Goal: Task Accomplishment & Management: Manage account settings

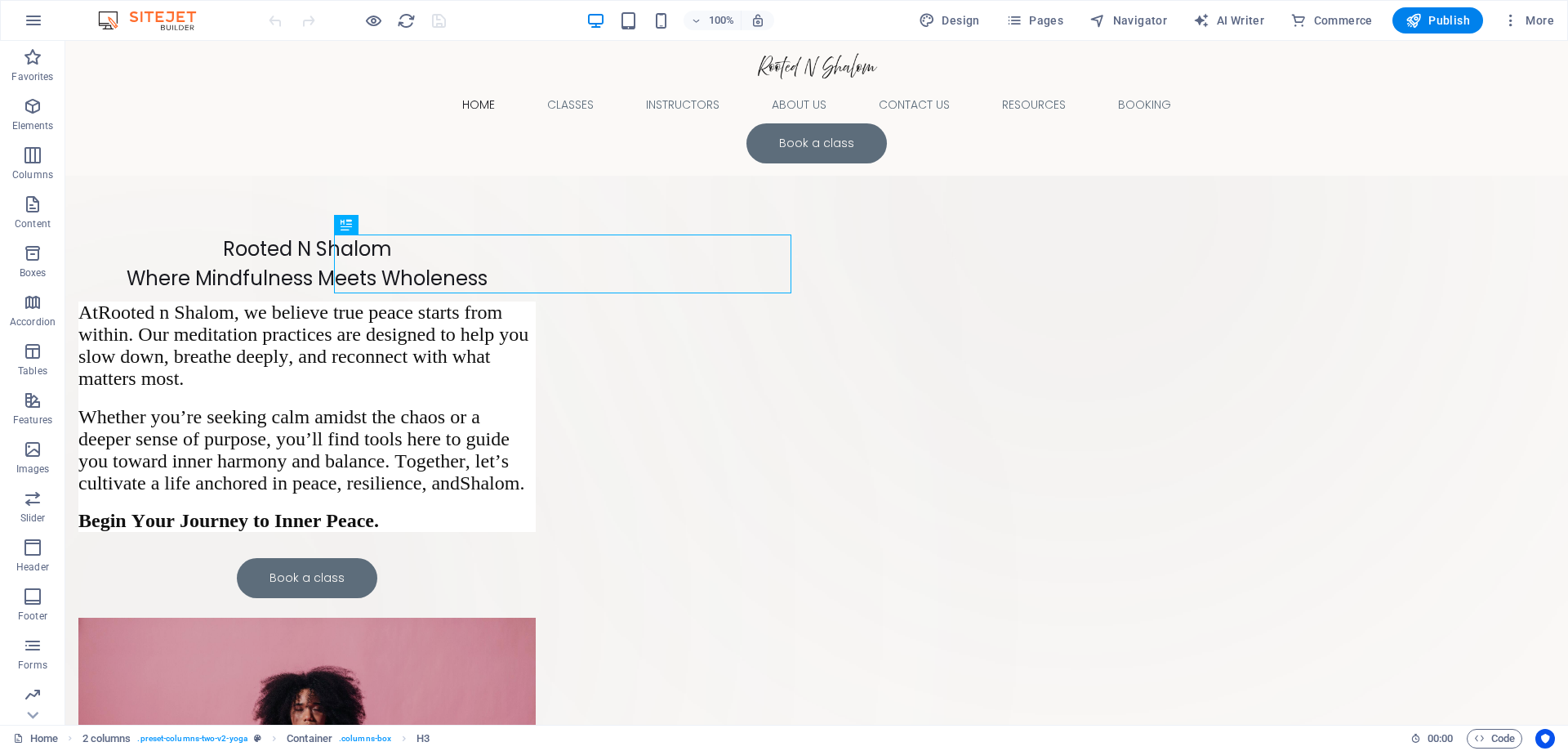
scroll to position [100, 0]
click at [35, 651] on icon "button" at bounding box center [33, 643] width 20 height 20
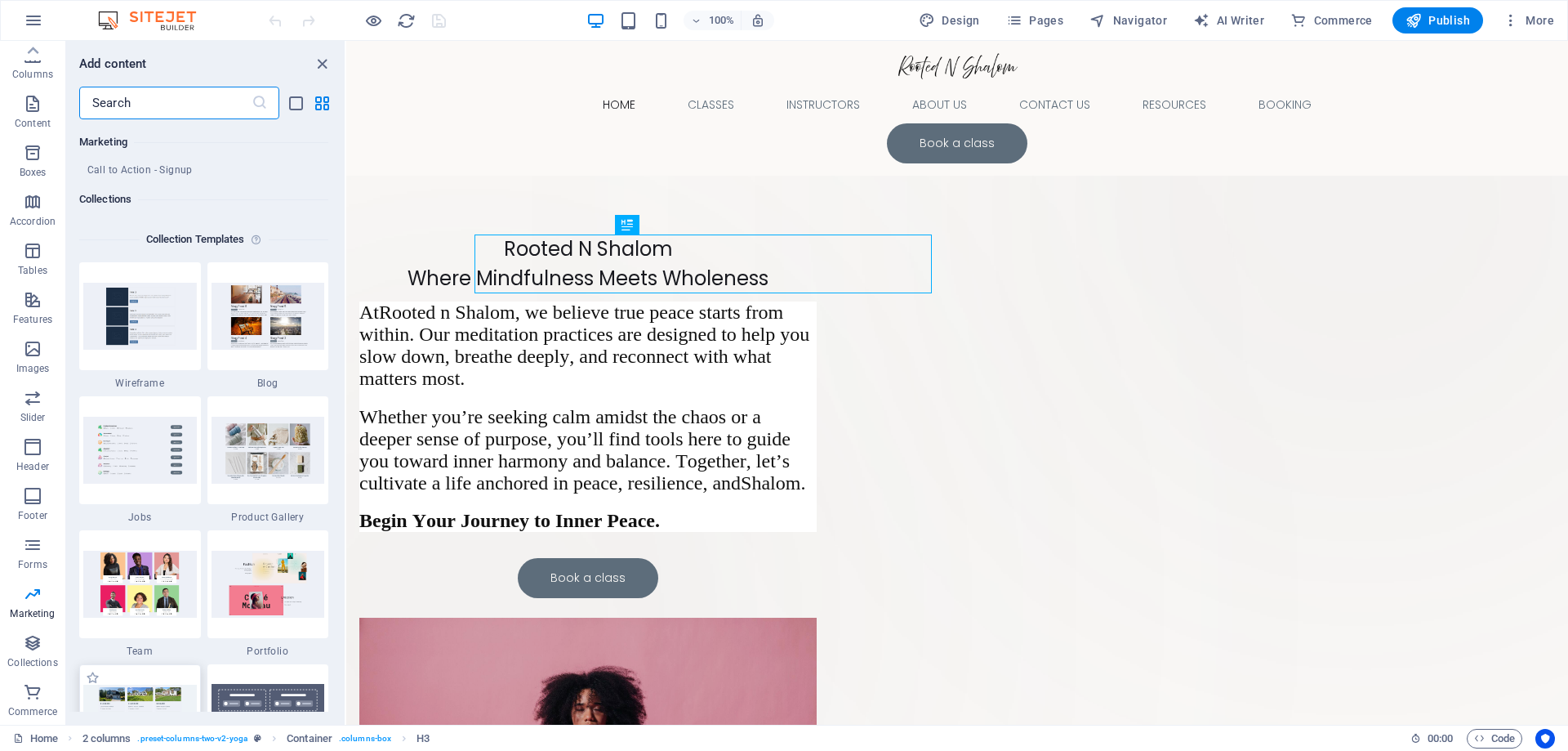
scroll to position [14872, 0]
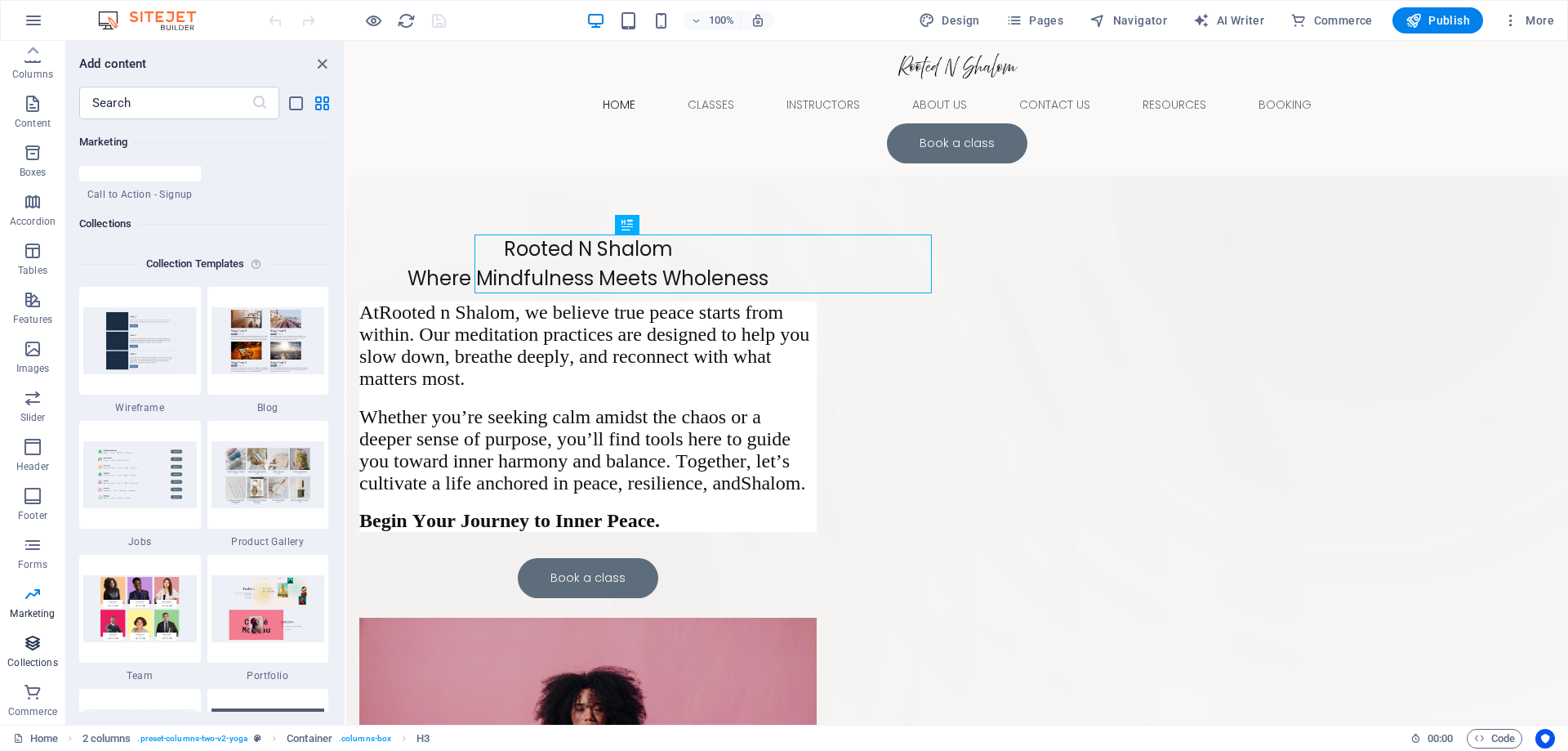
click at [38, 639] on icon "button" at bounding box center [33, 643] width 20 height 20
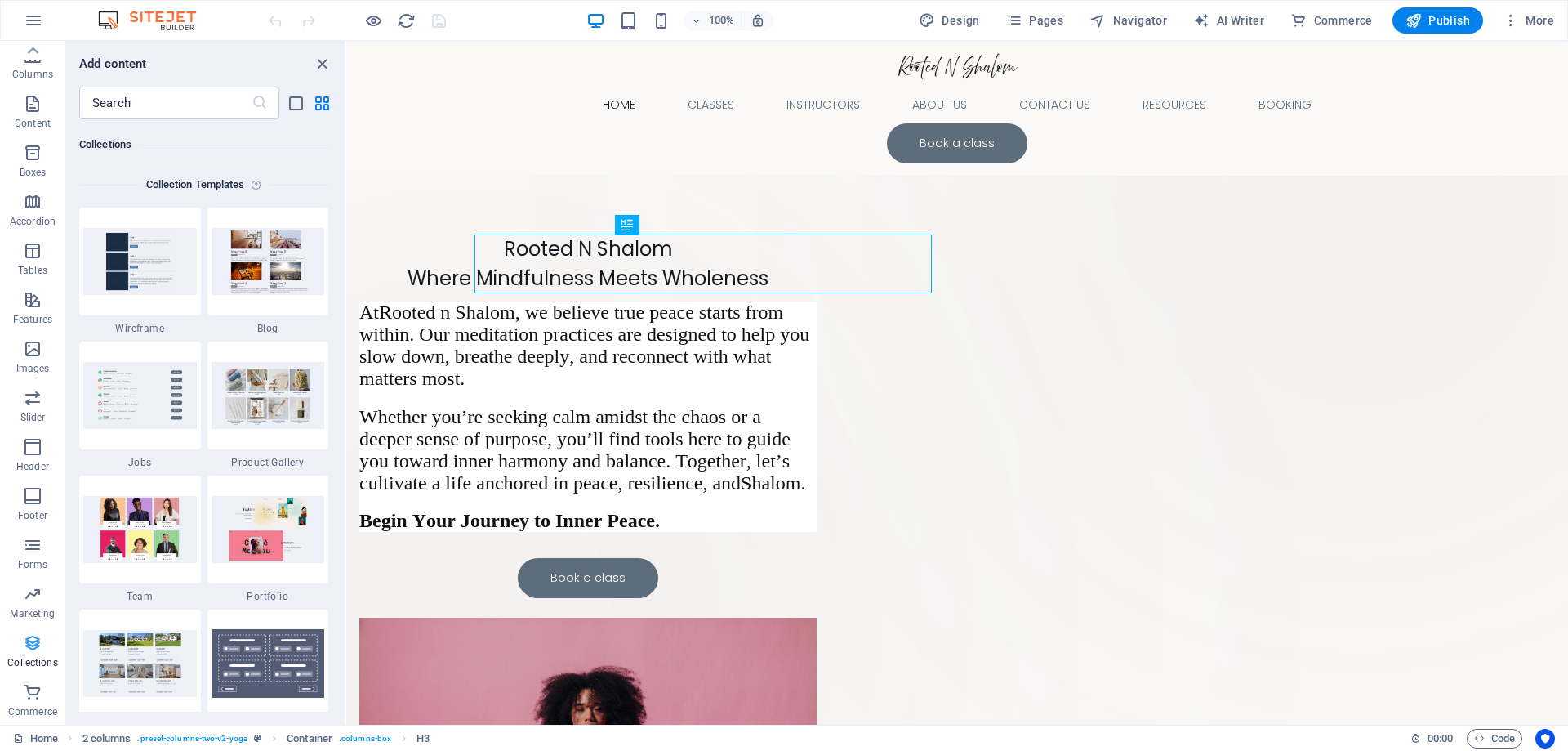
scroll to position [14953, 0]
click at [319, 65] on icon "close panel" at bounding box center [322, 64] width 19 height 19
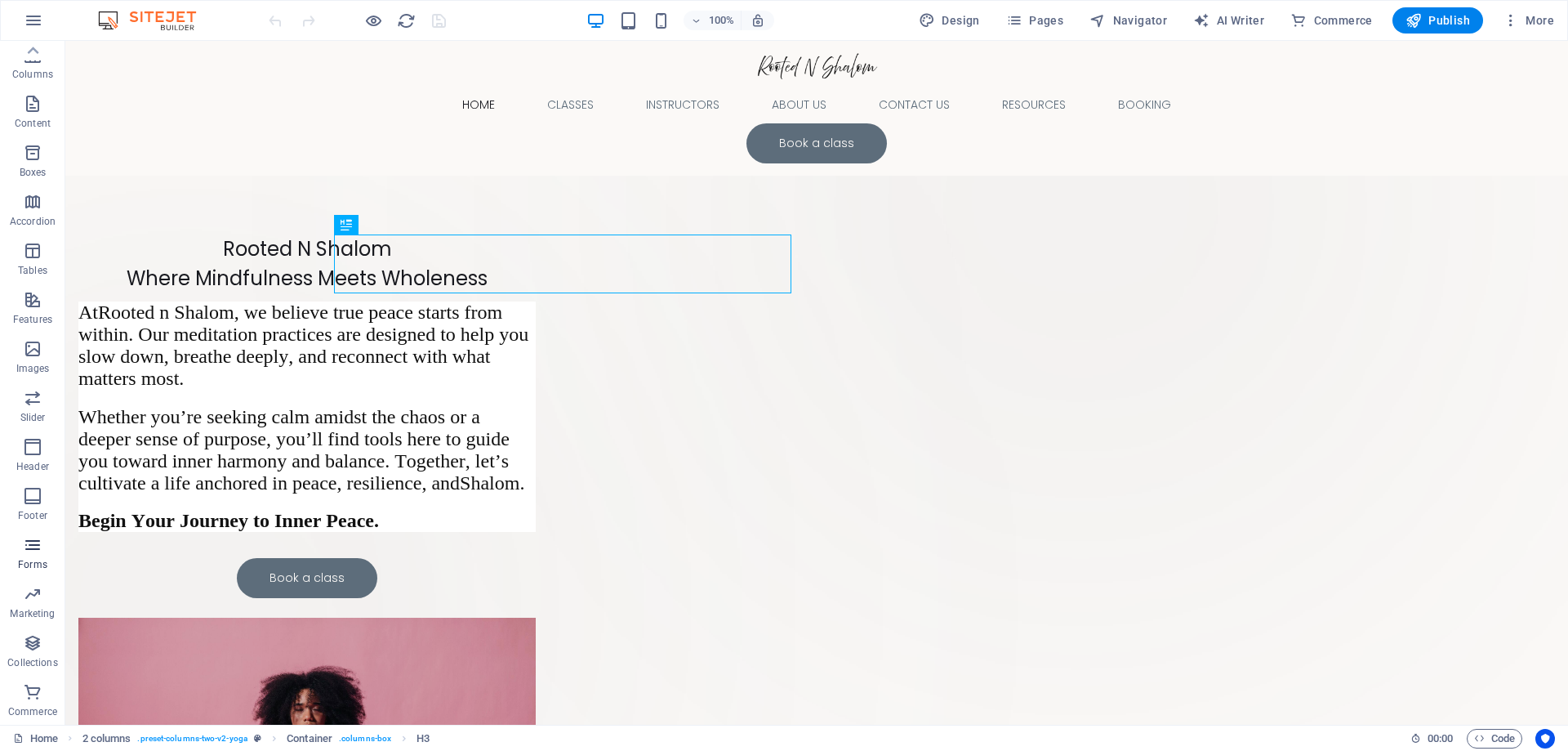
click at [34, 557] on span "Forms" at bounding box center [32, 554] width 65 height 39
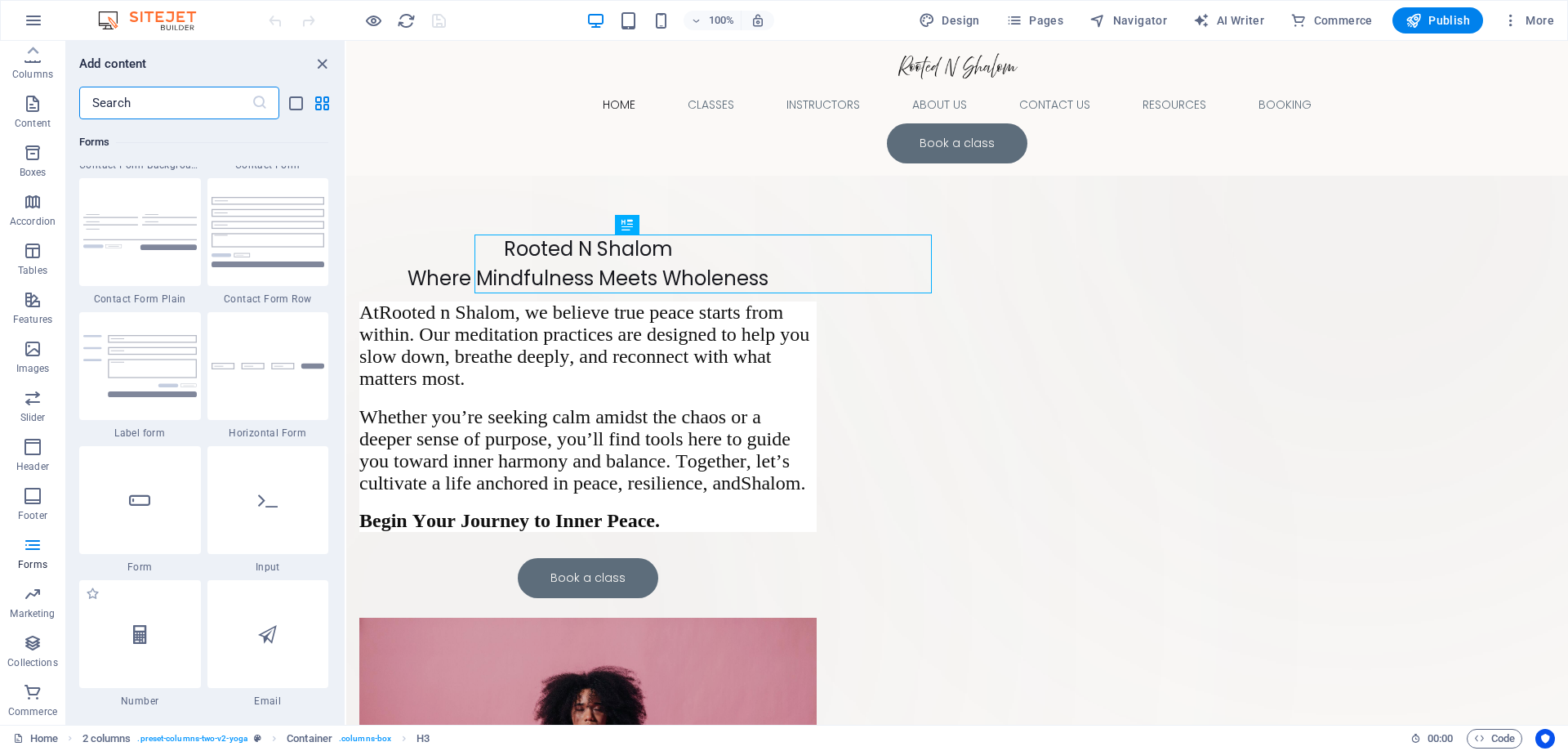
scroll to position [12171, 0]
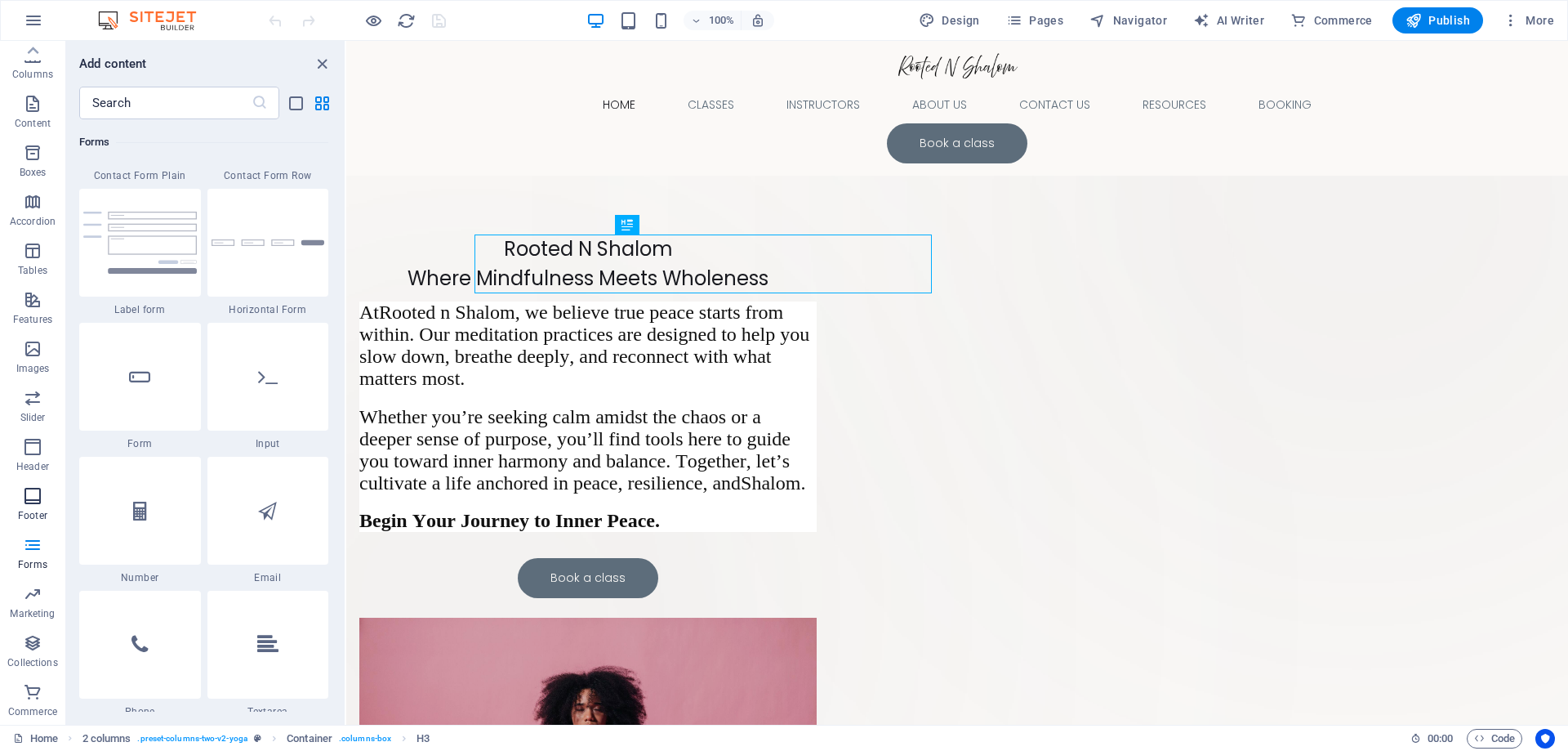
click at [30, 491] on icon "button" at bounding box center [33, 496] width 20 height 20
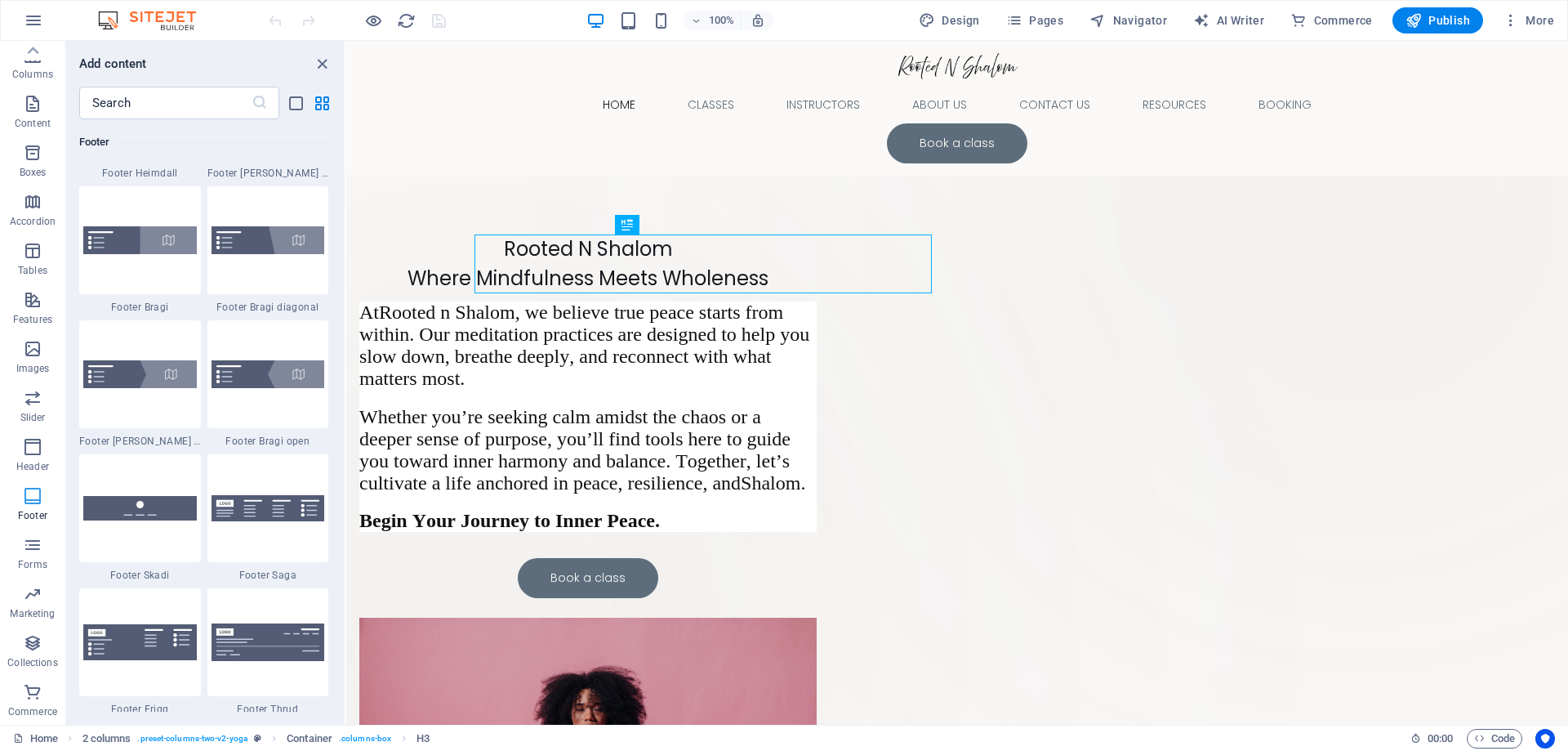
scroll to position [10814, 0]
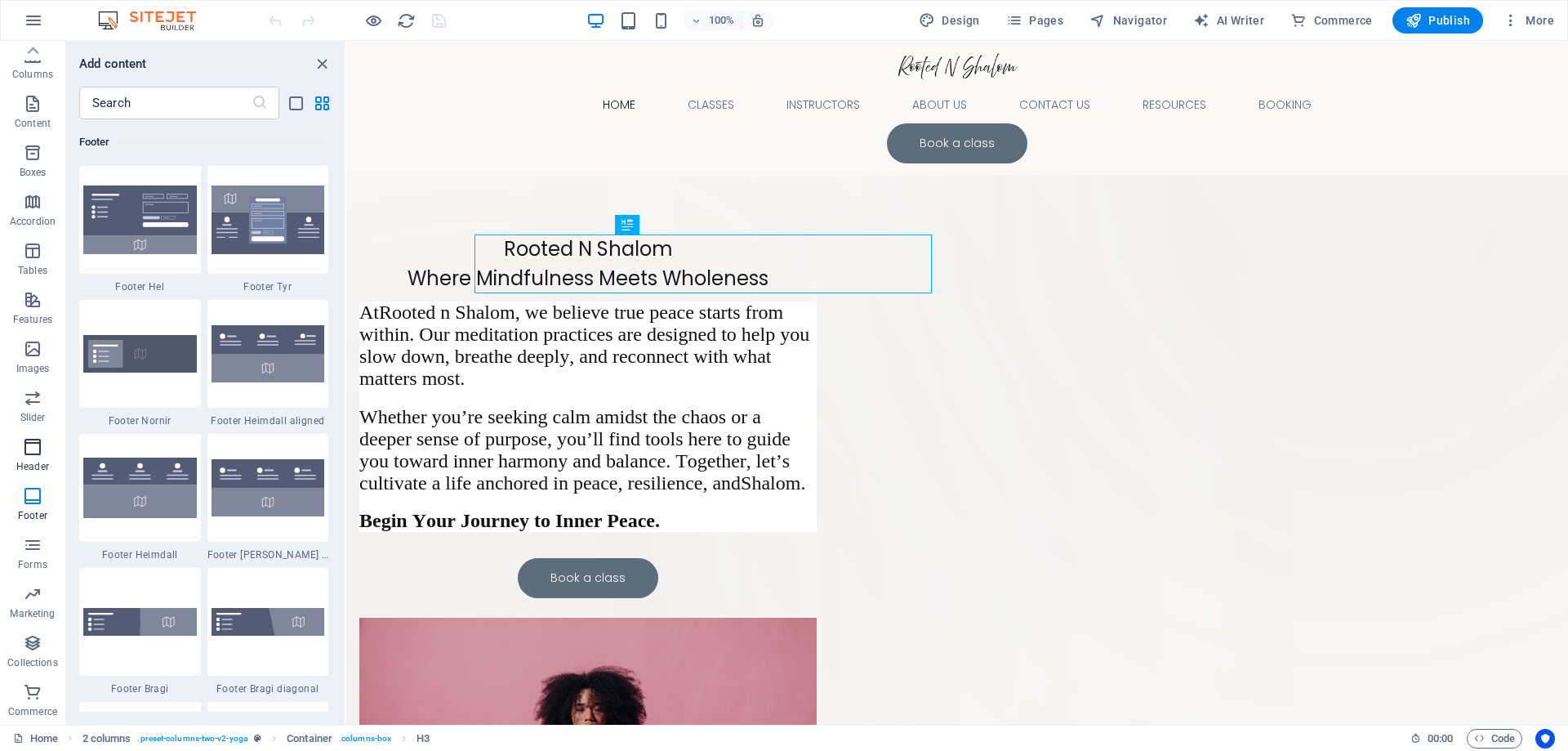
click at [35, 452] on icon "button" at bounding box center [33, 447] width 20 height 20
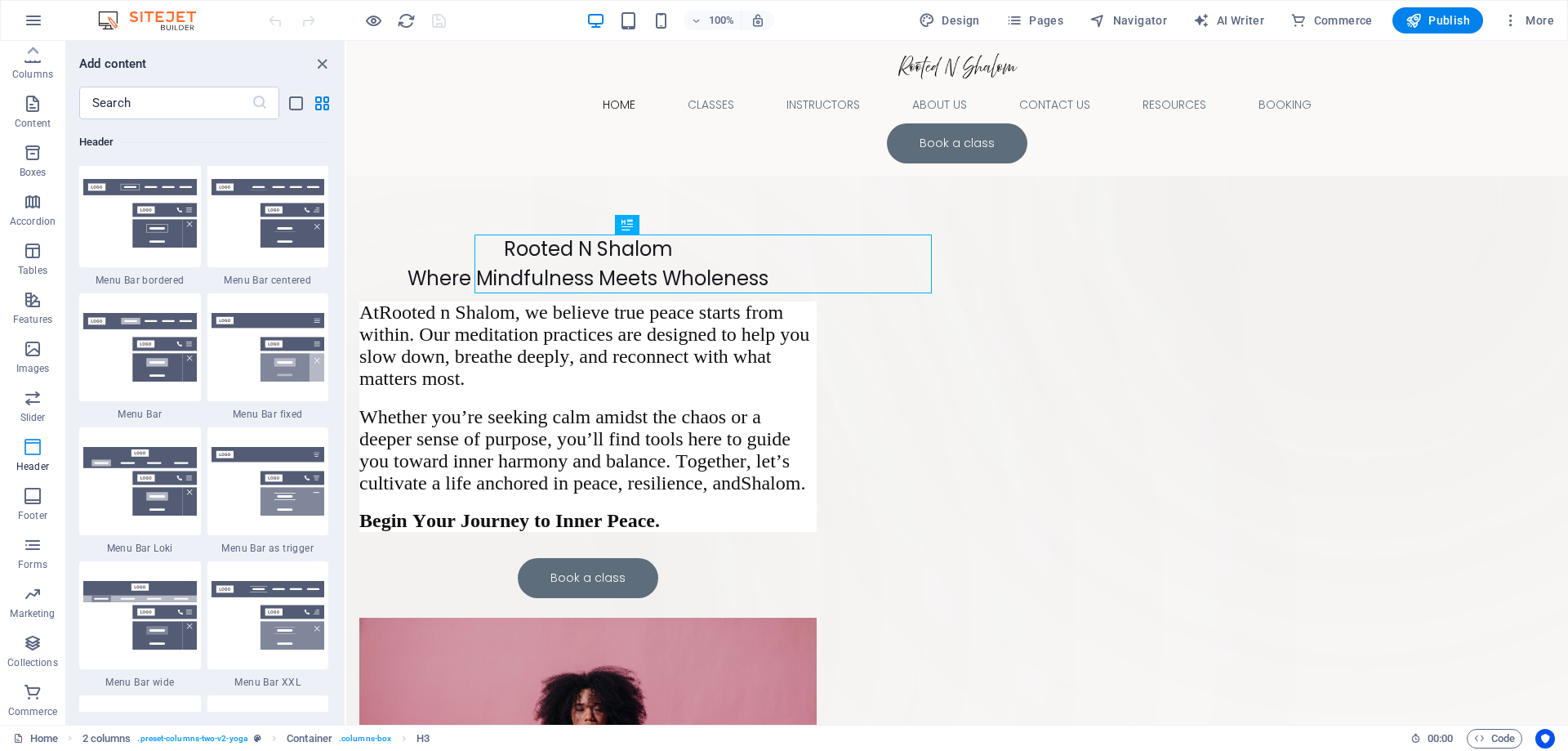
scroll to position [9837, 0]
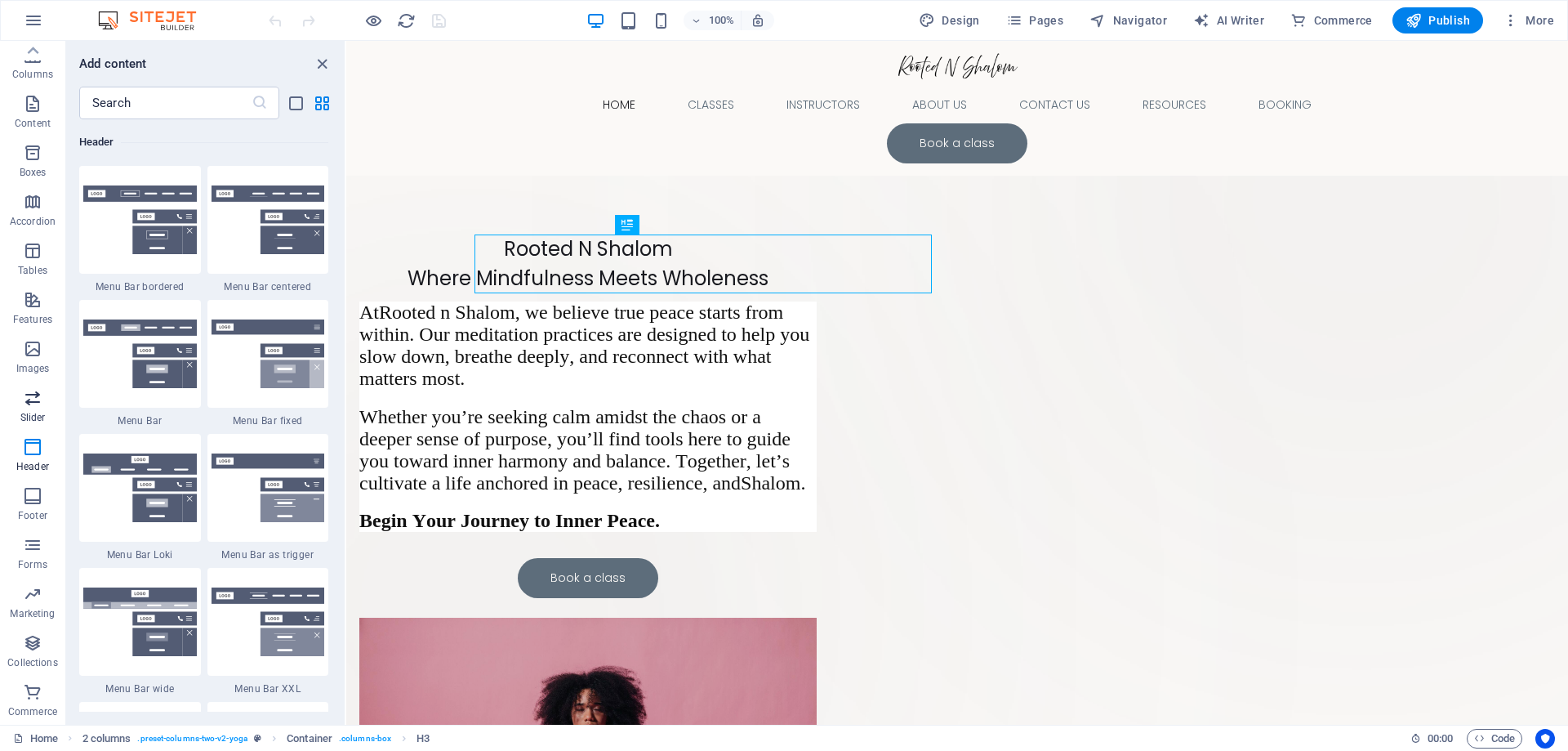
click at [37, 404] on icon "button" at bounding box center [33, 398] width 20 height 20
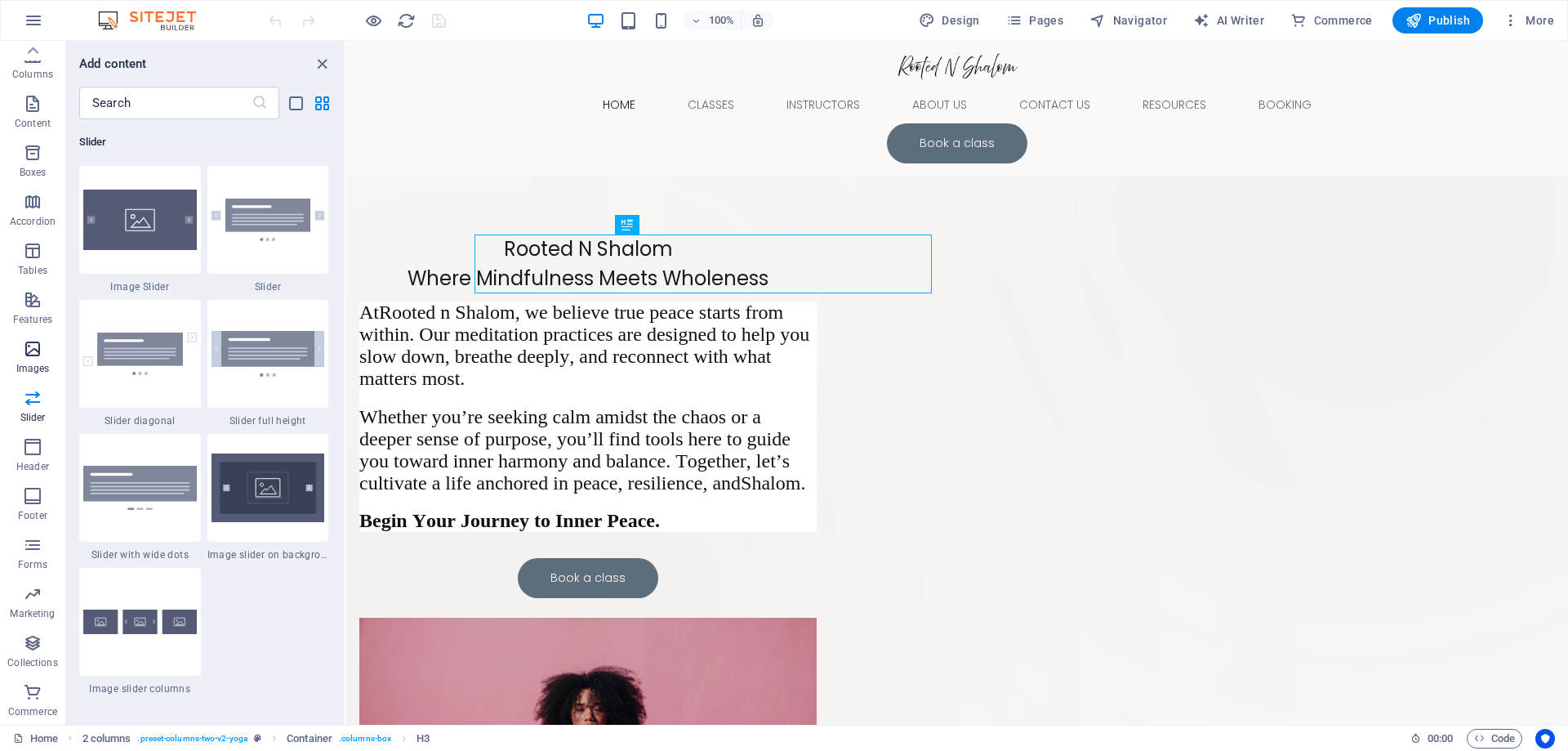
click at [28, 350] on icon "button" at bounding box center [33, 349] width 20 height 20
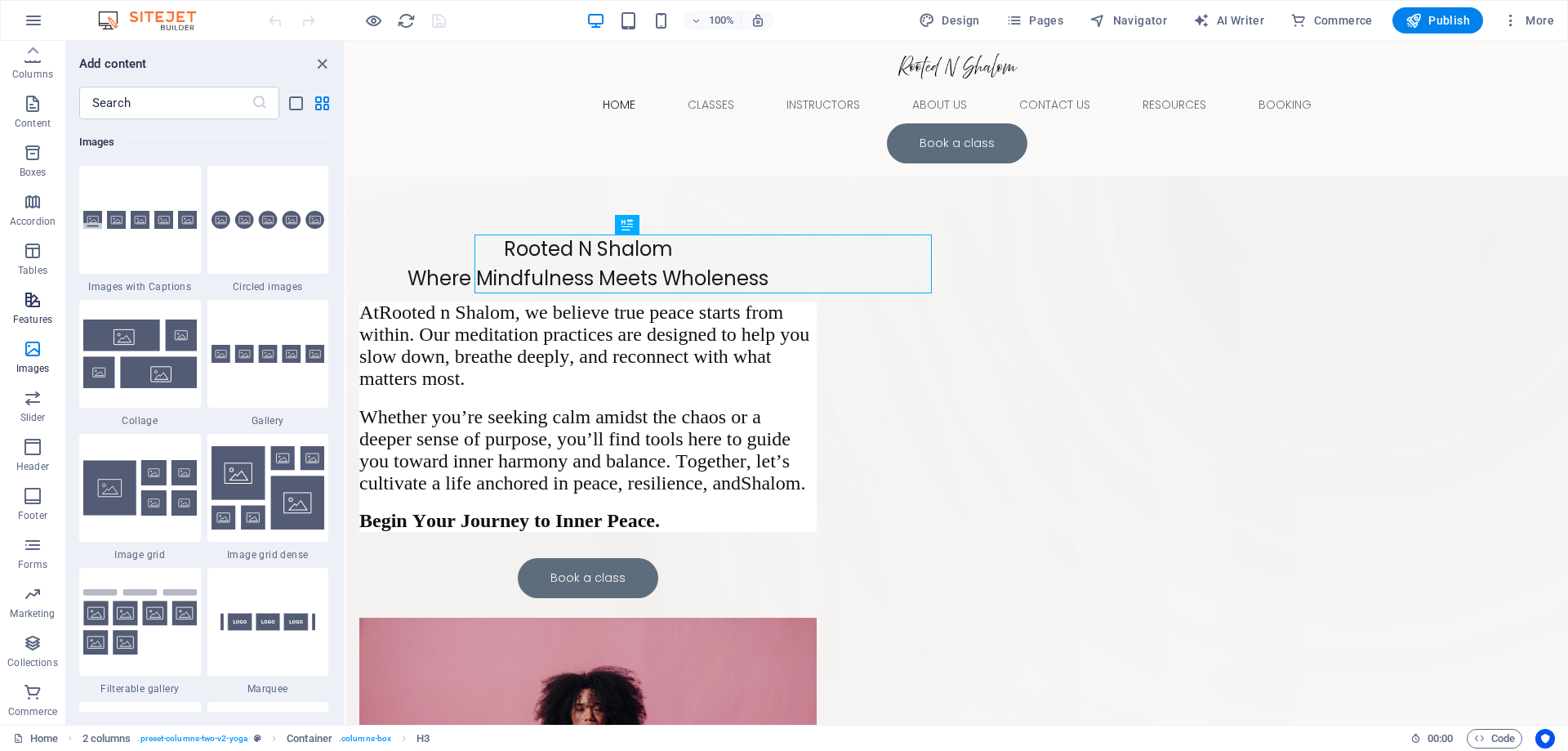
click at [25, 311] on span "Features" at bounding box center [32, 309] width 65 height 39
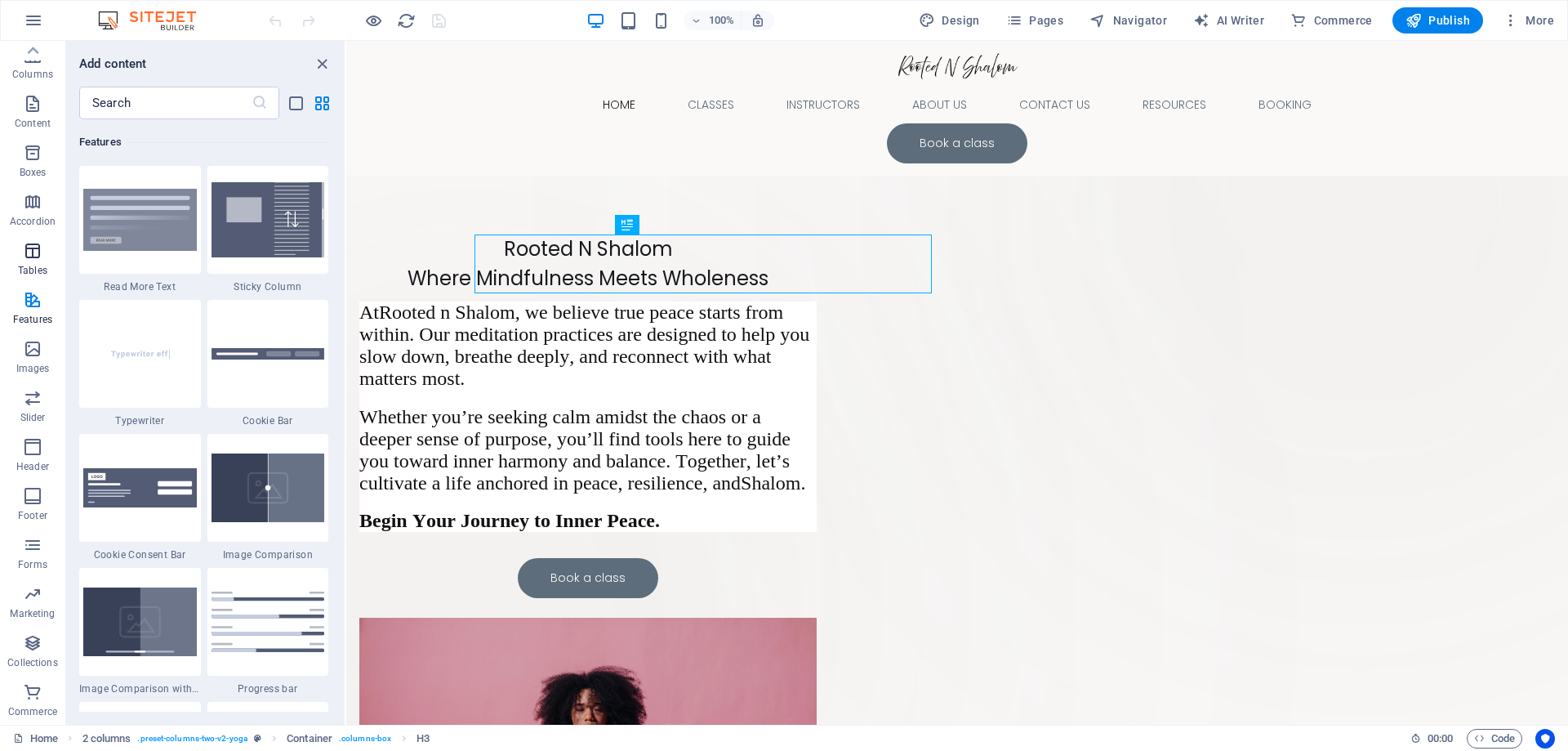
click at [28, 267] on p "Tables" at bounding box center [32, 270] width 29 height 13
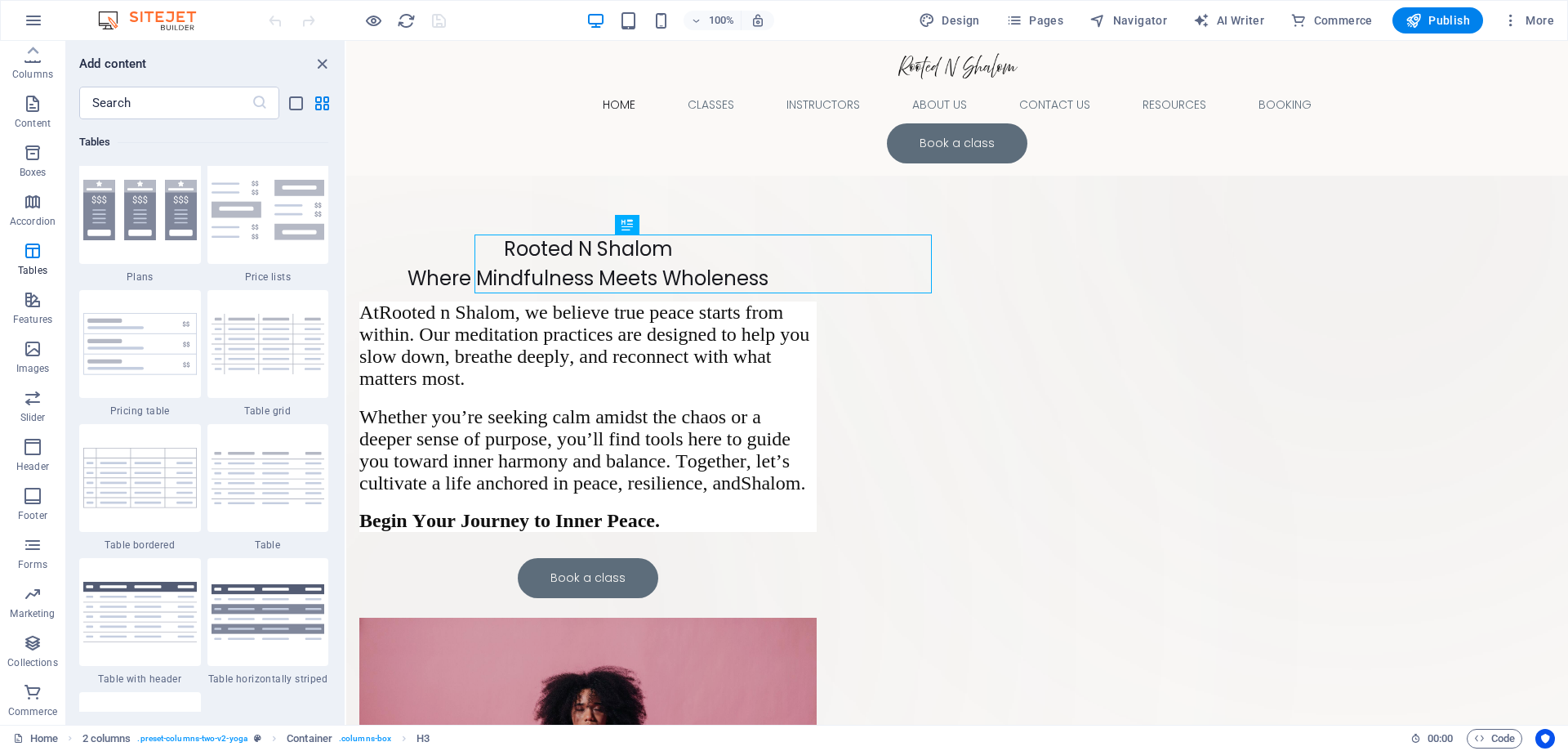
scroll to position [5658, 0]
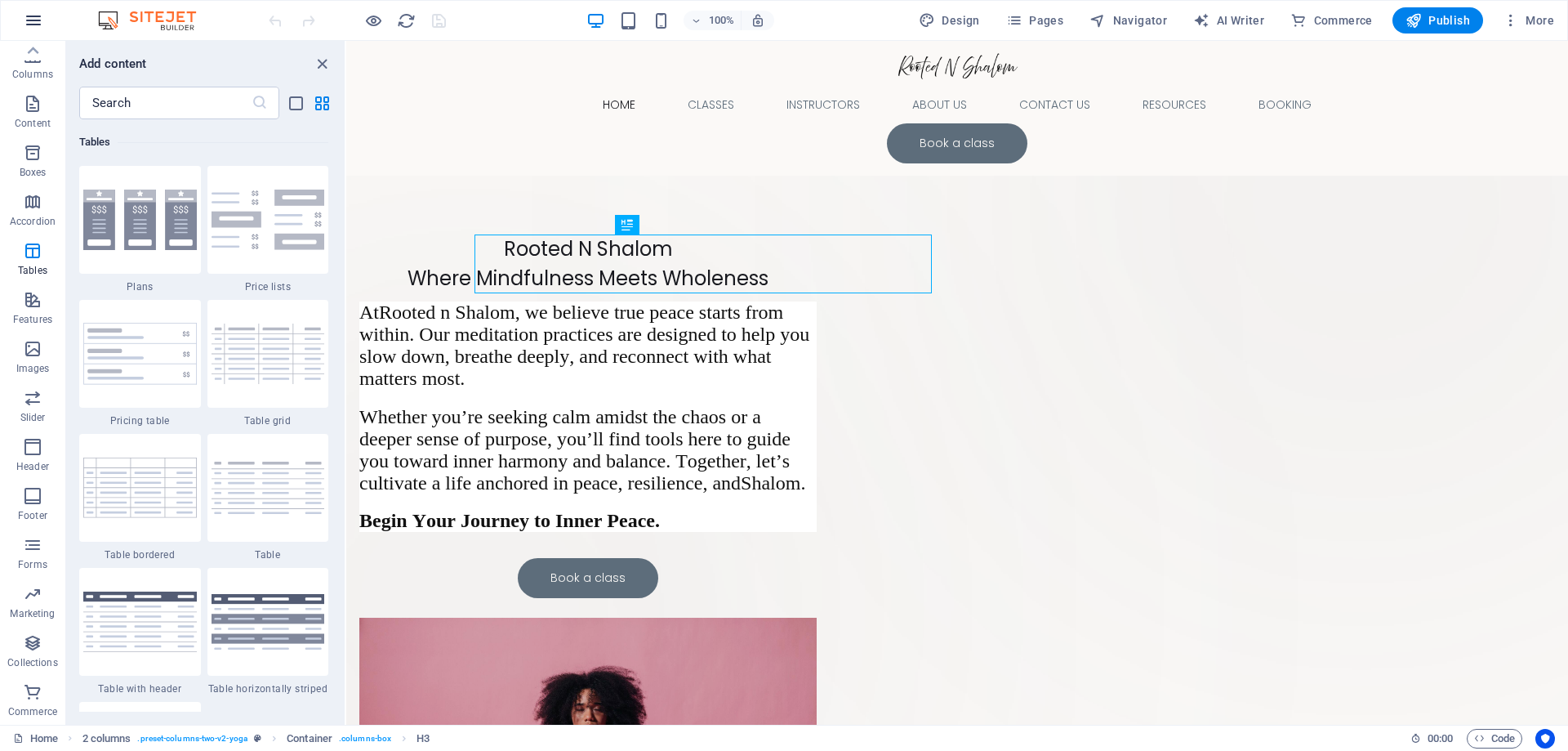
click at [34, 16] on icon "button" at bounding box center [34, 21] width 20 height 20
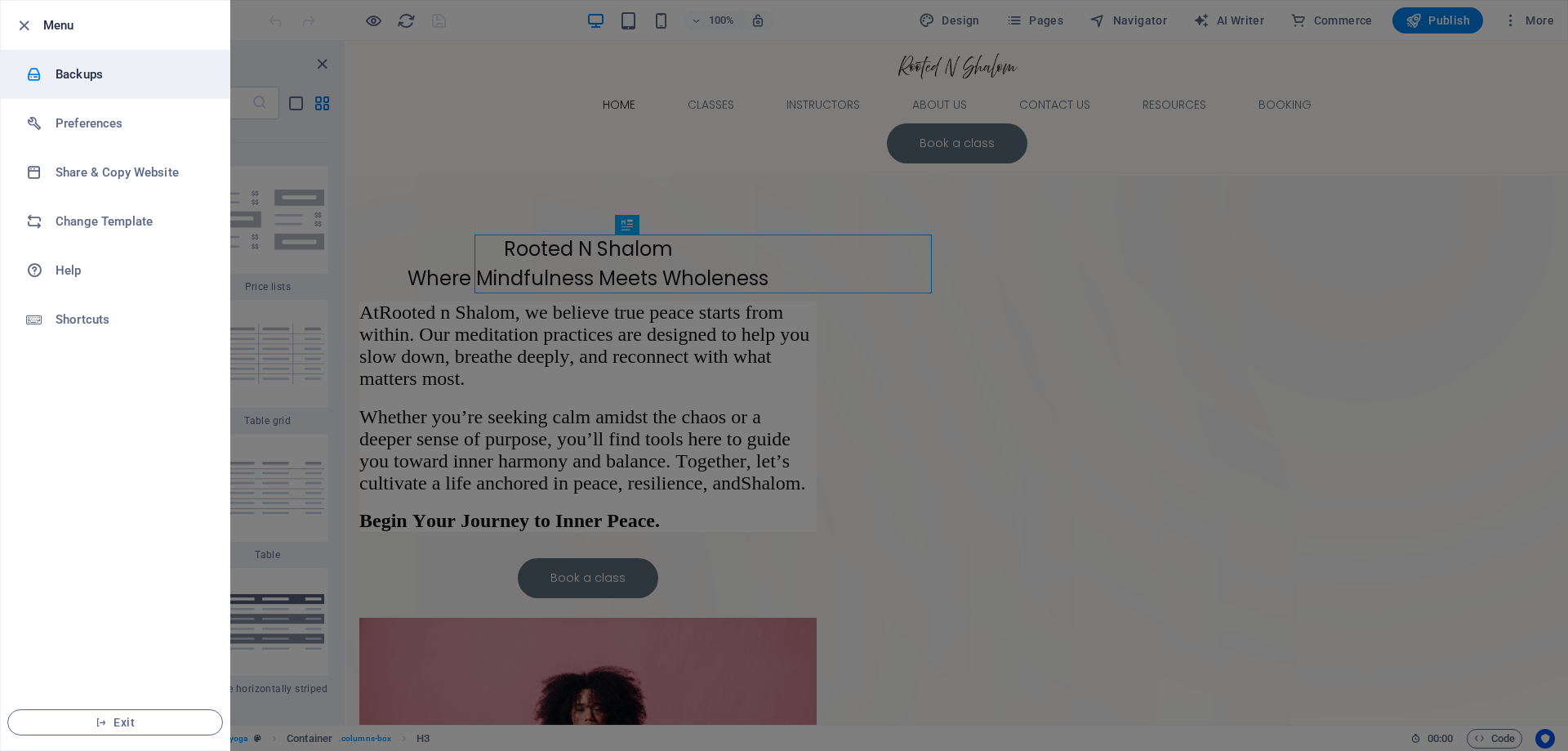
click at [96, 75] on h6 "Backups" at bounding box center [131, 75] width 151 height 20
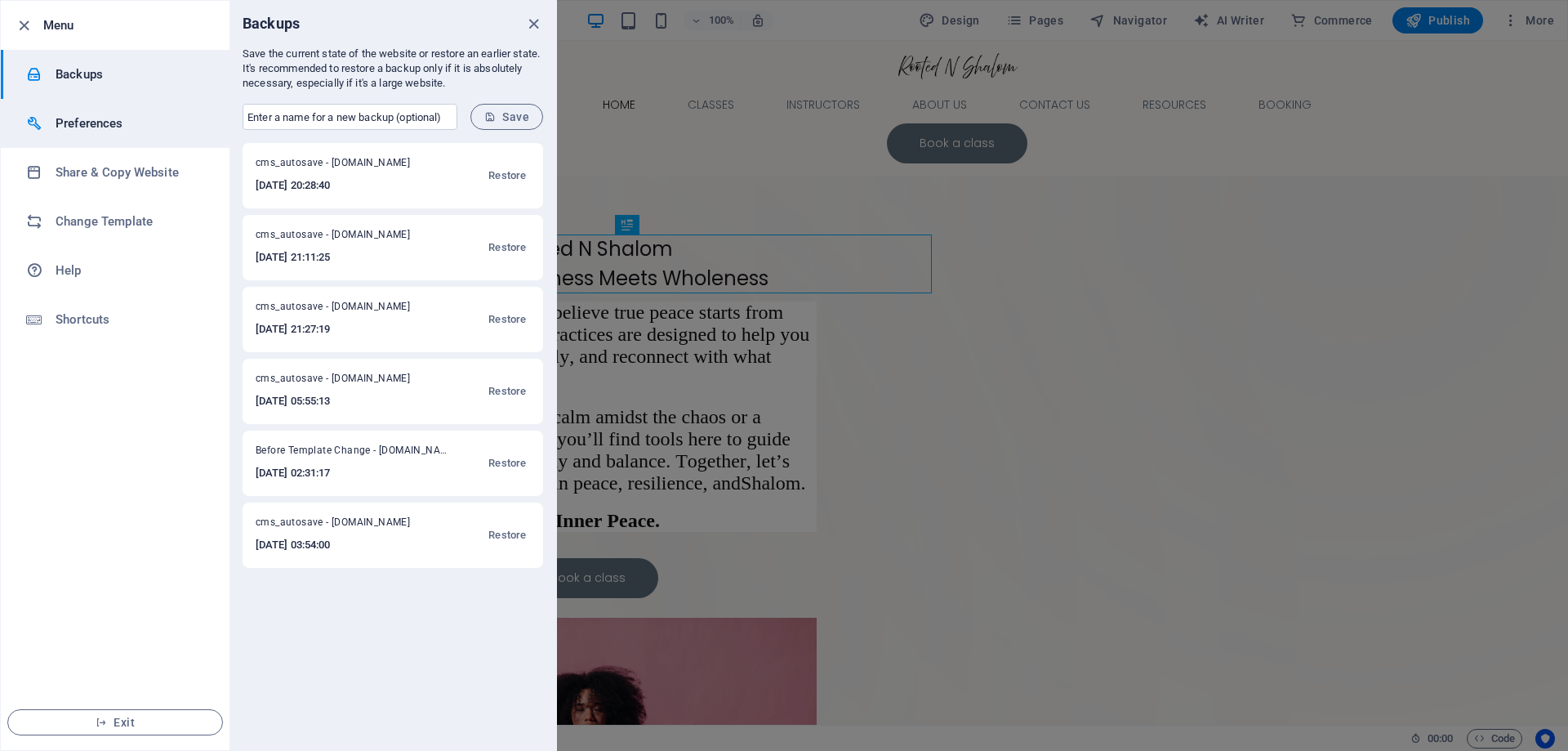
click at [103, 123] on h6 "Preferences" at bounding box center [131, 124] width 151 height 20
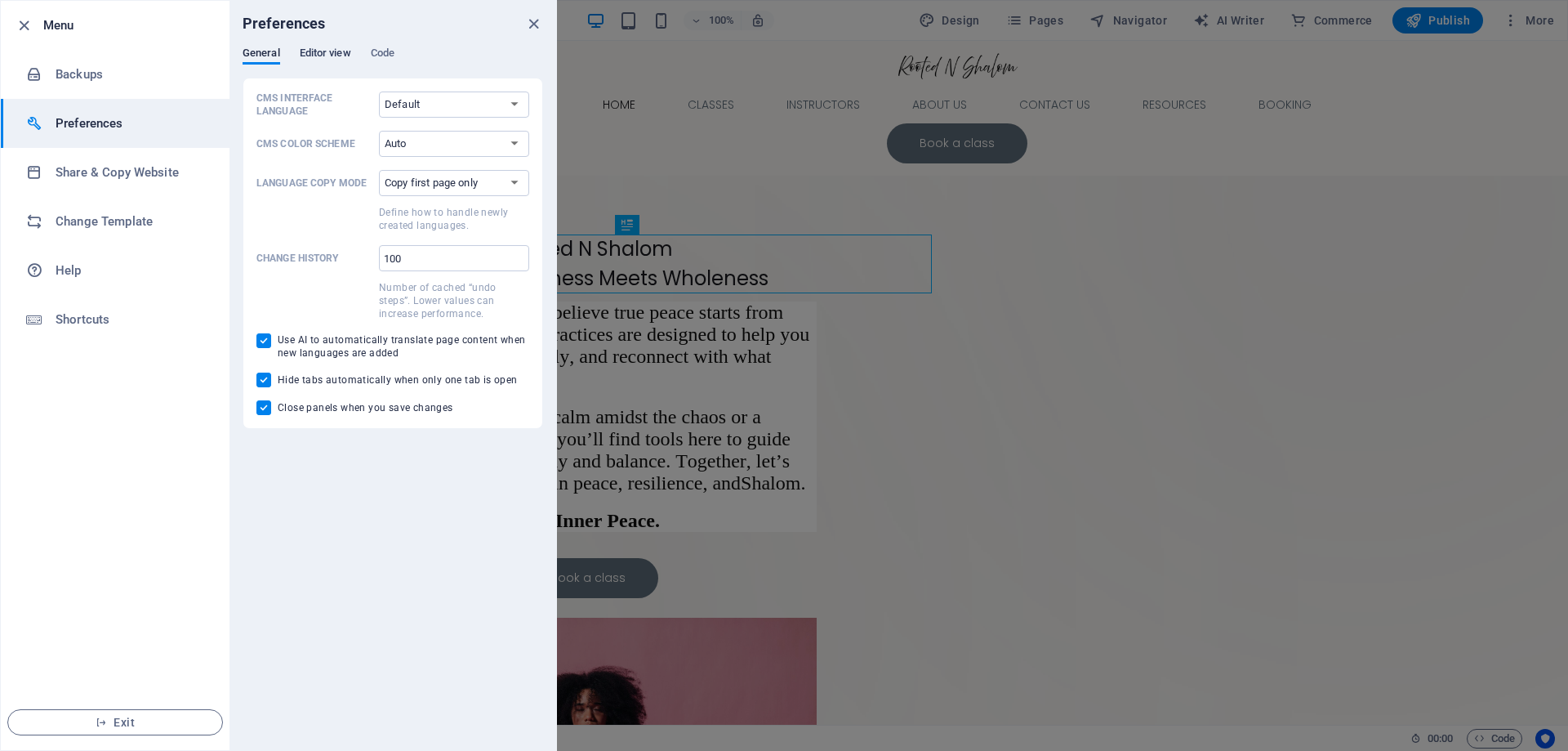
click at [302, 56] on span "Editor view" at bounding box center [325, 54] width 51 height 23
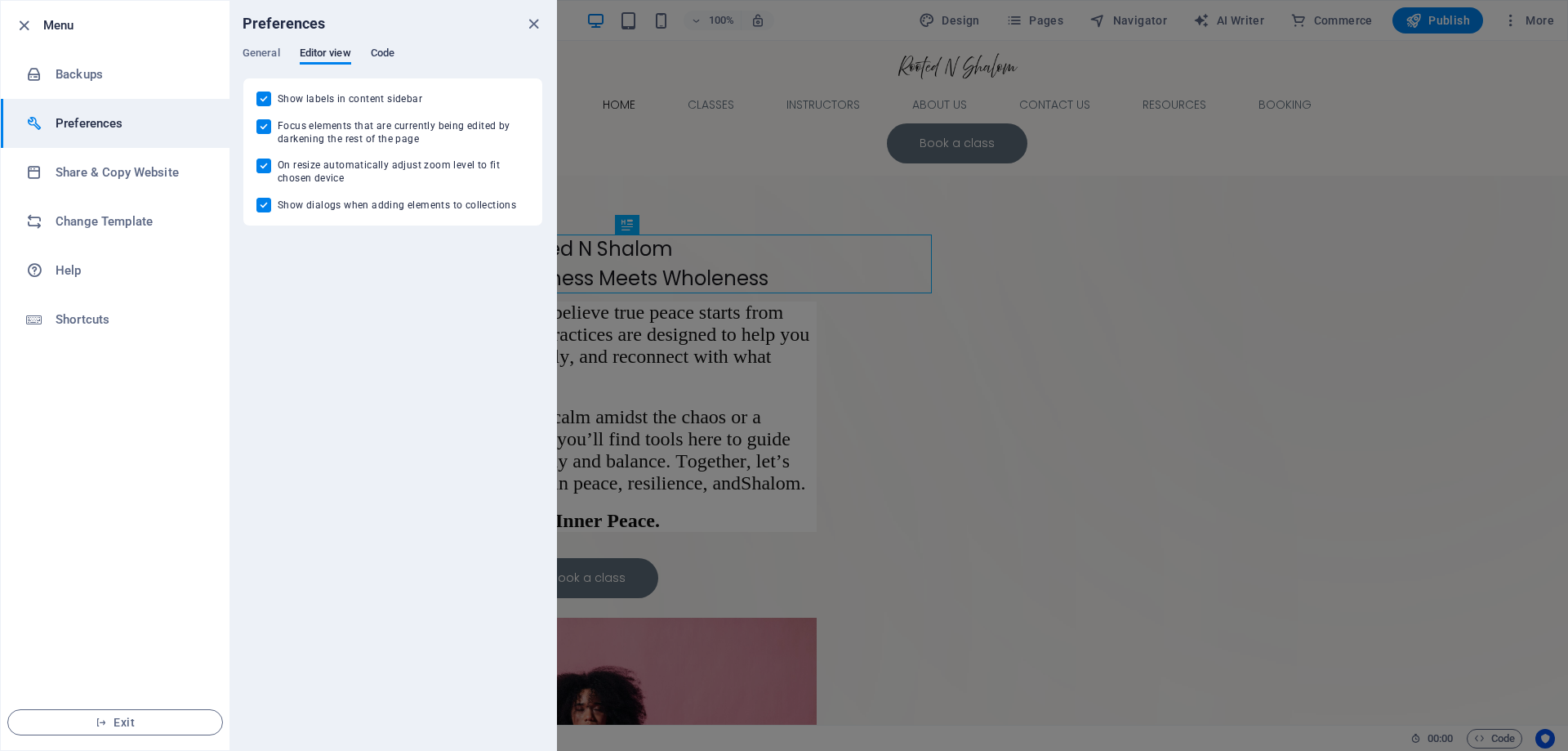
click at [384, 53] on span "Code" at bounding box center [383, 54] width 24 height 23
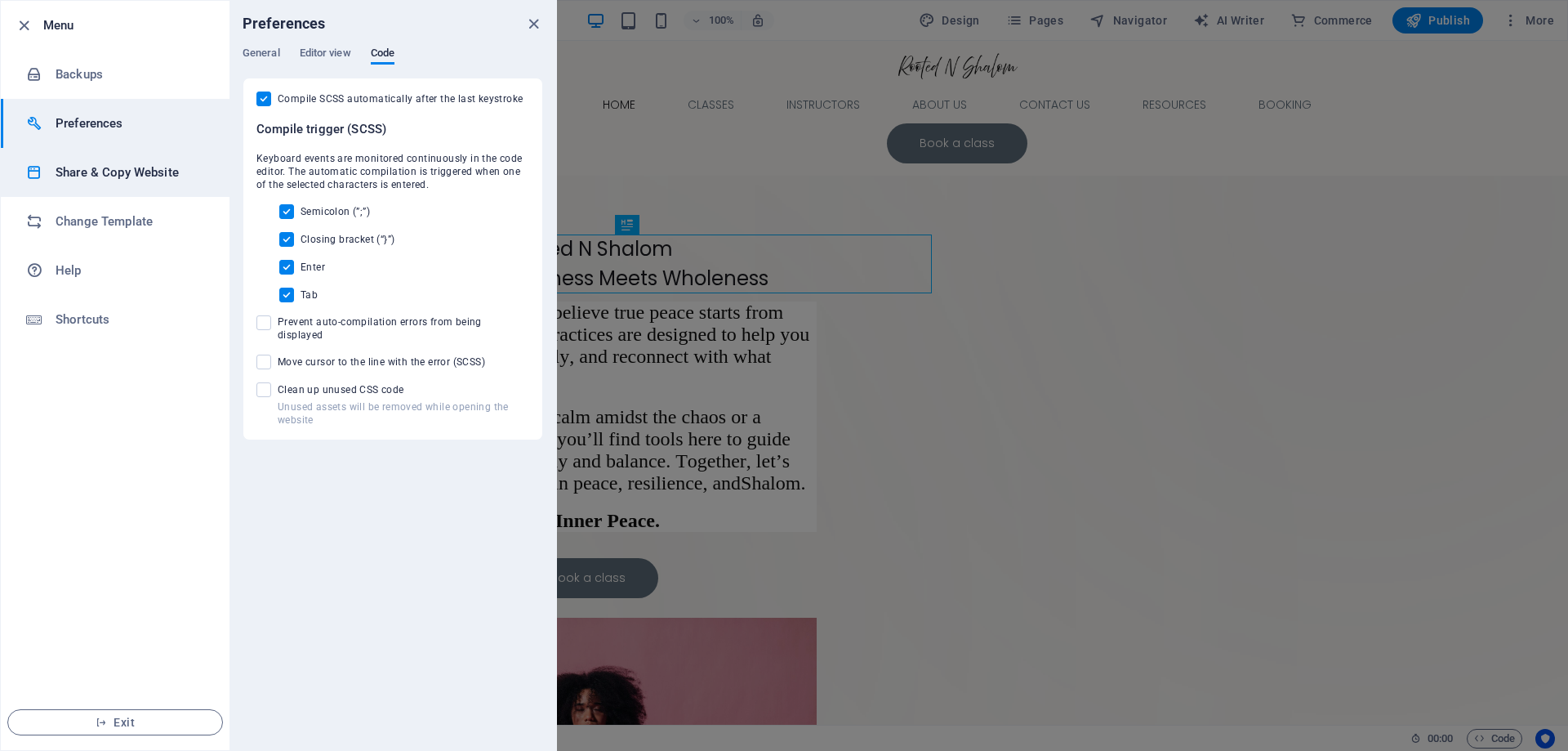
click at [131, 168] on h6 "Share & Copy Website" at bounding box center [131, 173] width 151 height 20
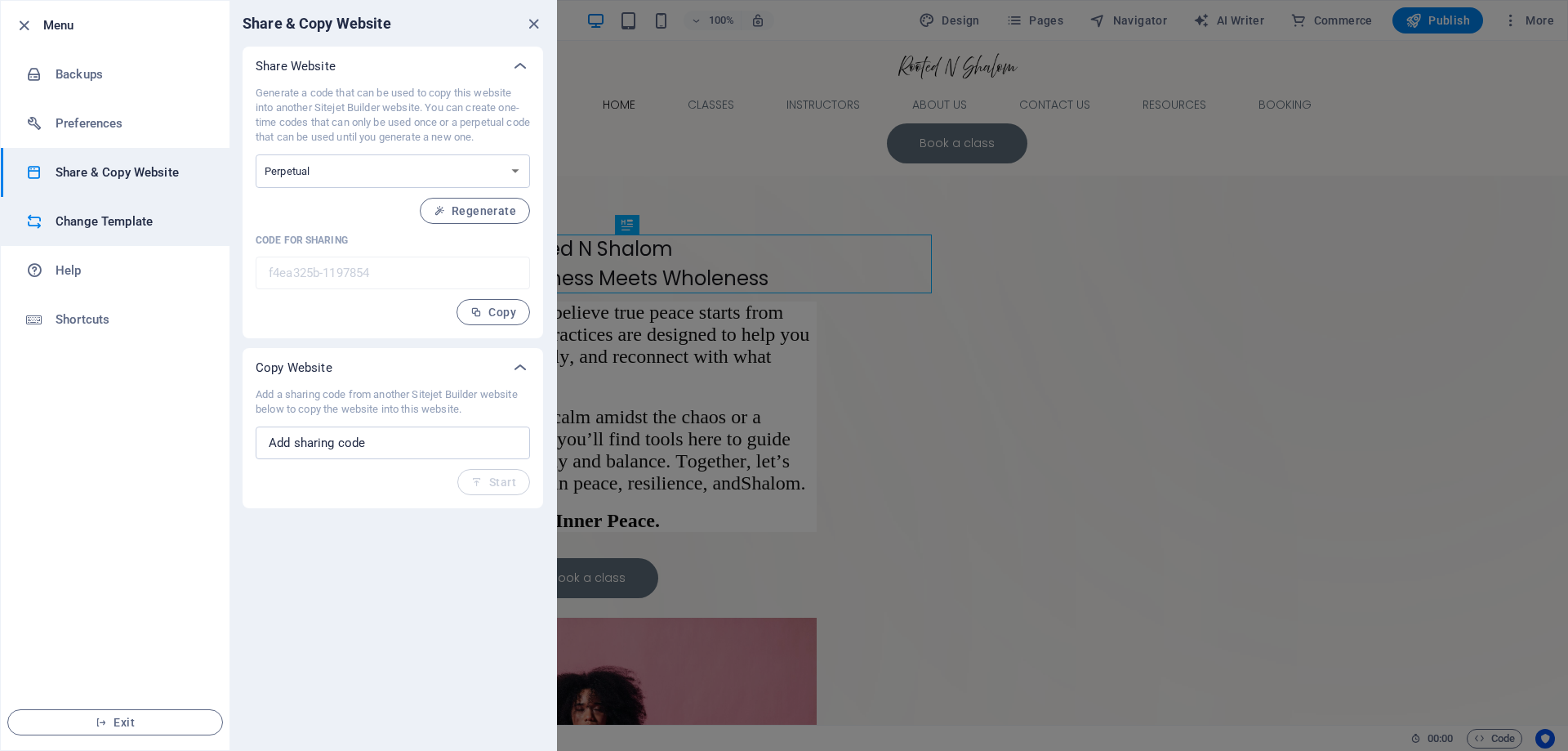
click at [133, 225] on h6 "Change Template" at bounding box center [131, 222] width 151 height 20
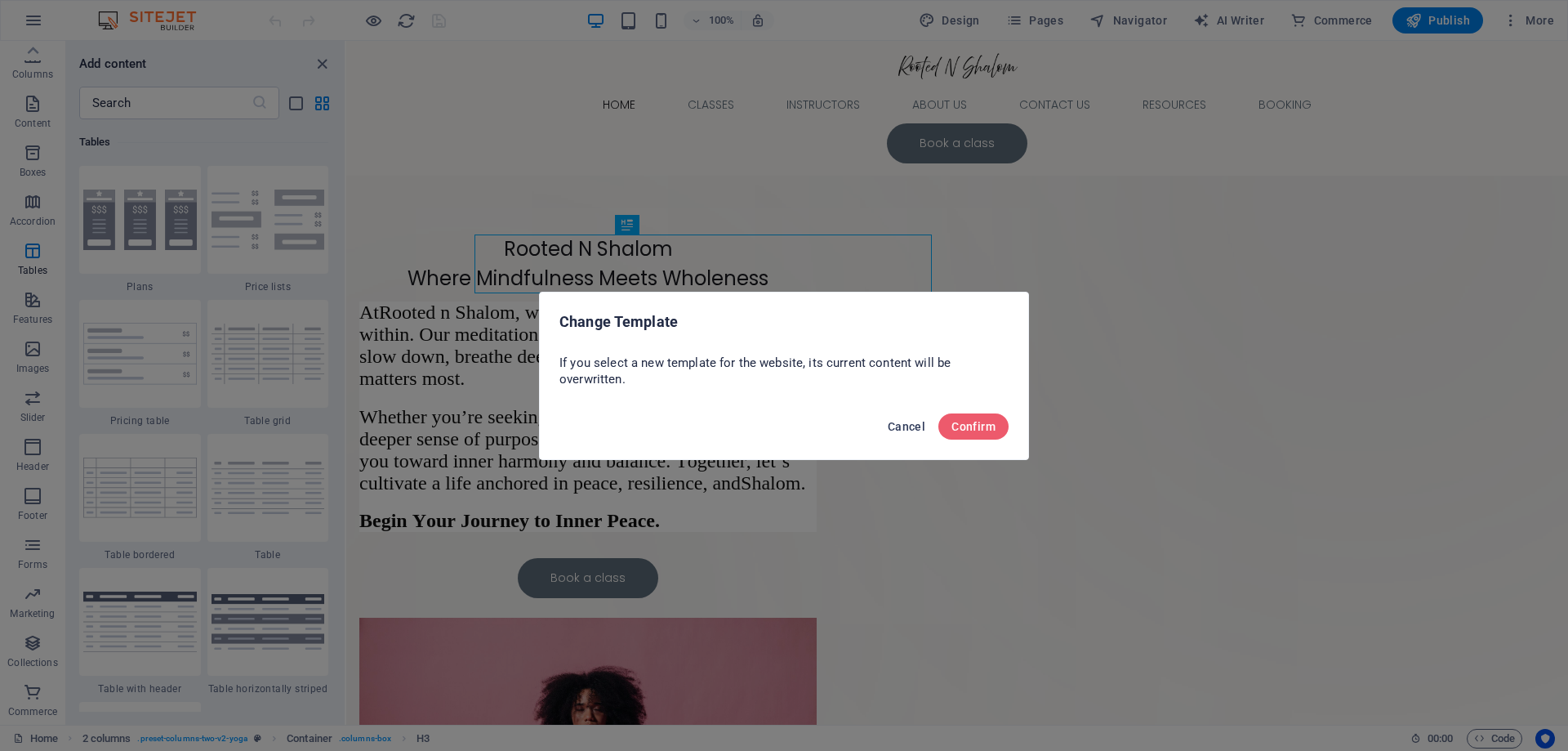
click at [895, 426] on span "Cancel" at bounding box center [907, 426] width 38 height 13
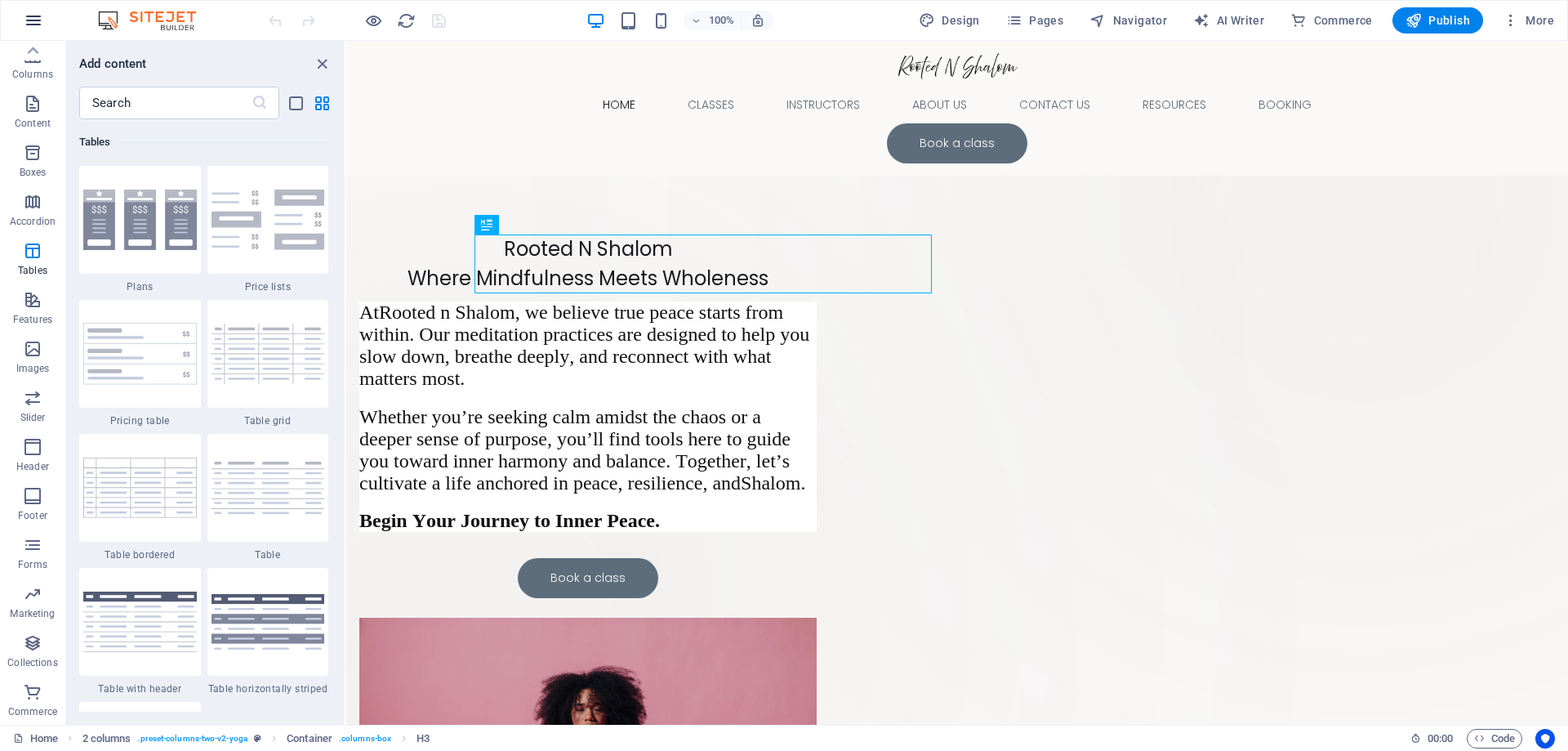
click at [38, 22] on icon "button" at bounding box center [34, 21] width 20 height 20
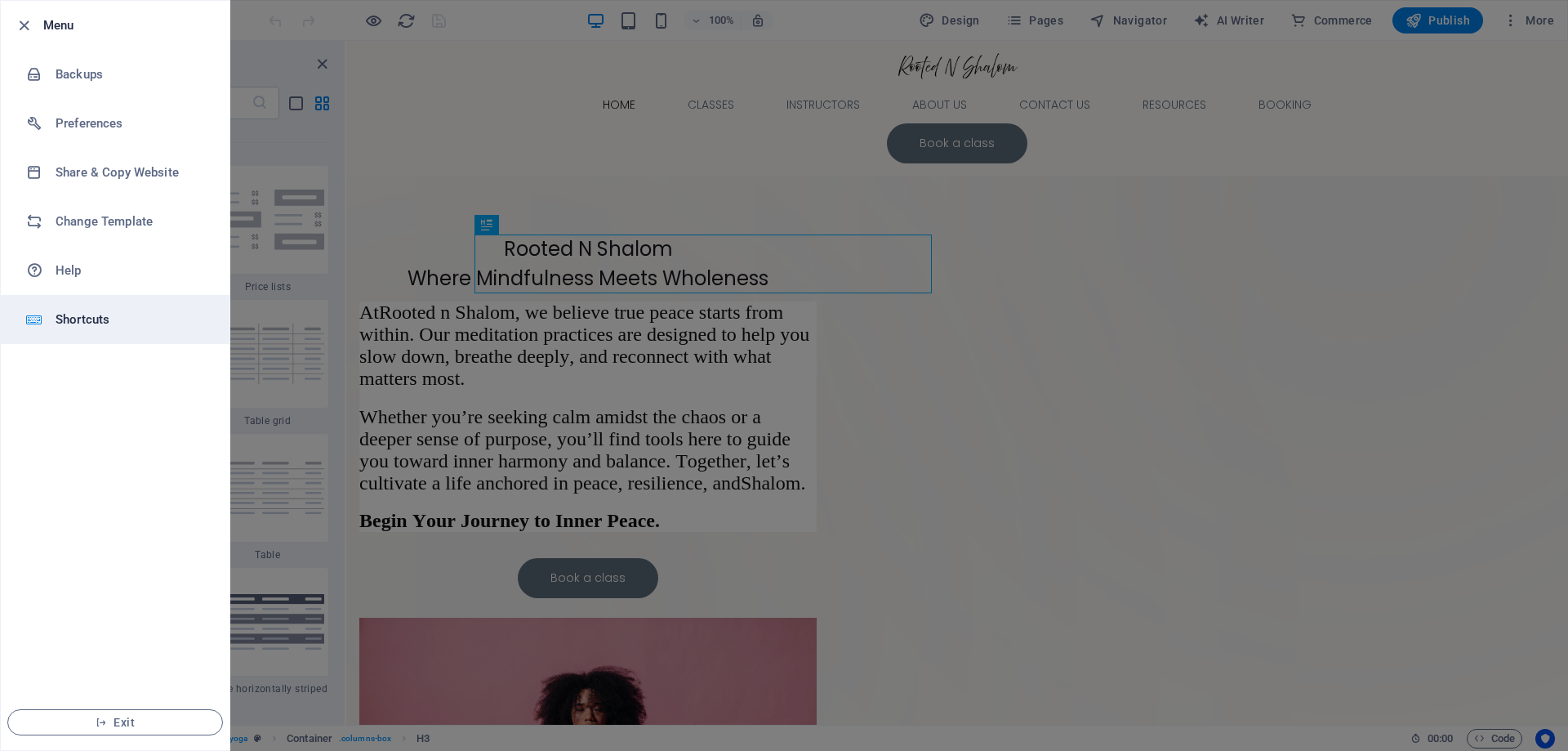
click at [69, 321] on h6 "Shortcuts" at bounding box center [131, 320] width 151 height 20
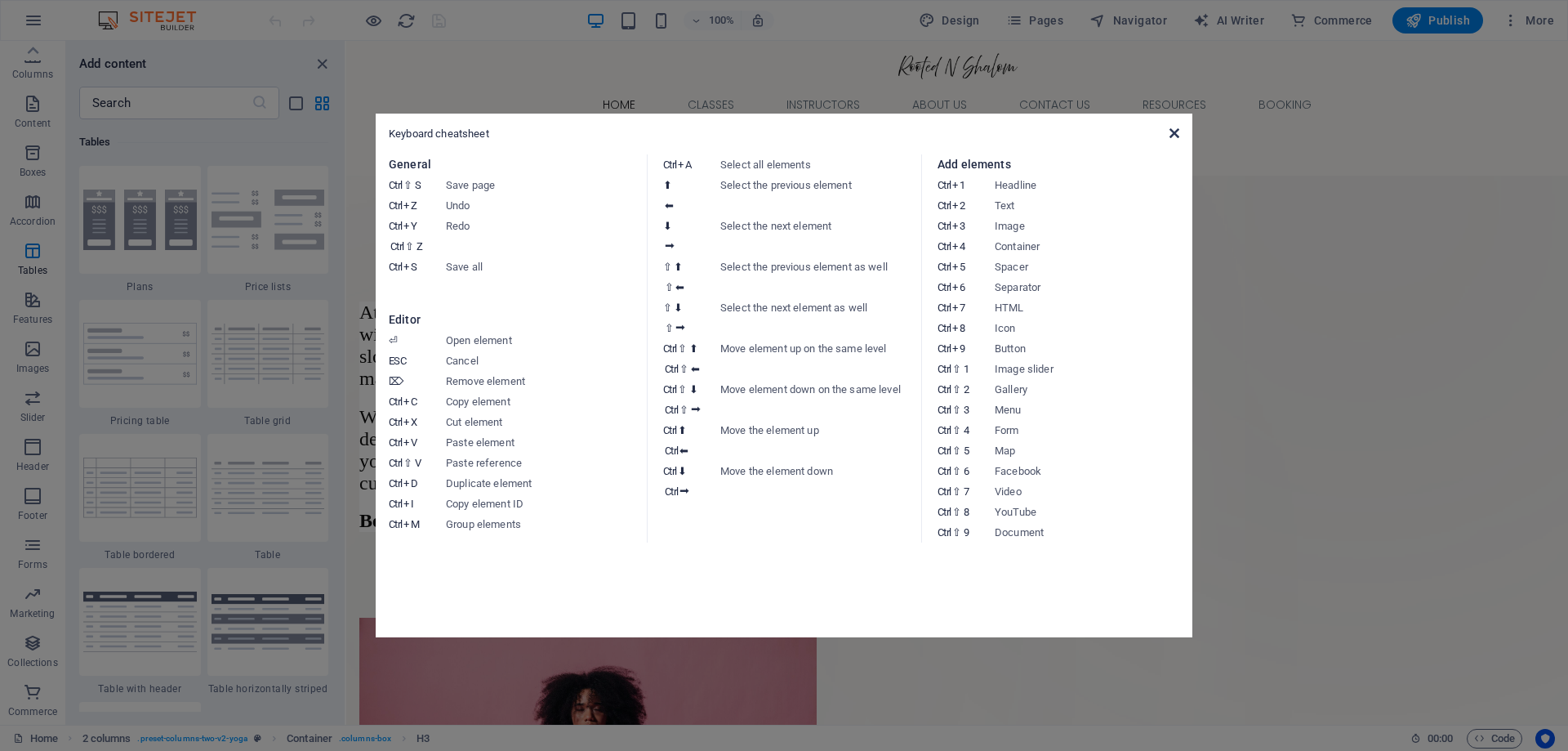
click at [1176, 136] on icon at bounding box center [1175, 133] width 10 height 13
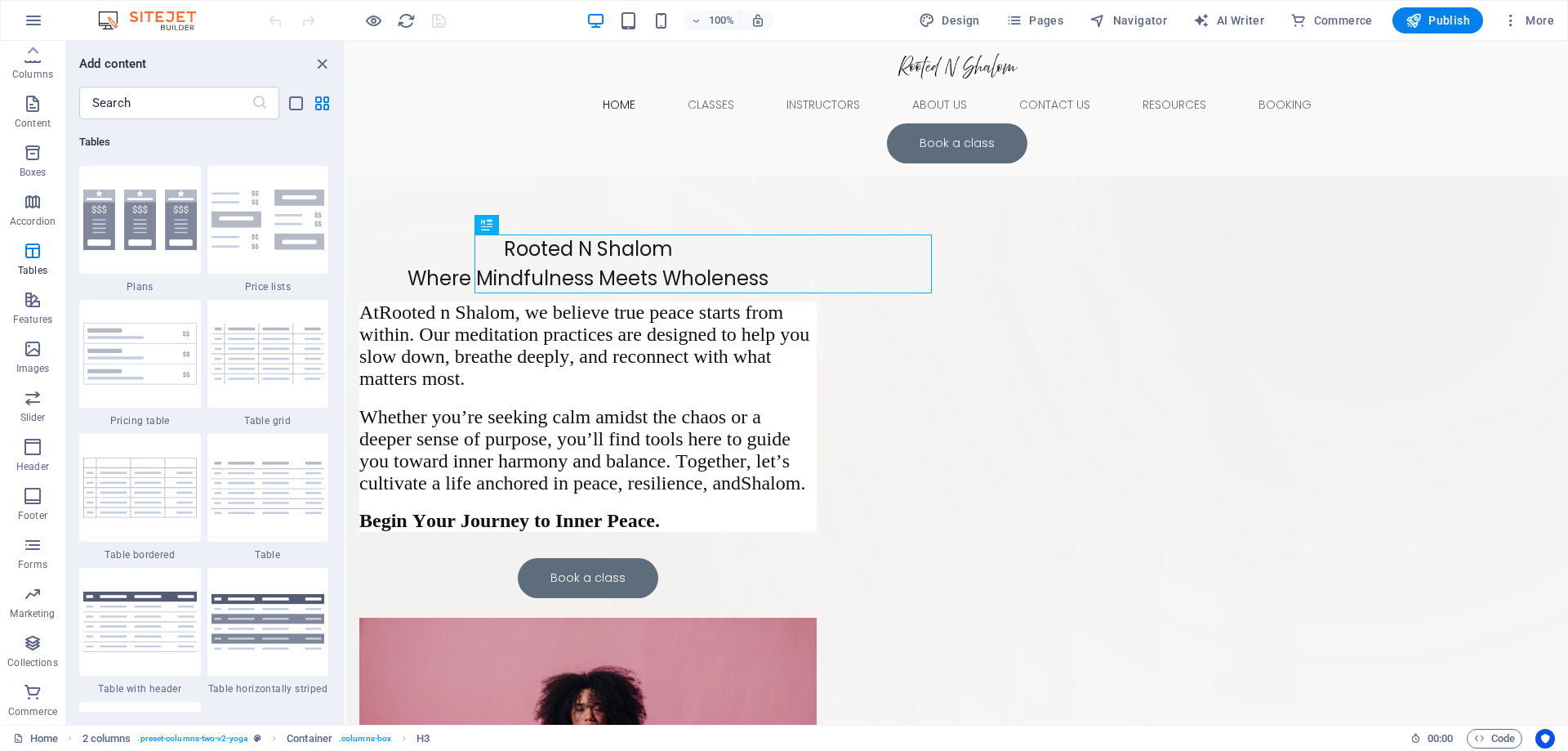
click at [161, 25] on img at bounding box center [155, 21] width 123 height 20
click at [181, 23] on img at bounding box center [155, 21] width 123 height 20
click at [978, 23] on span "Design" at bounding box center [949, 20] width 61 height 16
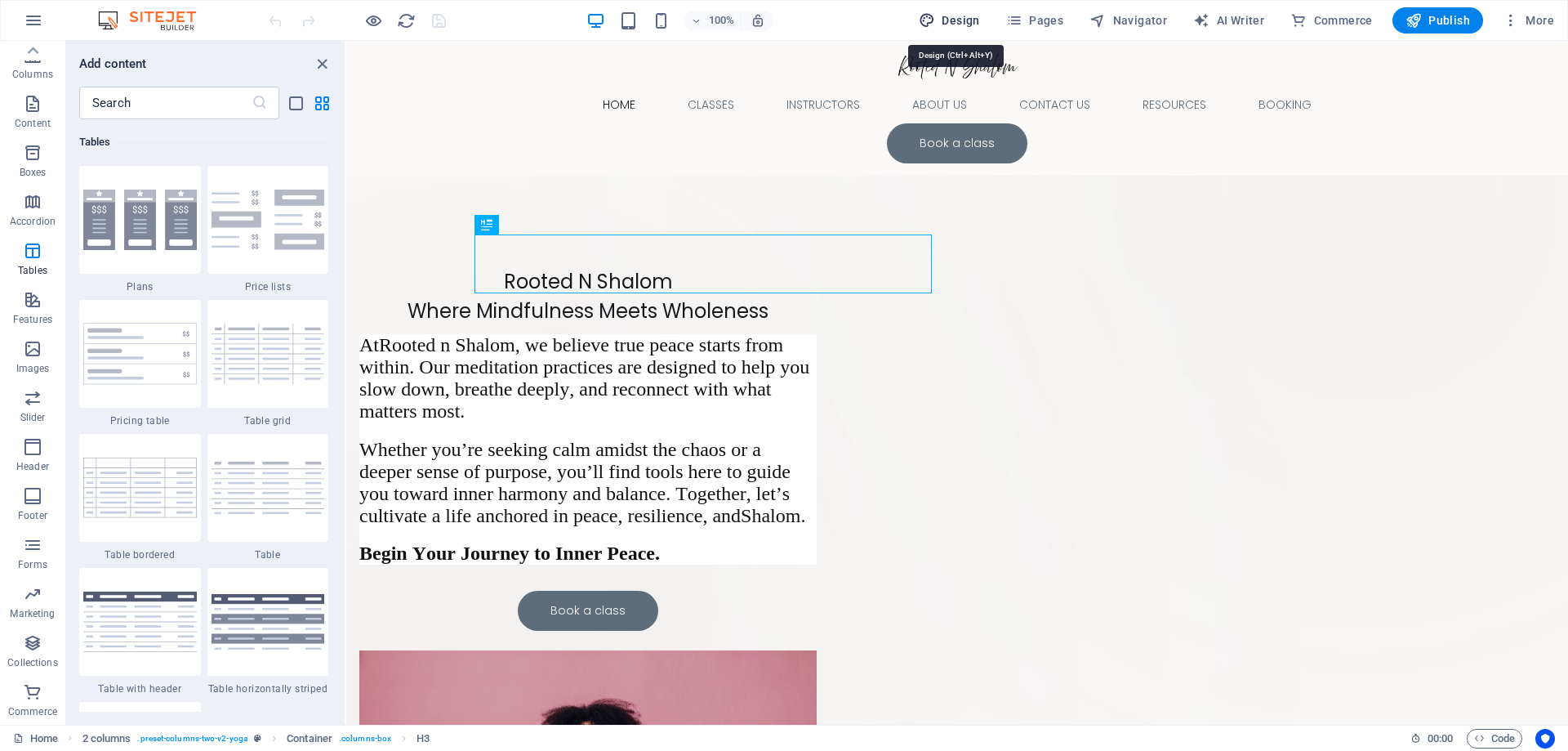
select select "px"
select select "300"
select select "px"
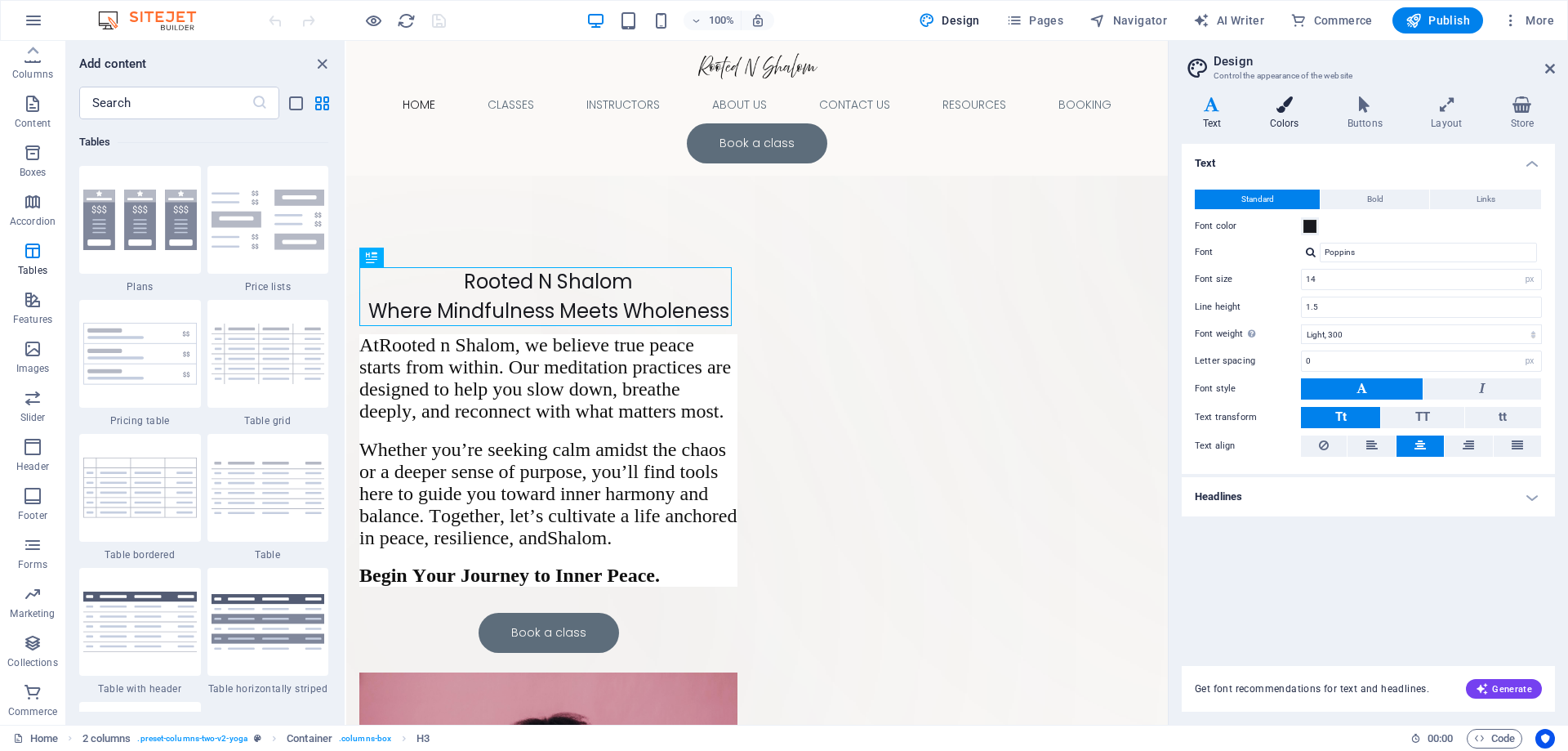
click at [1287, 113] on h4 "Colors" at bounding box center [1288, 113] width 78 height 34
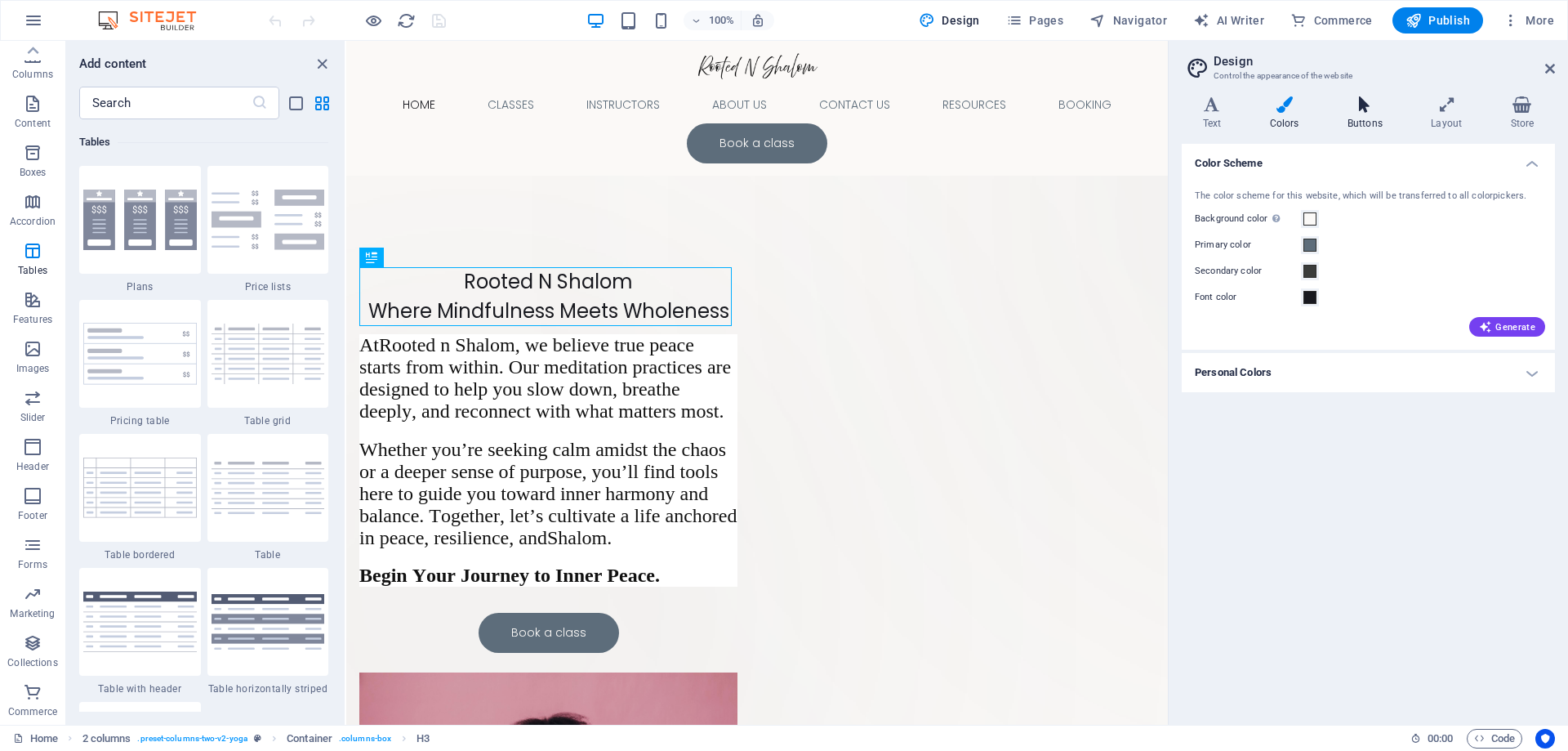
click at [1363, 120] on h4 "Buttons" at bounding box center [1368, 113] width 83 height 34
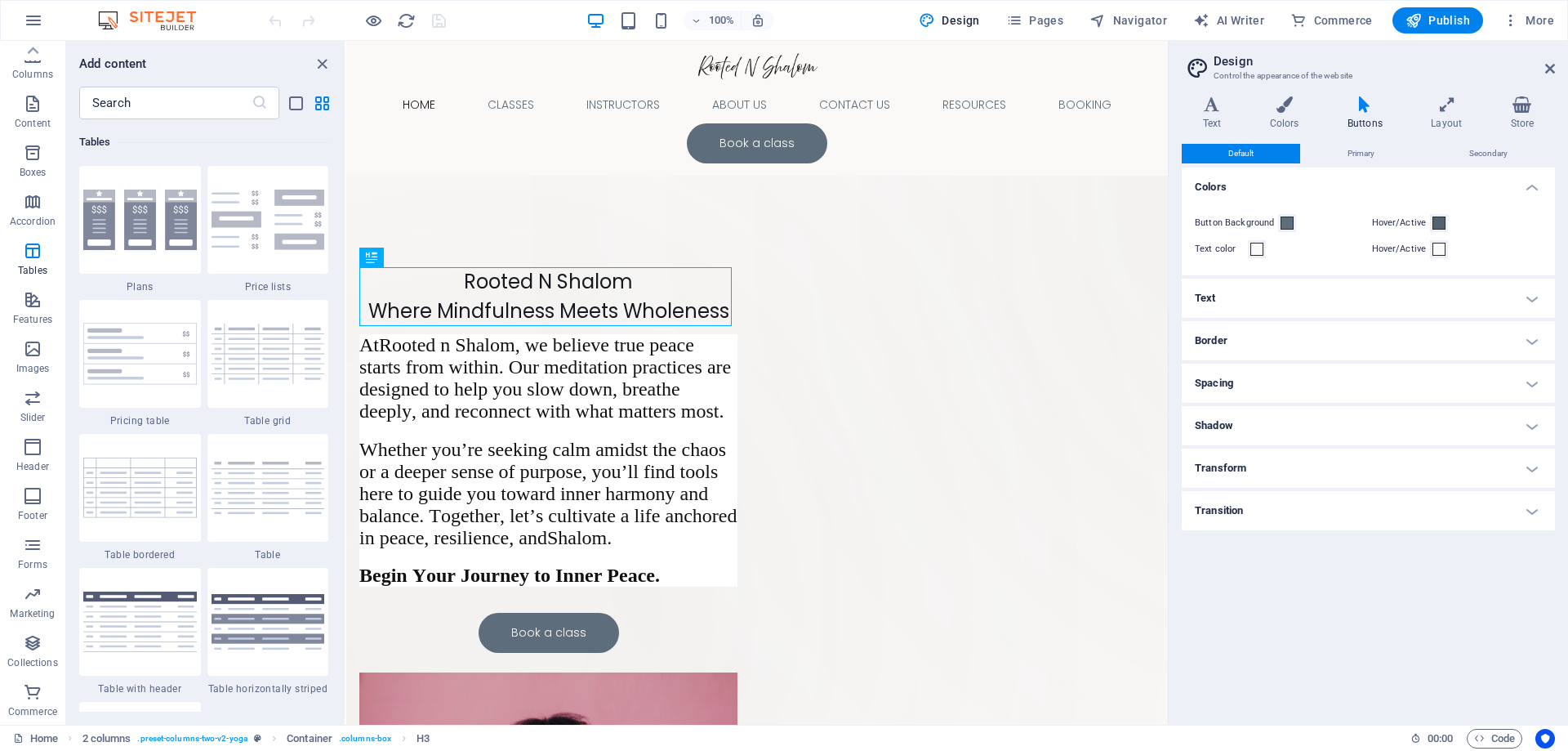
click at [1535, 301] on h4 "Text" at bounding box center [1368, 298] width 373 height 39
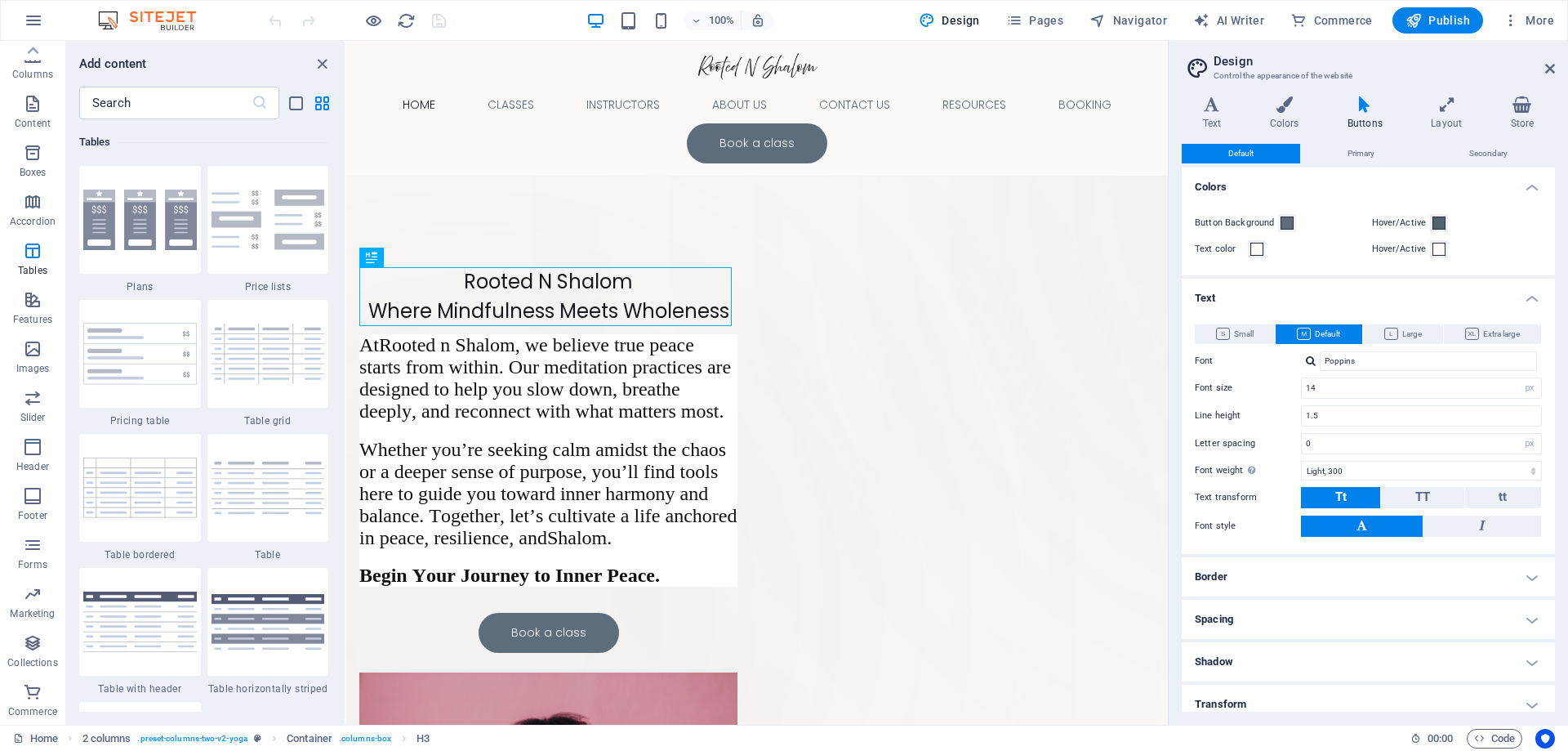
click at [1535, 301] on h4 "Text" at bounding box center [1368, 293] width 373 height 29
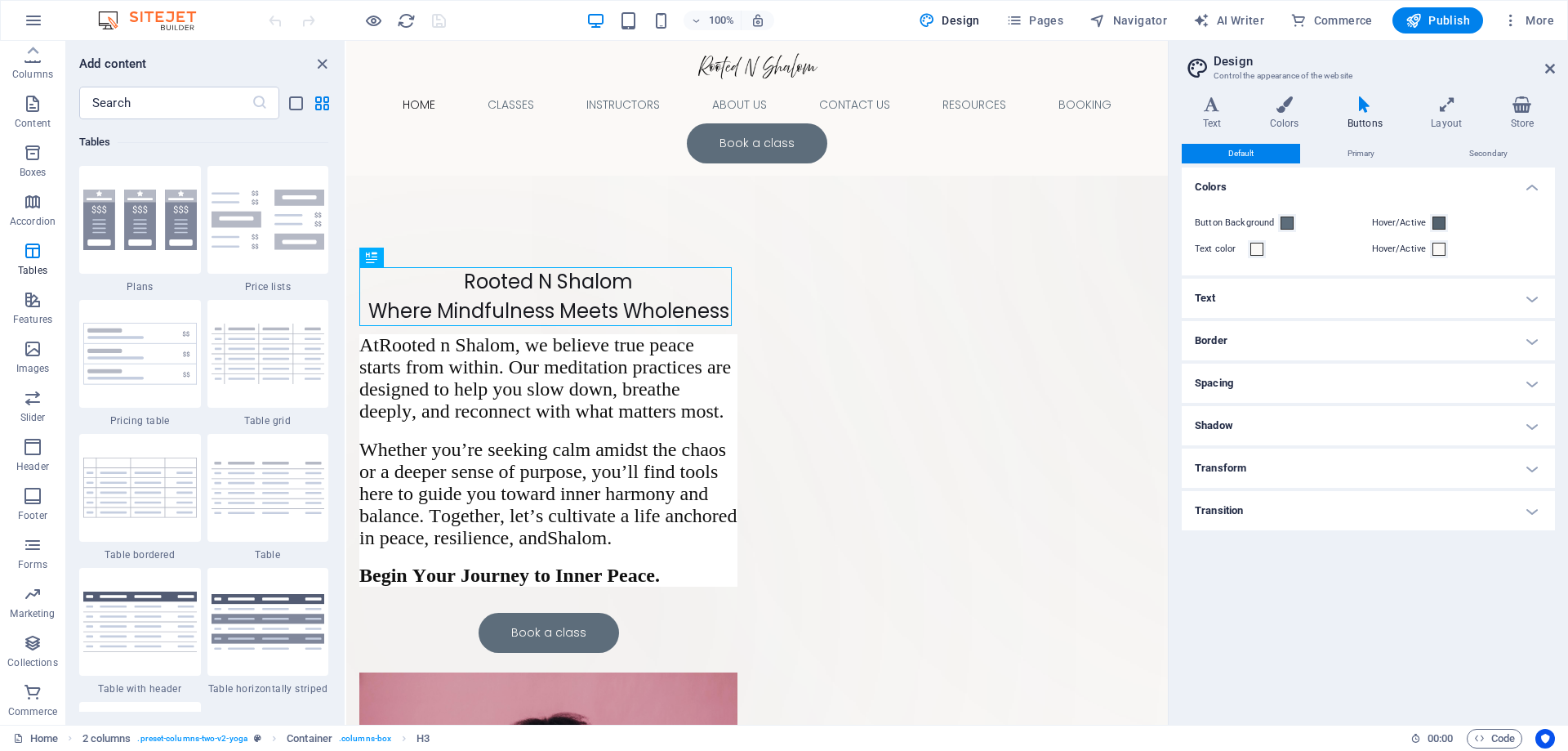
click at [1531, 341] on h4 "Border" at bounding box center [1368, 340] width 373 height 39
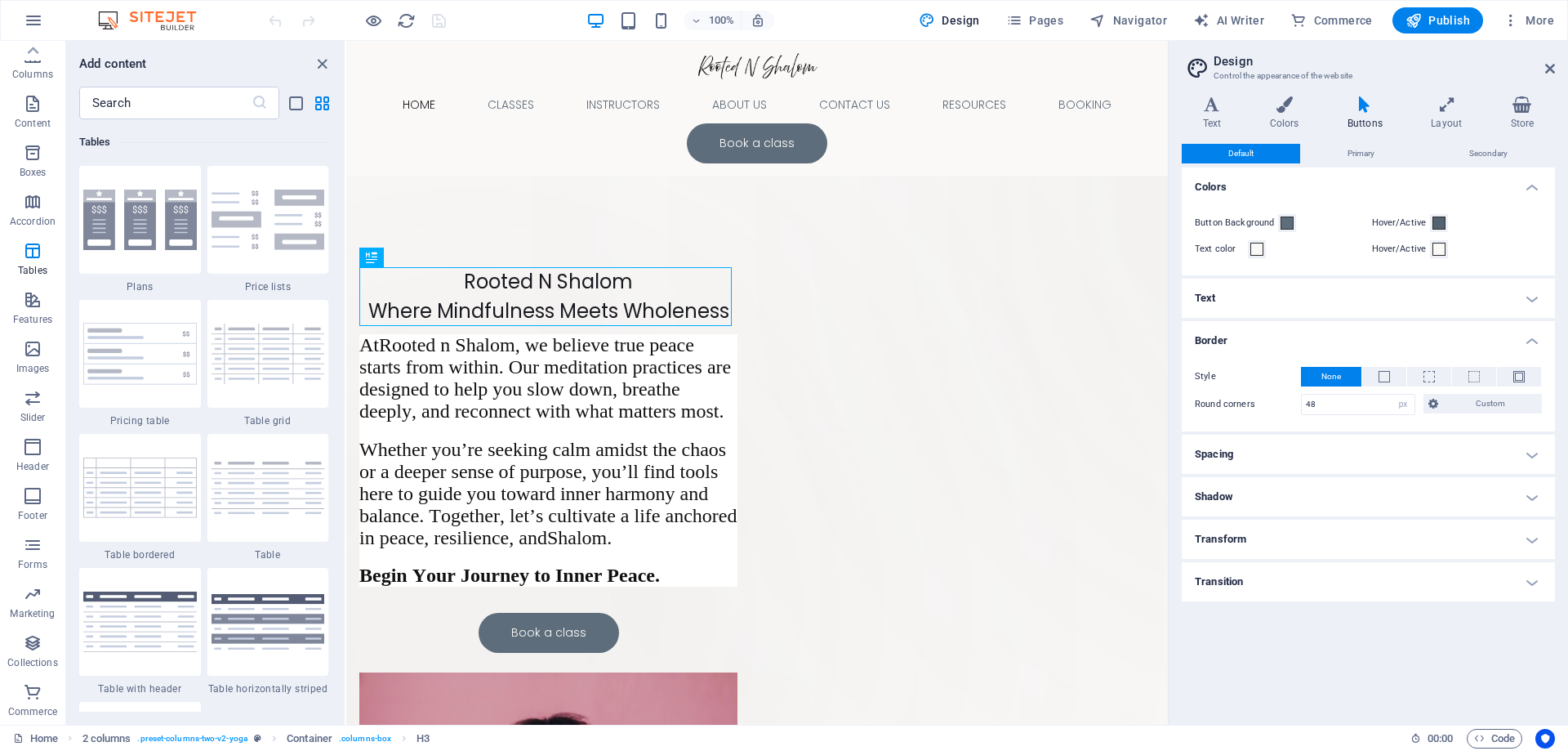
click at [1531, 341] on h4 "Border" at bounding box center [1368, 335] width 373 height 29
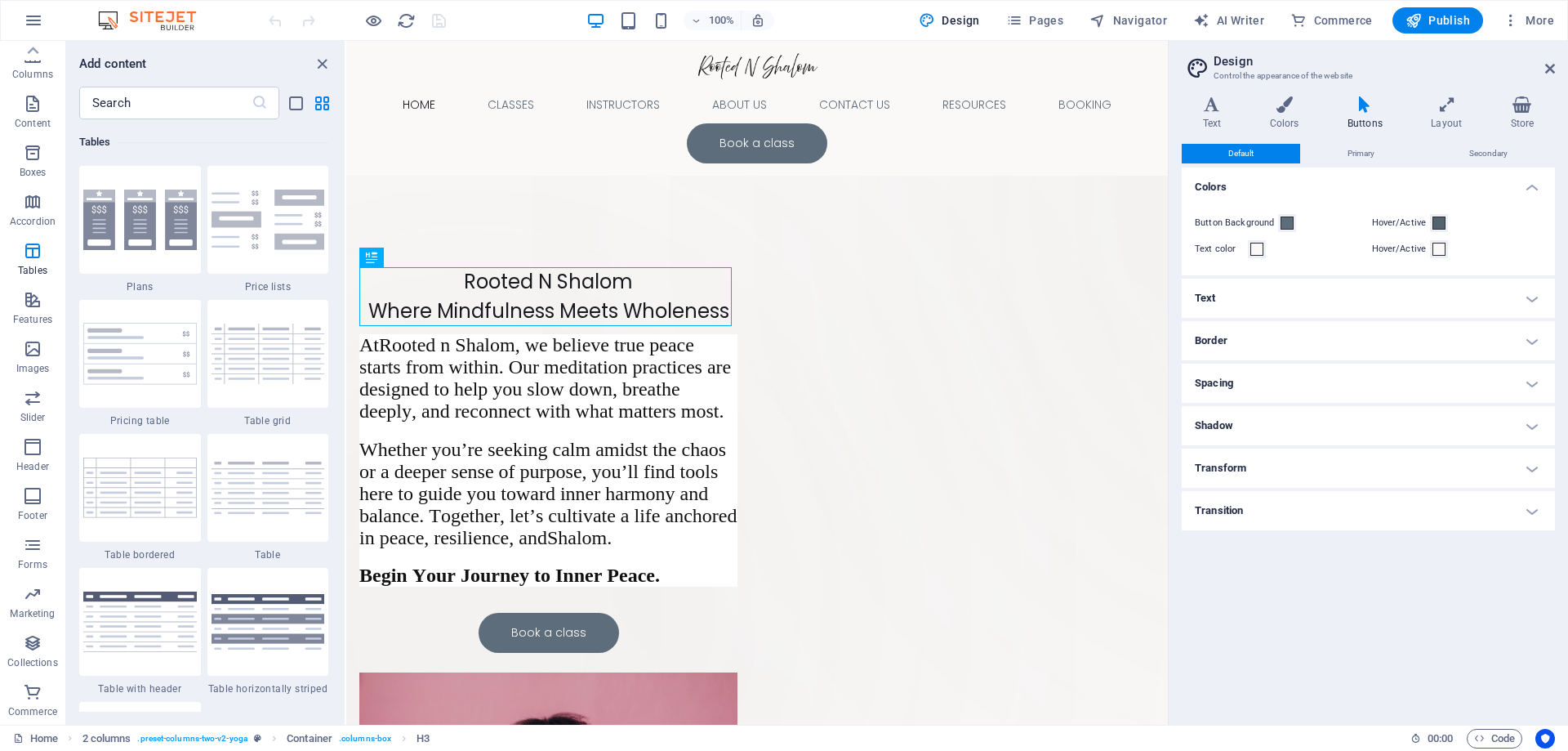
click at [1532, 385] on h4 "Spacing" at bounding box center [1368, 382] width 373 height 39
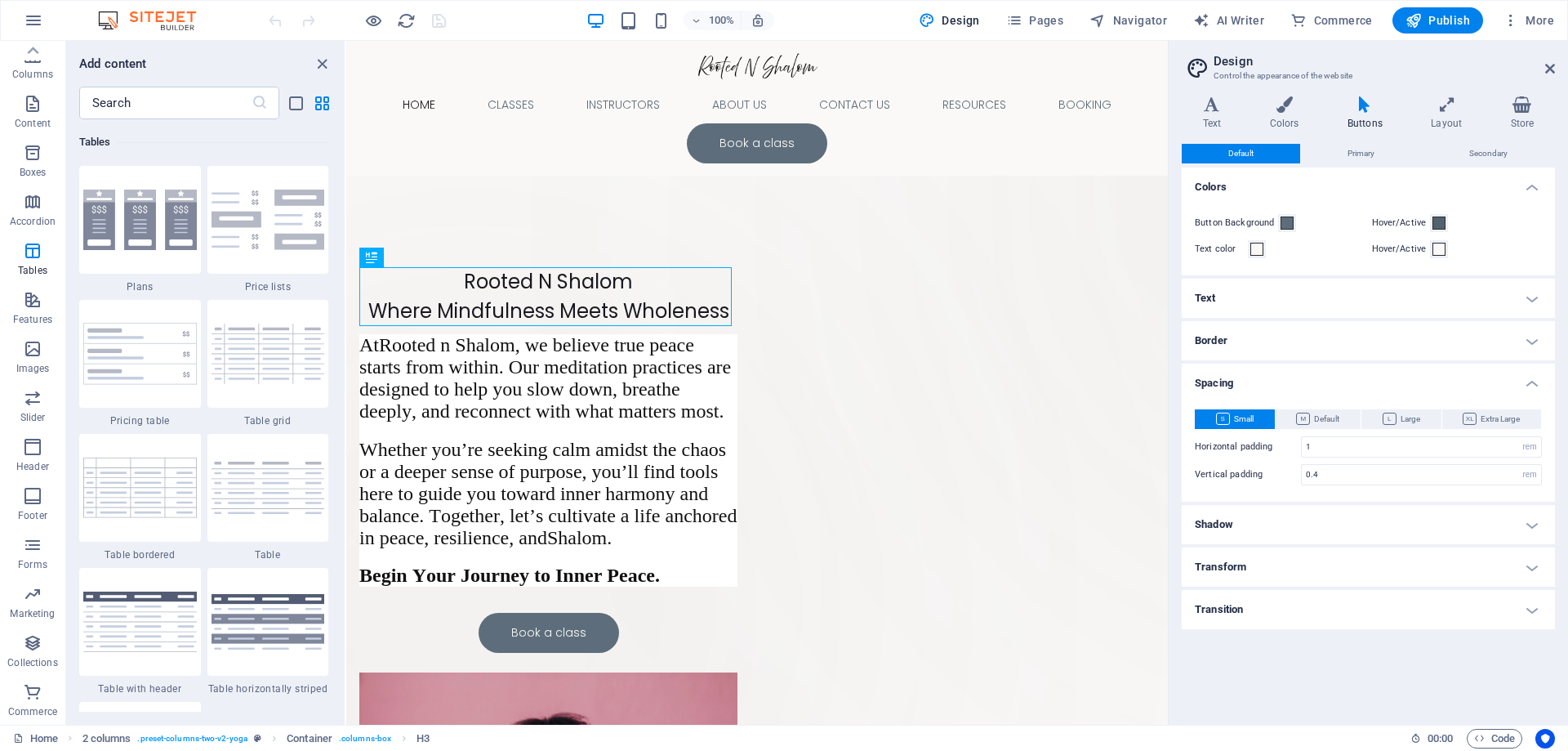
click at [1532, 383] on h4 "Spacing" at bounding box center [1368, 377] width 373 height 29
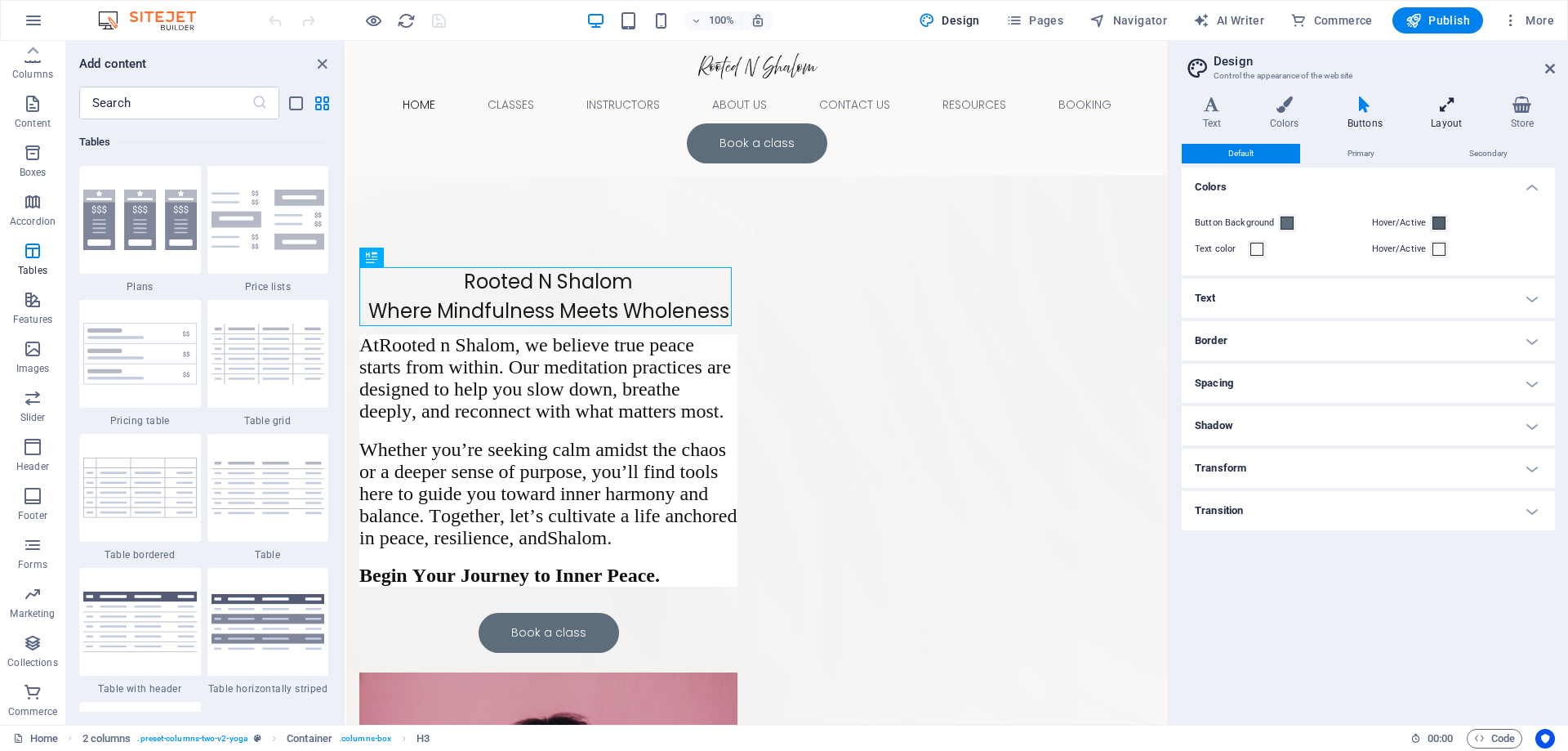
click at [1441, 114] on h4 "Layout" at bounding box center [1450, 113] width 79 height 34
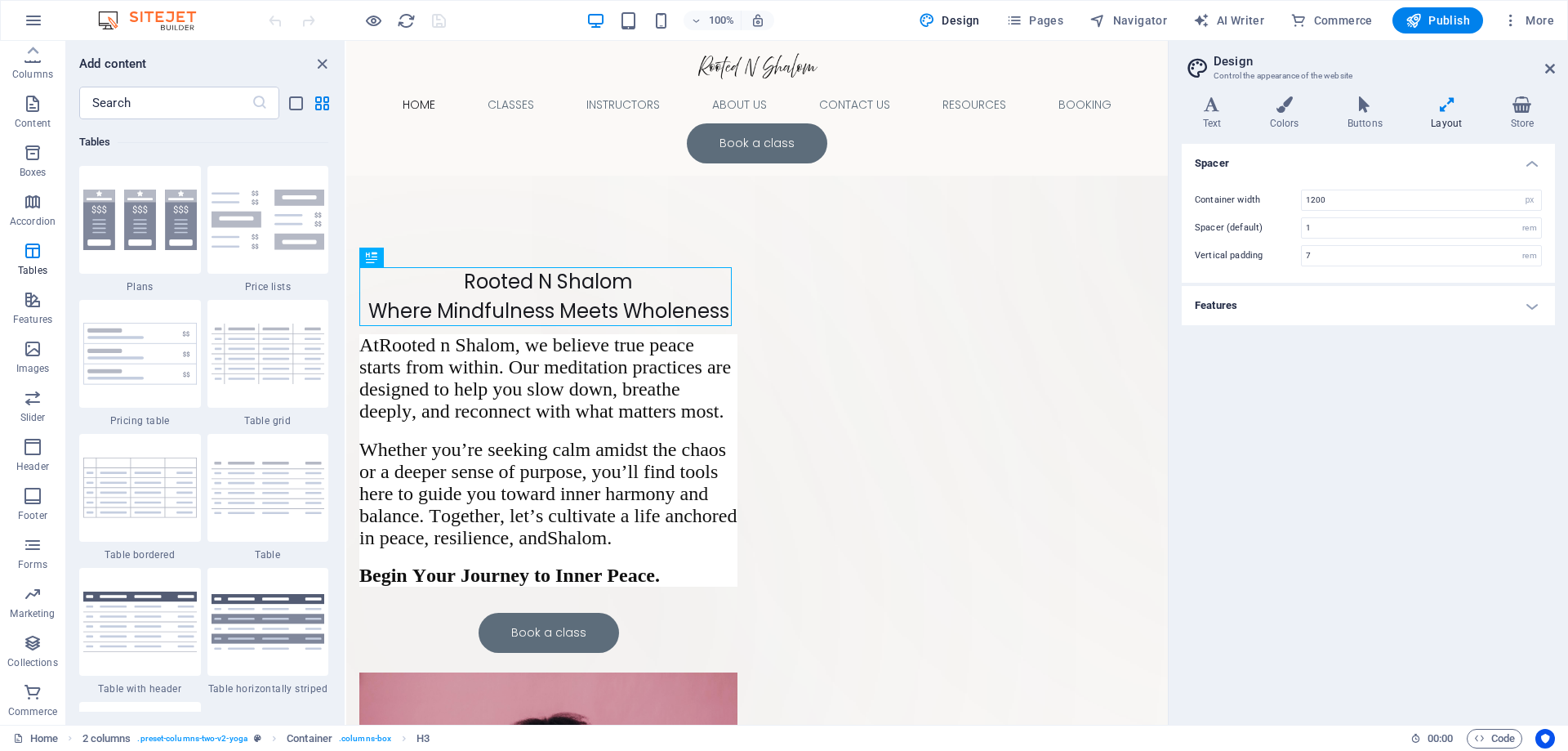
click at [1528, 306] on h4 "Features" at bounding box center [1368, 305] width 373 height 39
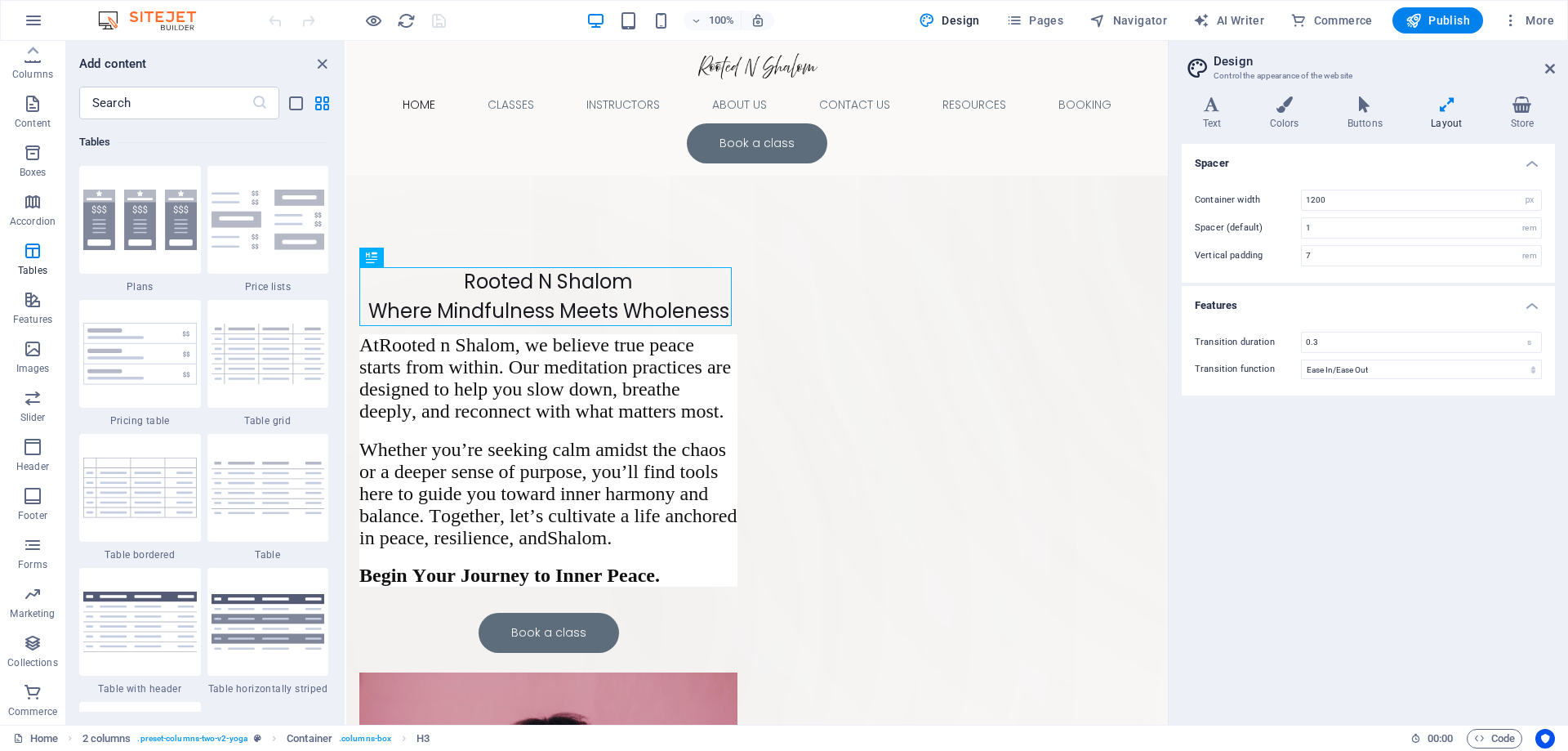
click at [1528, 306] on h4 "Features" at bounding box center [1368, 300] width 373 height 29
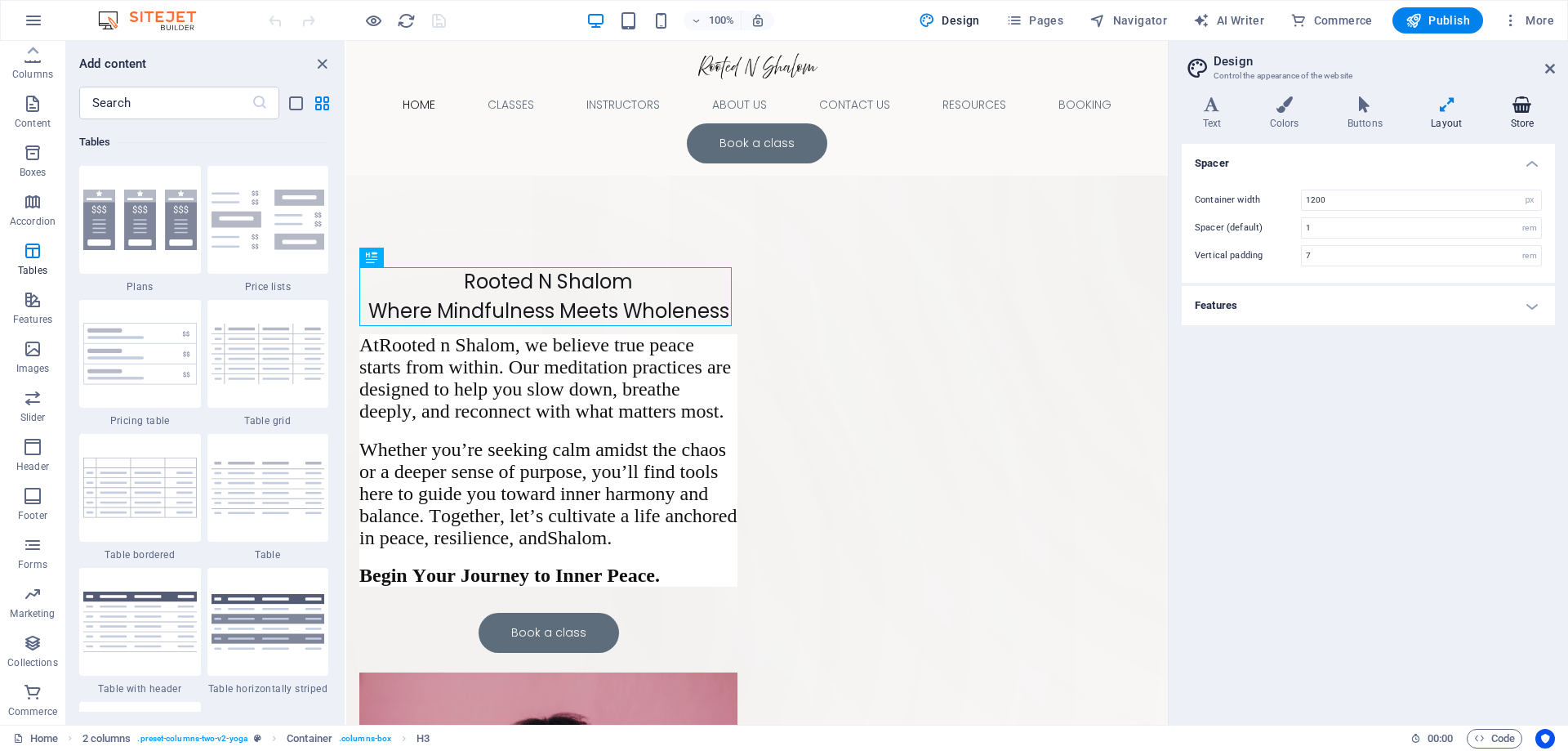
click at [1522, 108] on icon at bounding box center [1522, 104] width 65 height 16
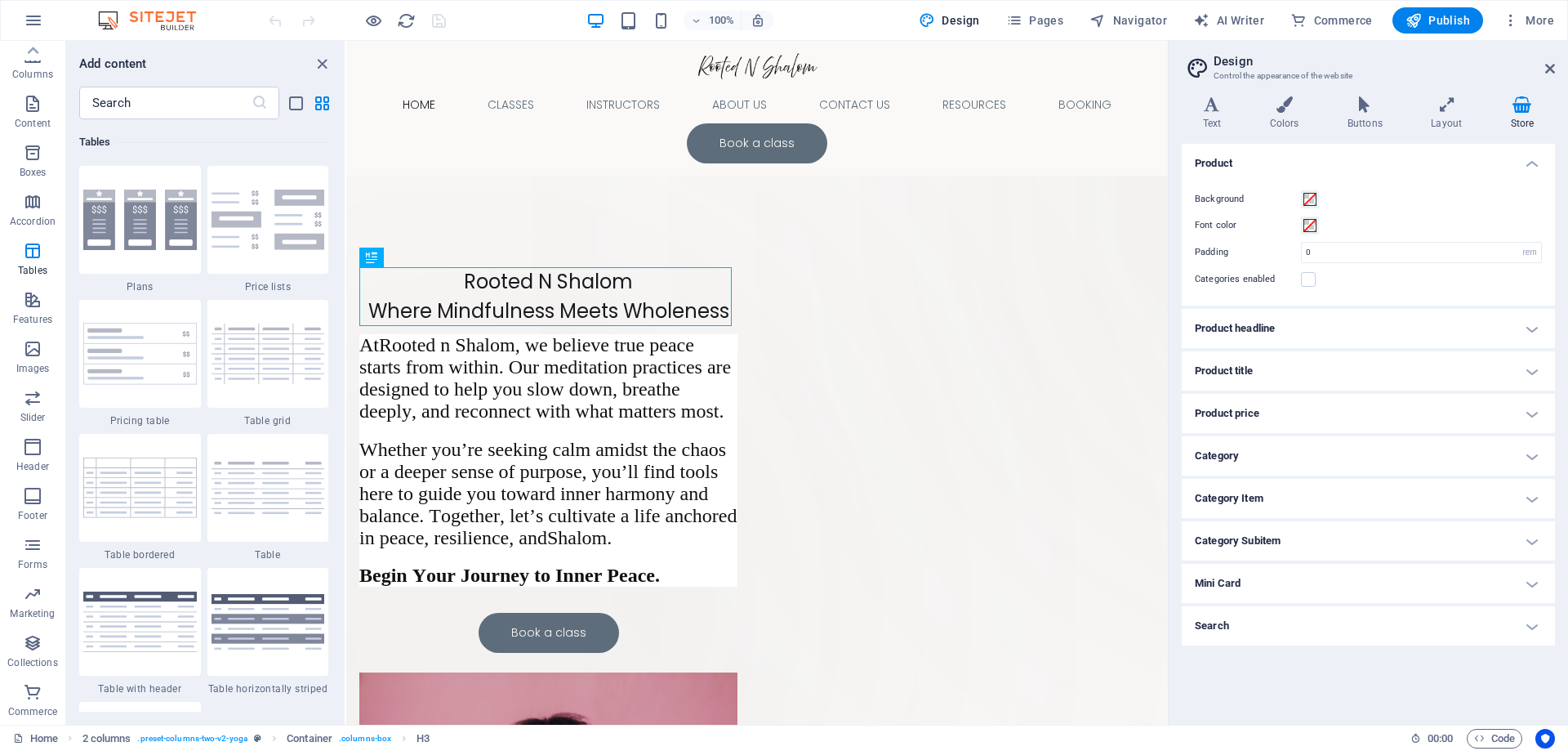
click at [1532, 332] on h4 "Product headline" at bounding box center [1368, 328] width 373 height 39
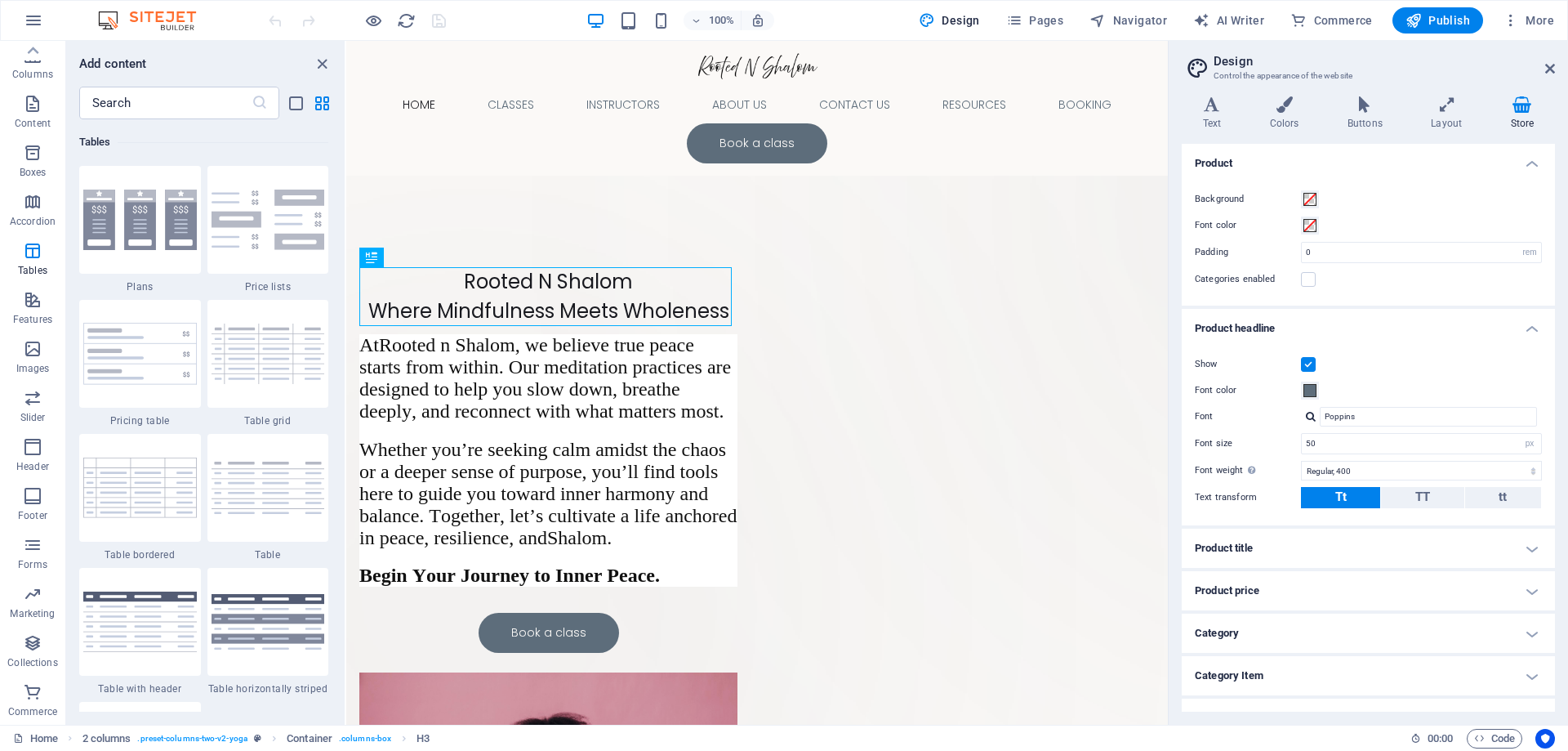
click at [1532, 332] on h4 "Product headline" at bounding box center [1368, 323] width 373 height 29
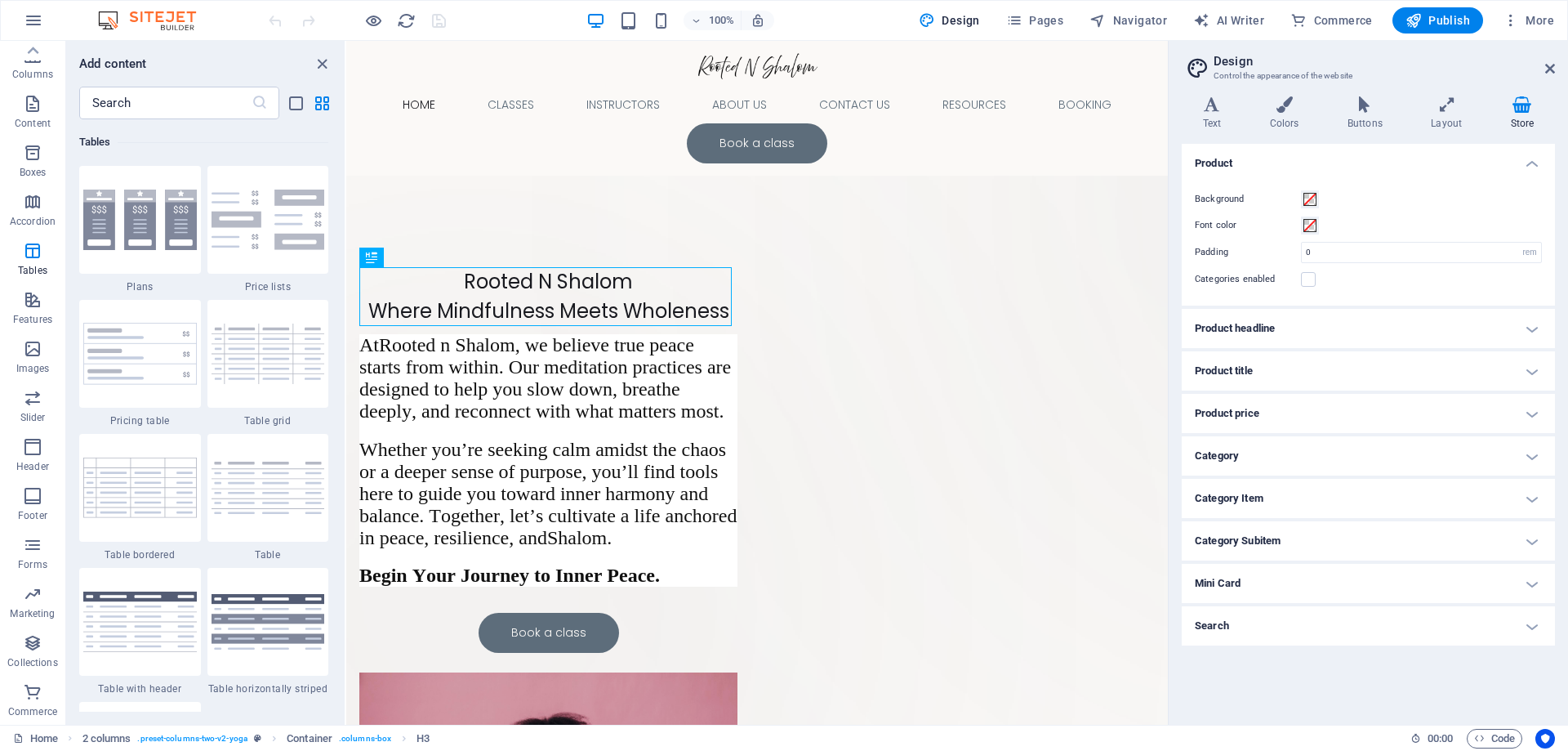
click at [1532, 371] on h4 "Product title" at bounding box center [1368, 370] width 373 height 39
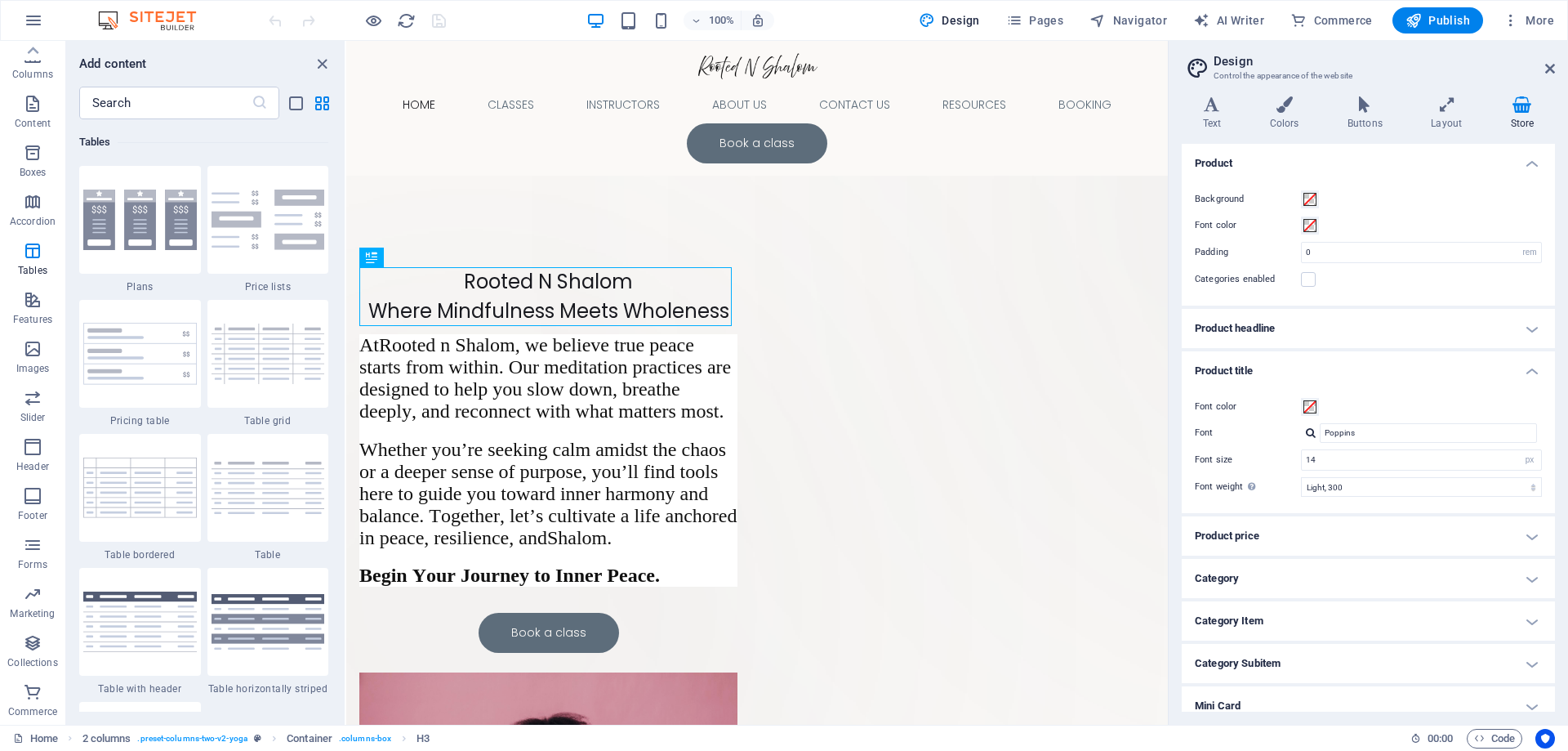
click at [1532, 371] on h4 "Product title" at bounding box center [1368, 365] width 373 height 29
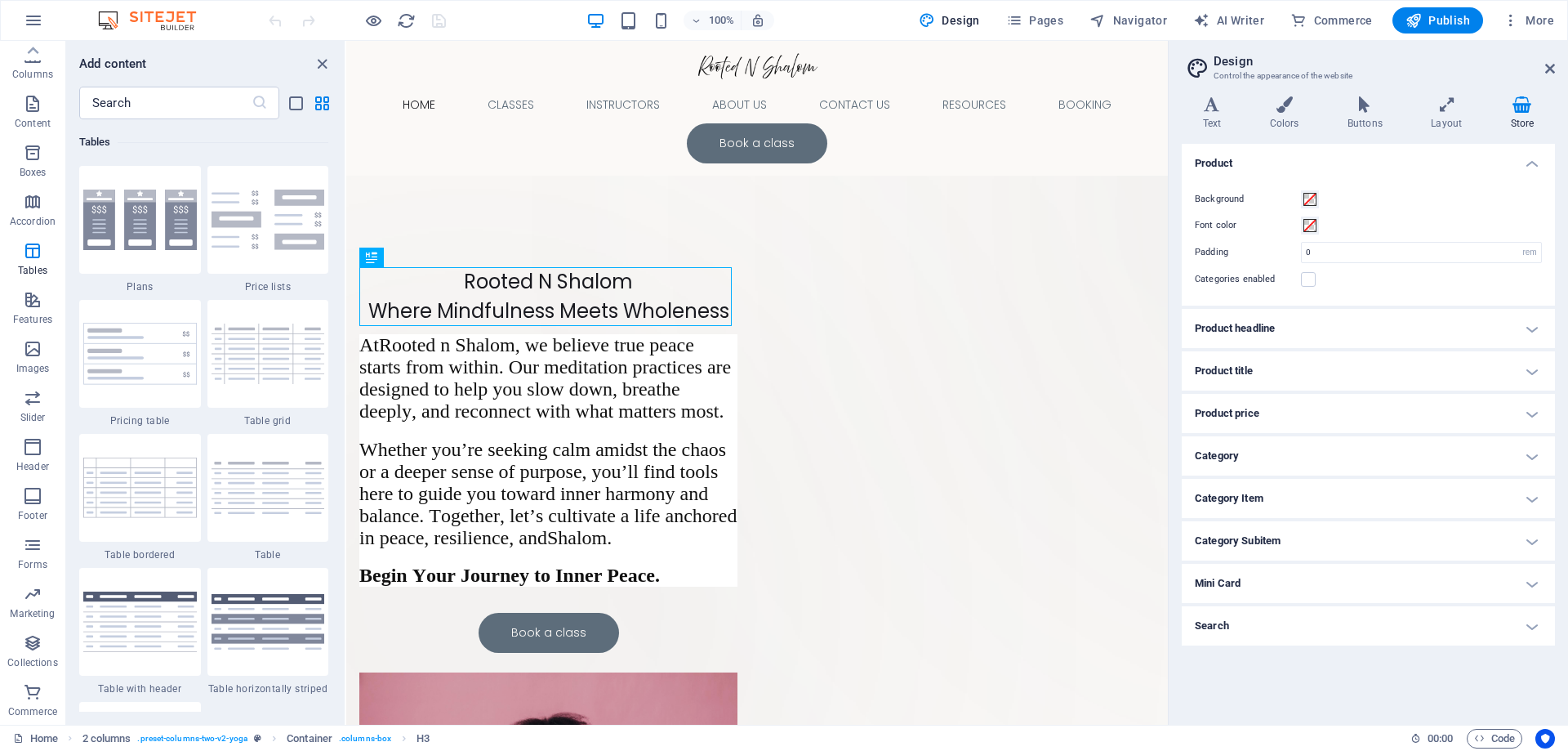
click at [1532, 409] on h4 "Product price" at bounding box center [1368, 413] width 373 height 39
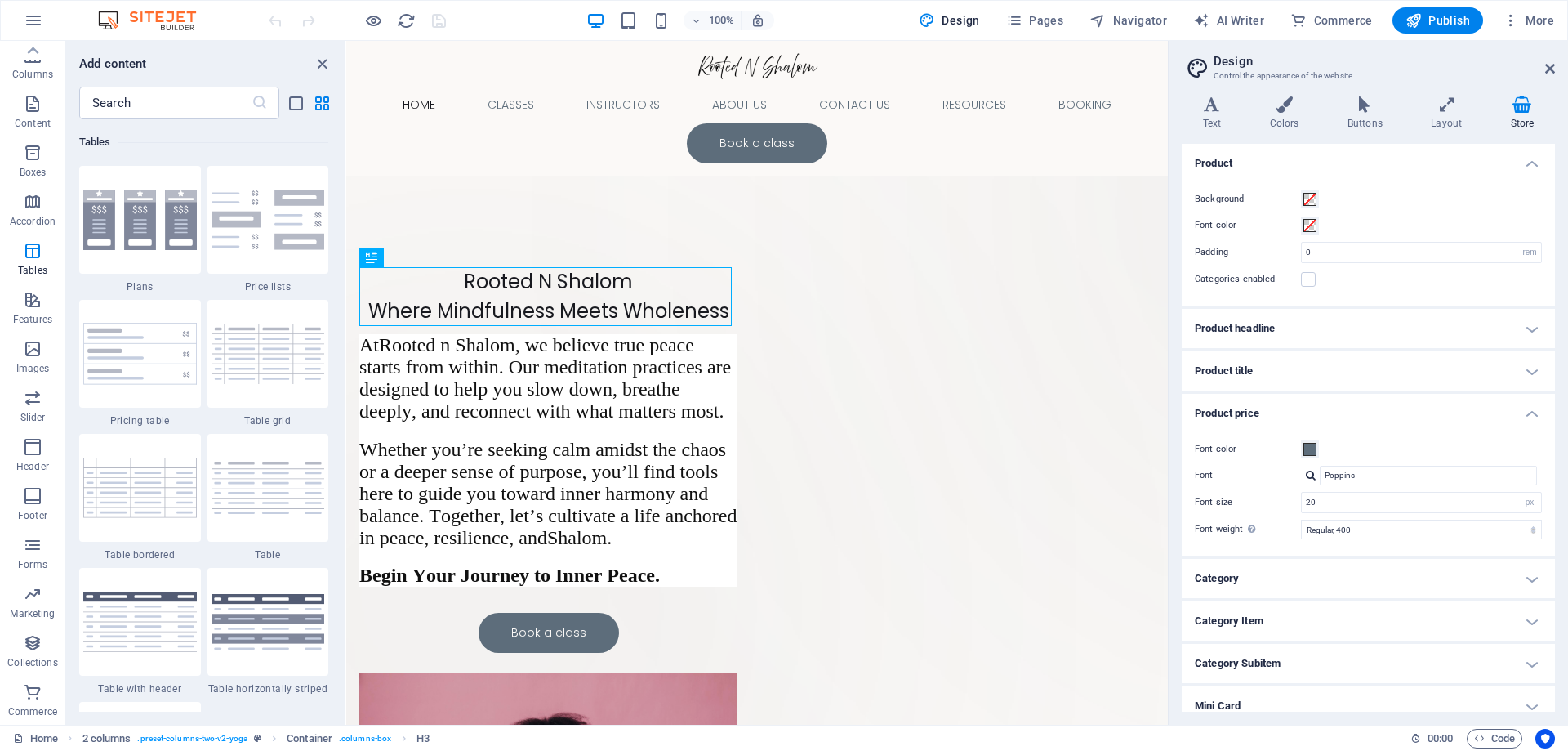
click at [1532, 409] on h4 "Product price" at bounding box center [1368, 408] width 373 height 29
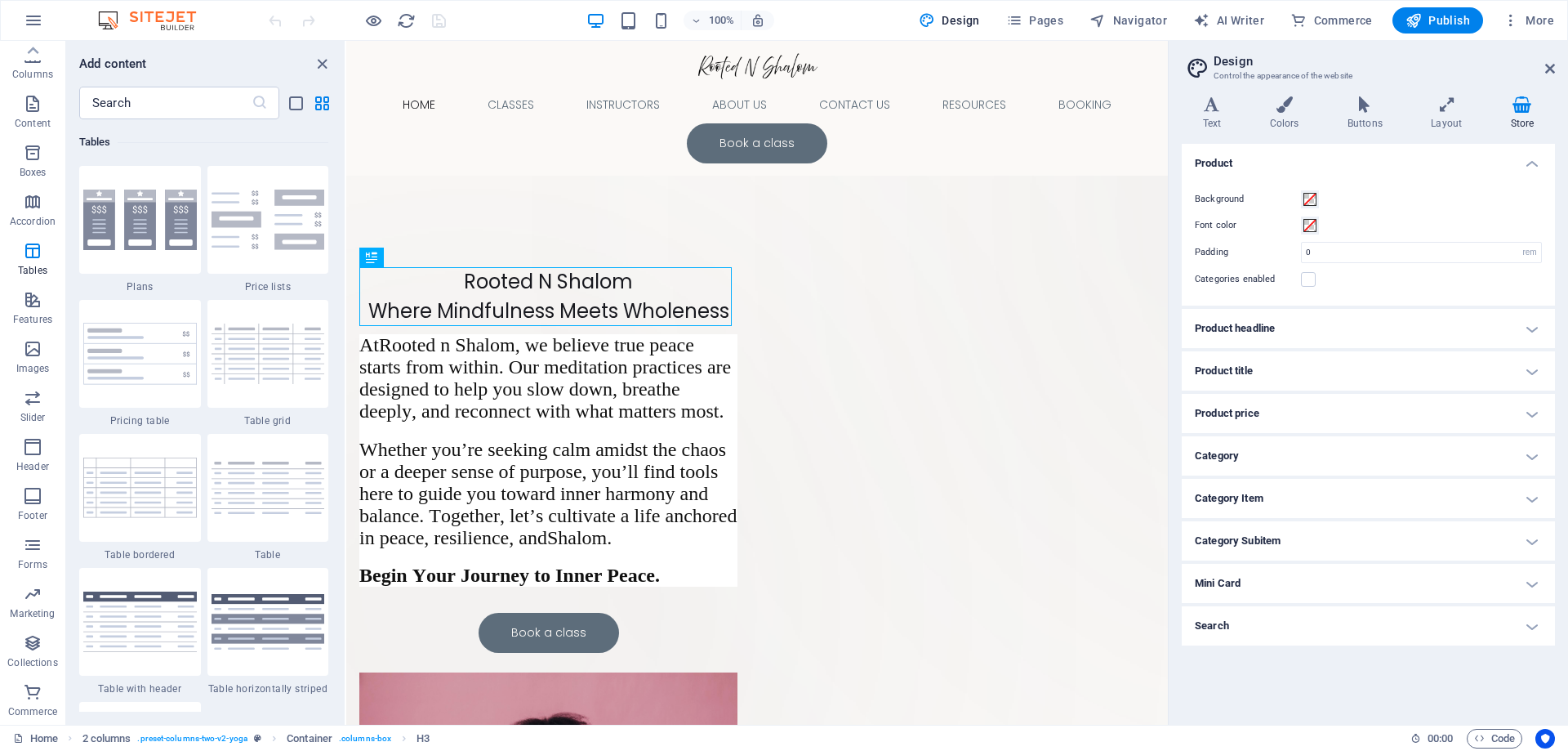
click at [1530, 458] on h4 "Category" at bounding box center [1368, 455] width 373 height 39
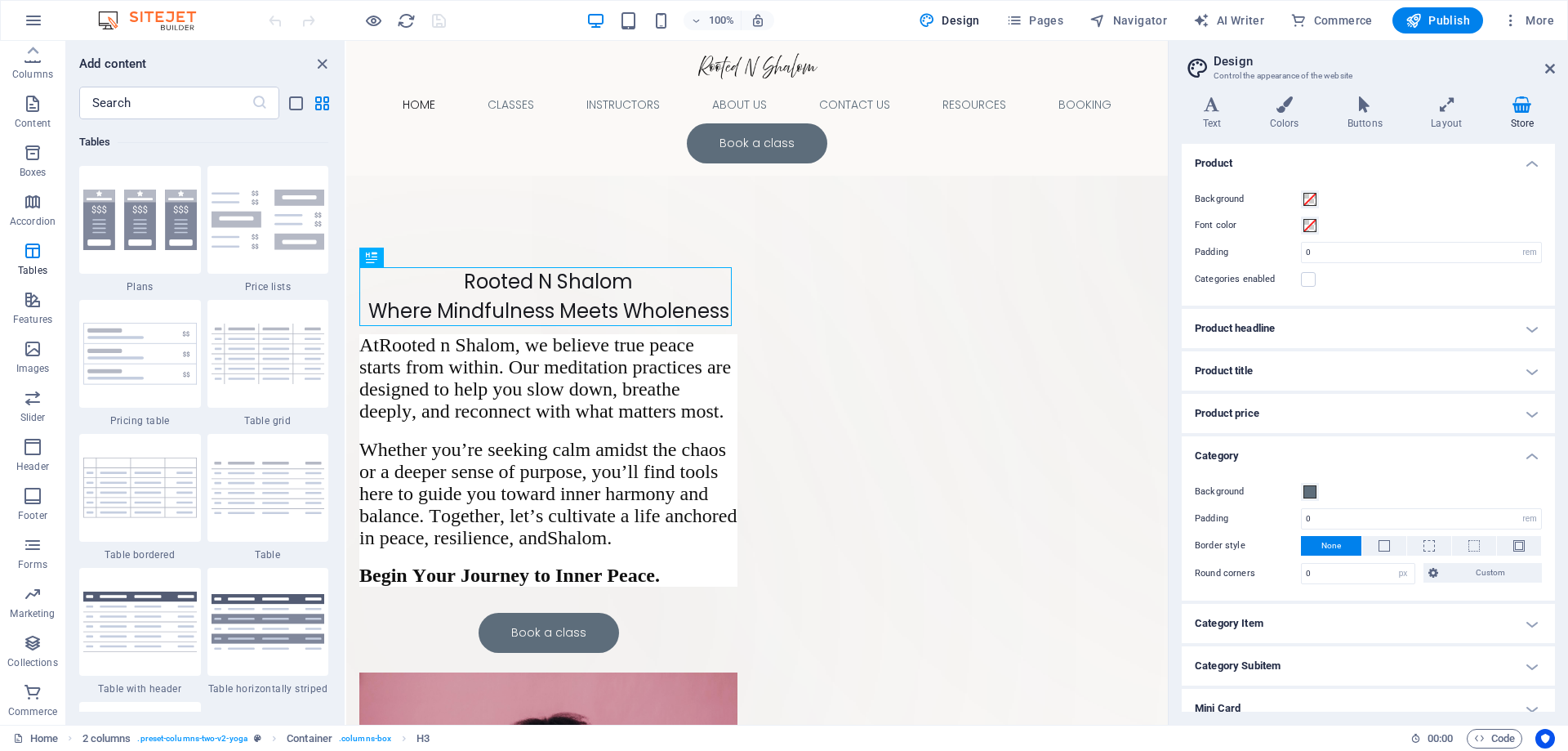
click at [1530, 458] on h4 "Category" at bounding box center [1368, 450] width 373 height 29
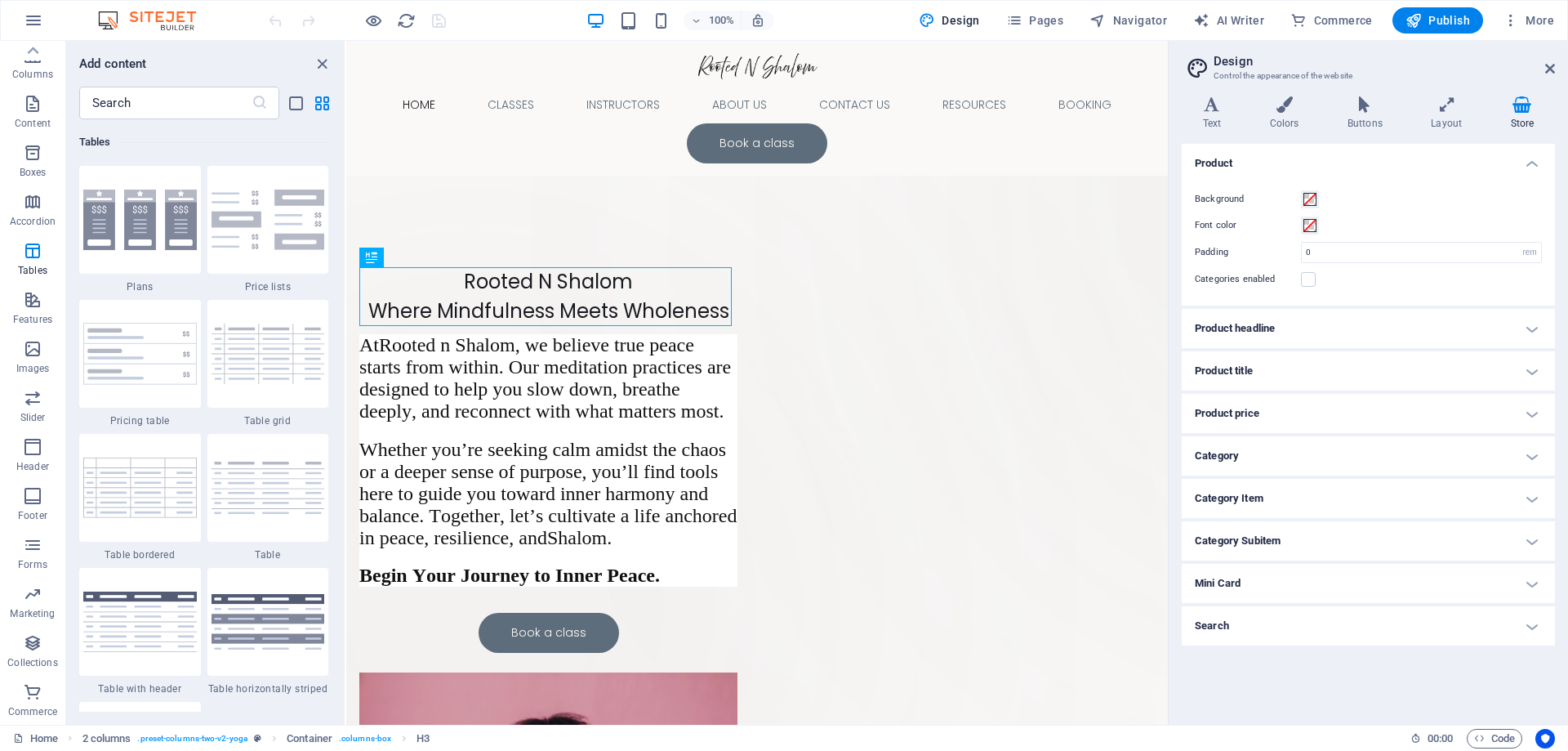
click at [1529, 495] on h4 "Category Item" at bounding box center [1368, 498] width 373 height 39
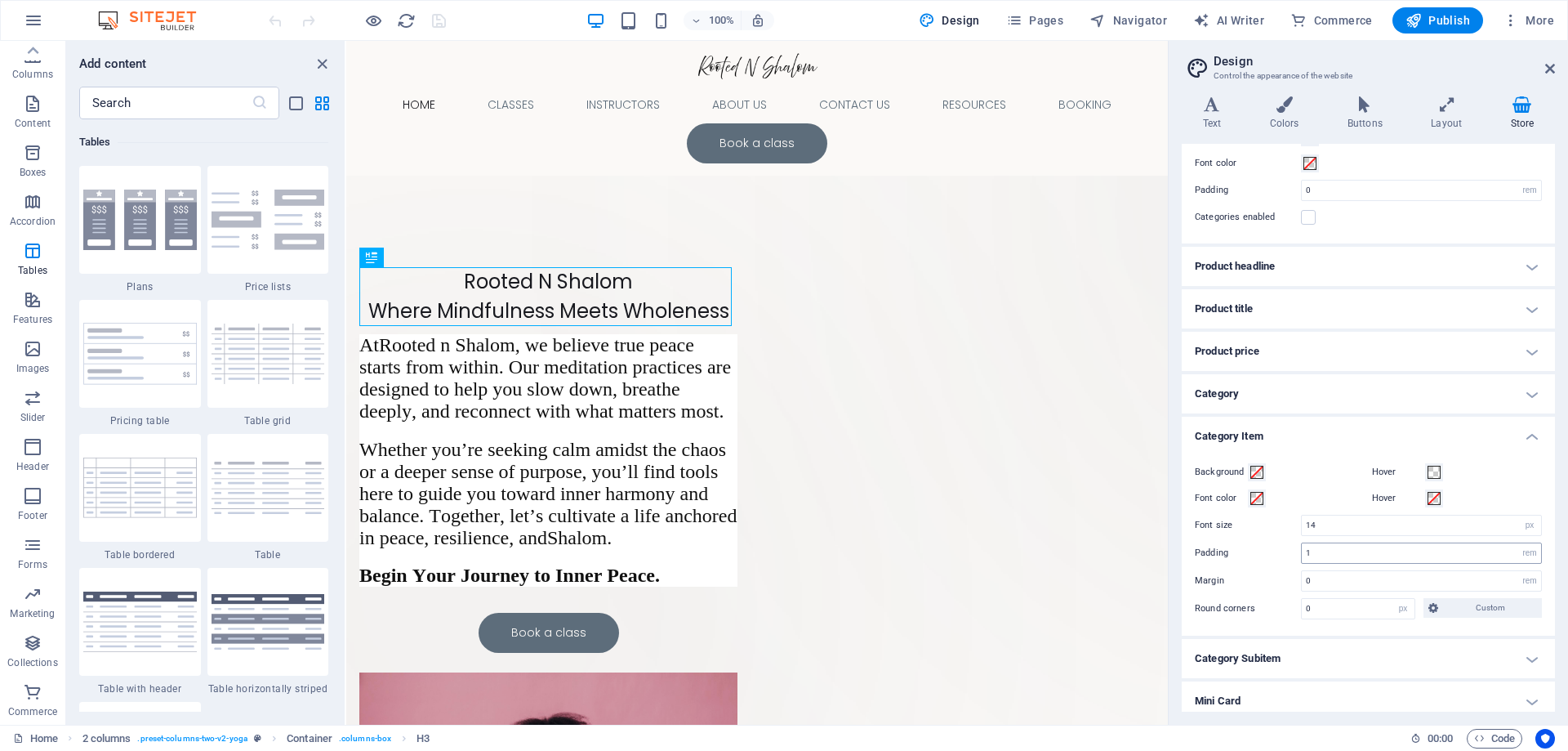
scroll to position [114, 0]
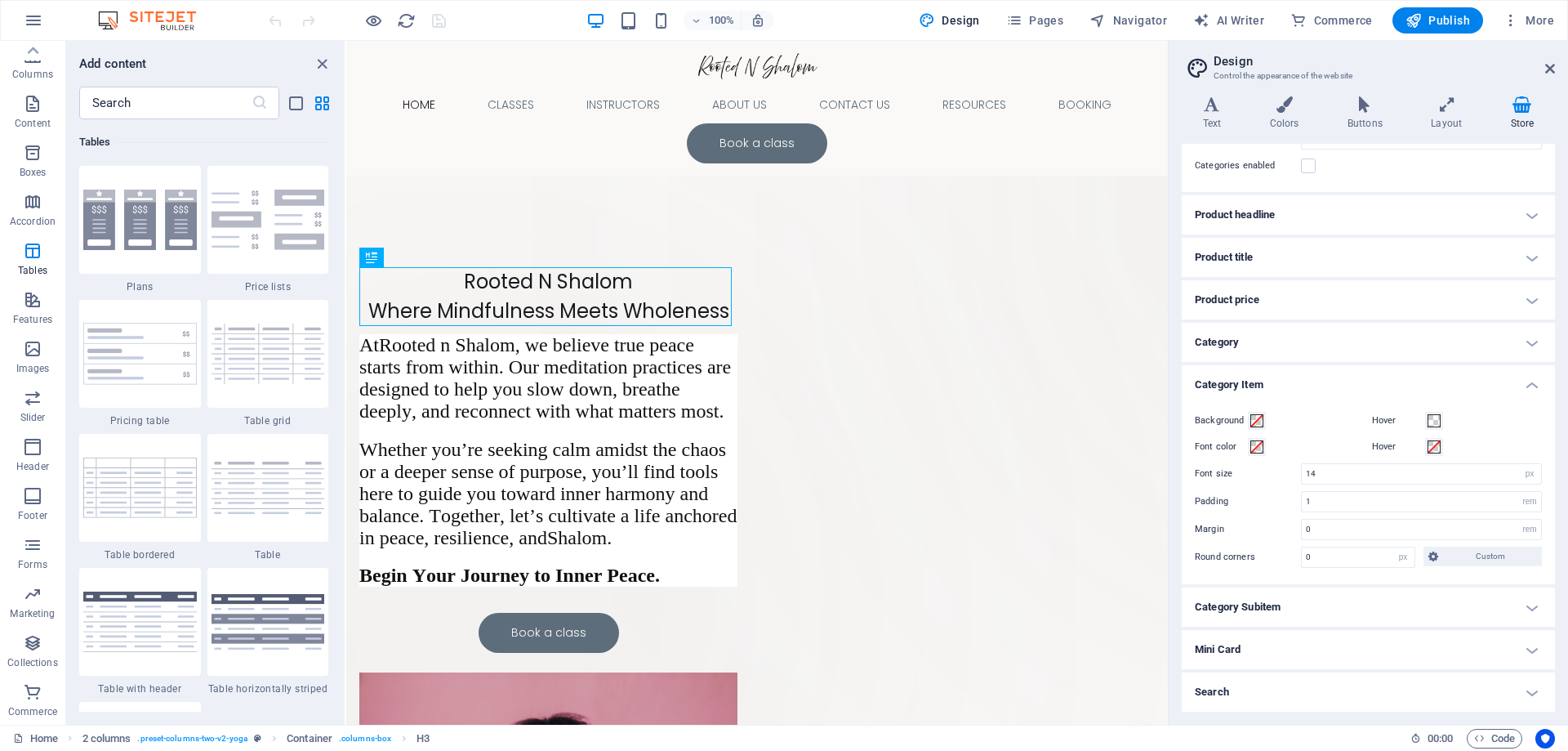
click at [1527, 381] on h4 "Category Item" at bounding box center [1368, 379] width 373 height 29
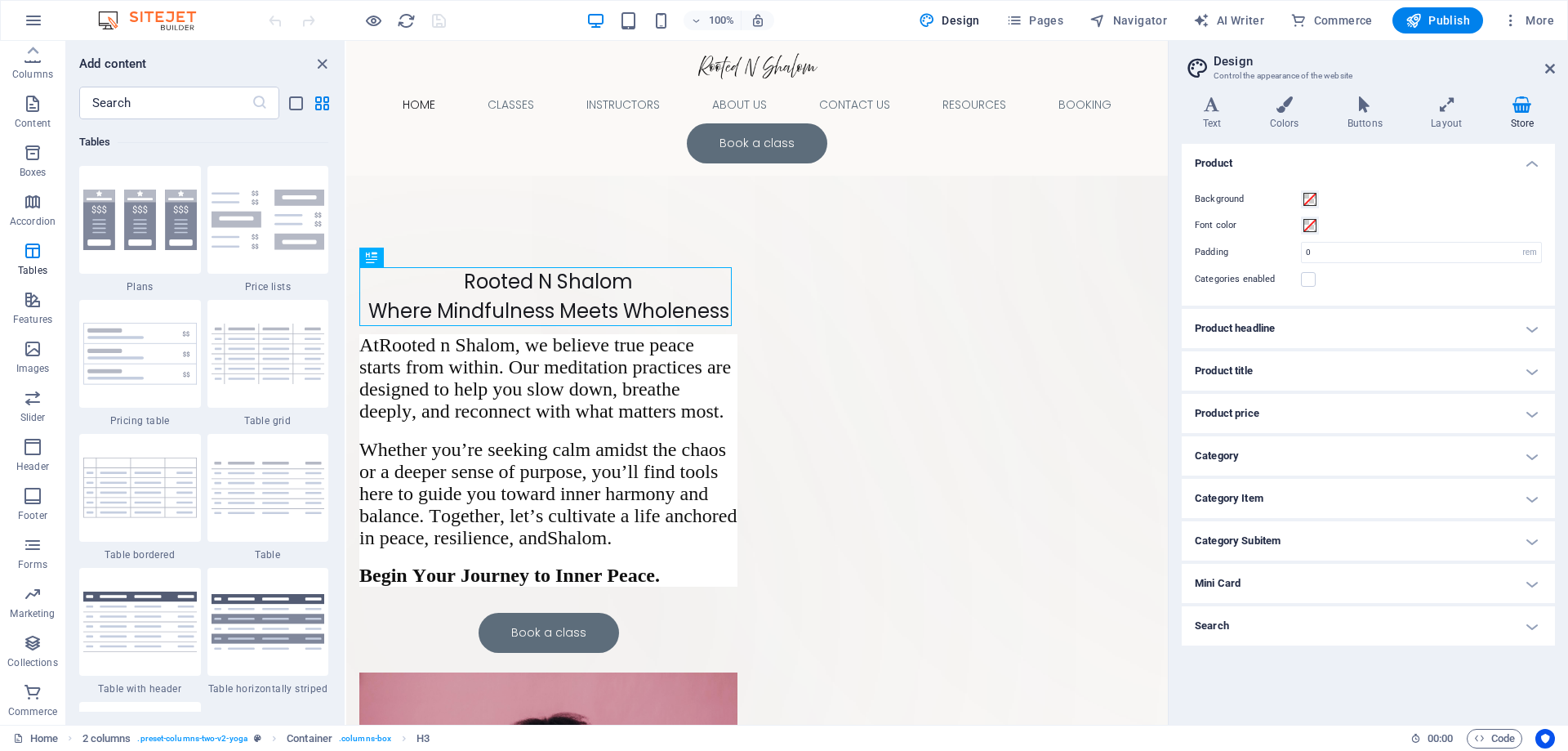
click at [1535, 627] on h4 "Search" at bounding box center [1368, 625] width 373 height 39
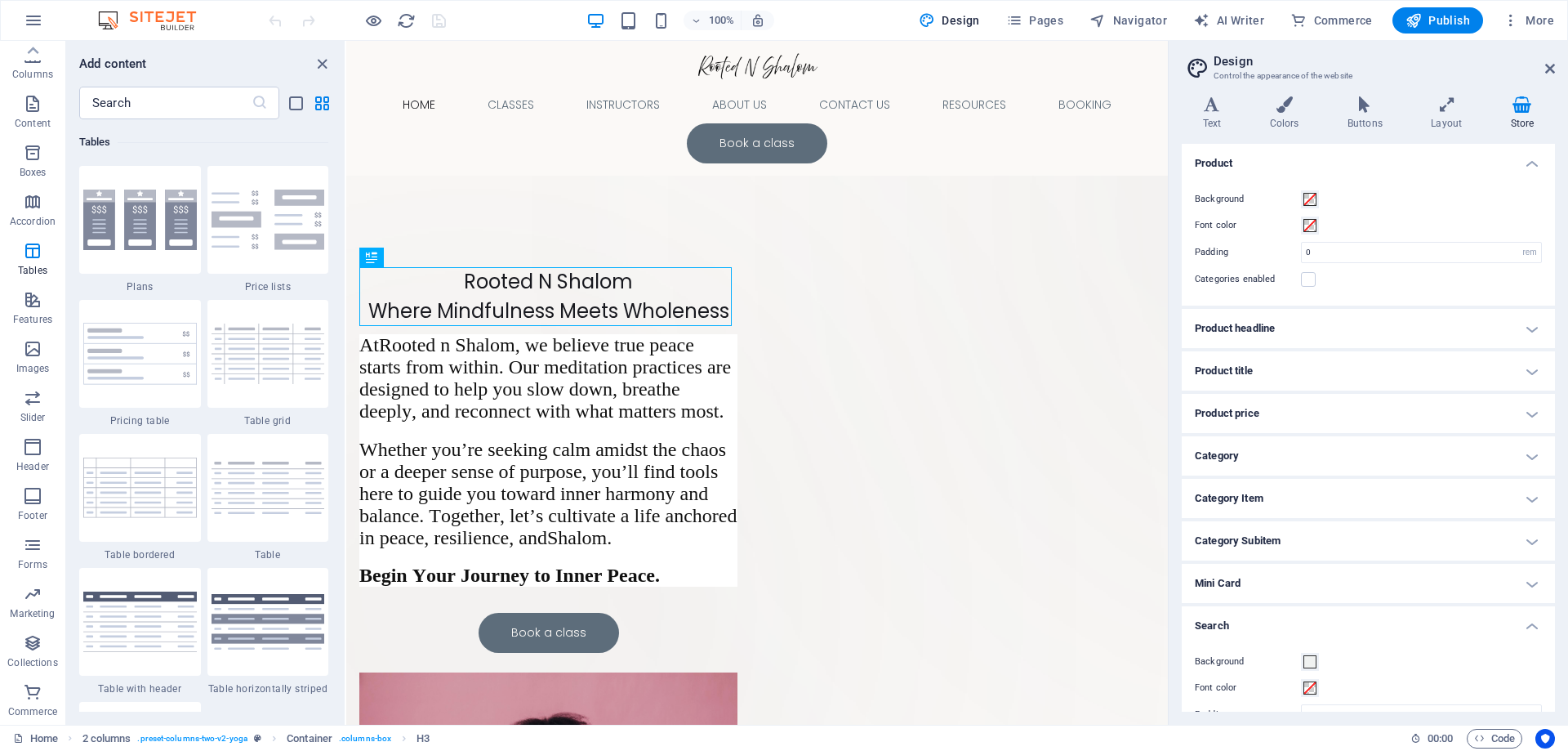
scroll to position [85, 0]
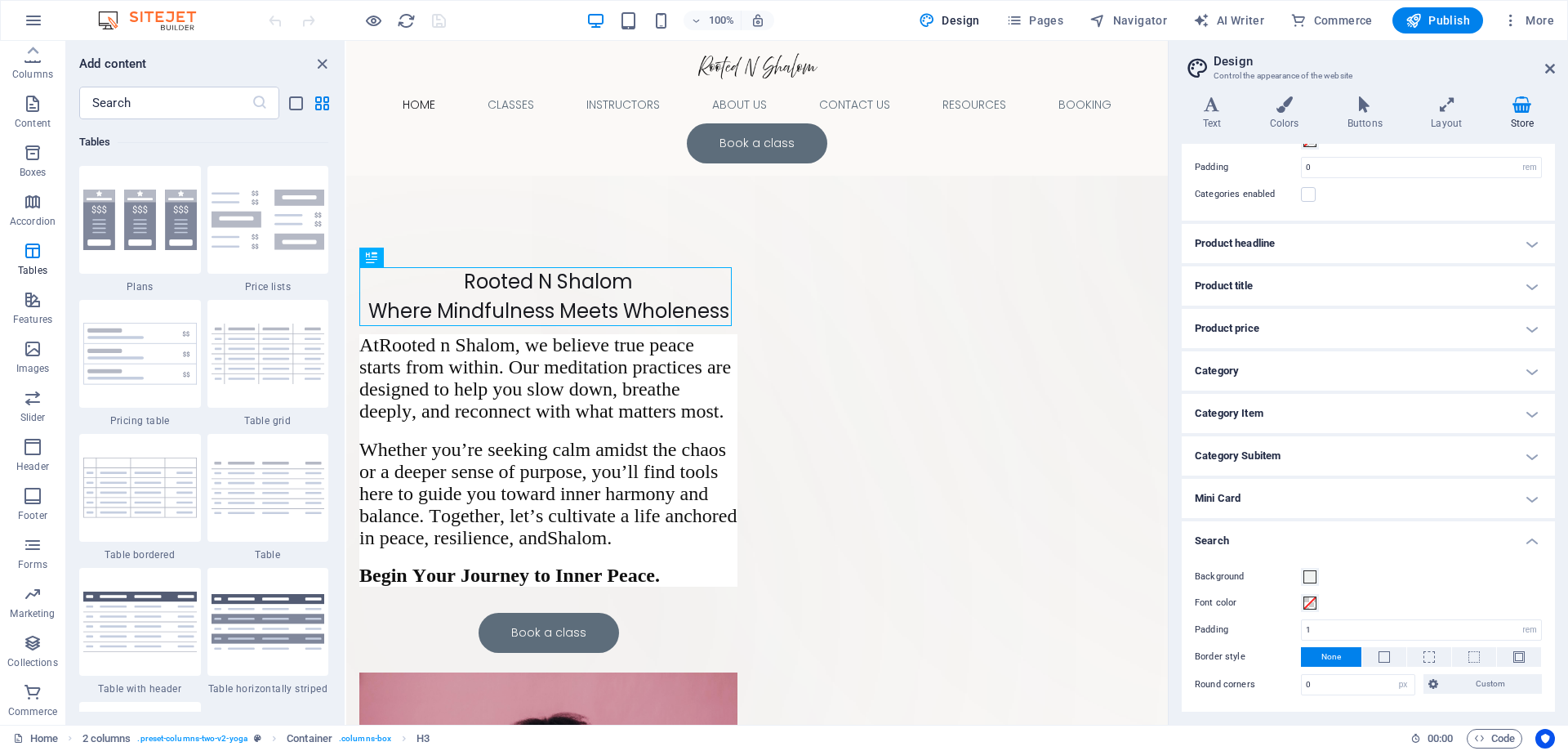
click at [1531, 540] on h4 "Search" at bounding box center [1368, 535] width 373 height 29
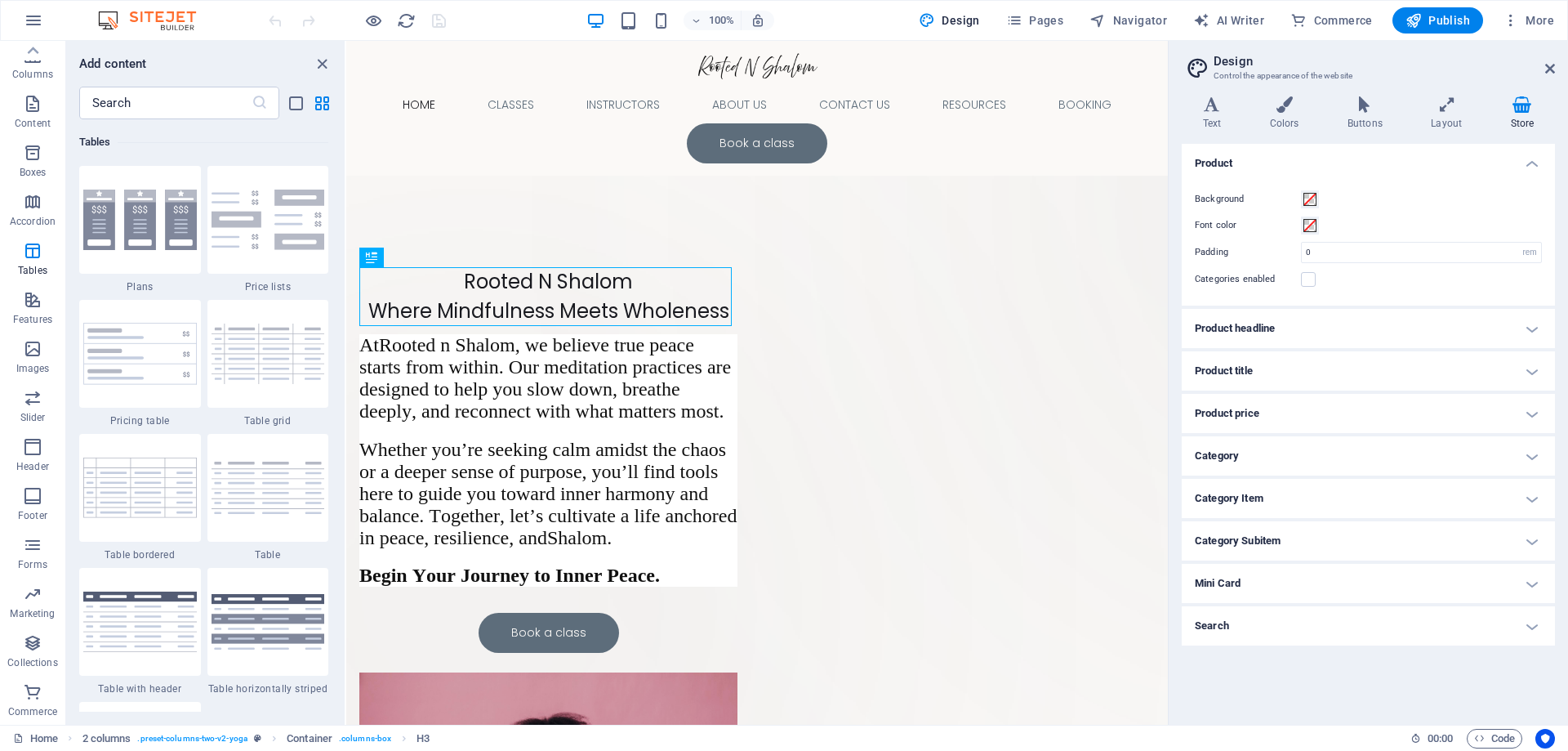
click at [1536, 584] on h4 "Mini Card" at bounding box center [1368, 583] width 373 height 39
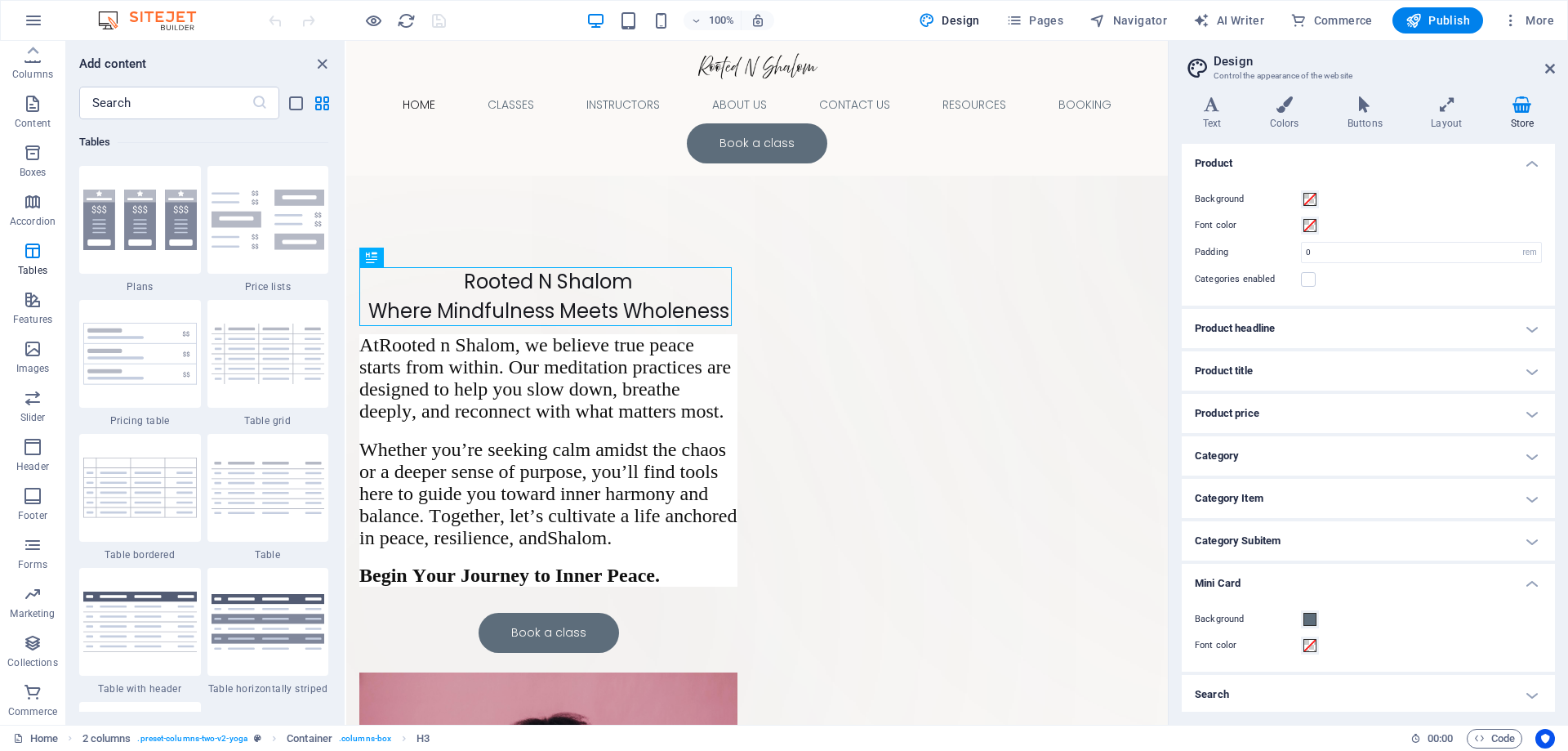
click at [1536, 581] on h4 "Mini Card" at bounding box center [1368, 578] width 373 height 29
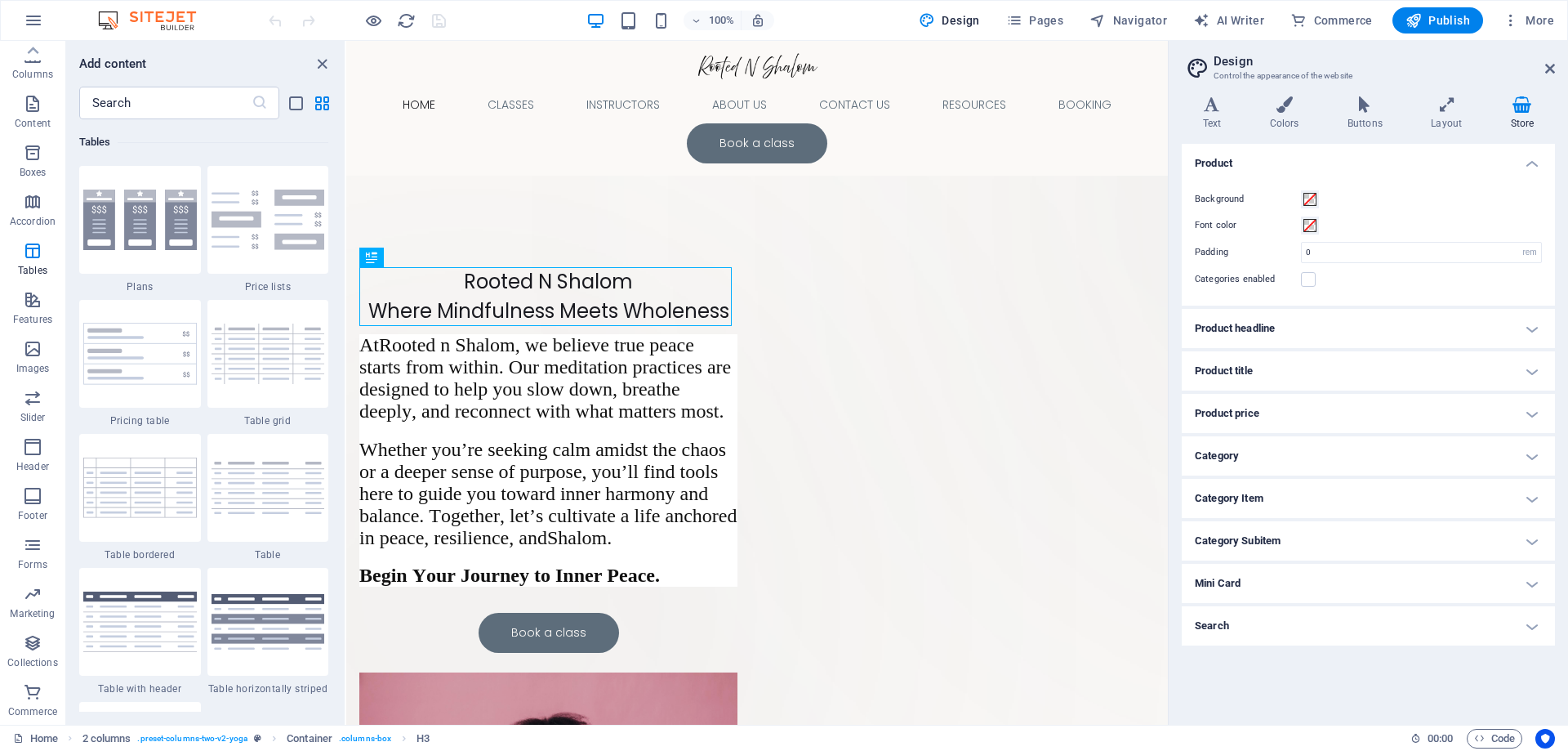
click at [1533, 544] on h4 "Category Subitem" at bounding box center [1368, 540] width 373 height 39
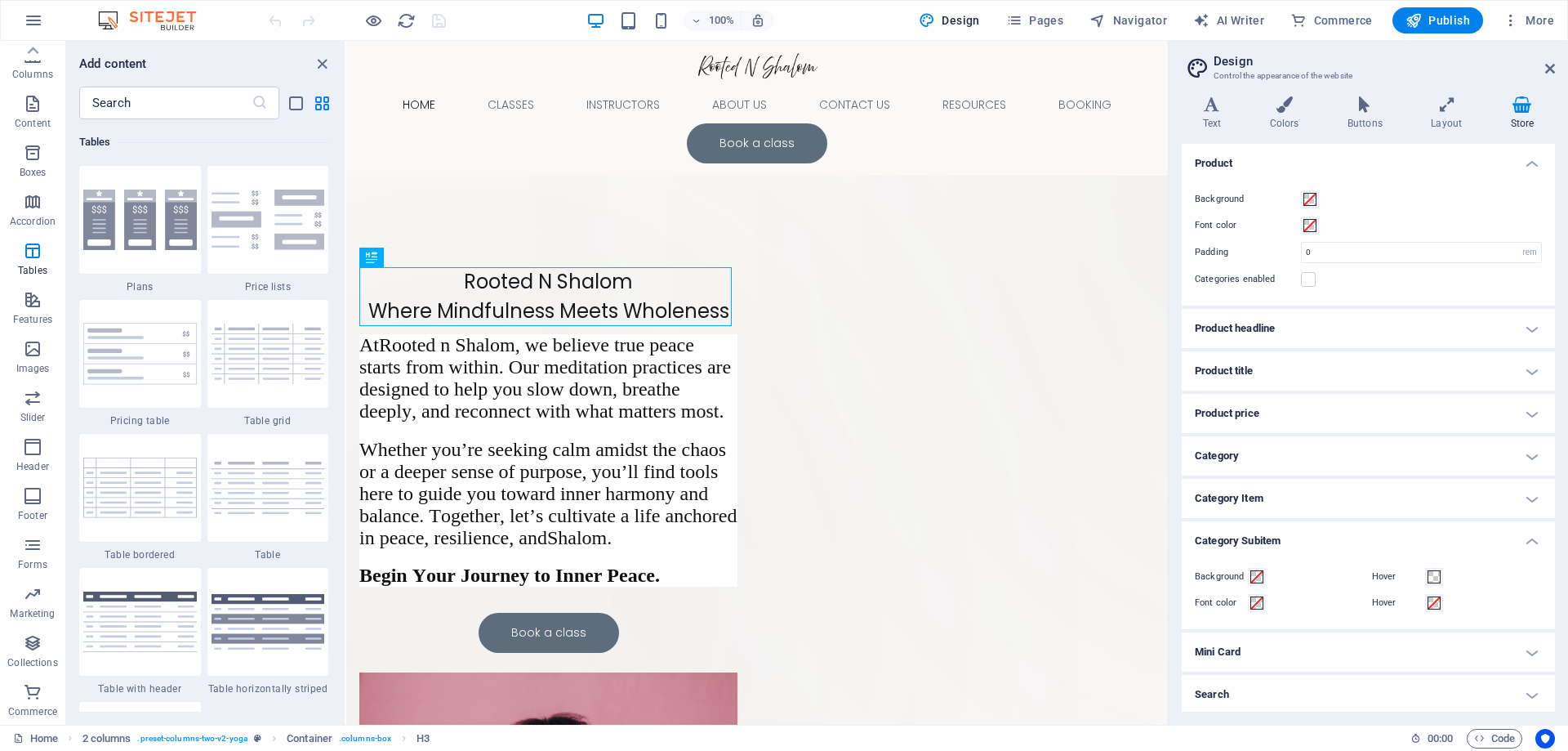
click at [1533, 544] on h4 "Category Subitem" at bounding box center [1368, 535] width 373 height 29
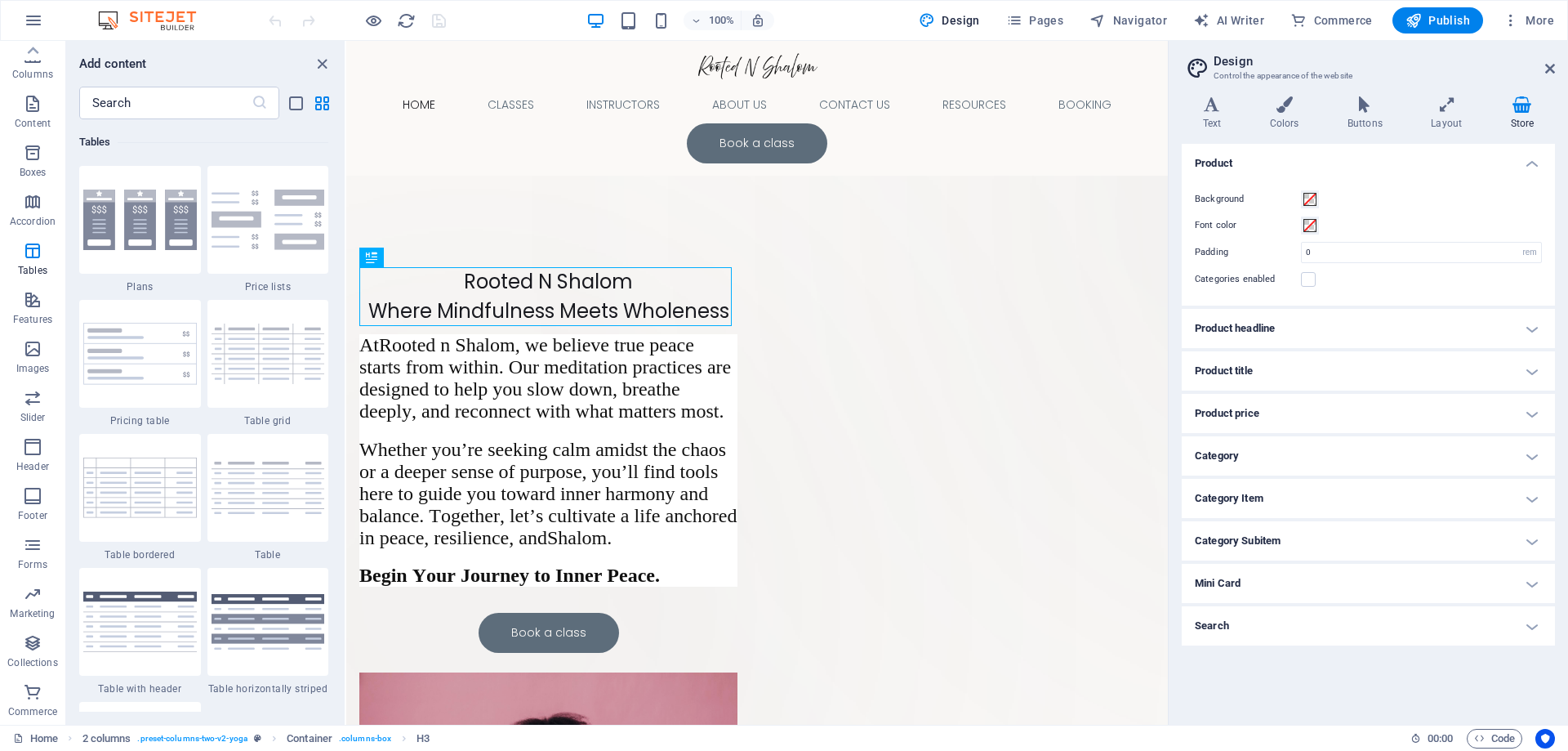
click at [1536, 502] on h4 "Category Item" at bounding box center [1368, 498] width 373 height 39
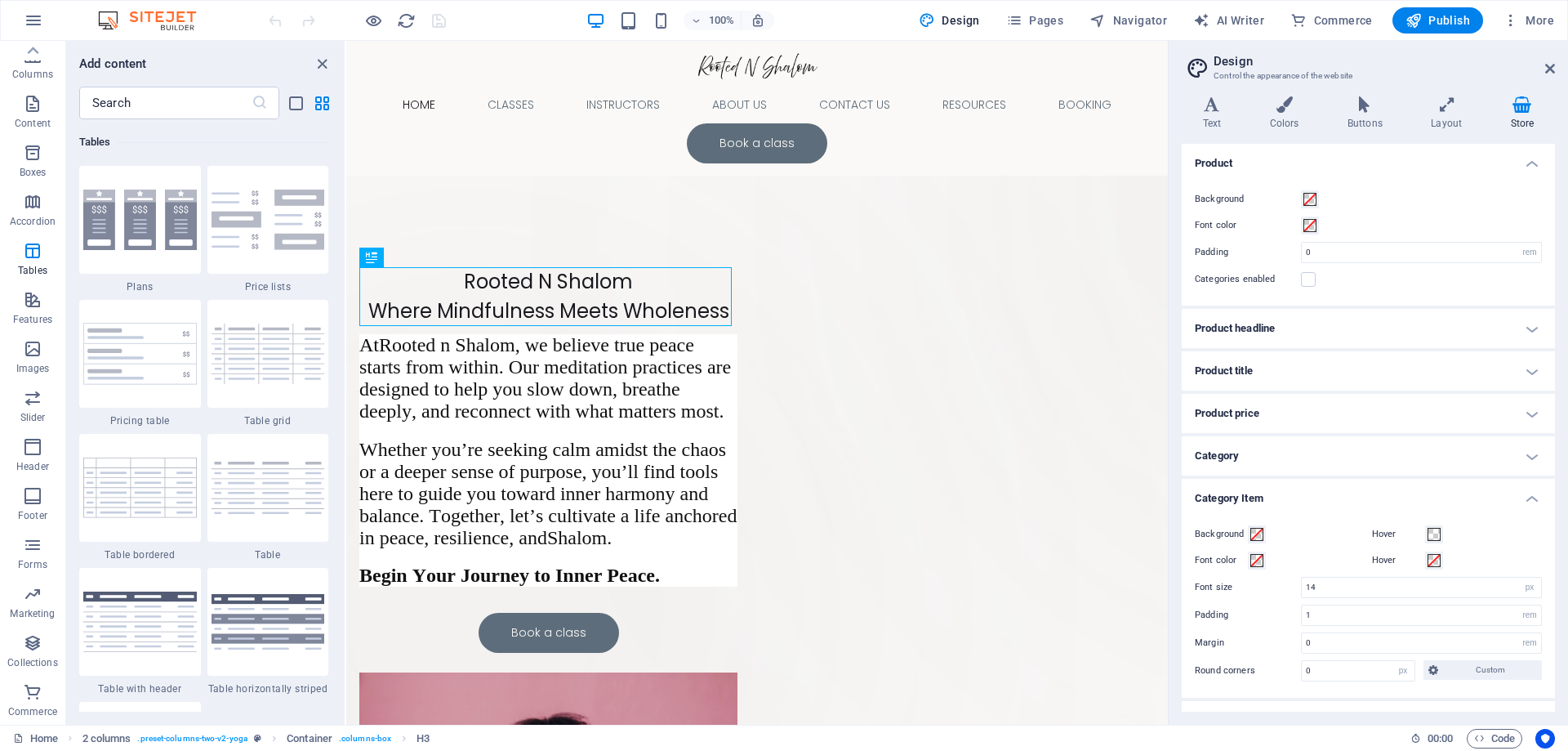
click at [1536, 502] on h4 "Category Item" at bounding box center [1368, 493] width 373 height 29
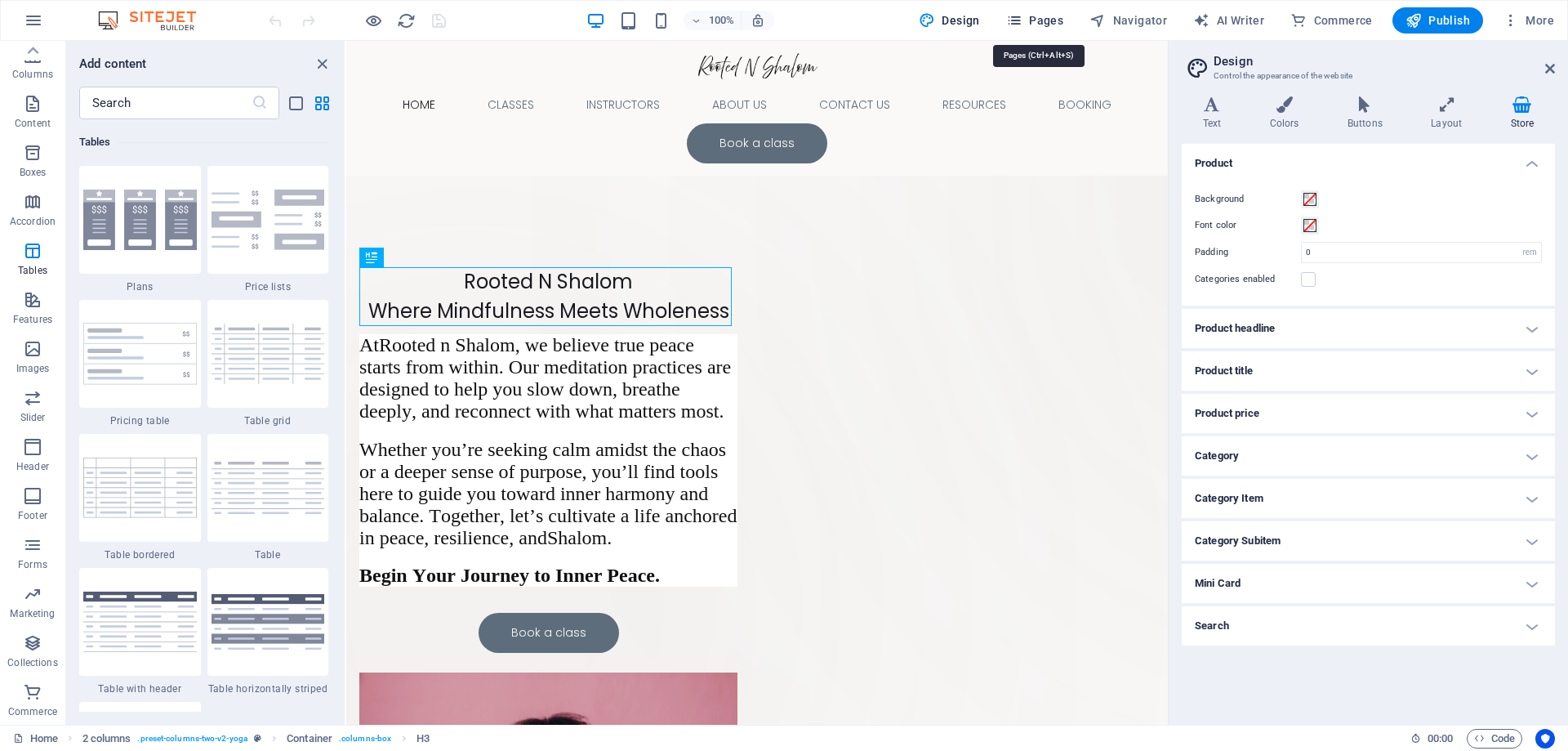
click at [1031, 19] on span "Pages" at bounding box center [1034, 20] width 57 height 16
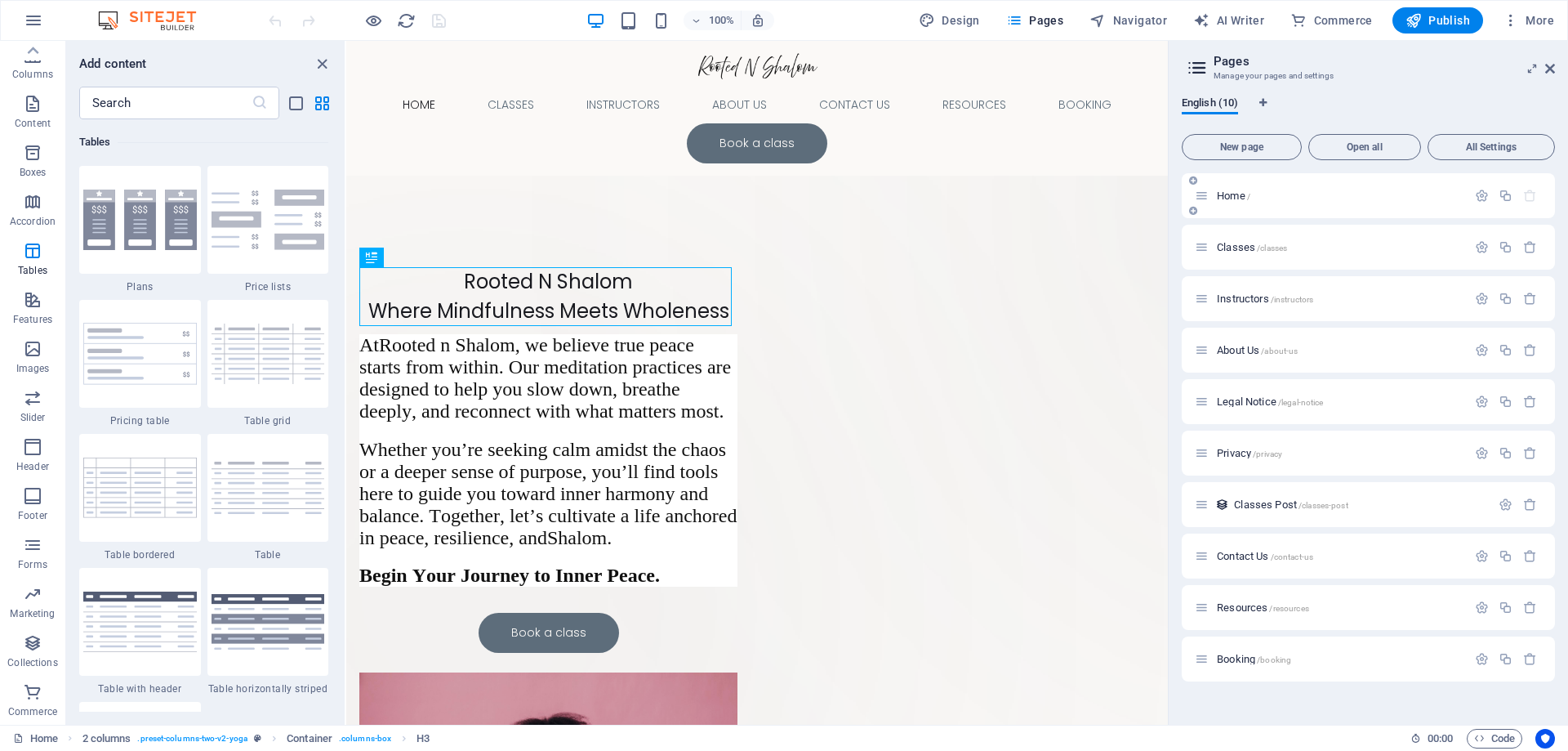
click at [1209, 198] on icon at bounding box center [1202, 196] width 14 height 14
click at [1475, 200] on icon "button" at bounding box center [1482, 196] width 14 height 14
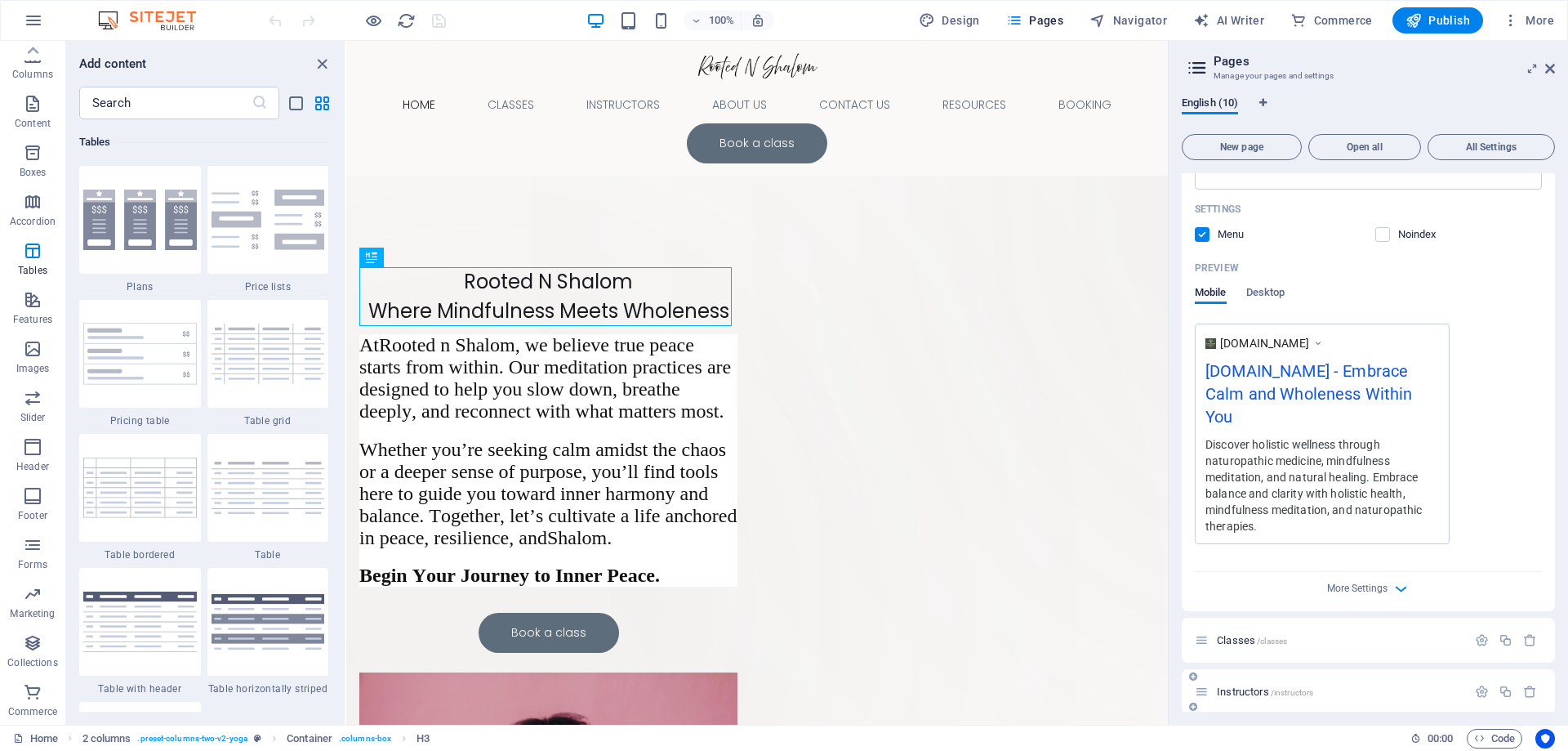
scroll to position [490, 0]
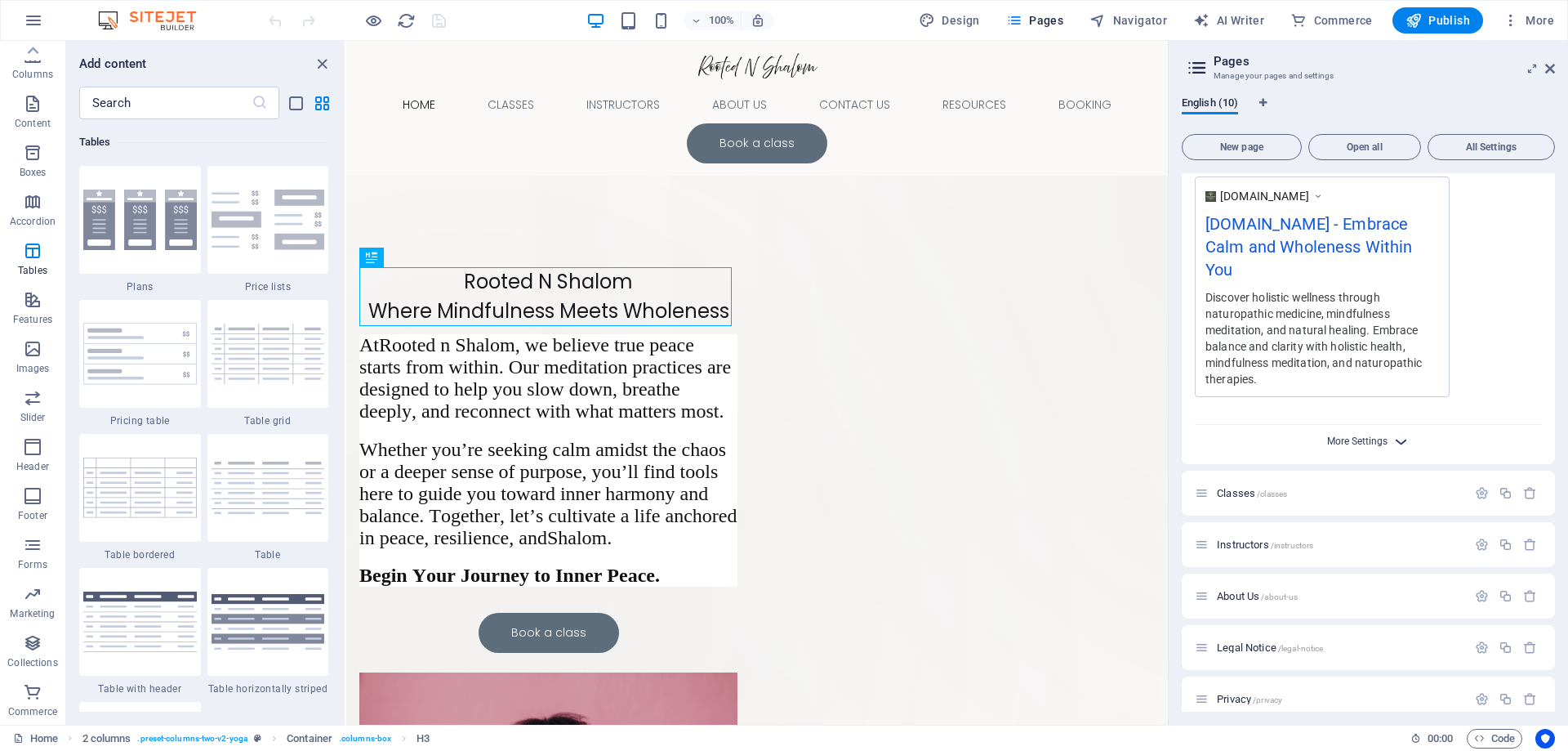
click at [1344, 439] on span "More Settings" at bounding box center [1357, 440] width 60 height 11
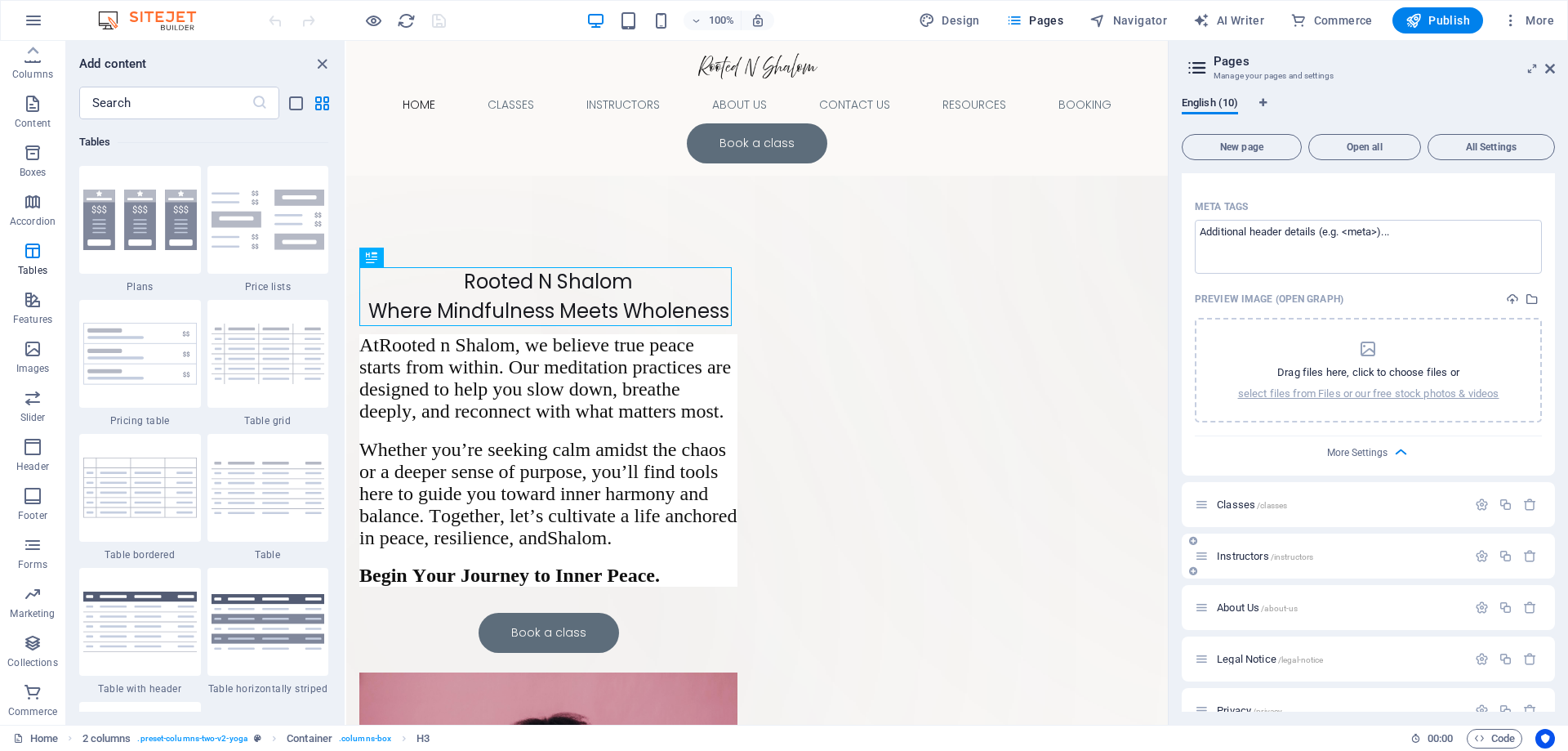
scroll to position [735, 0]
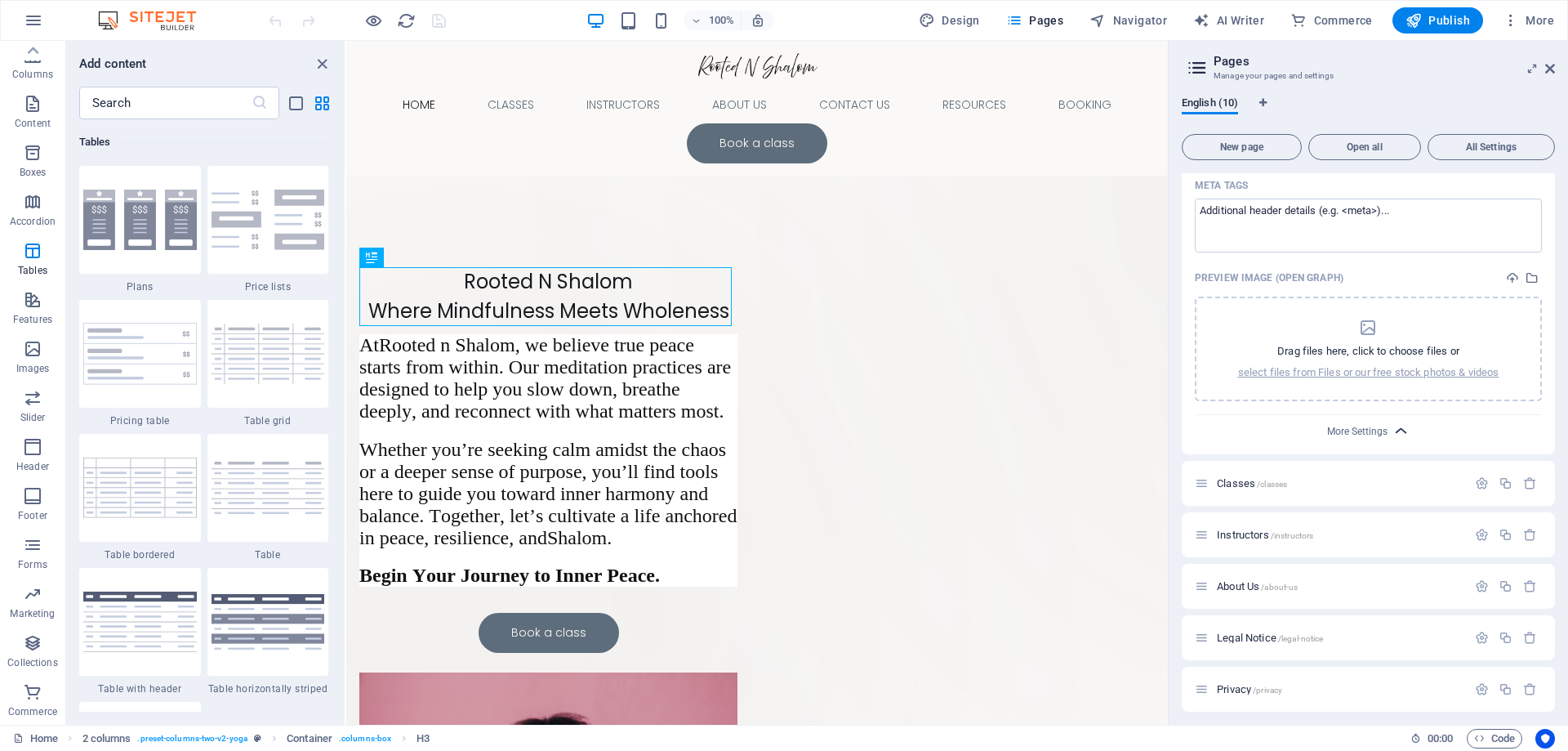
click at [1398, 431] on icon "button" at bounding box center [1401, 430] width 19 height 19
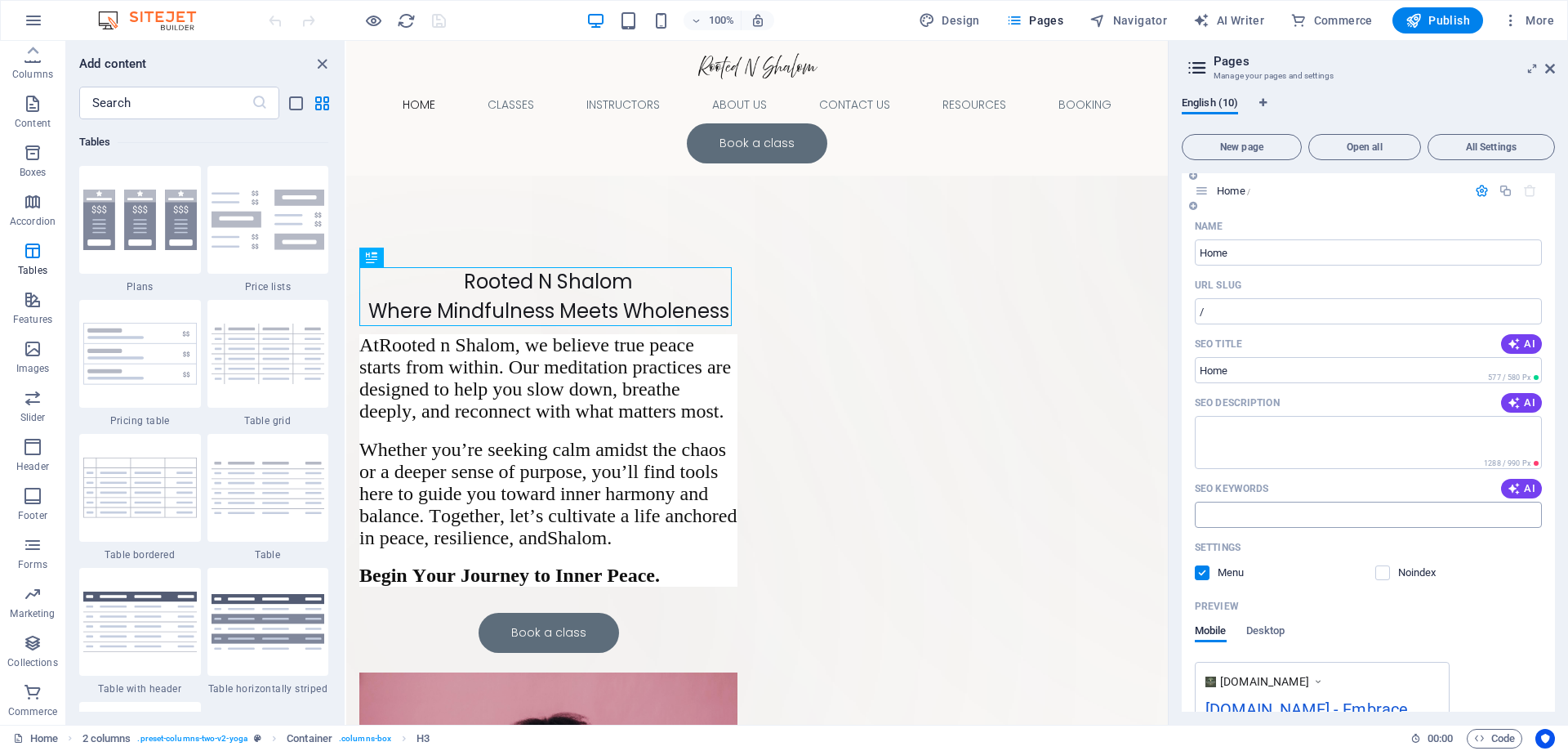
scroll to position [0, 0]
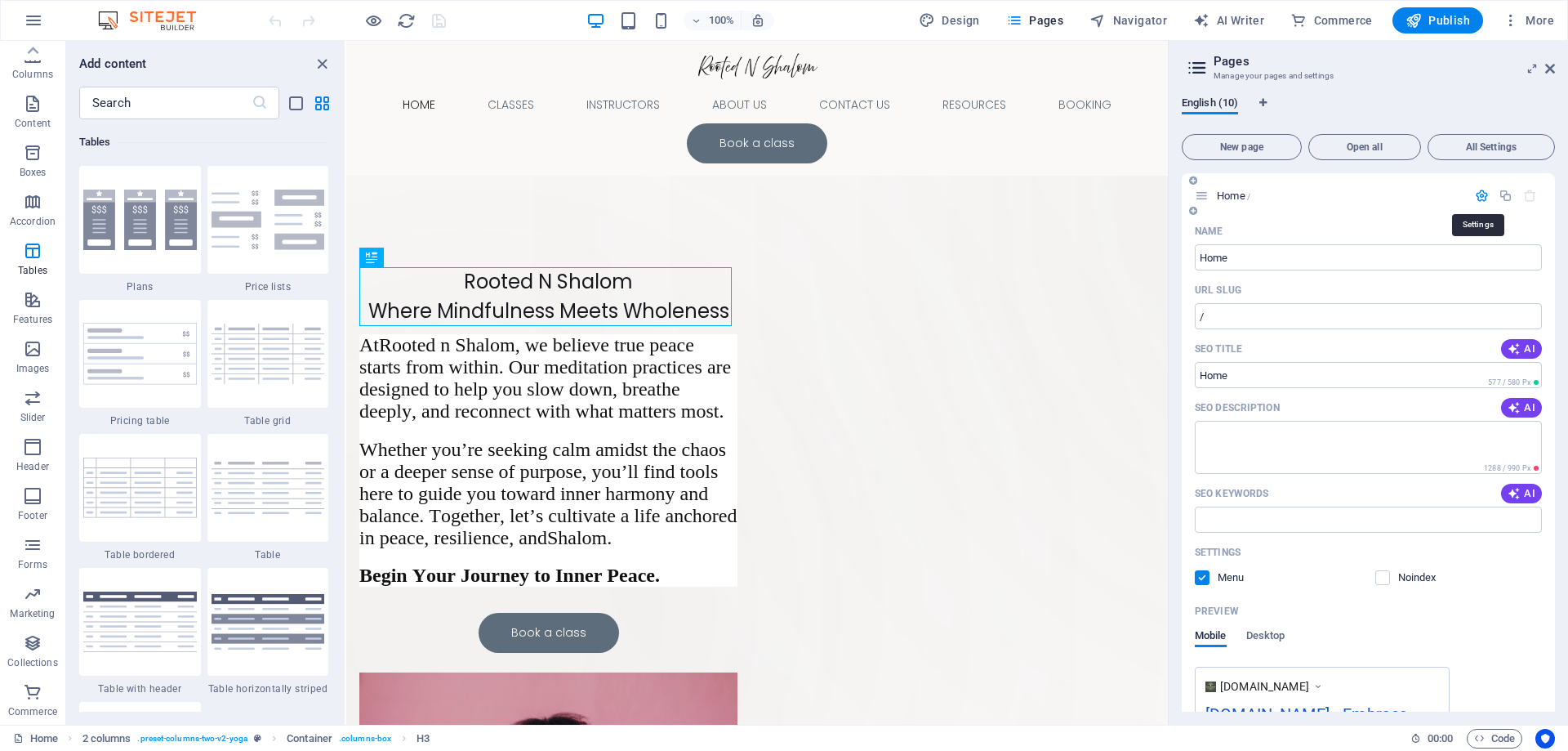
click at [1481, 198] on icon "button" at bounding box center [1482, 196] width 14 height 14
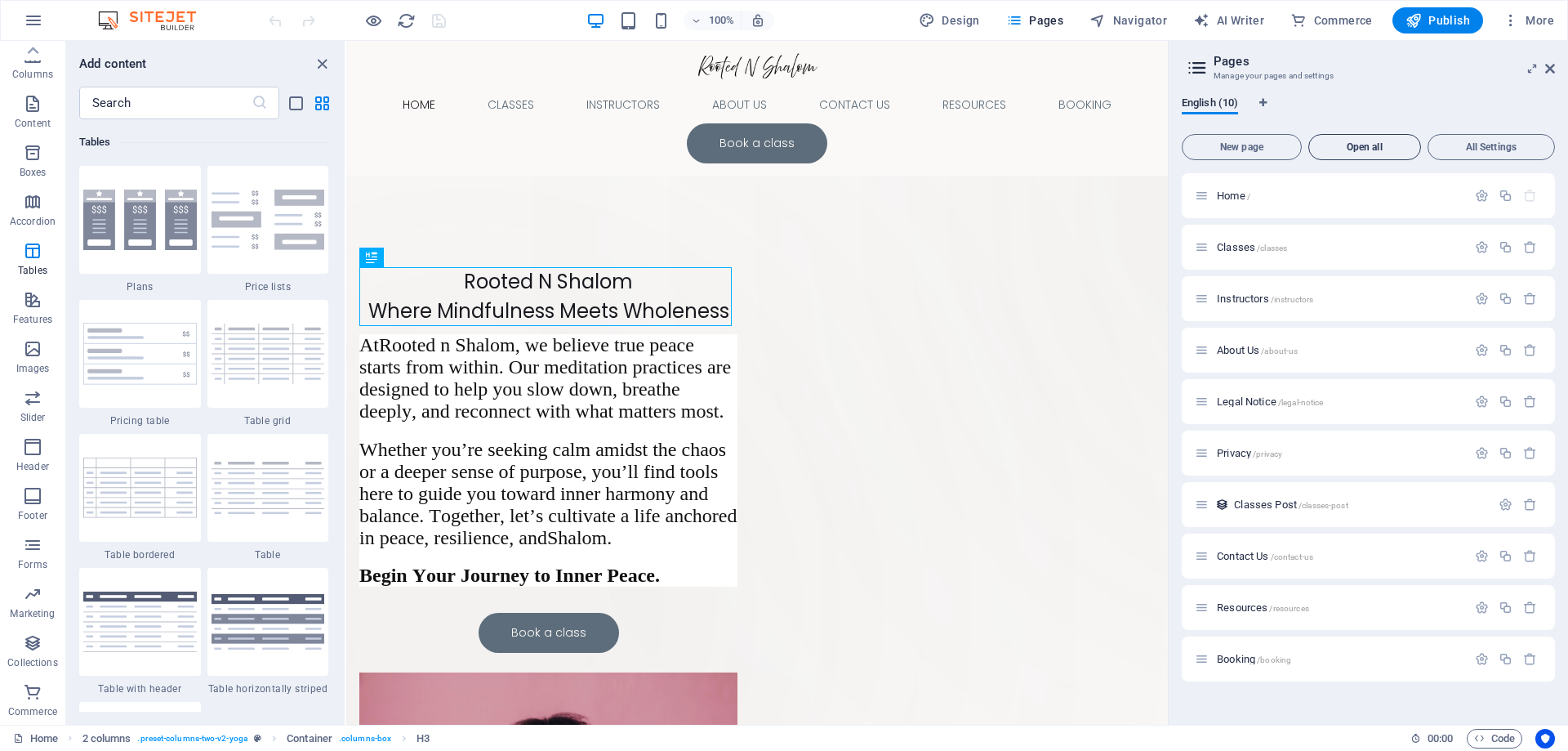
click at [1378, 145] on span "Open all" at bounding box center [1365, 147] width 98 height 10
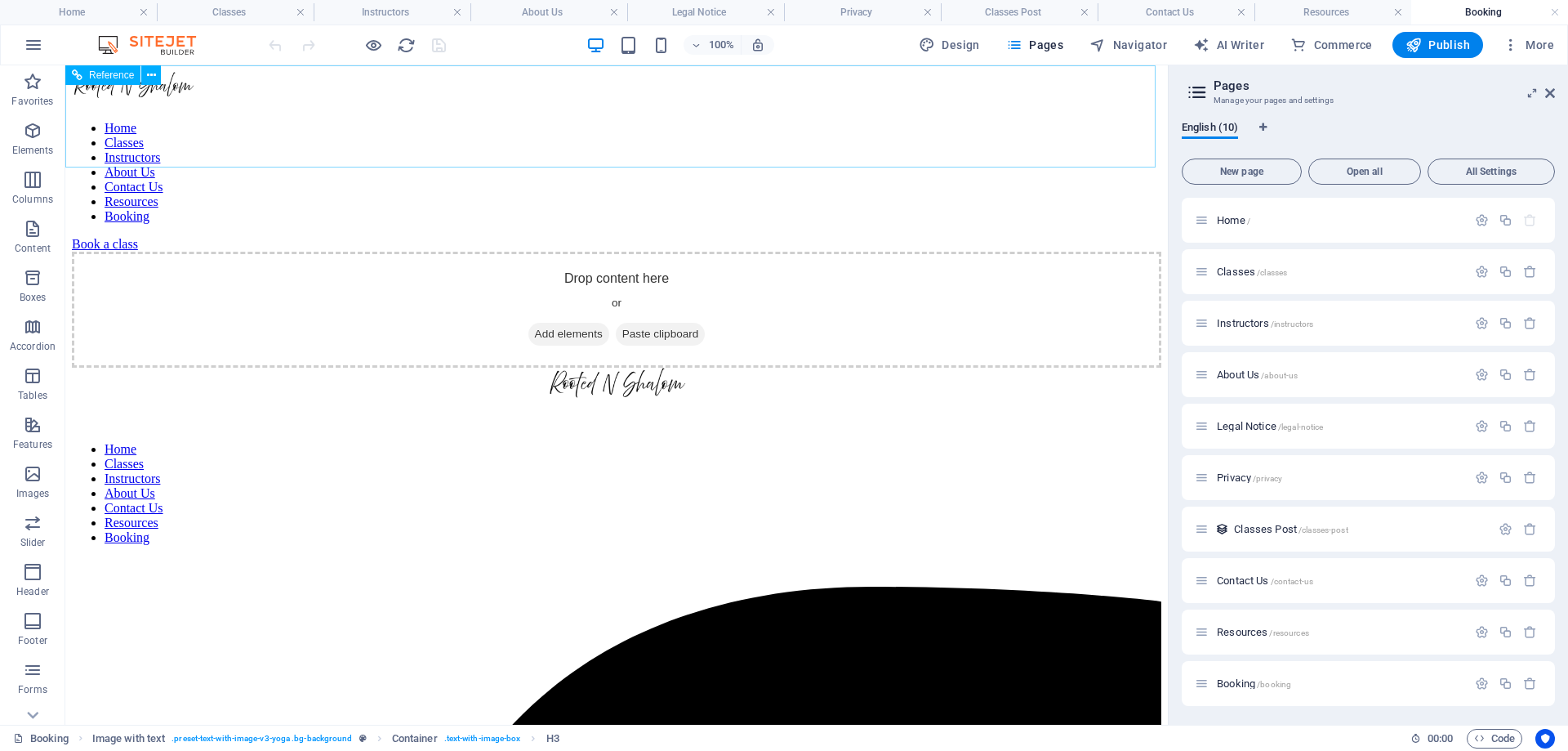
click at [105, 81] on div "Reference" at bounding box center [102, 75] width 75 height 20
click at [151, 76] on icon at bounding box center [151, 75] width 9 height 17
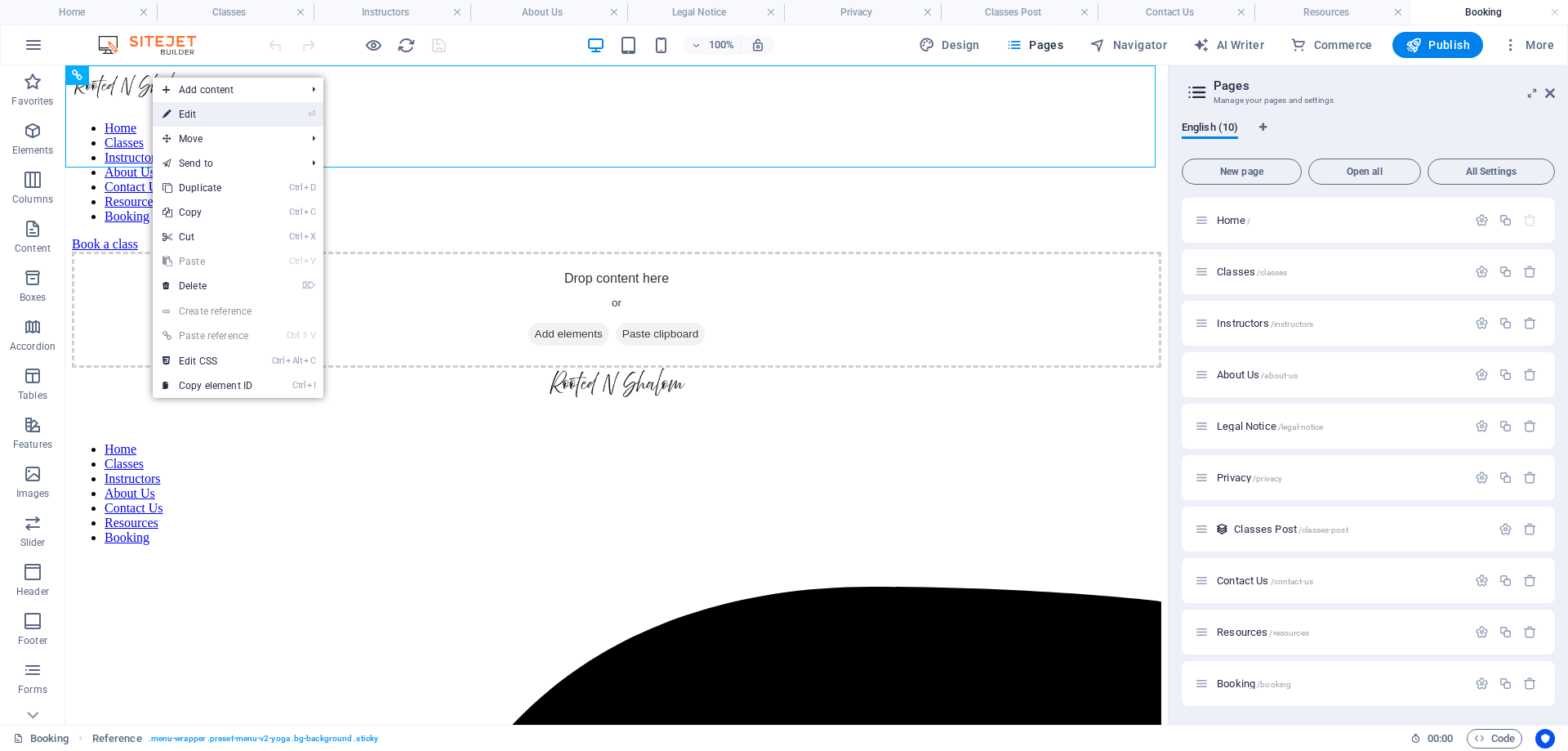
click at [192, 108] on link "⏎ Edit" at bounding box center [207, 114] width 109 height 25
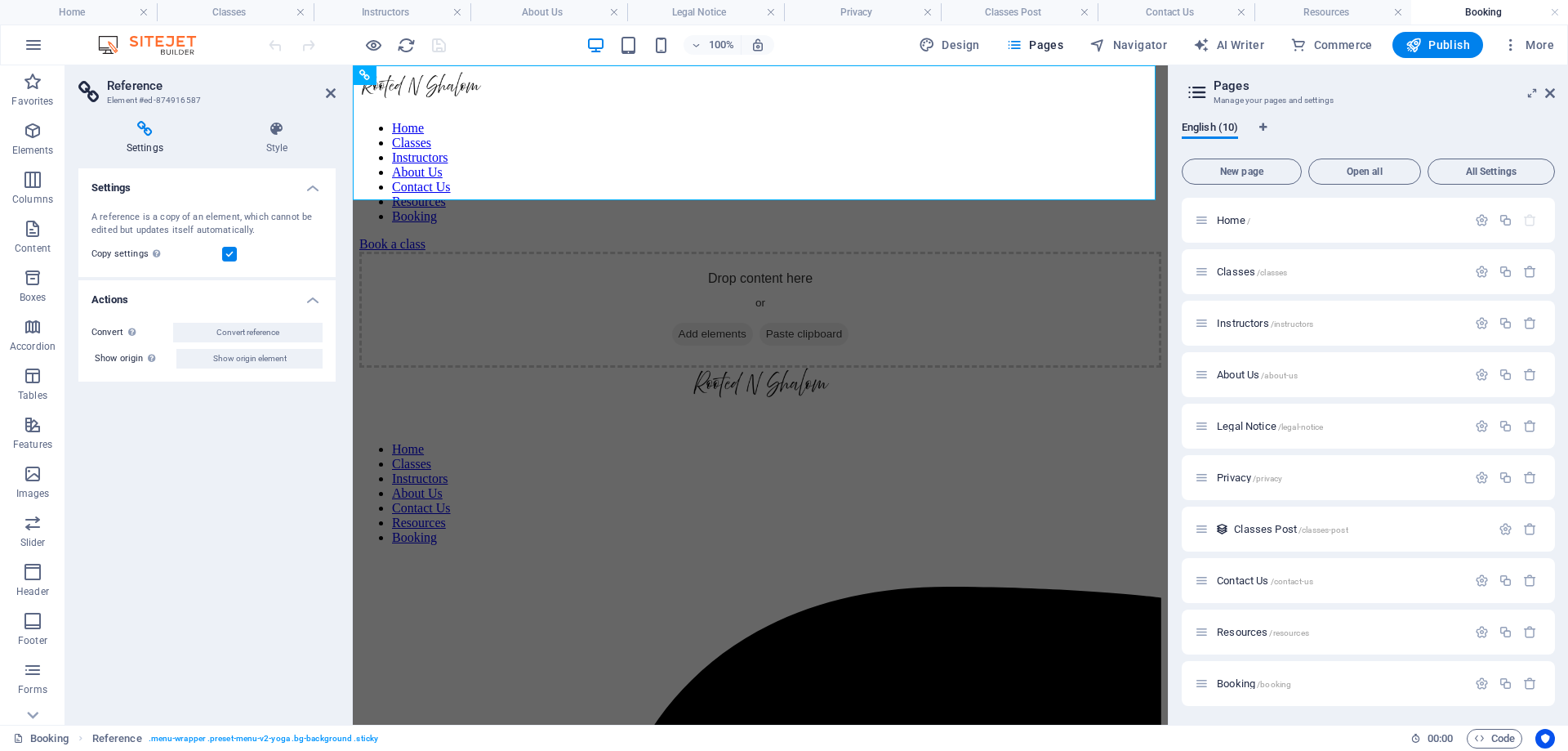
click at [312, 294] on h4 "Actions" at bounding box center [206, 294] width 257 height 29
click at [329, 94] on icon at bounding box center [331, 93] width 10 height 13
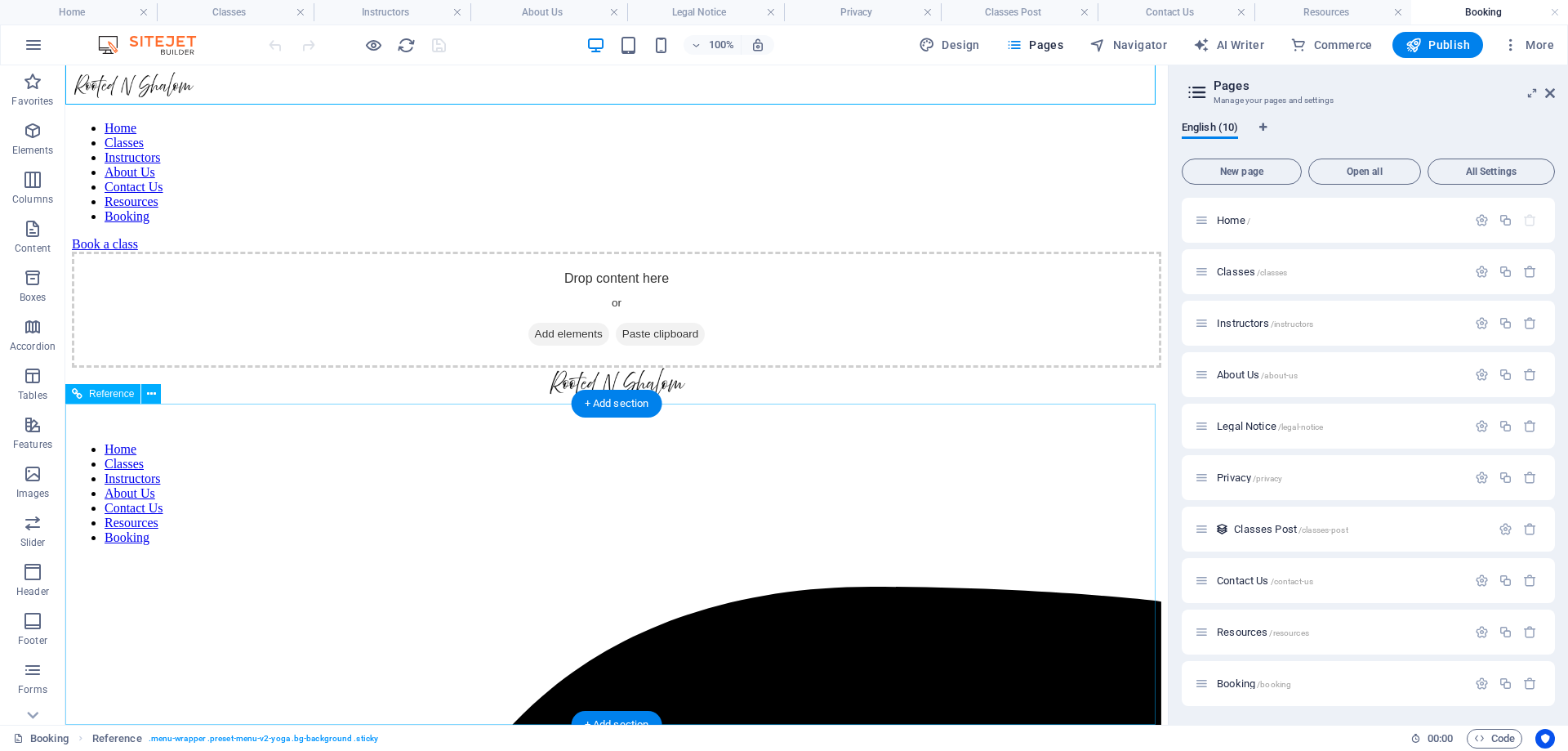
scroll to position [63, 0]
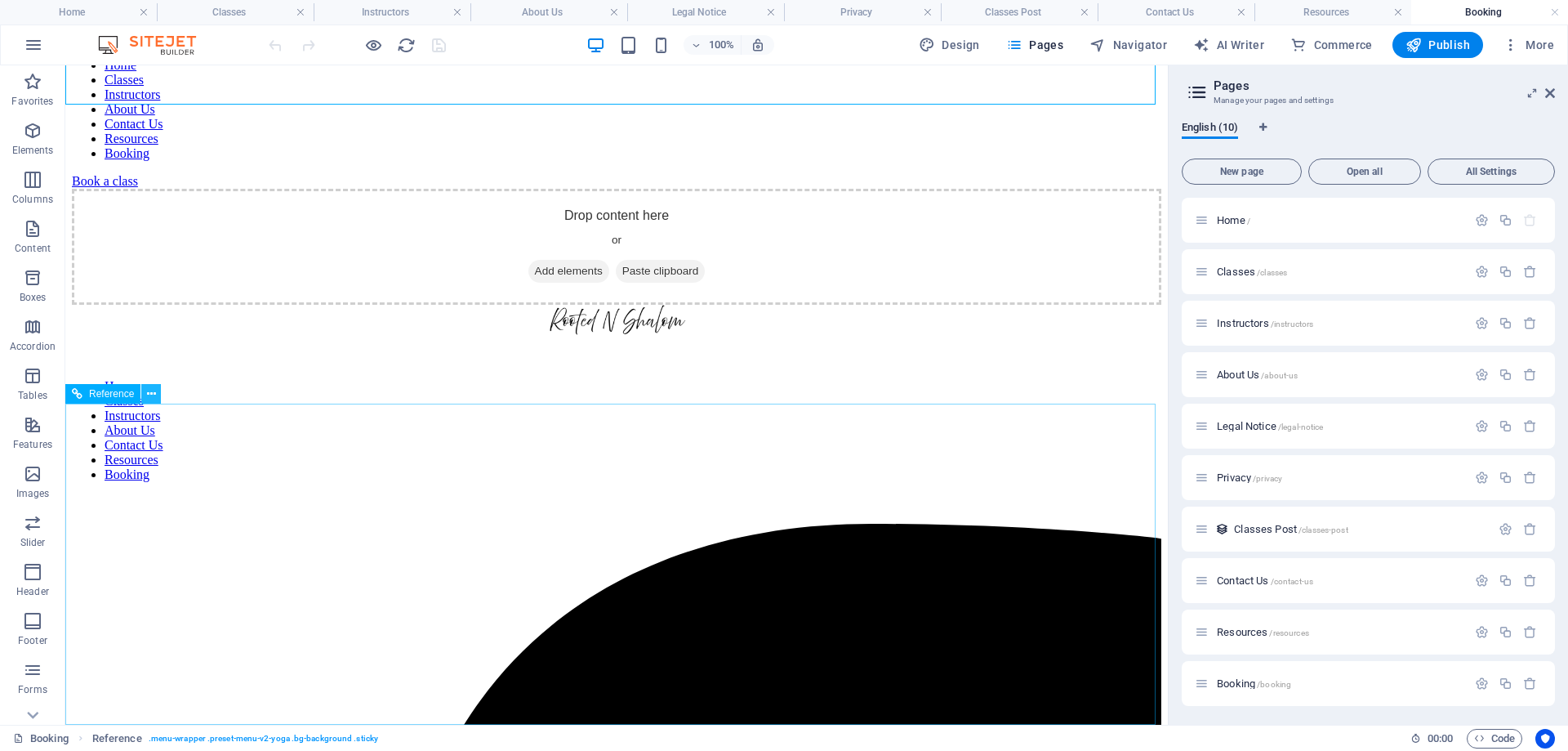
click at [150, 395] on icon at bounding box center [151, 394] width 9 height 17
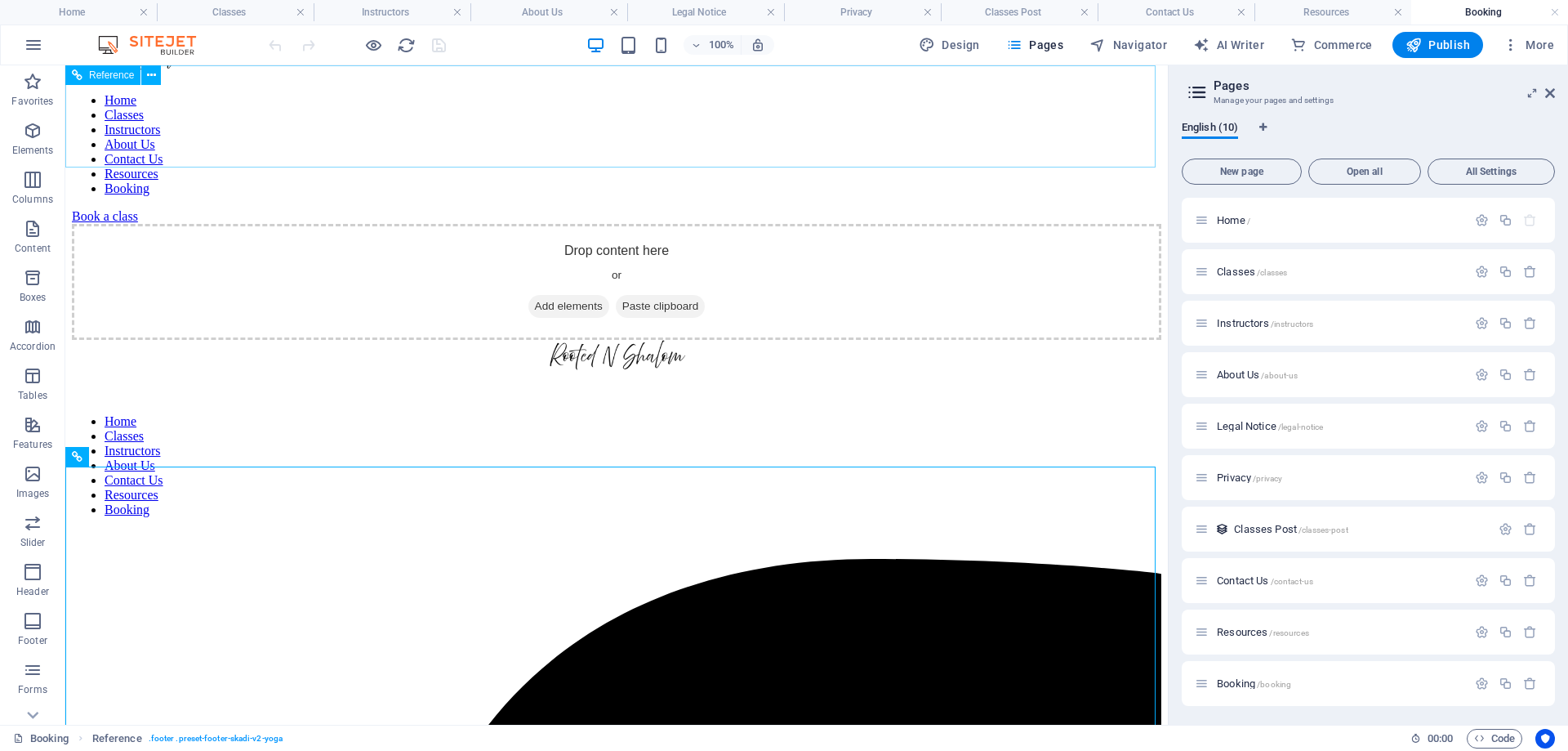
scroll to position [0, 0]
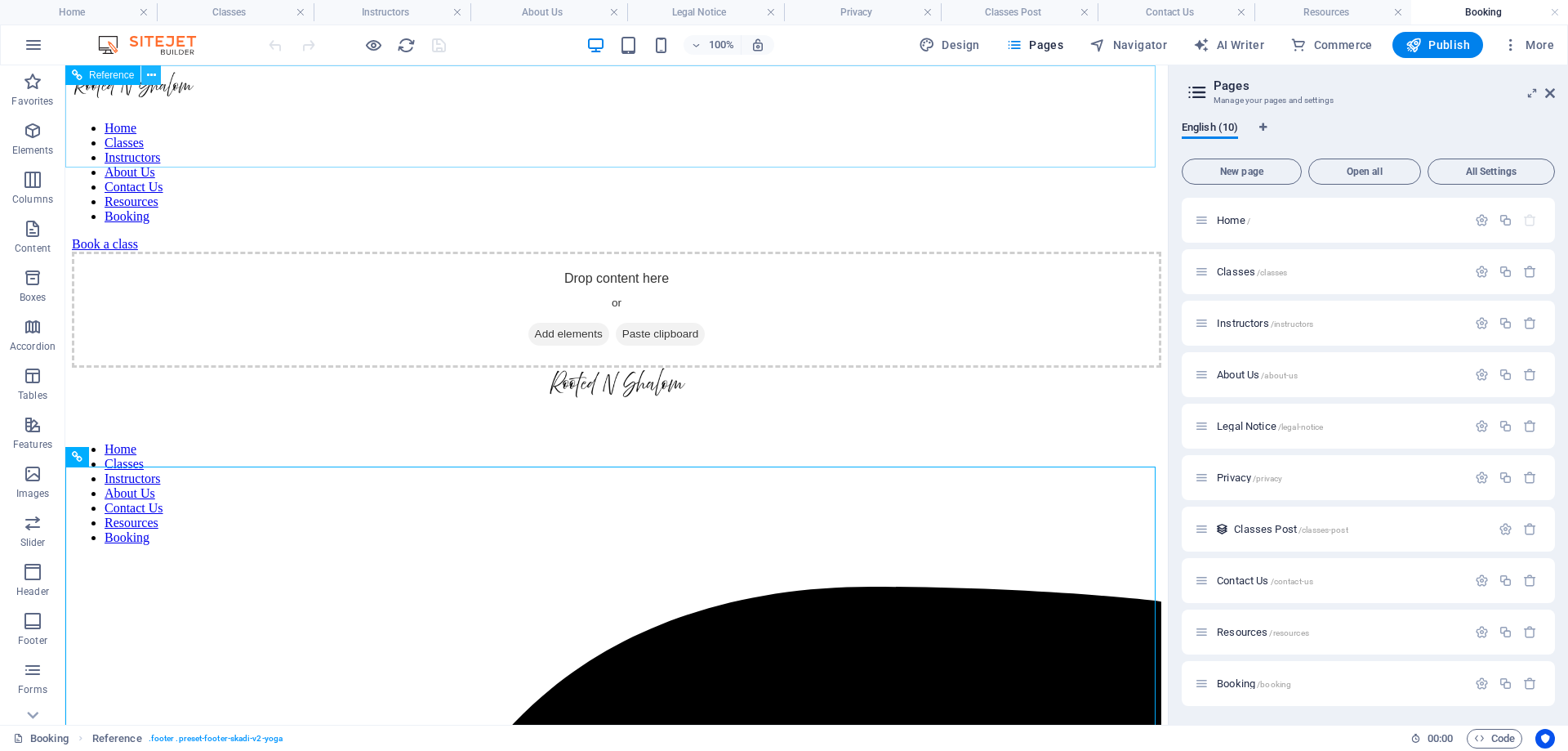
click at [158, 78] on button at bounding box center [151, 75] width 20 height 20
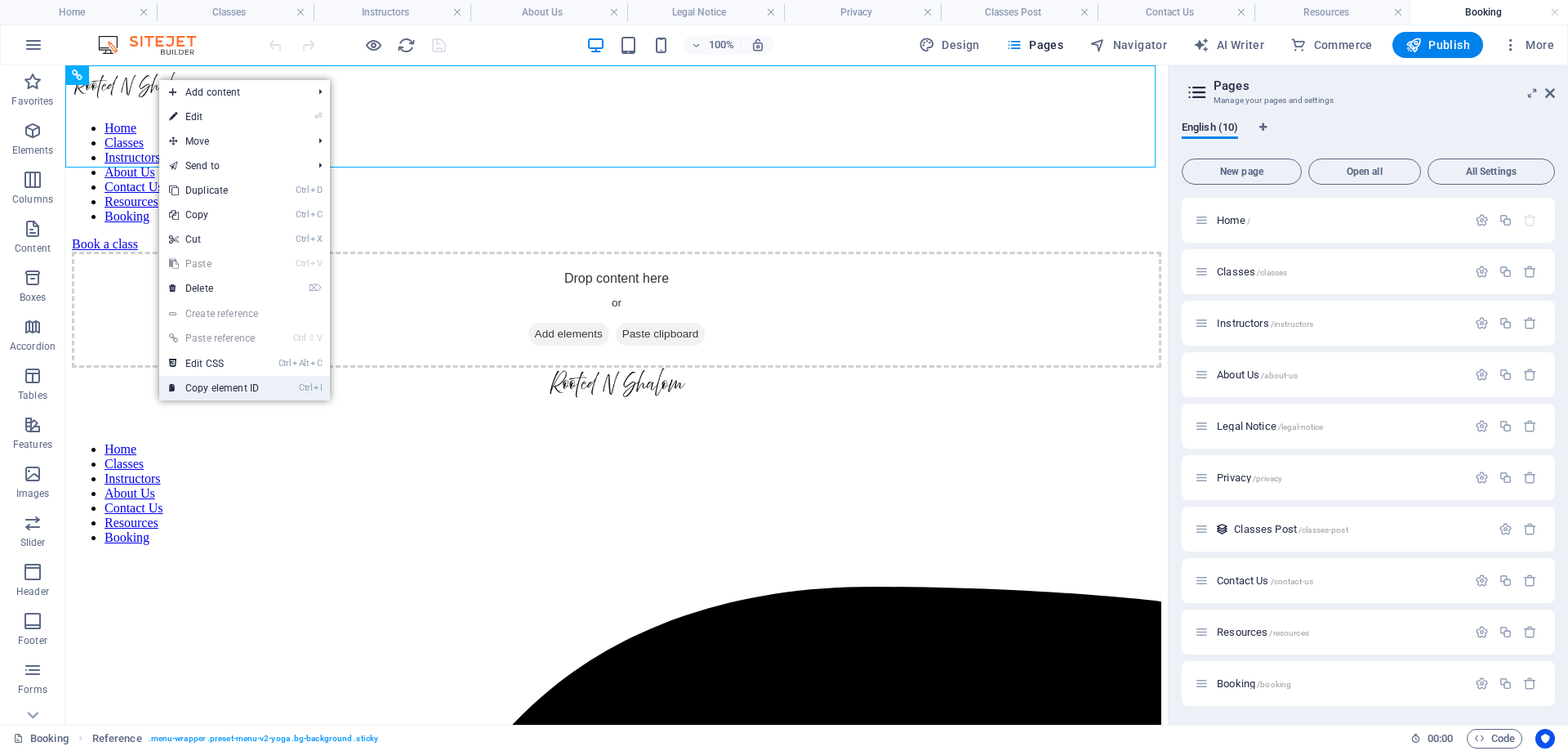
click at [218, 383] on link "Ctrl I Copy element ID" at bounding box center [213, 388] width 109 height 25
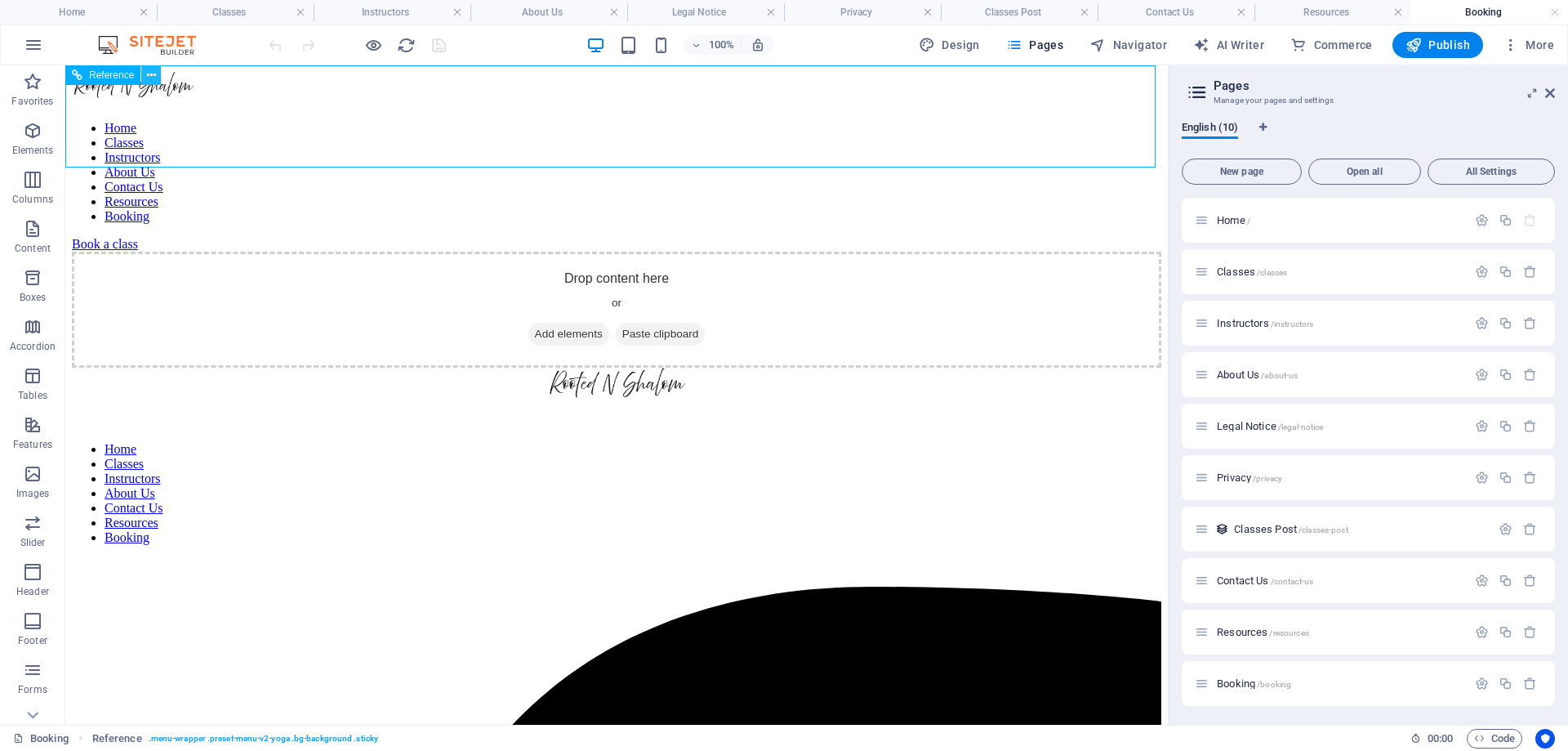
click at [149, 76] on icon at bounding box center [151, 75] width 9 height 17
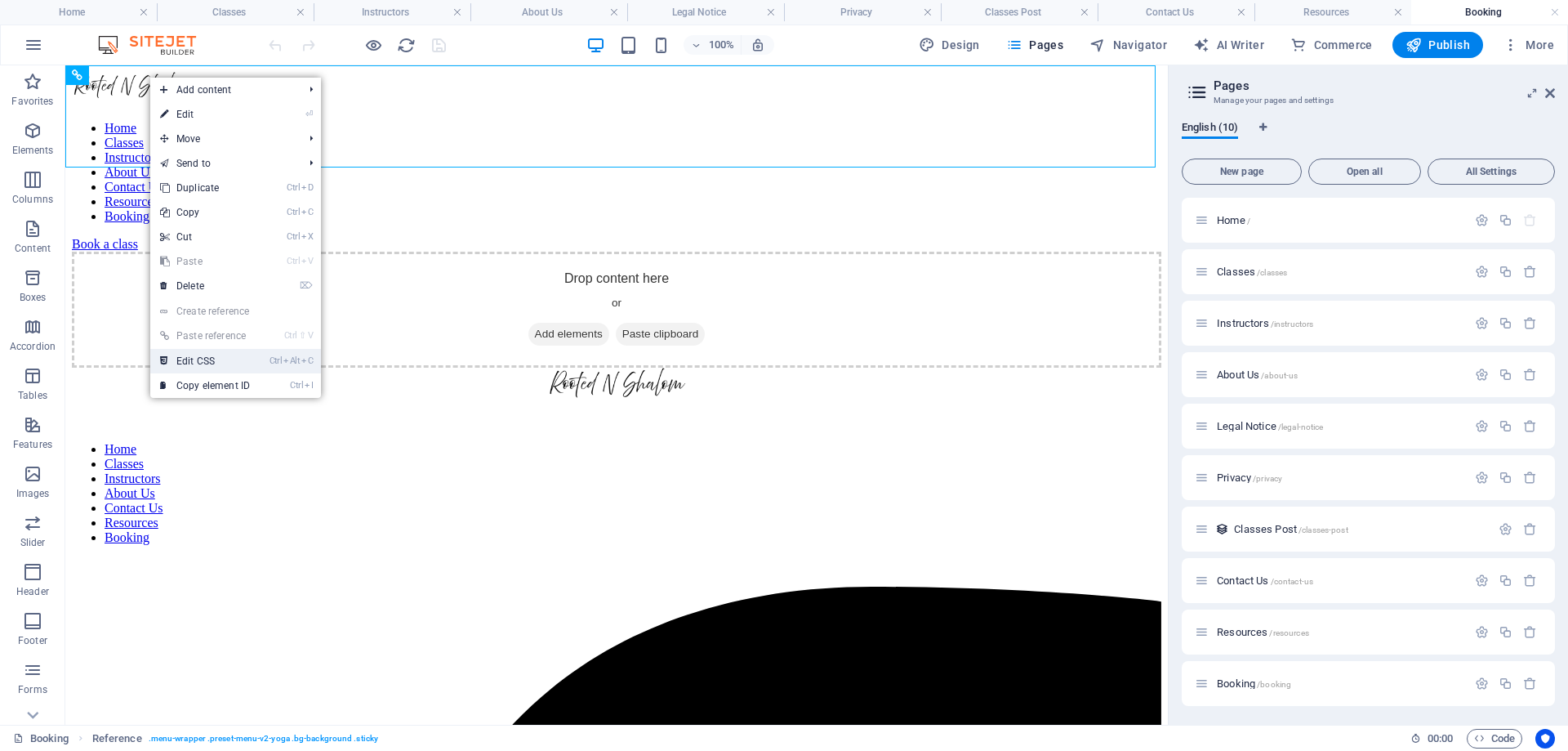
click at [214, 356] on link "Ctrl Alt C Edit CSS" at bounding box center [204, 361] width 109 height 25
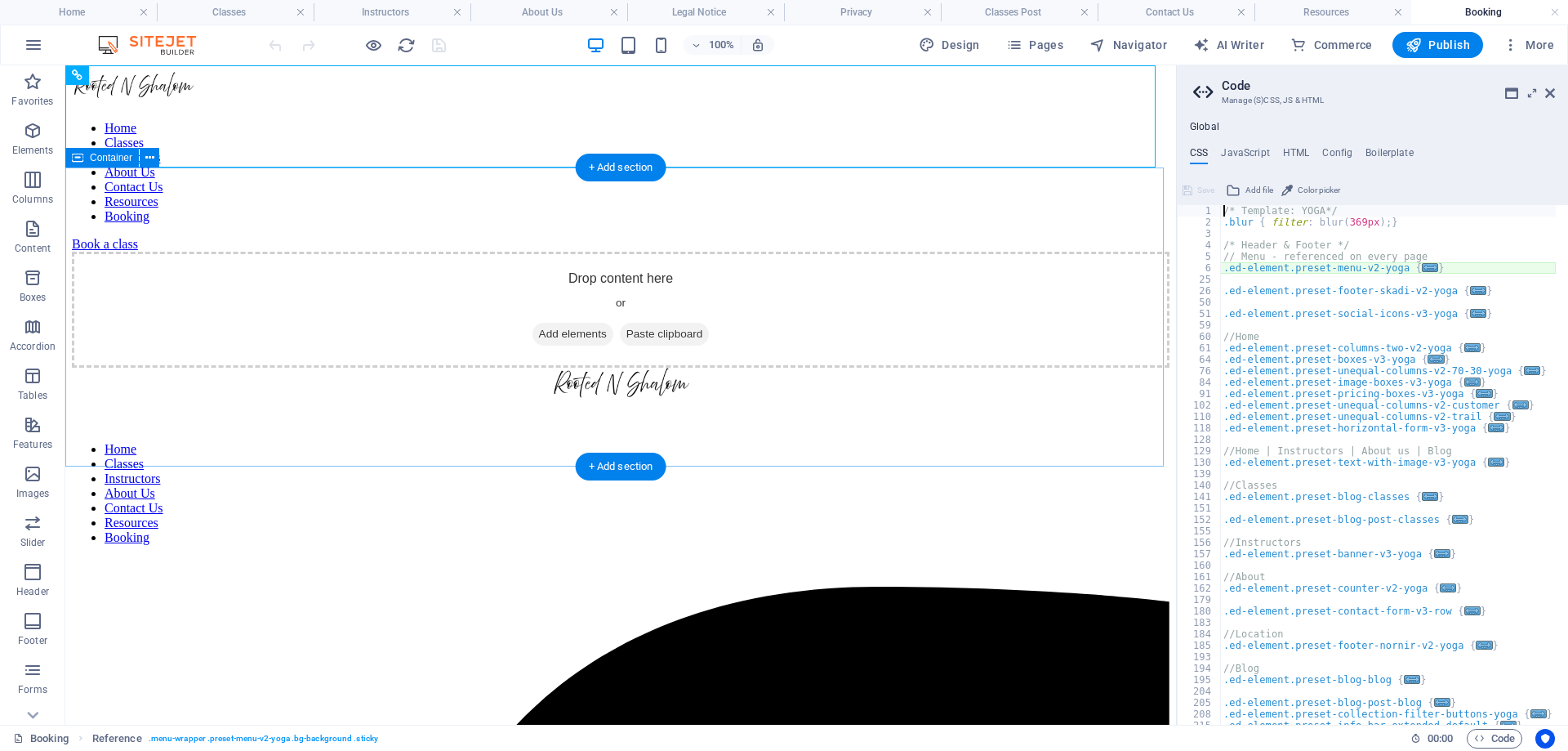
type textarea "@include menu-v2("
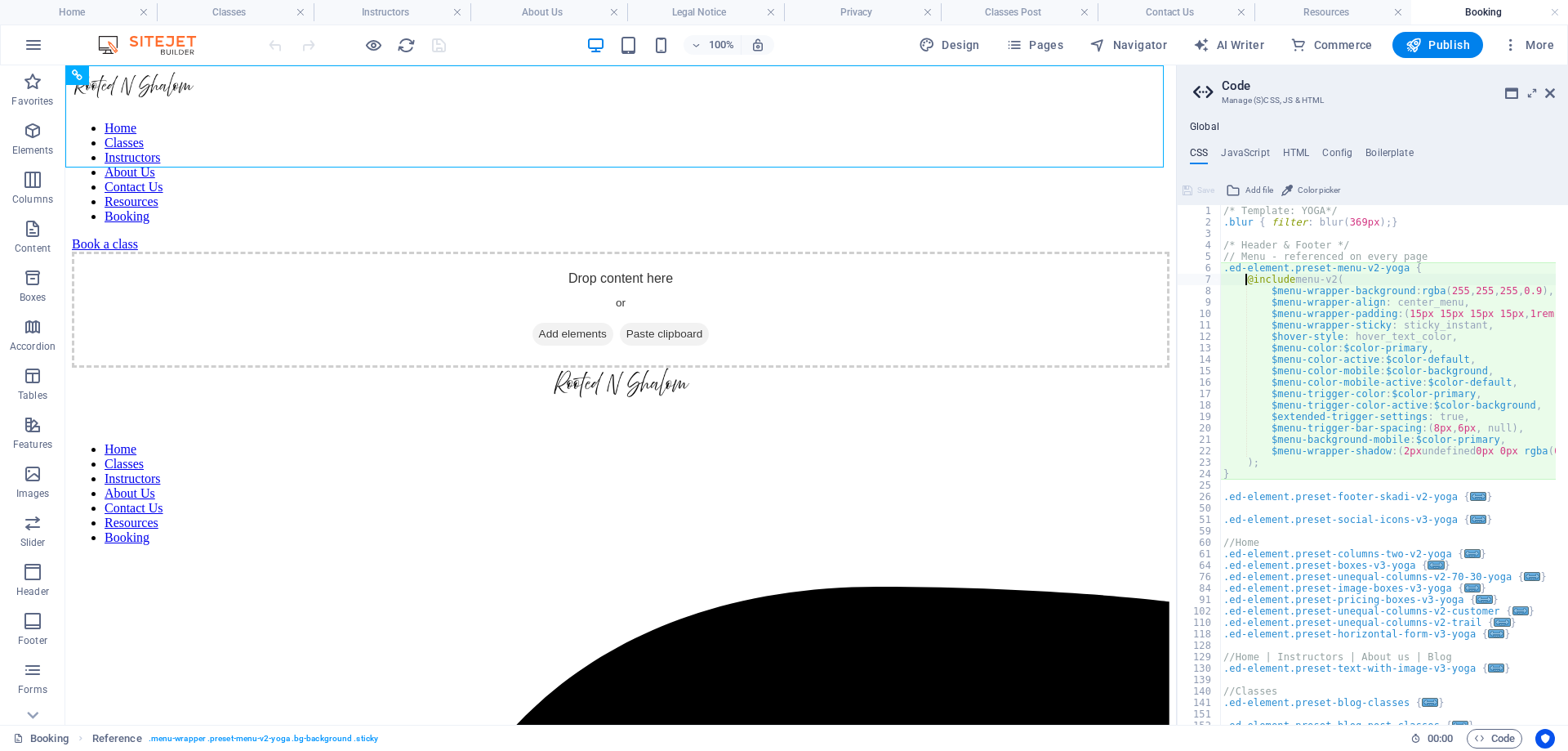
click at [1430, 201] on div "@include menu-v2( 1 2 3 4 5 6 7 8 9 10 11 12 13 14 15 16 17 18 19 20 21 22 23 2…" at bounding box center [1372, 450] width 391 height 547
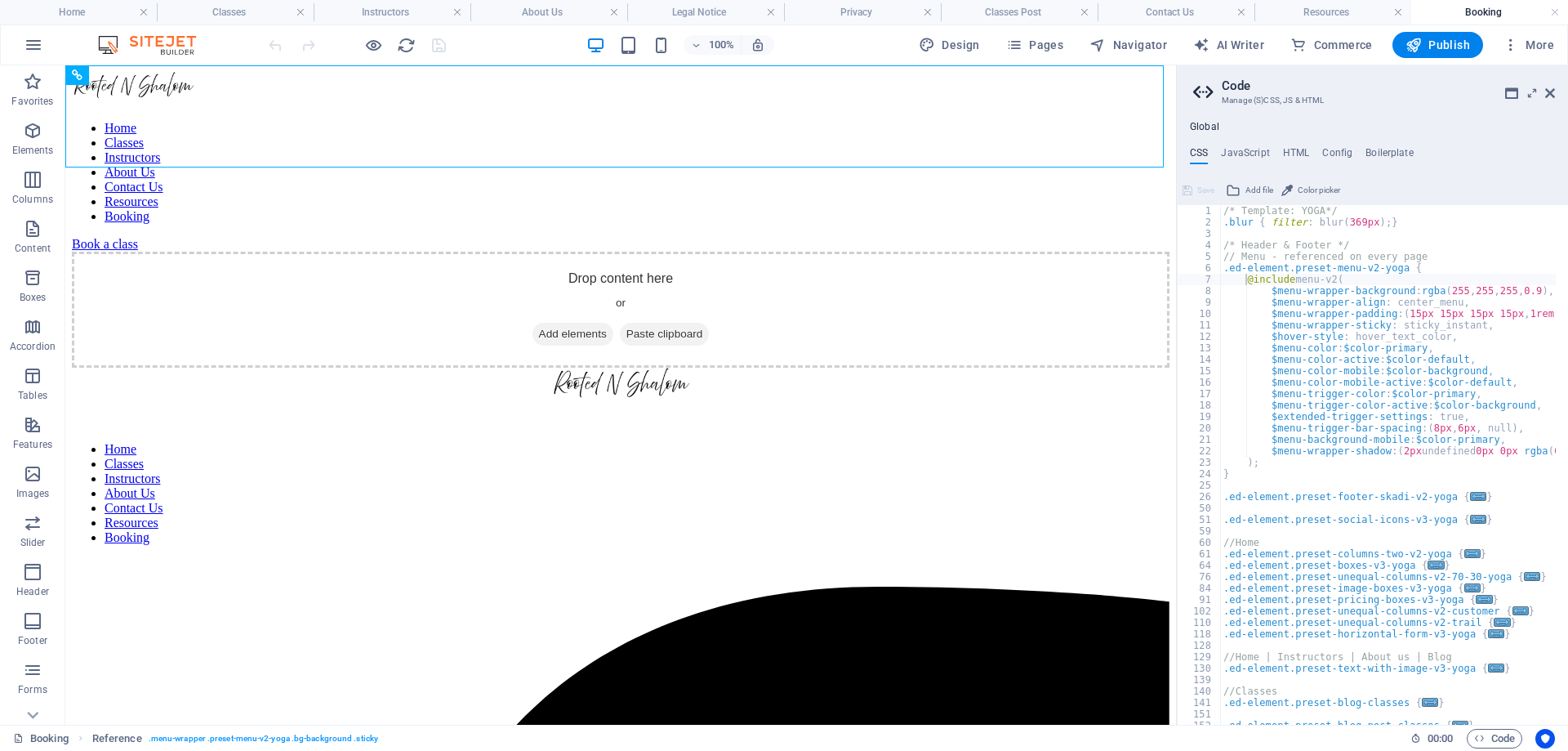
click at [1438, 239] on div "/* Template: YOGA*/ .blur { filter : blur ( 369px ) ; } /* Header & Footer */ /…" at bounding box center [1509, 476] width 579 height 542
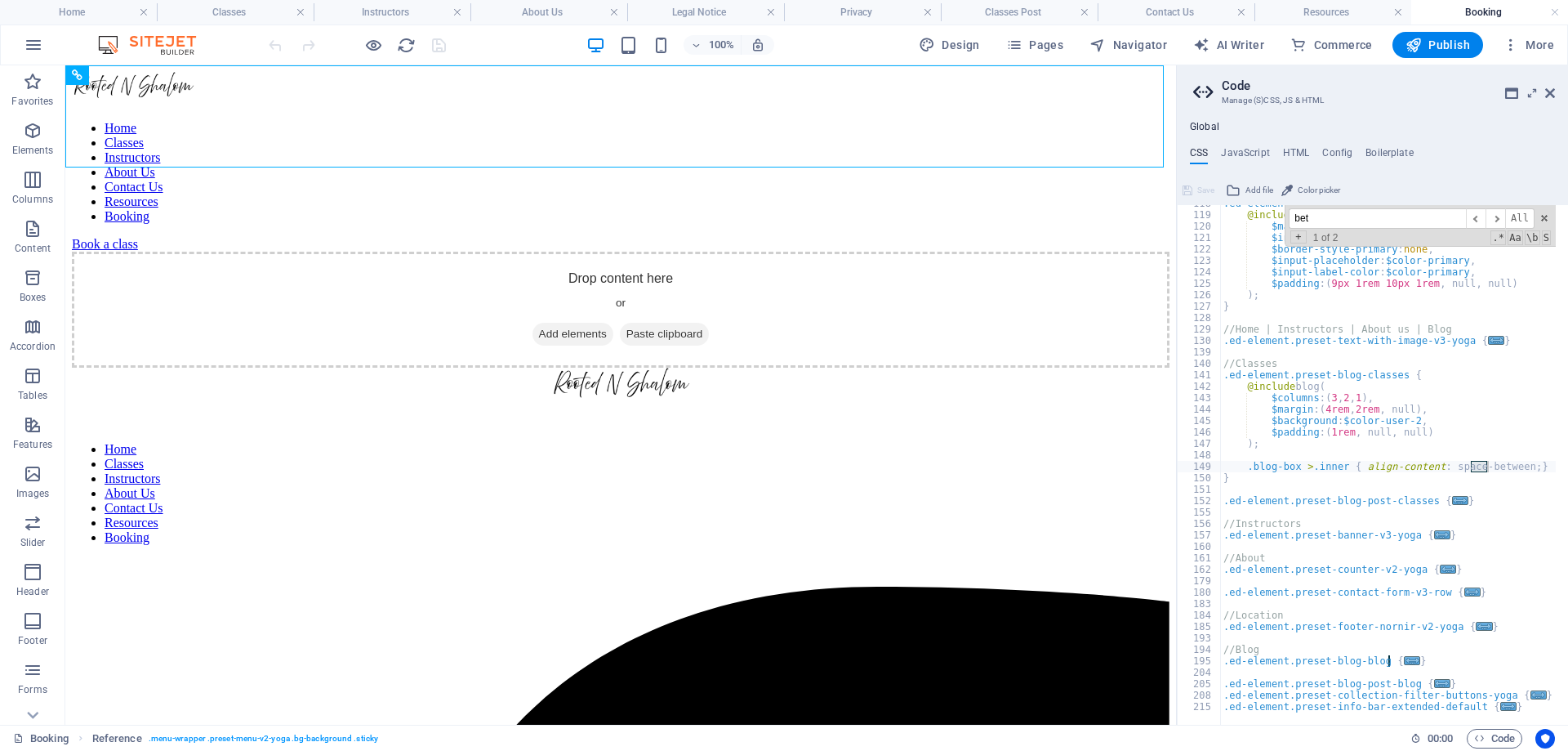
scroll to position [430, 0]
type input "bethesda"
click at [1496, 221] on span "​" at bounding box center [1496, 218] width 20 height 20
click at [1497, 218] on span "​" at bounding box center [1496, 218] width 20 height 20
click at [1519, 214] on span "All" at bounding box center [1519, 218] width 29 height 20
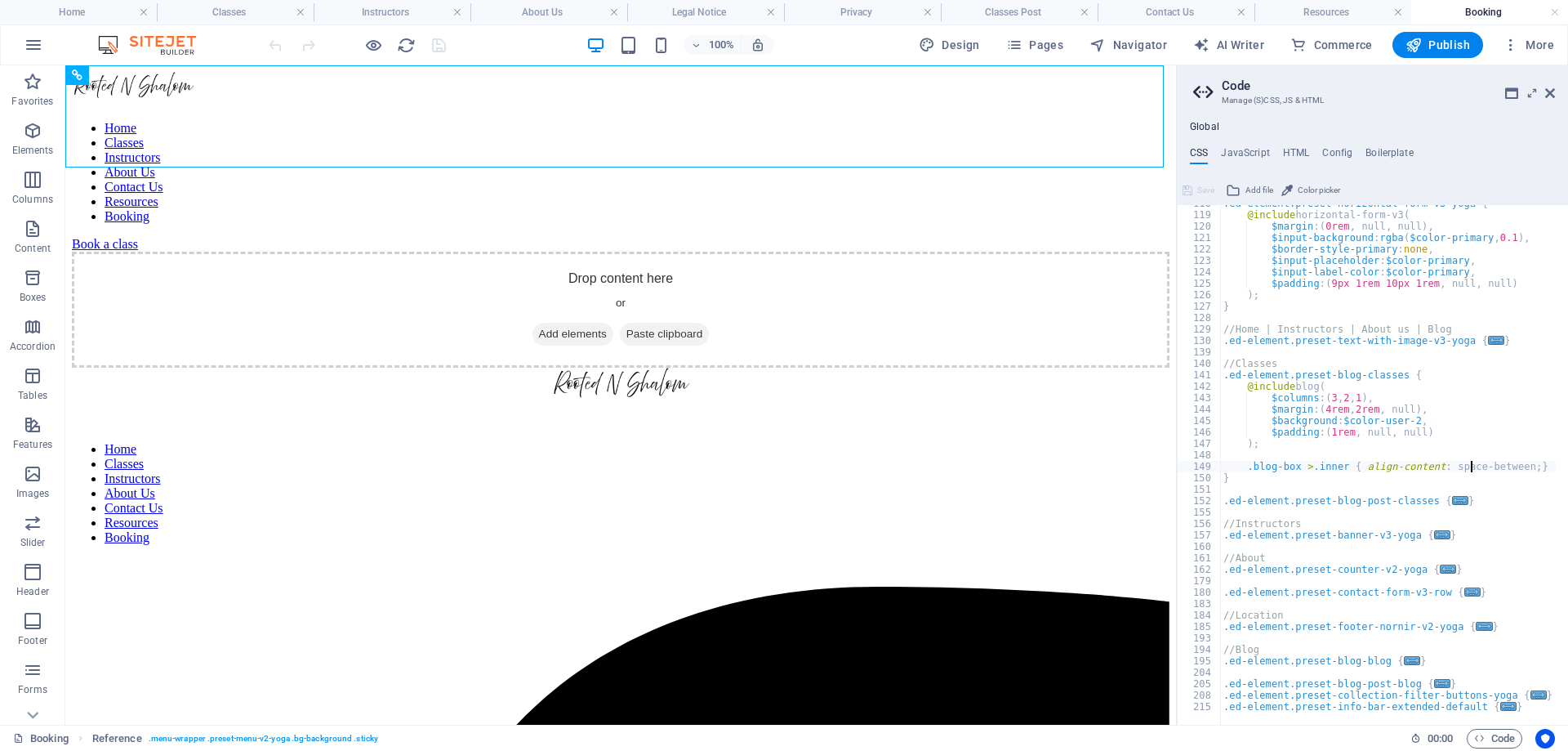
click at [1439, 184] on div "Save Add file Color picker" at bounding box center [1372, 188] width 391 height 24
click at [1443, 168] on div "CSS JavaScript HTML Config Boilerplate .blog-box >.inner { align-content: space…" at bounding box center [1372, 436] width 391 height 578
type textarea "}"
click at [1314, 308] on div ".ed-element.preset-horizontal-form-v3-yoga { @include horizontal-form-v3 ( $mar…" at bounding box center [1509, 463] width 579 height 530
click at [1343, 219] on input "bethesda" at bounding box center [1377, 218] width 177 height 20
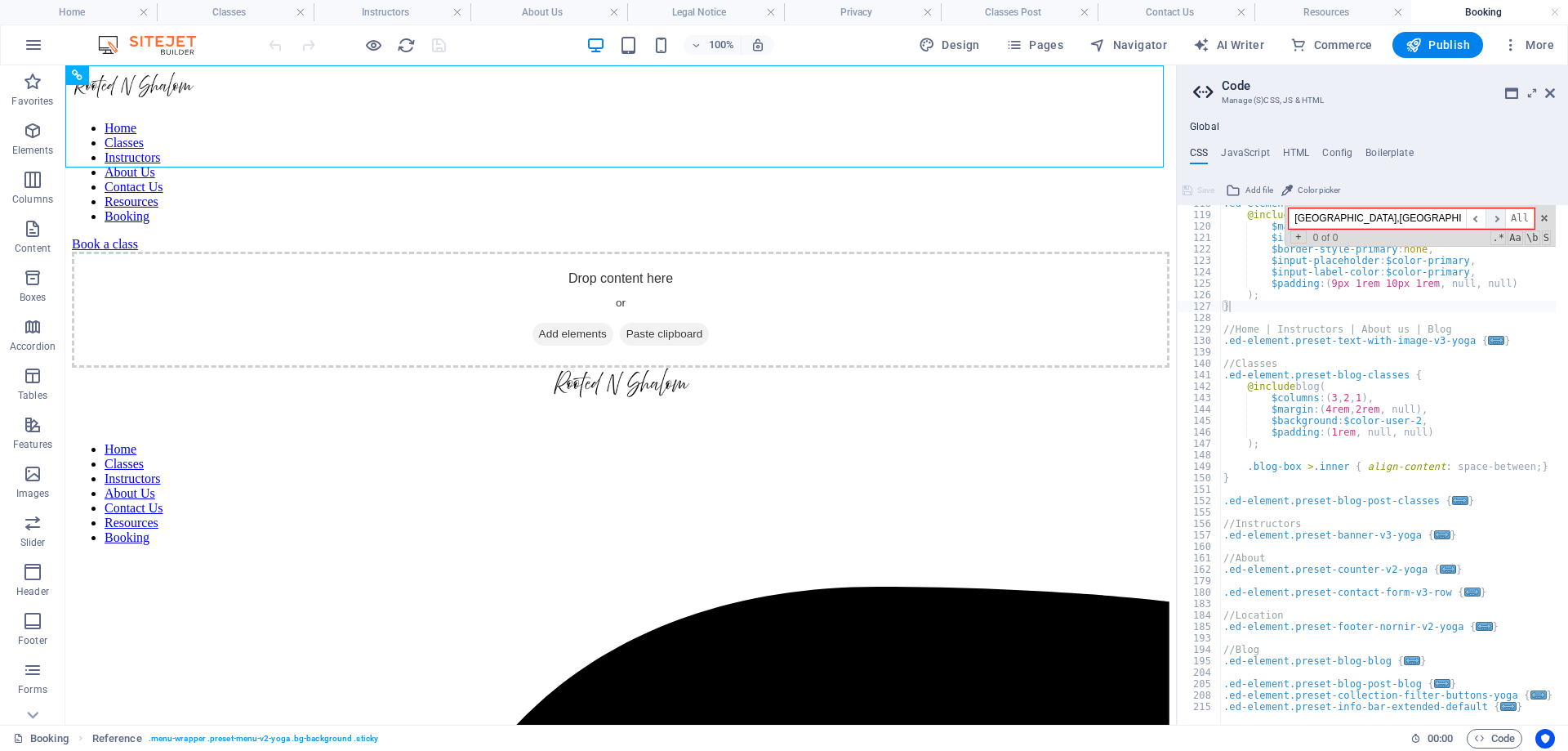
type input "[GEOGRAPHIC_DATA],[GEOGRAPHIC_DATA]"
click at [1497, 217] on span "​" at bounding box center [1496, 218] width 20 height 20
click at [1499, 217] on span "​" at bounding box center [1496, 218] width 20 height 20
click at [1480, 221] on span "​" at bounding box center [1476, 218] width 20 height 20
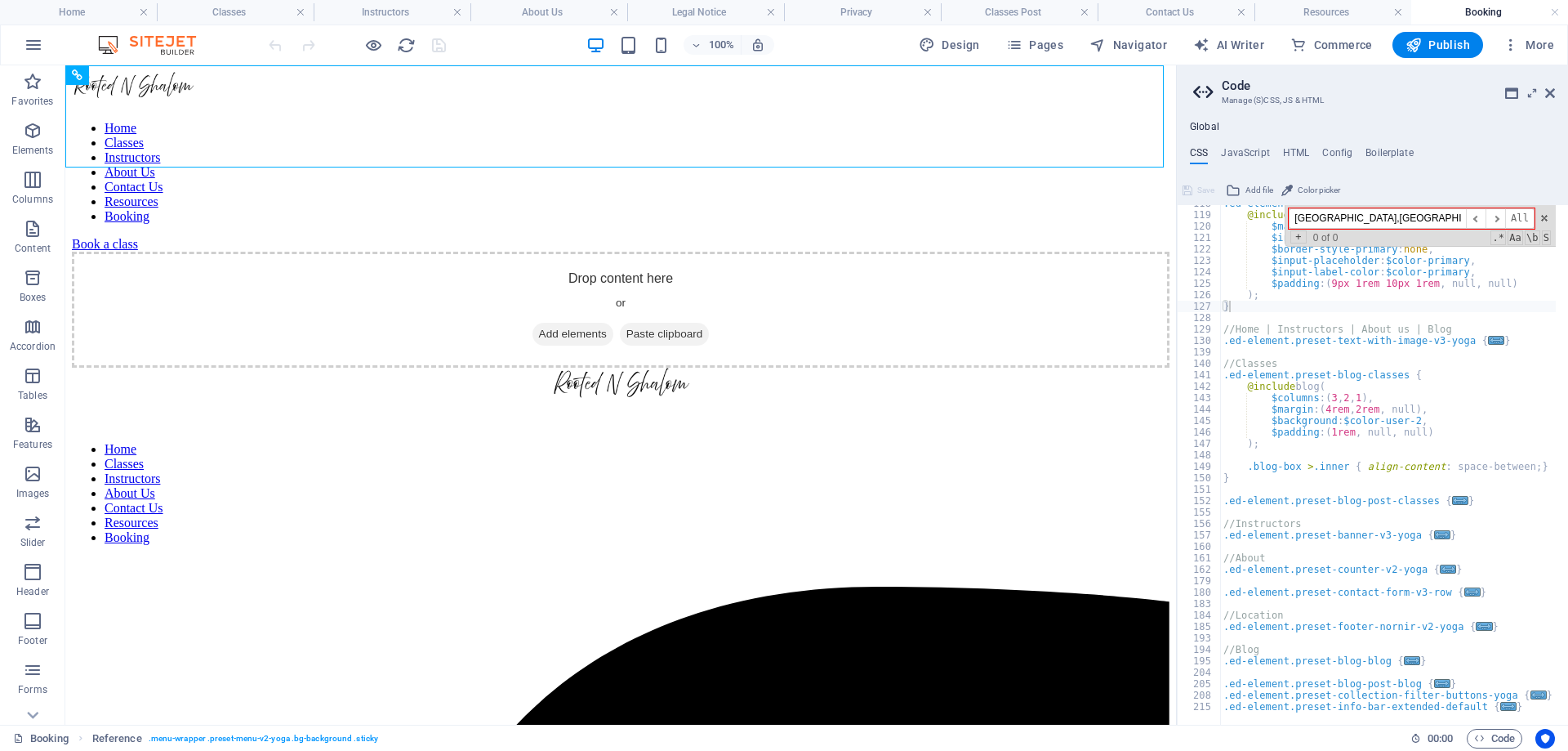
drag, startPoint x: 1397, startPoint y: 221, endPoint x: 1283, endPoint y: 221, distance: 113.5
click at [1283, 221] on div ".ed-element.preset-horizontal-form-v3-yoga { @include horizontal-form-v3 ( $mar…" at bounding box center [1388, 465] width 336 height 520
click at [1542, 214] on span at bounding box center [1544, 217] width 11 height 11
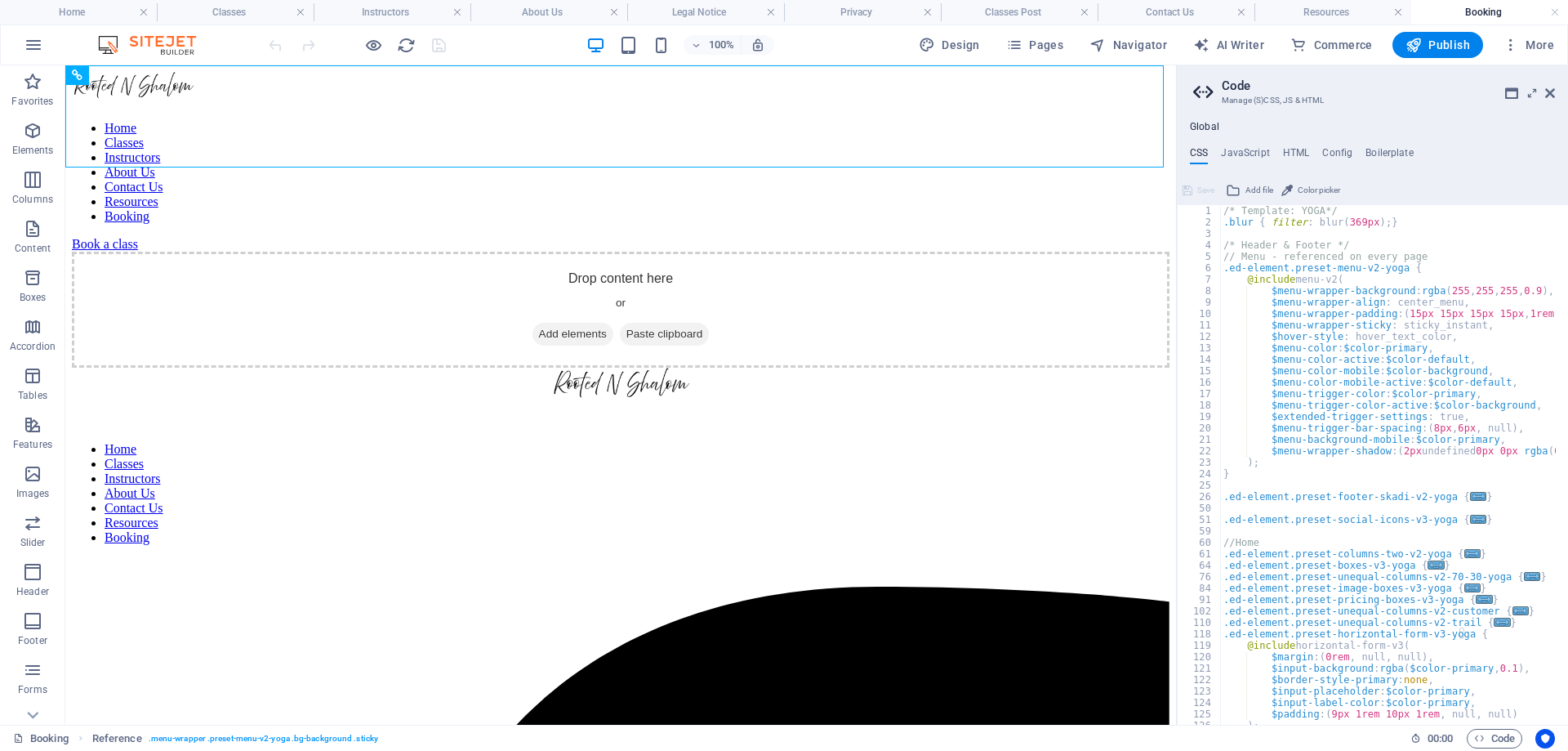
scroll to position [0, 0]
click at [1238, 152] on h4 "JavaScript" at bounding box center [1245, 156] width 48 height 18
type textarea "/* JS for preset "Menu V2" */"
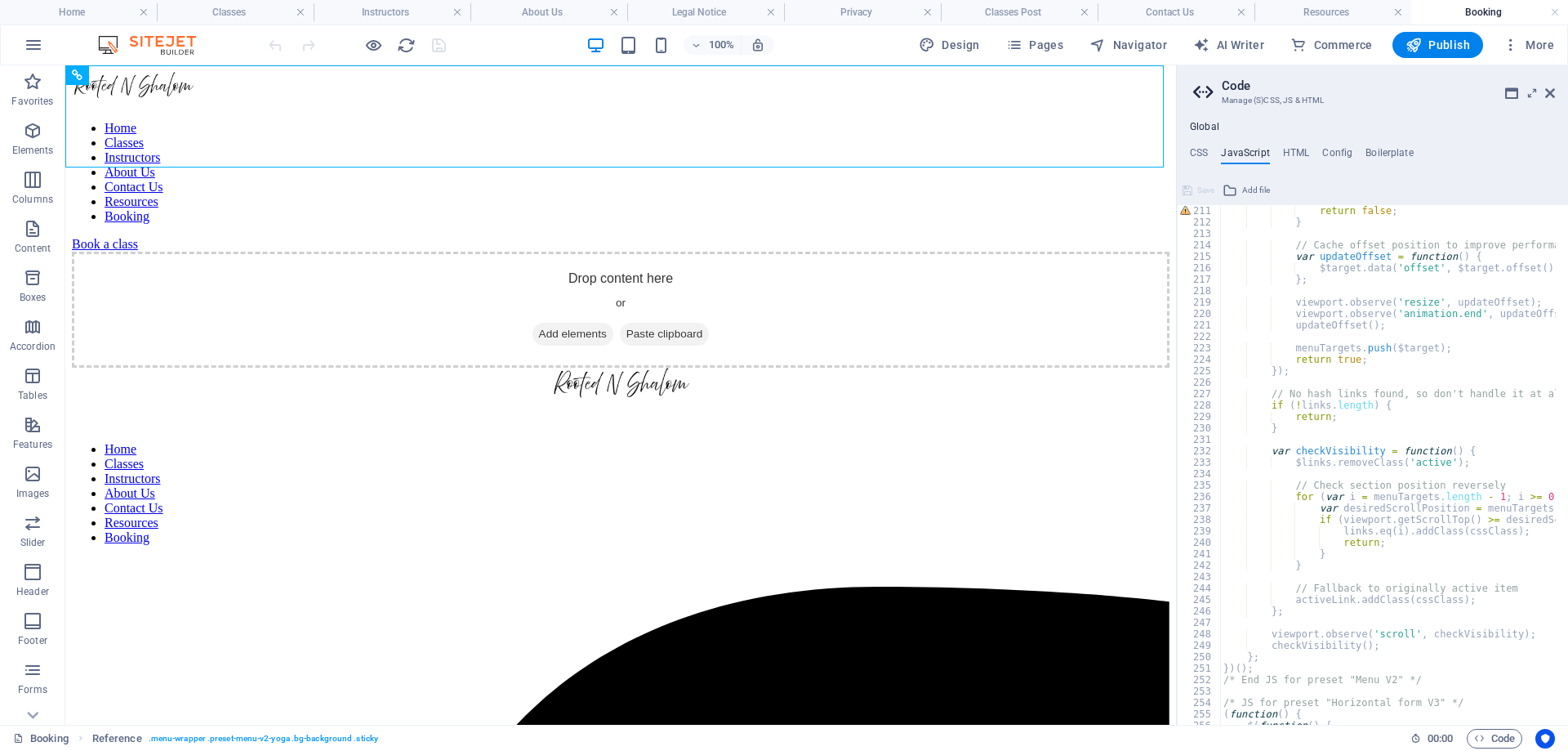
scroll to position [2402, 0]
click at [1294, 156] on h4 "HTML" at bounding box center [1296, 156] width 27 height 18
type textarea "{{content}}"
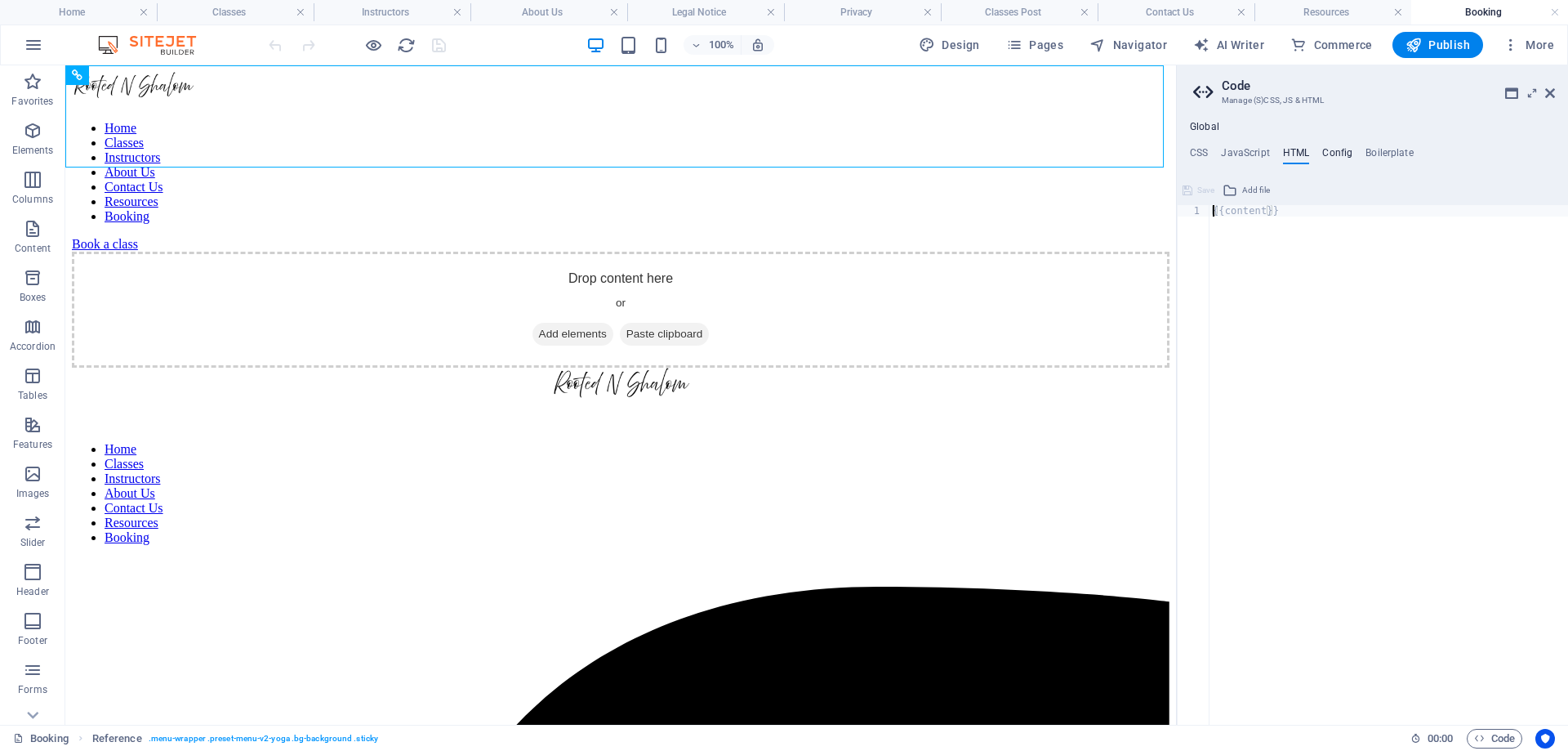
click at [1340, 154] on h4 "Config" at bounding box center [1337, 156] width 30 height 18
type textarea "$color-background: #fbf9f7;"
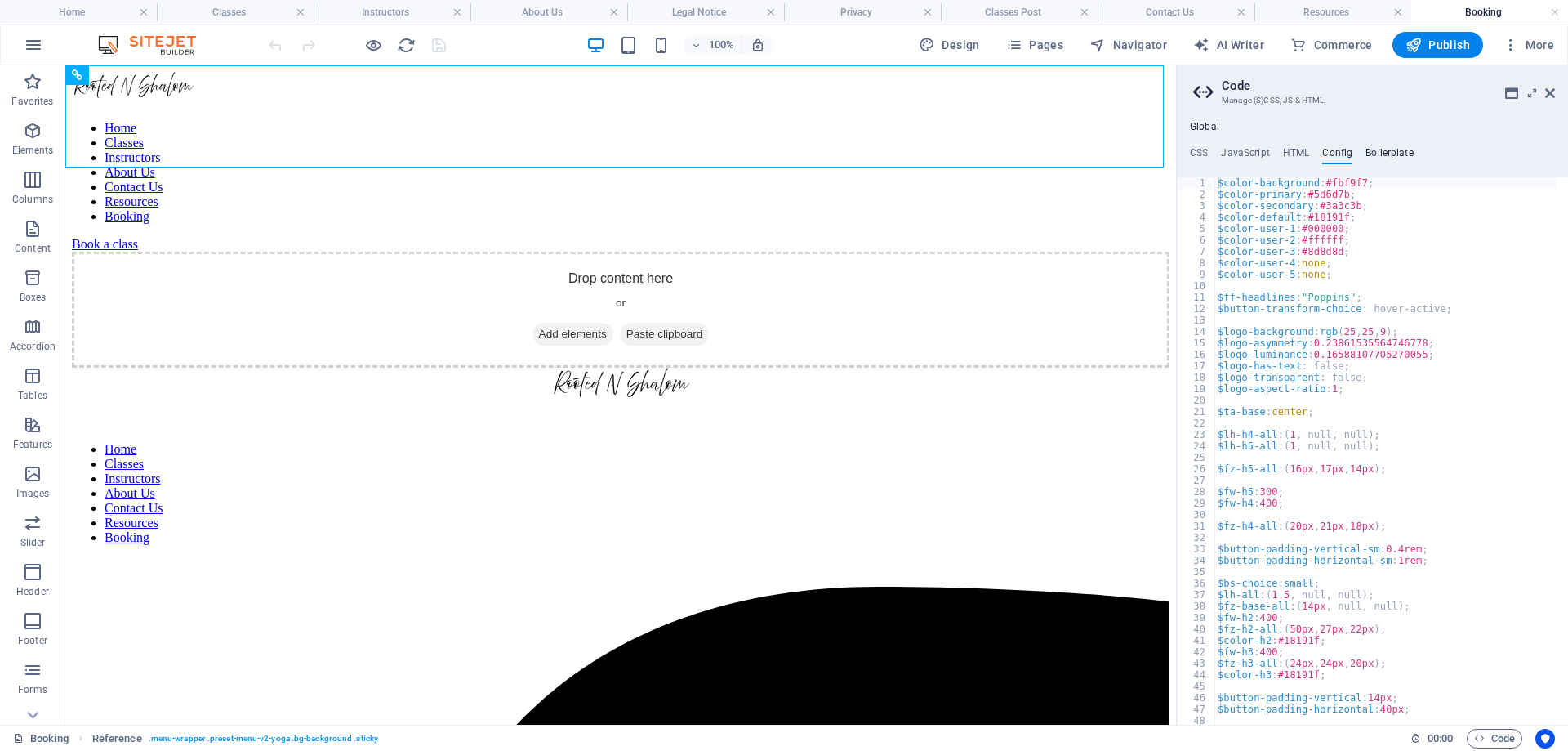
click at [1378, 149] on h4 "Boilerplate" at bounding box center [1390, 156] width 48 height 18
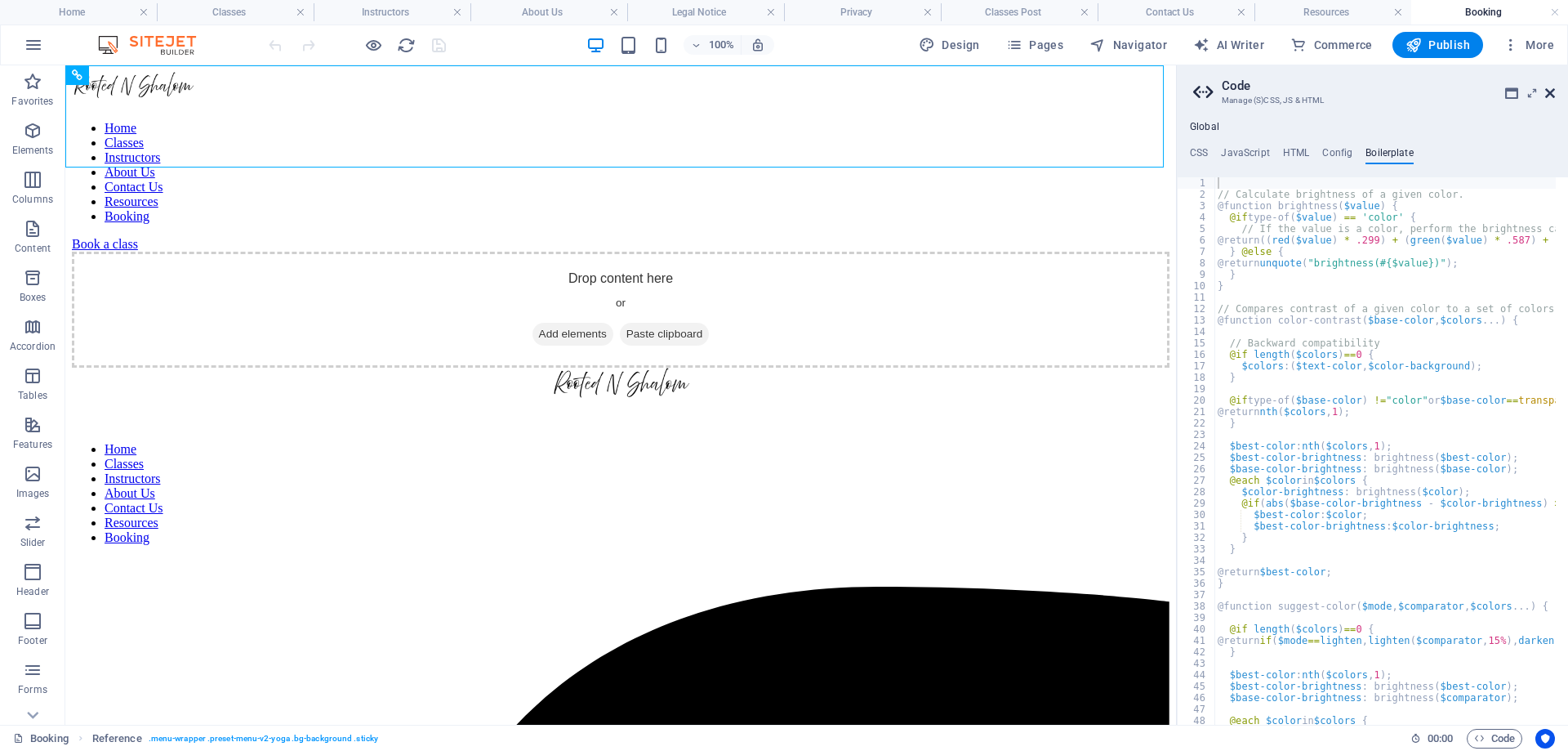
drag, startPoint x: 1550, startPoint y: 94, endPoint x: 1082, endPoint y: 161, distance: 472.8
click at [1550, 94] on icon at bounding box center [1550, 93] width 10 height 13
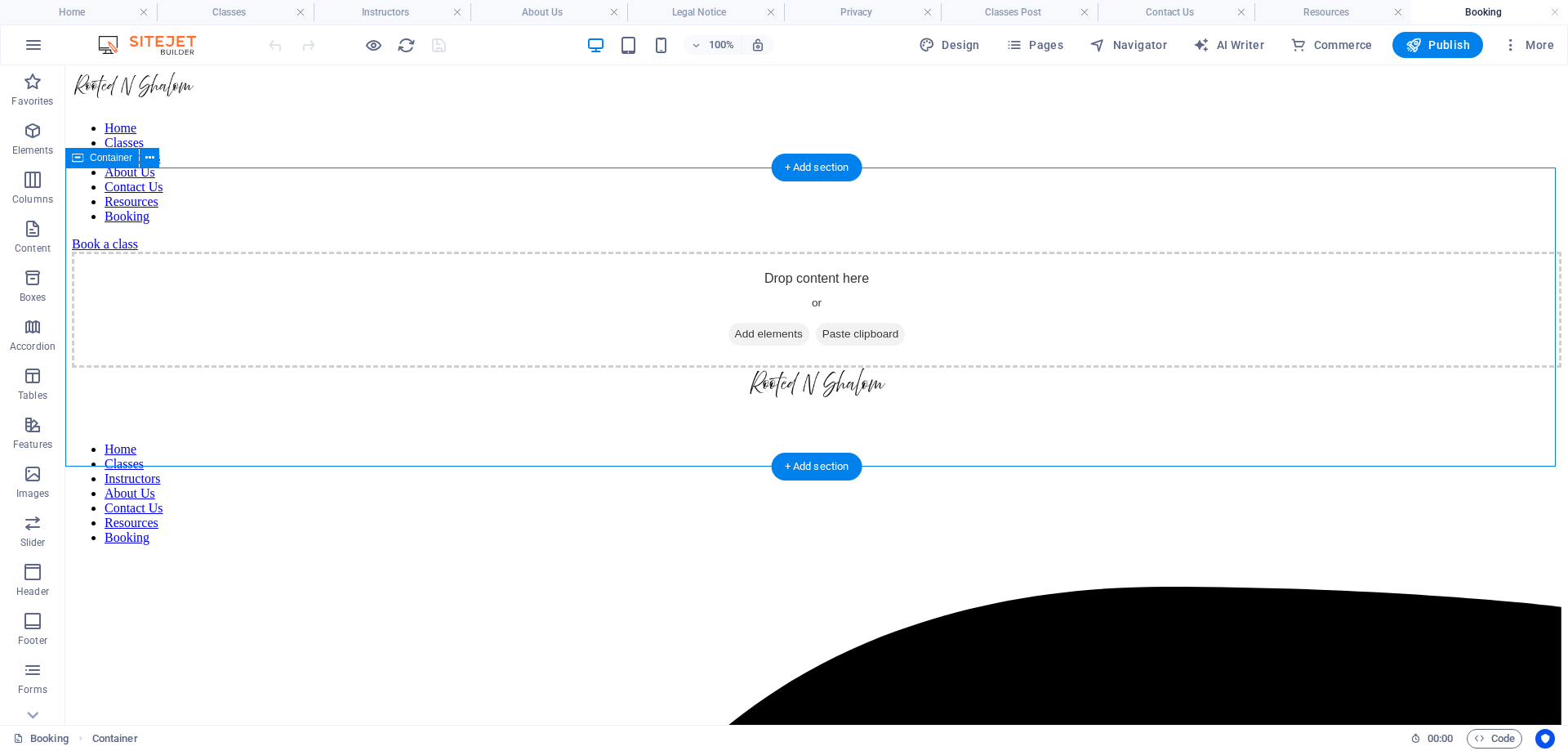
click at [935, 252] on div "Drop content here or Add elements Paste clipboard" at bounding box center [817, 310] width 1490 height 116
click at [1368, 271] on div "Drop content here or Add elements Paste clipboard" at bounding box center [817, 310] width 1490 height 116
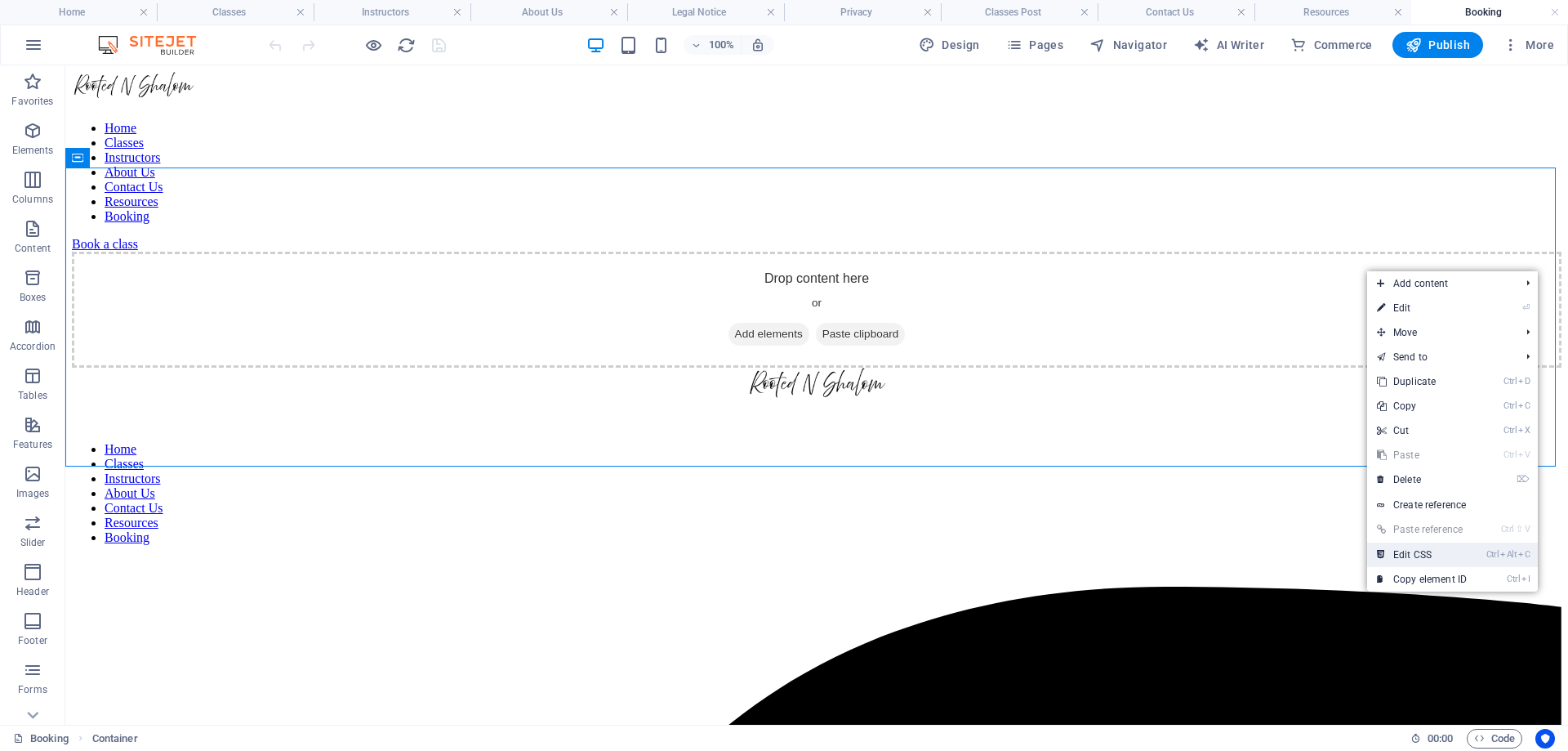
click at [1404, 555] on link "Ctrl Alt C Edit CSS" at bounding box center [1421, 554] width 109 height 25
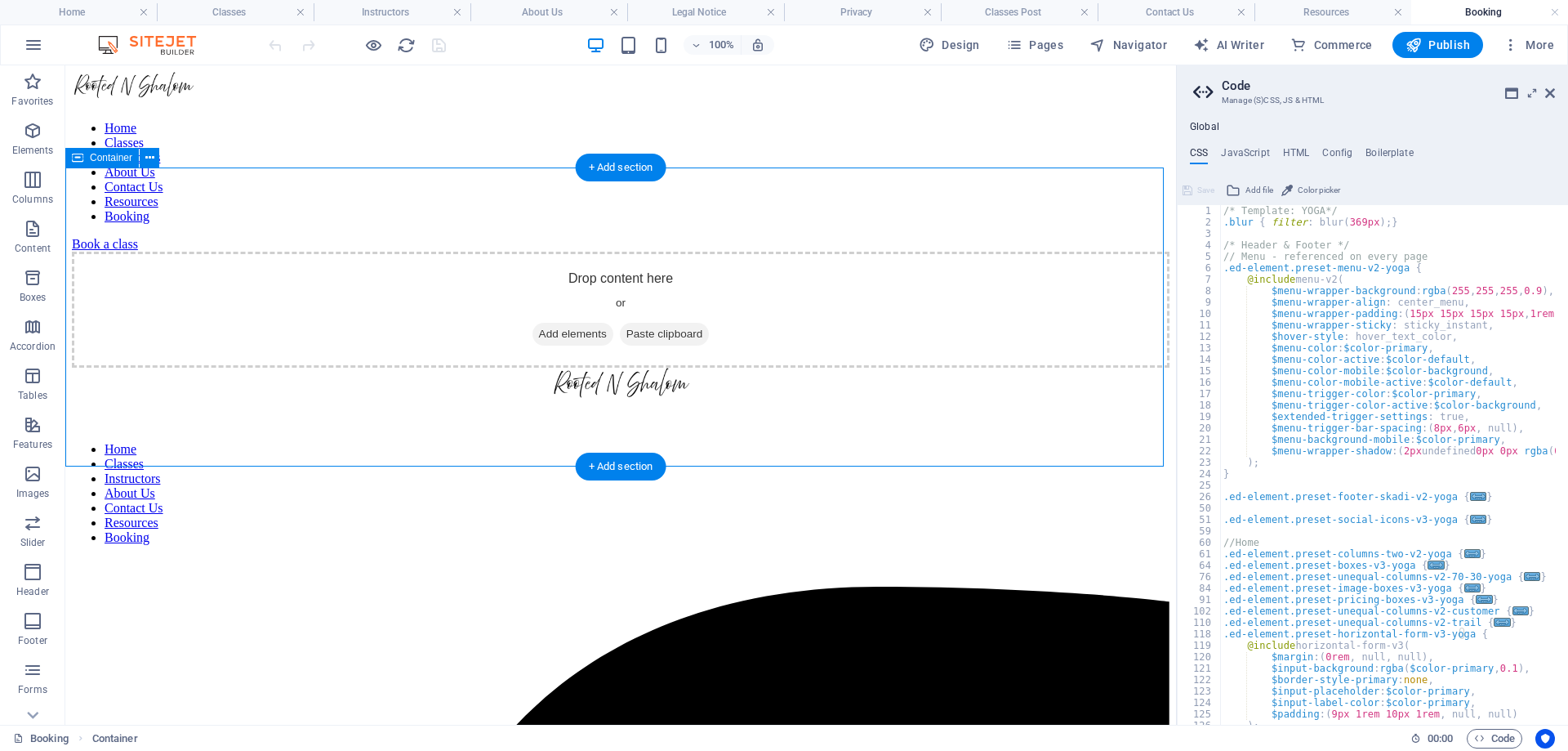
click at [984, 368] on div "Drop content here or Add elements Paste clipboard" at bounding box center [621, 310] width 1098 height 116
click at [1552, 92] on icon at bounding box center [1550, 93] width 10 height 13
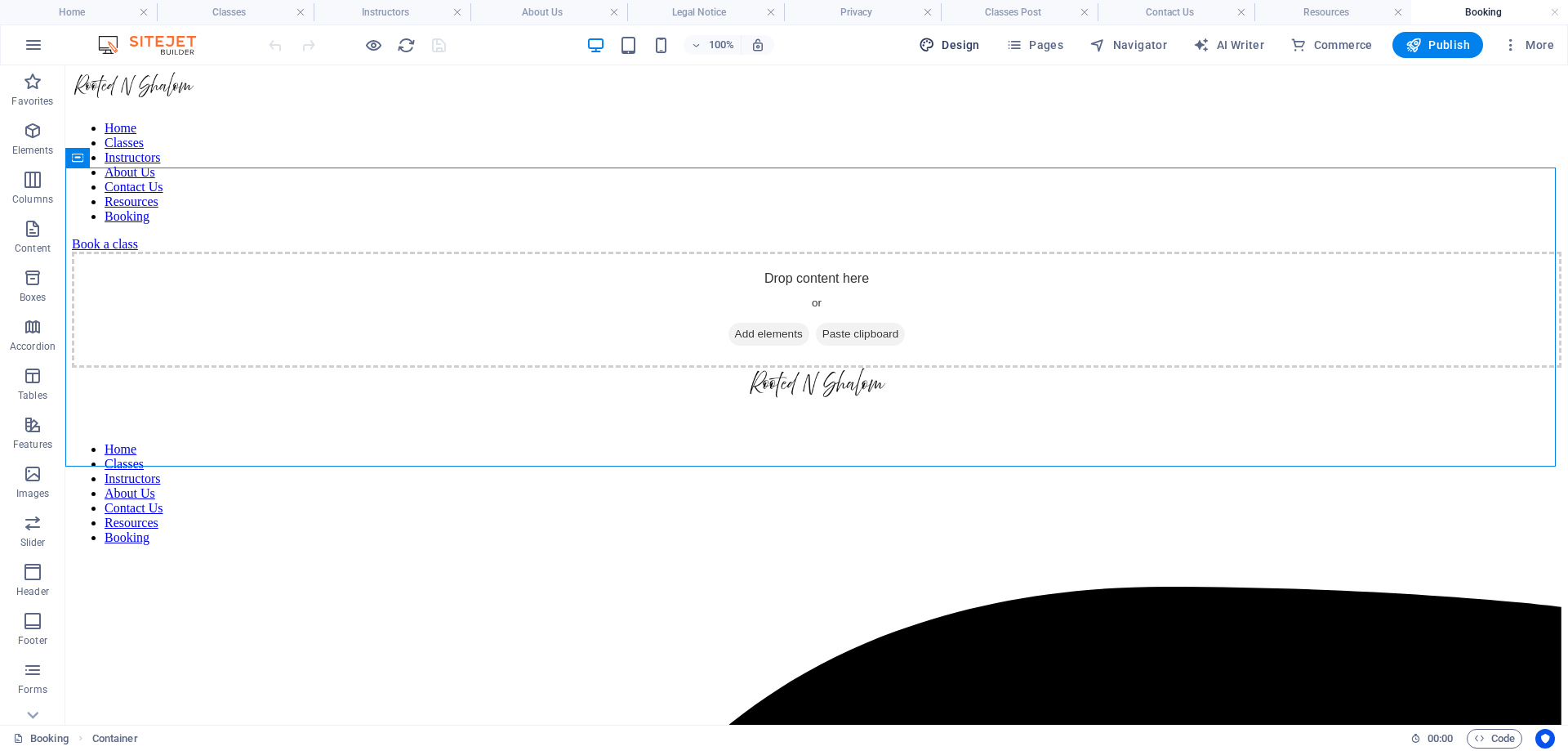
click at [959, 46] on span "Design" at bounding box center [949, 45] width 61 height 16
select select "rem"
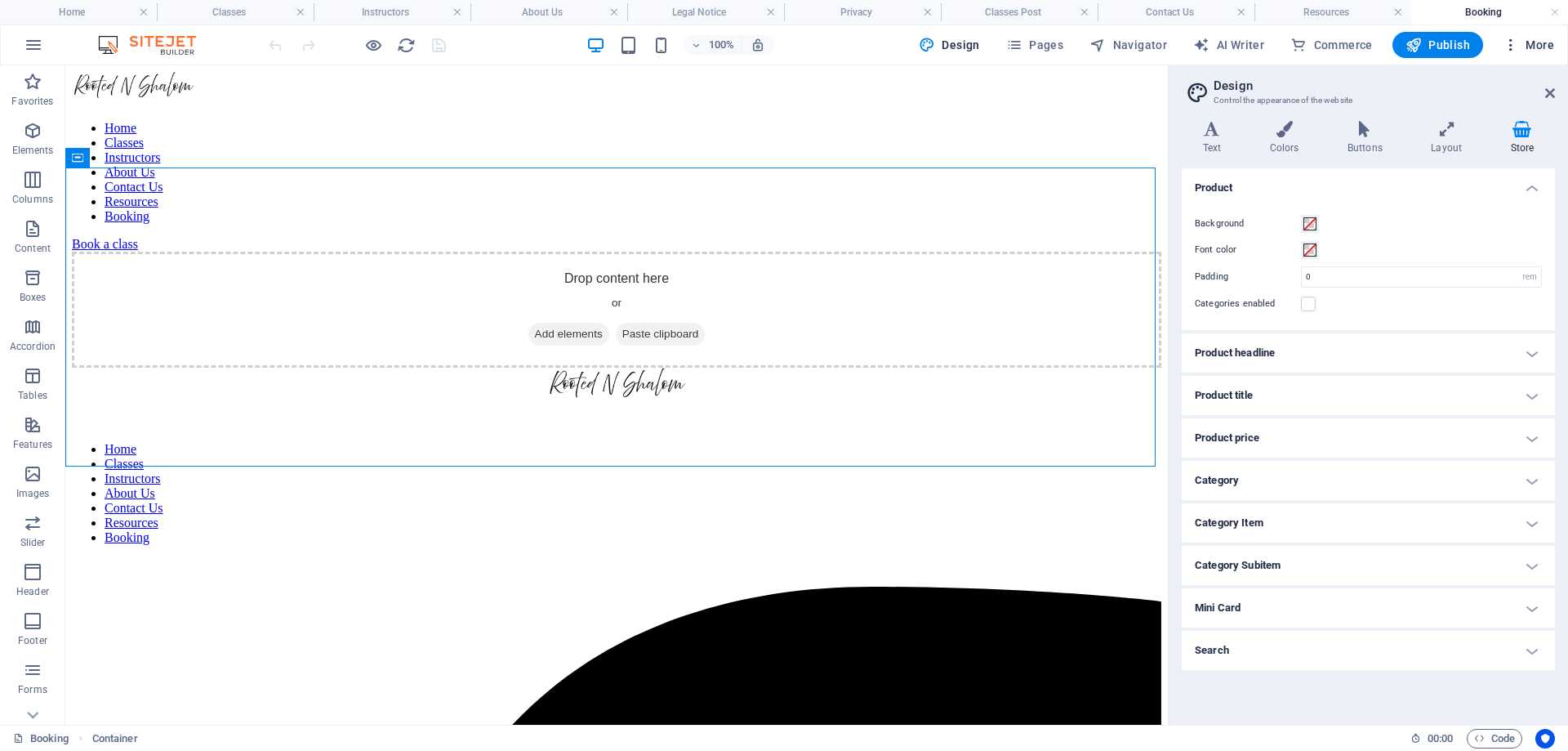
click at [1539, 48] on span "More" at bounding box center [1528, 45] width 51 height 16
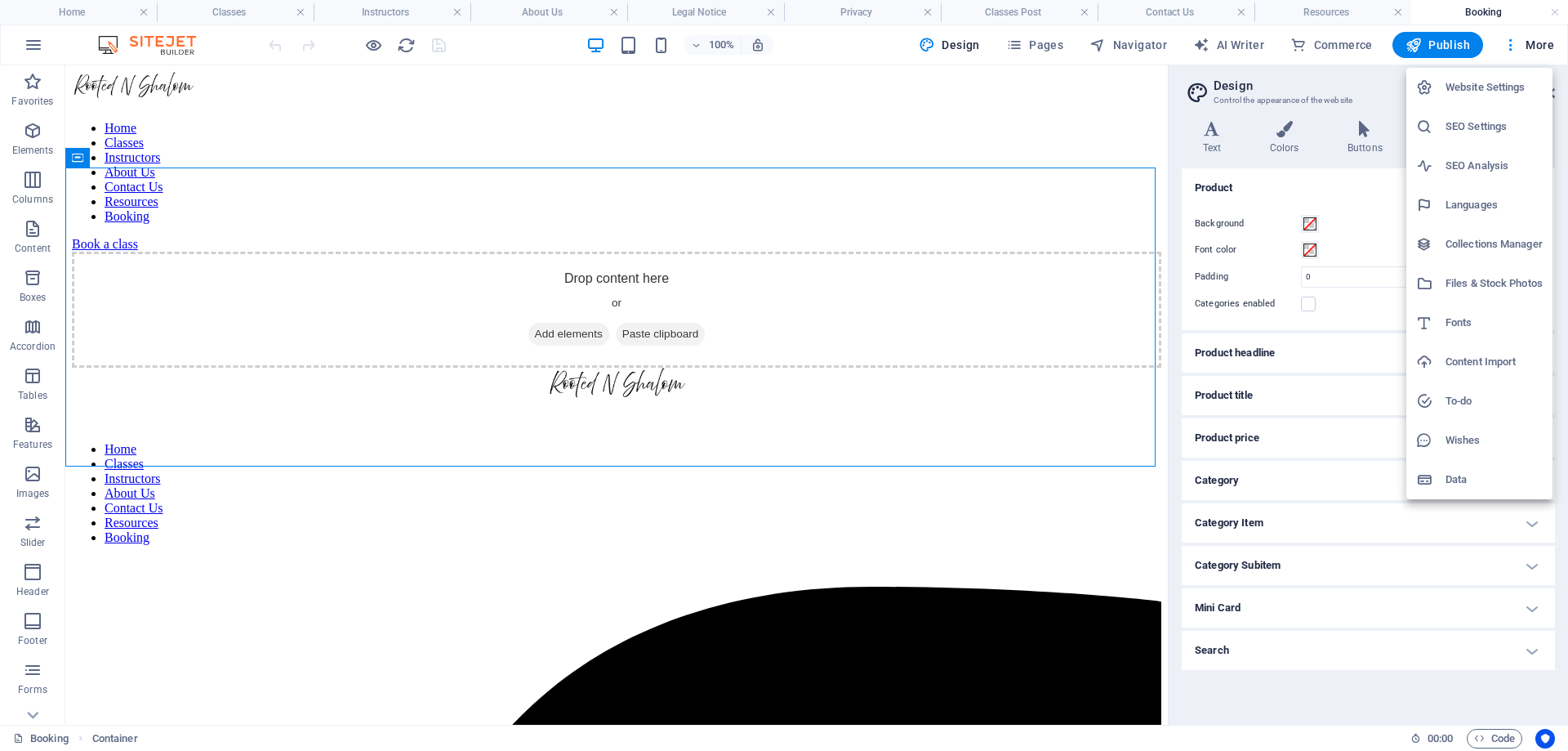
click at [1481, 87] on h6 "Website Settings" at bounding box center [1494, 88] width 97 height 20
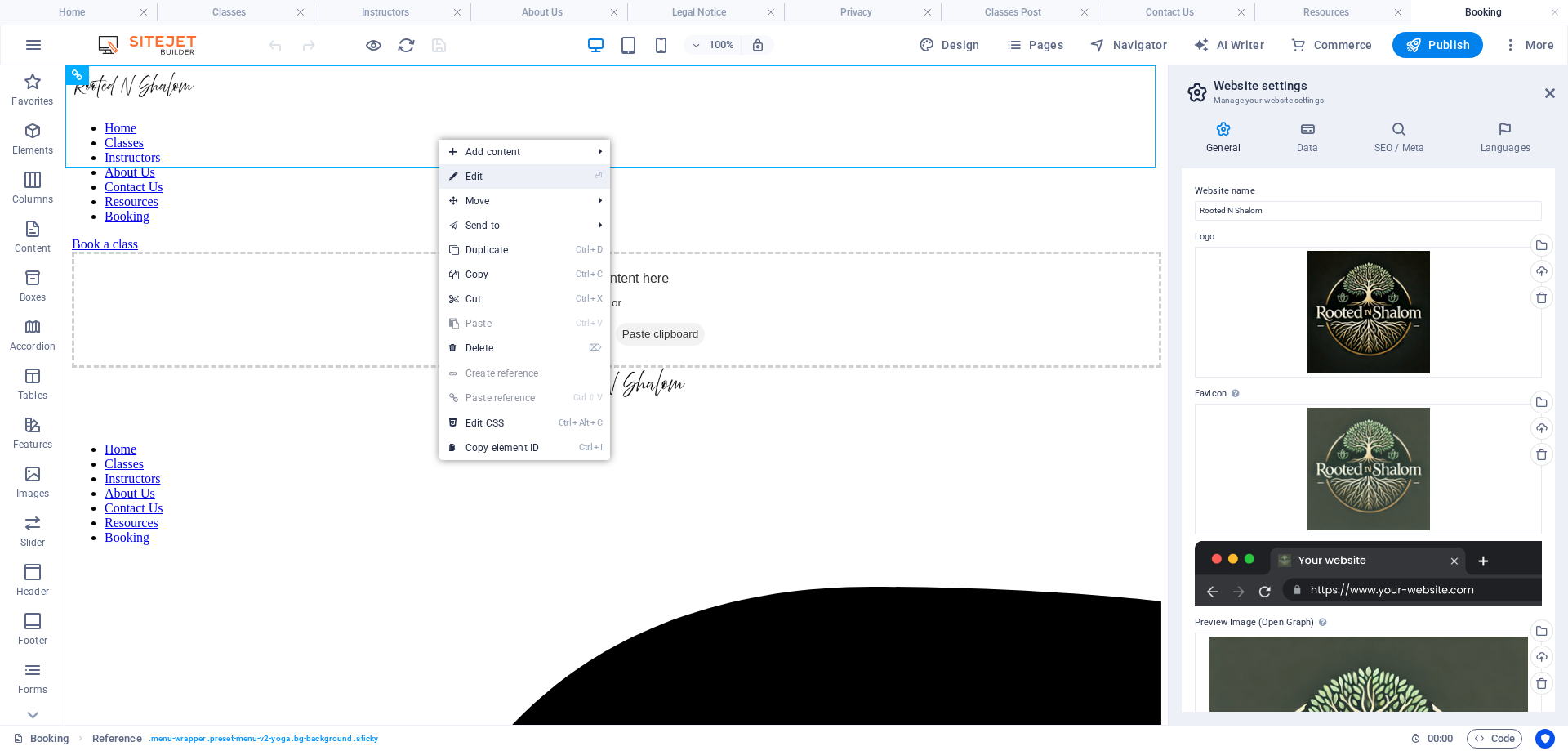
click at [470, 174] on link "⏎ Edit" at bounding box center [493, 176] width 109 height 25
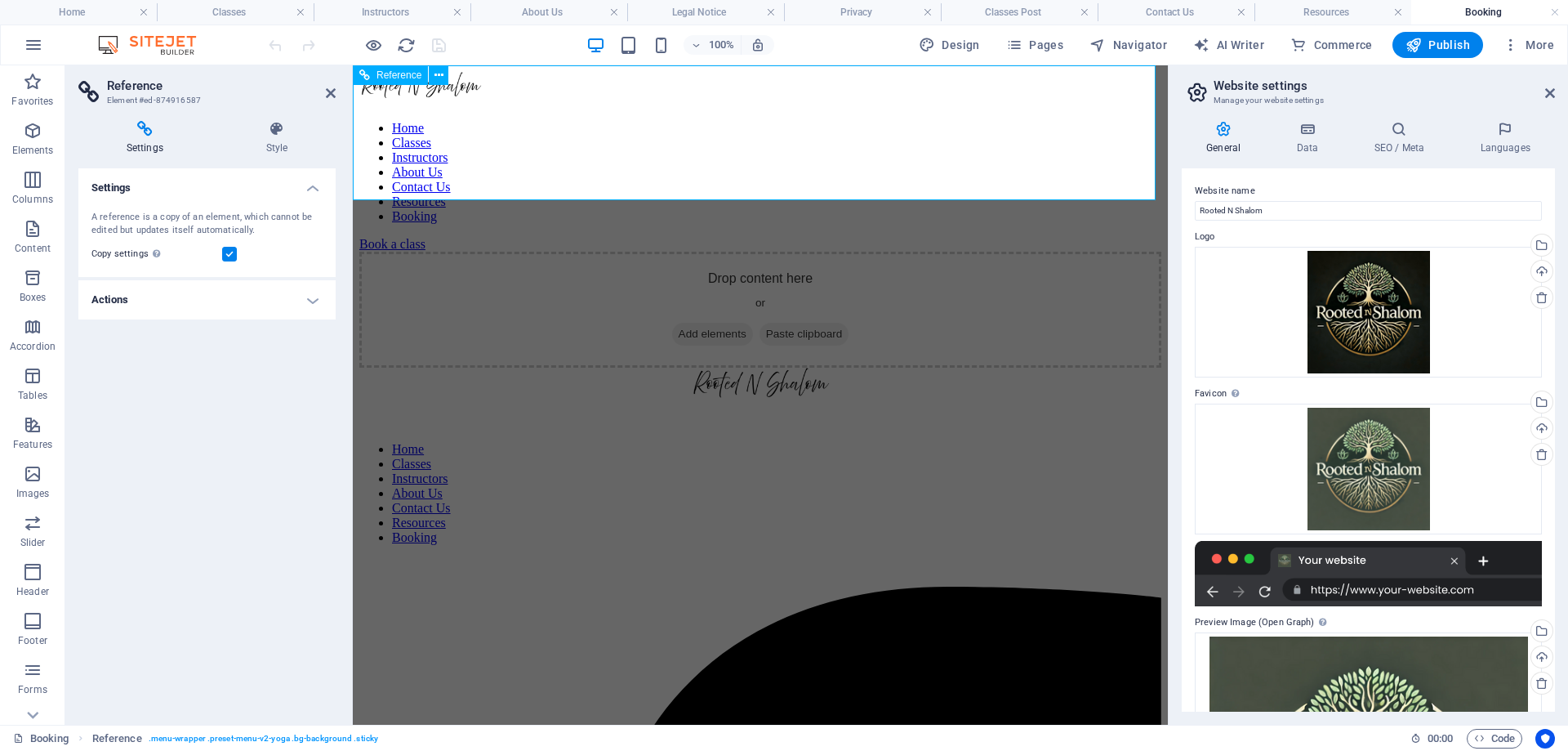
click at [658, 174] on div "Home Classes Instructors About Us Contact Us Resources Booking Book a class" at bounding box center [760, 162] width 802 height 180
click at [1264, 99] on h3 "Manage your website settings" at bounding box center [1368, 100] width 309 height 15
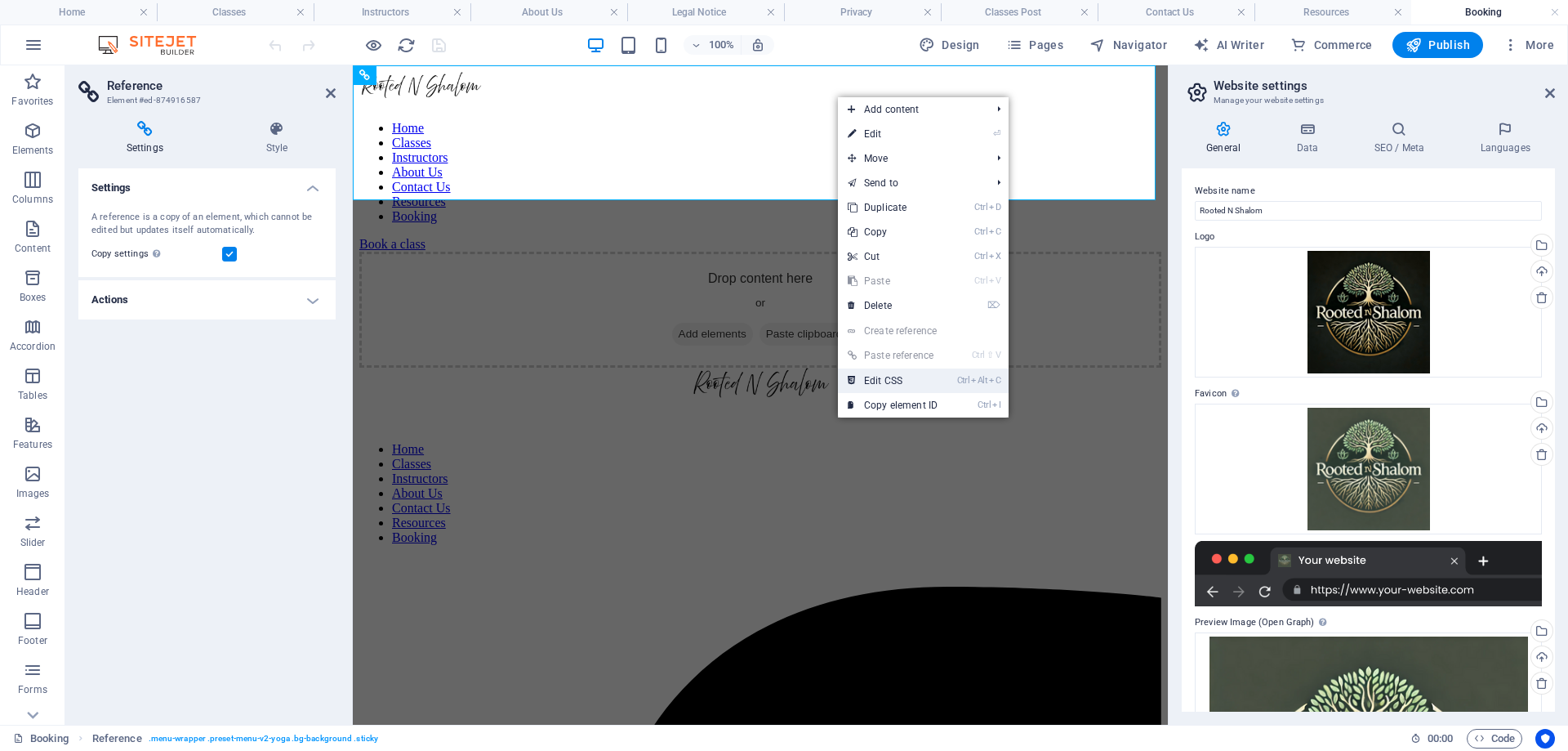
click at [885, 377] on link "Ctrl Alt C Edit CSS" at bounding box center [892, 380] width 109 height 25
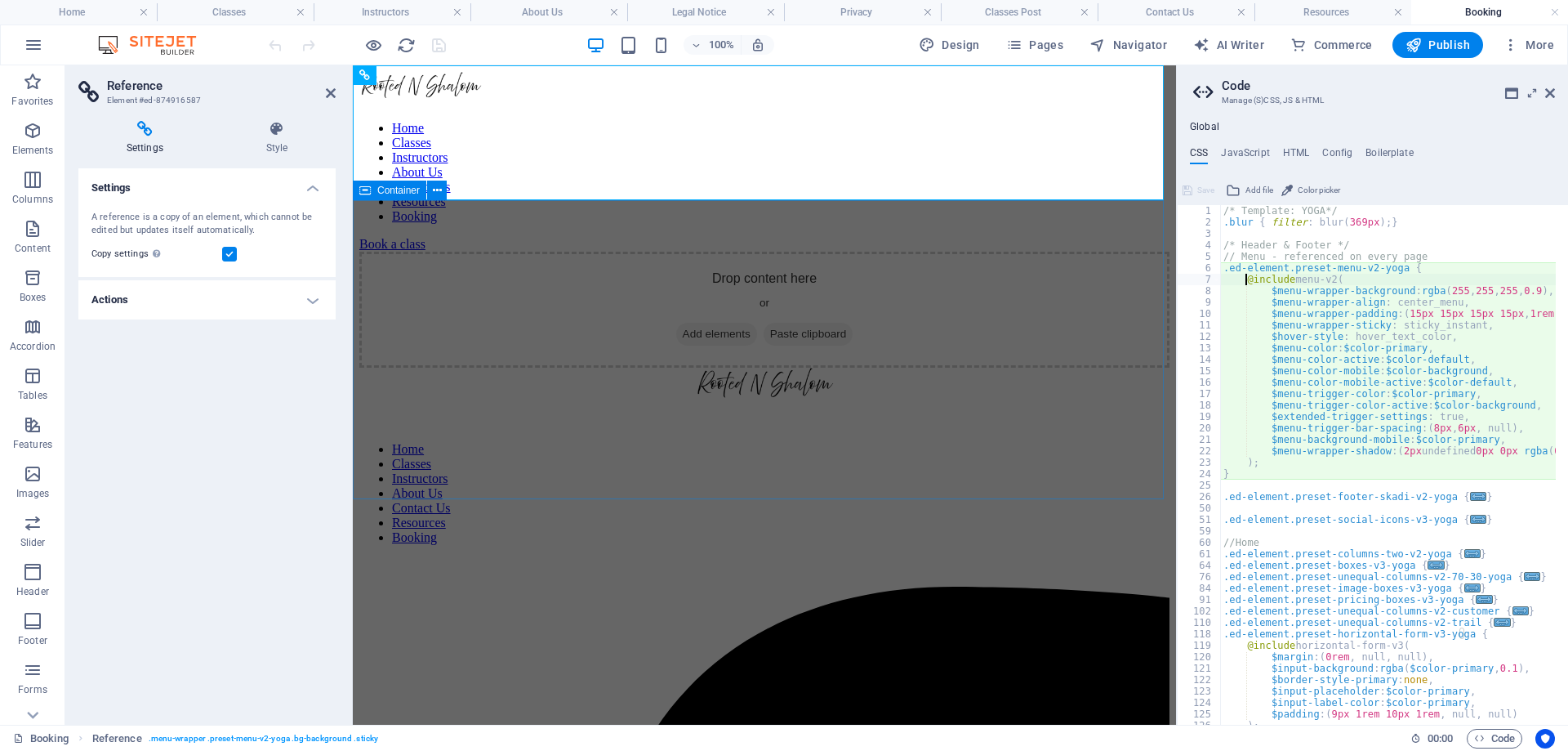
type textarea "@include menu-v2("
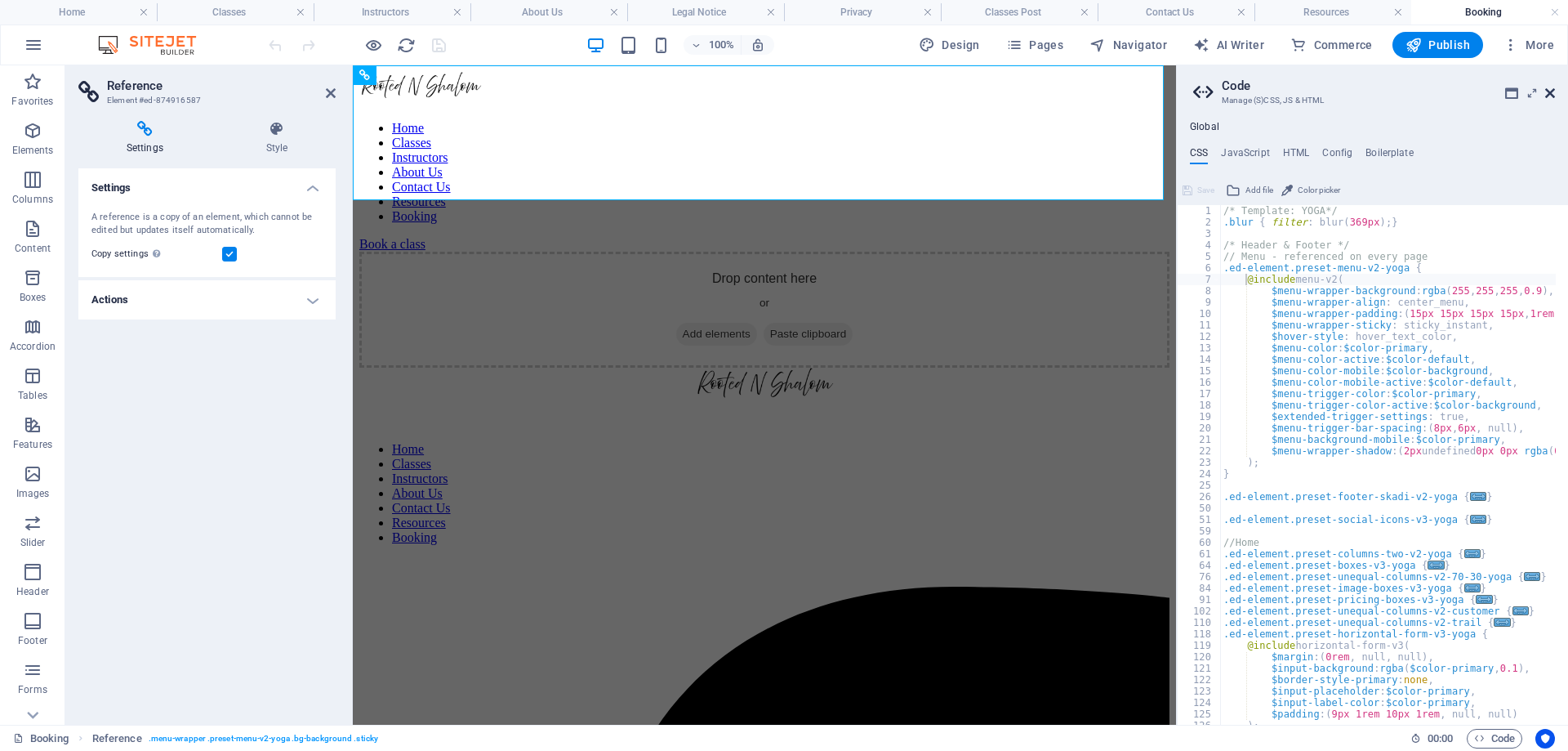
click at [1547, 89] on icon at bounding box center [1550, 93] width 10 height 13
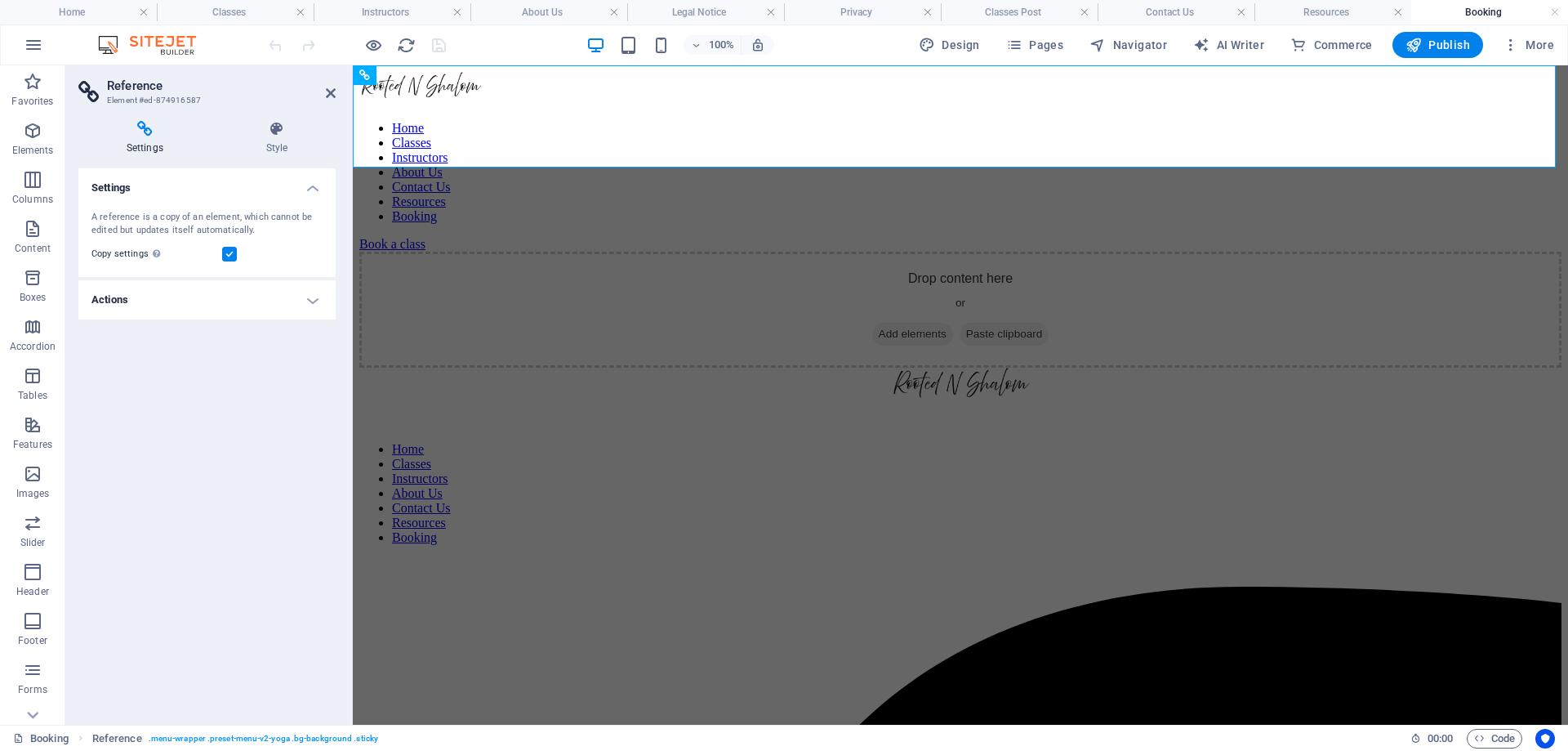
click at [217, 390] on div "Settings A reference is a copy of an element, which cannot be edited but update…" at bounding box center [206, 439] width 257 height 543
click at [1514, 47] on icon "button" at bounding box center [1511, 45] width 16 height 16
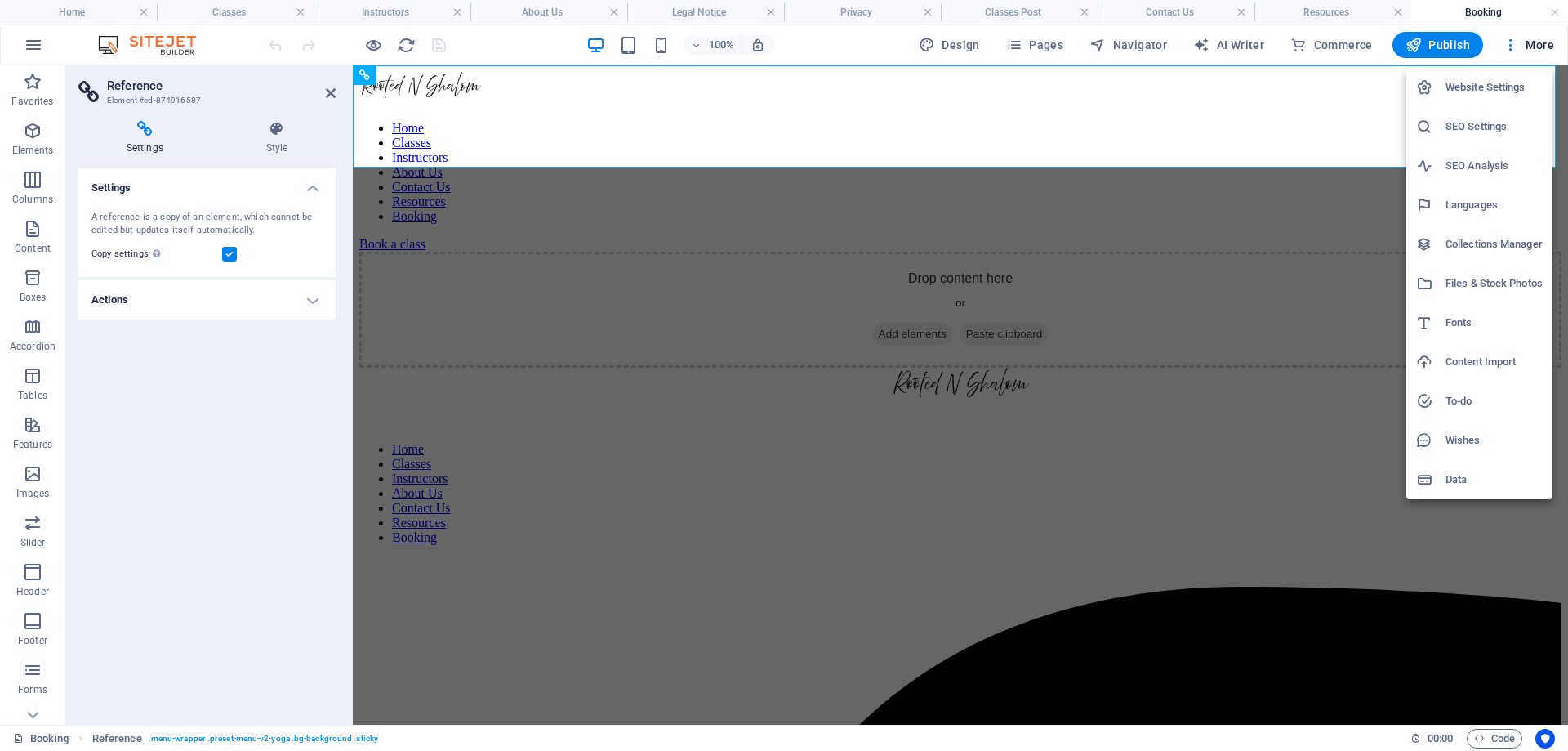
click at [1496, 87] on h6 "Website Settings" at bounding box center [1494, 88] width 97 height 20
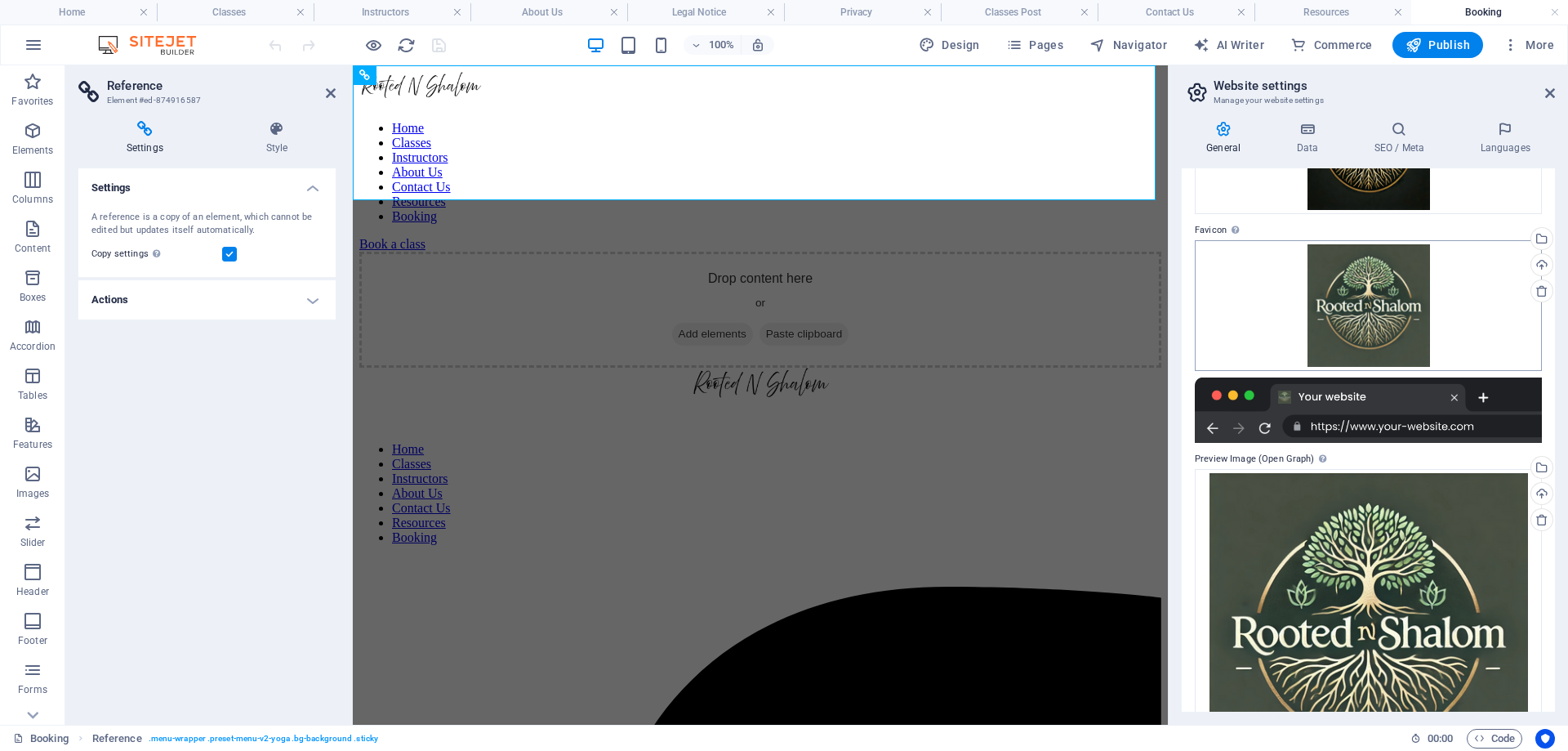
scroll to position [0, 0]
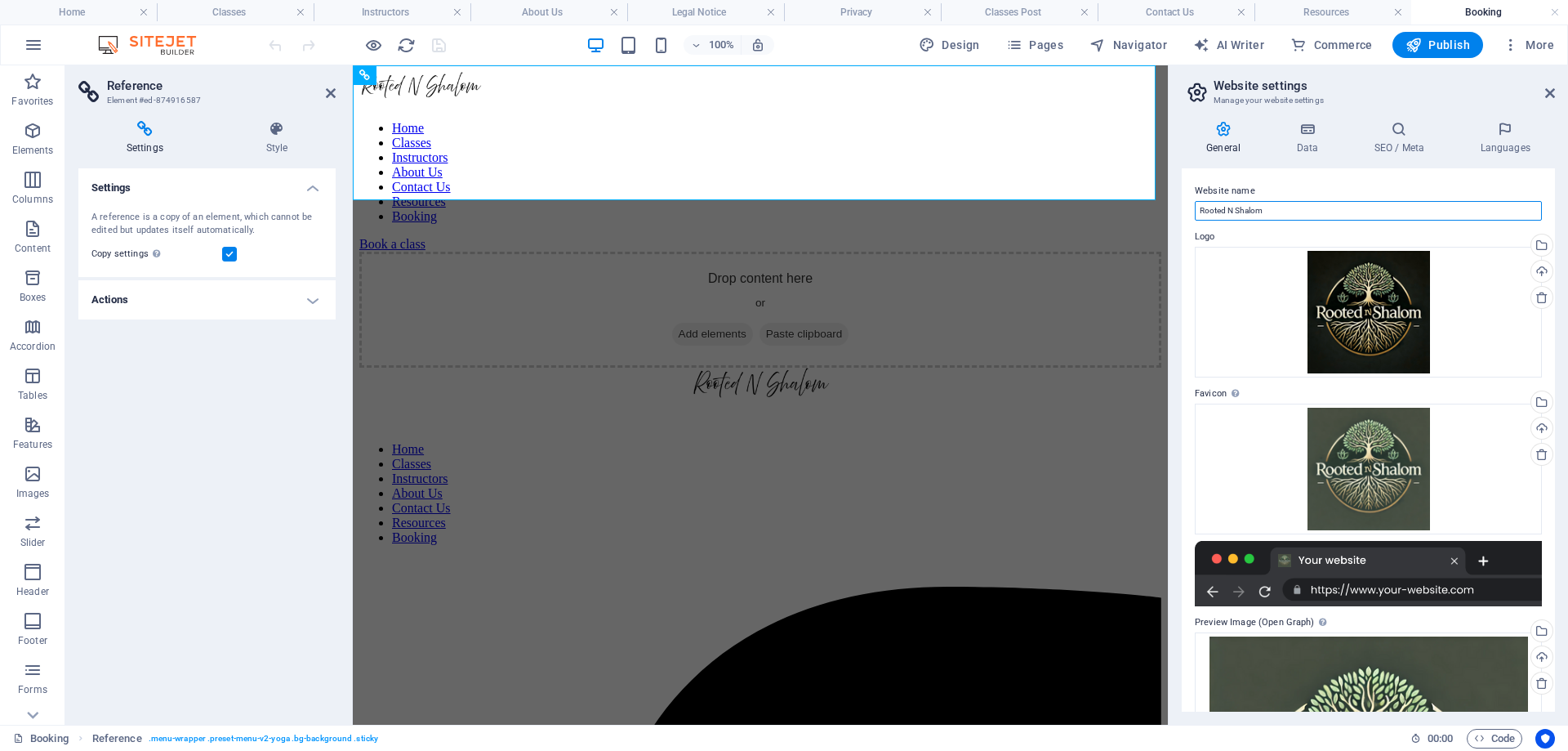
click at [1277, 215] on input "Rooted N Shalom" at bounding box center [1368, 211] width 347 height 20
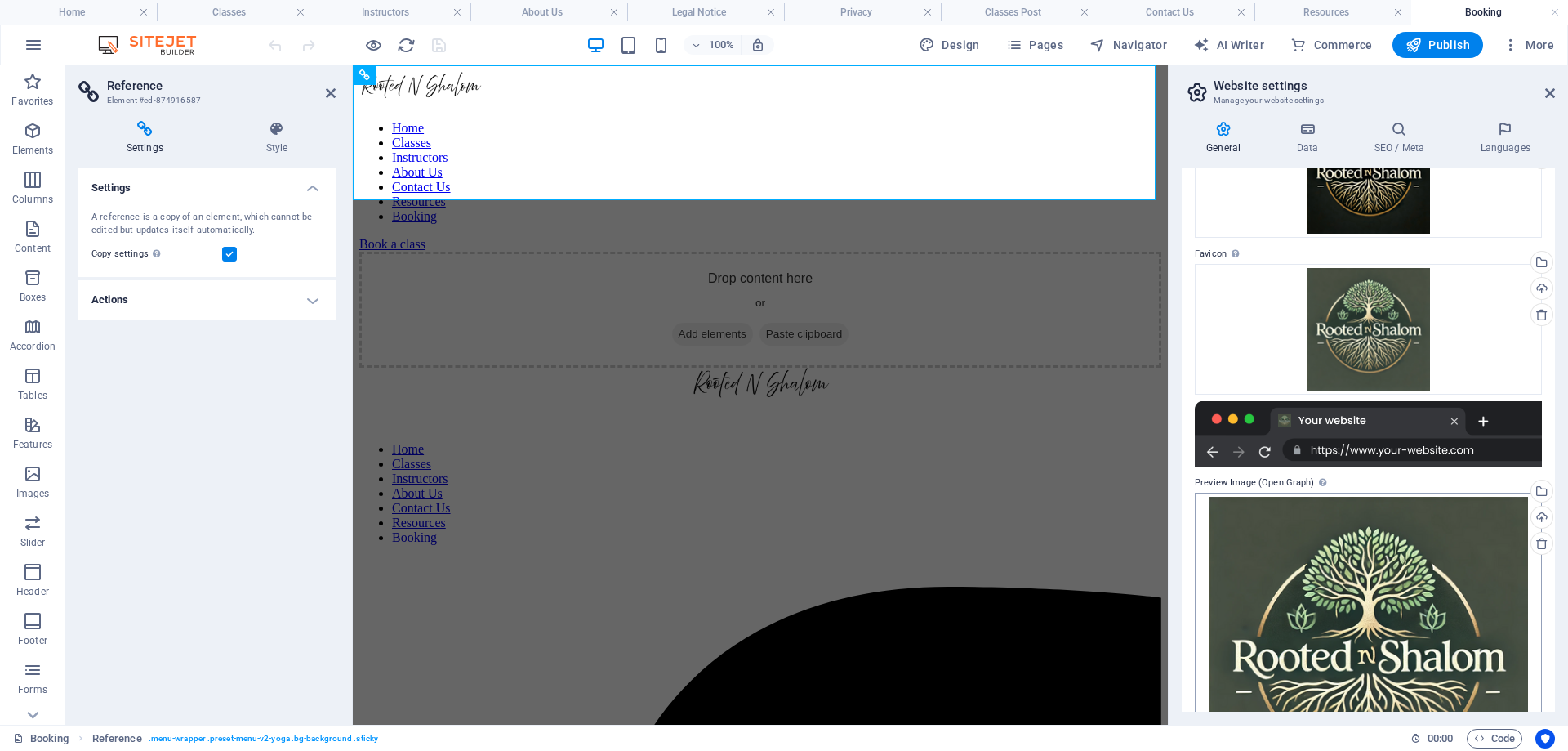
scroll to position [245, 0]
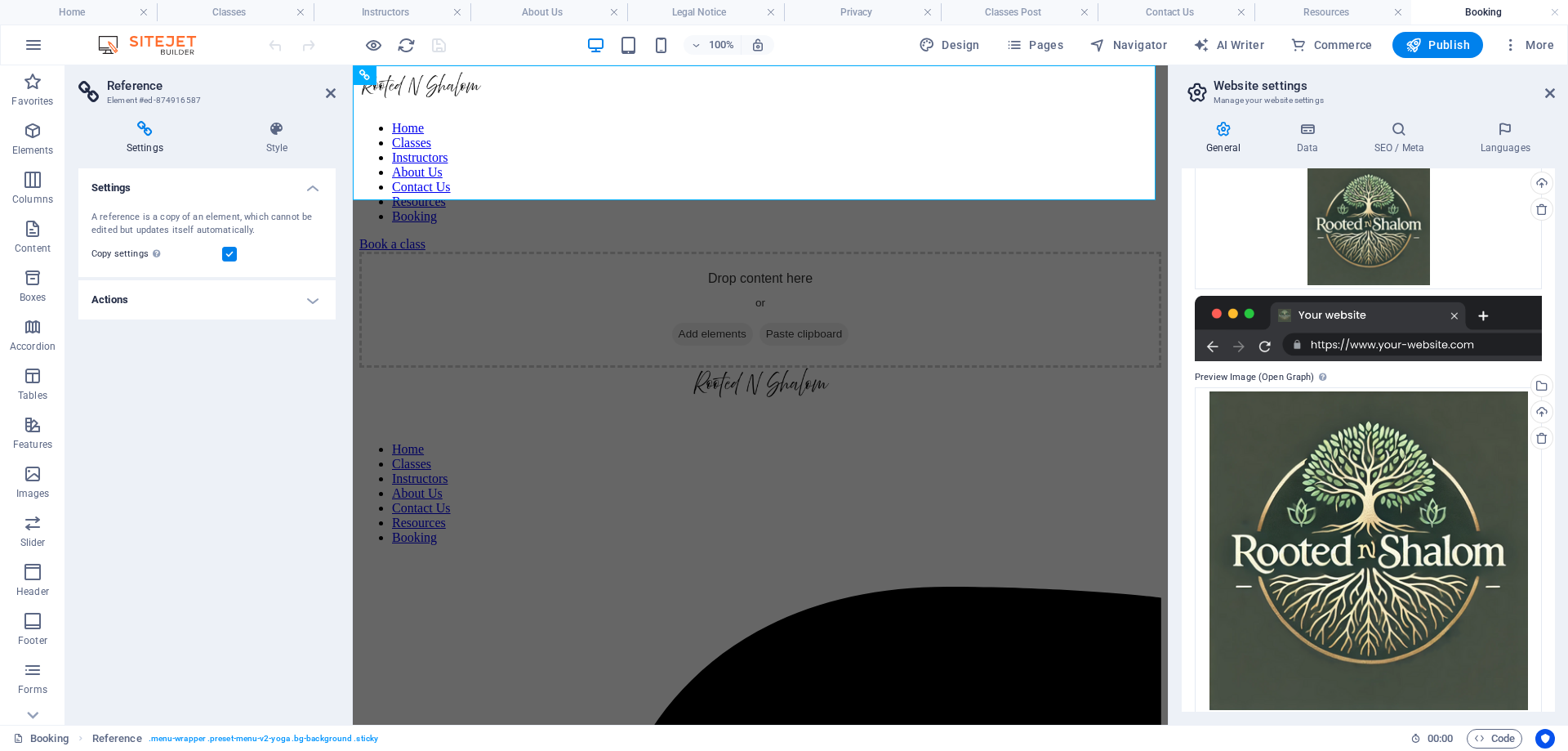
click at [1461, 343] on div at bounding box center [1368, 328] width 347 height 65
click at [1356, 379] on label "Preview Image (Open Graph) This image will be shown when the website is shared …" at bounding box center [1368, 378] width 347 height 20
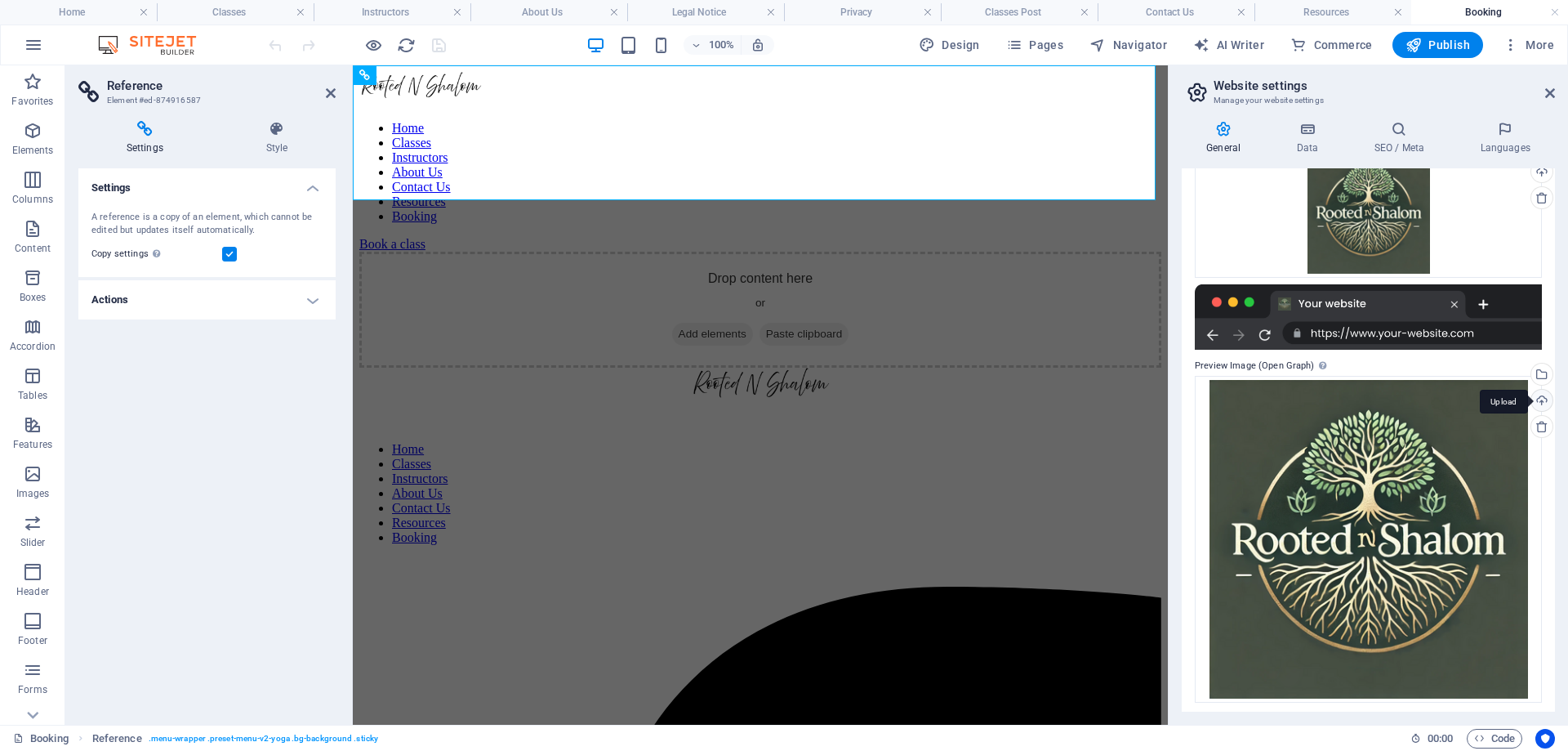
scroll to position [261, 0]
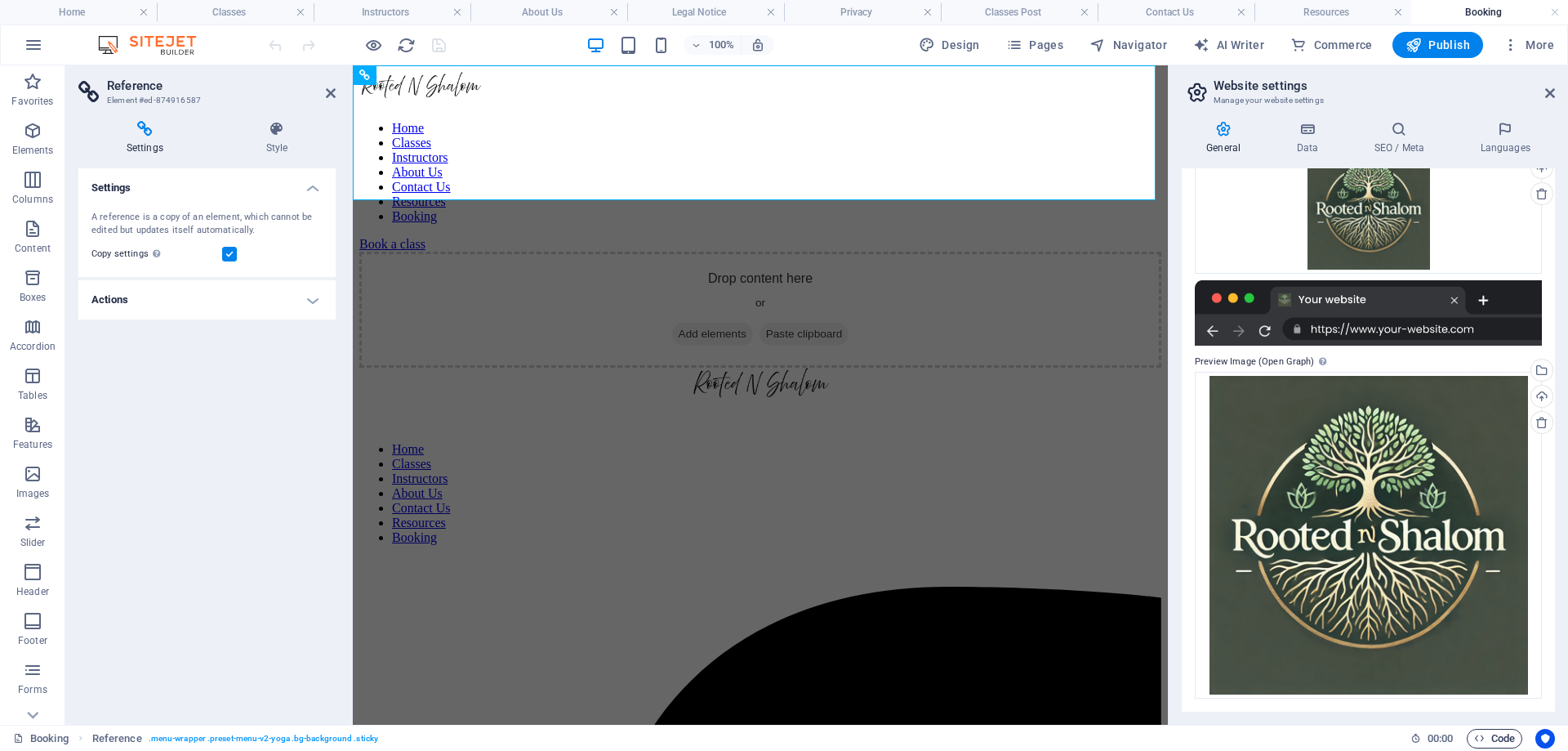
click at [1487, 734] on span "Code" at bounding box center [1494, 739] width 41 height 20
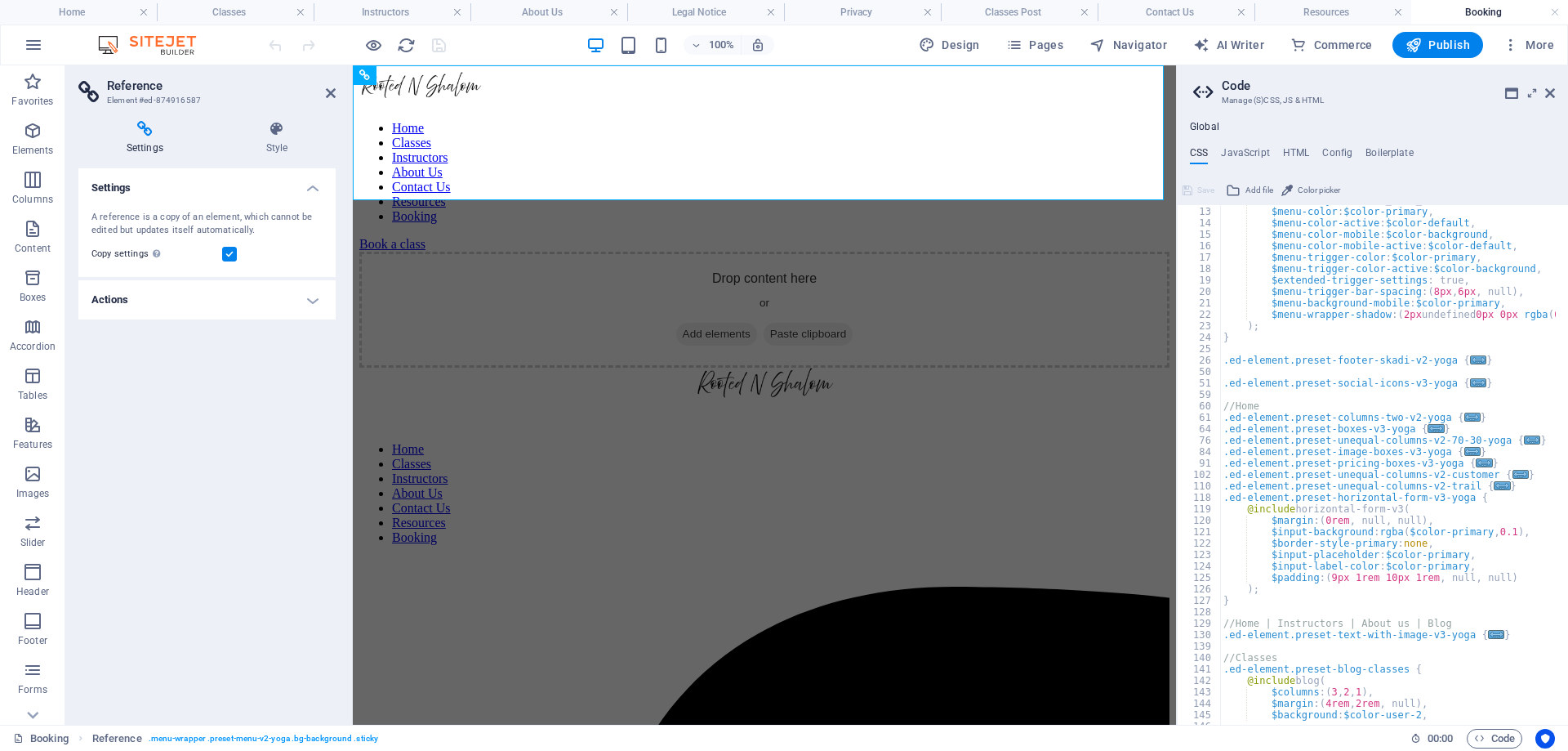
scroll to position [0, 0]
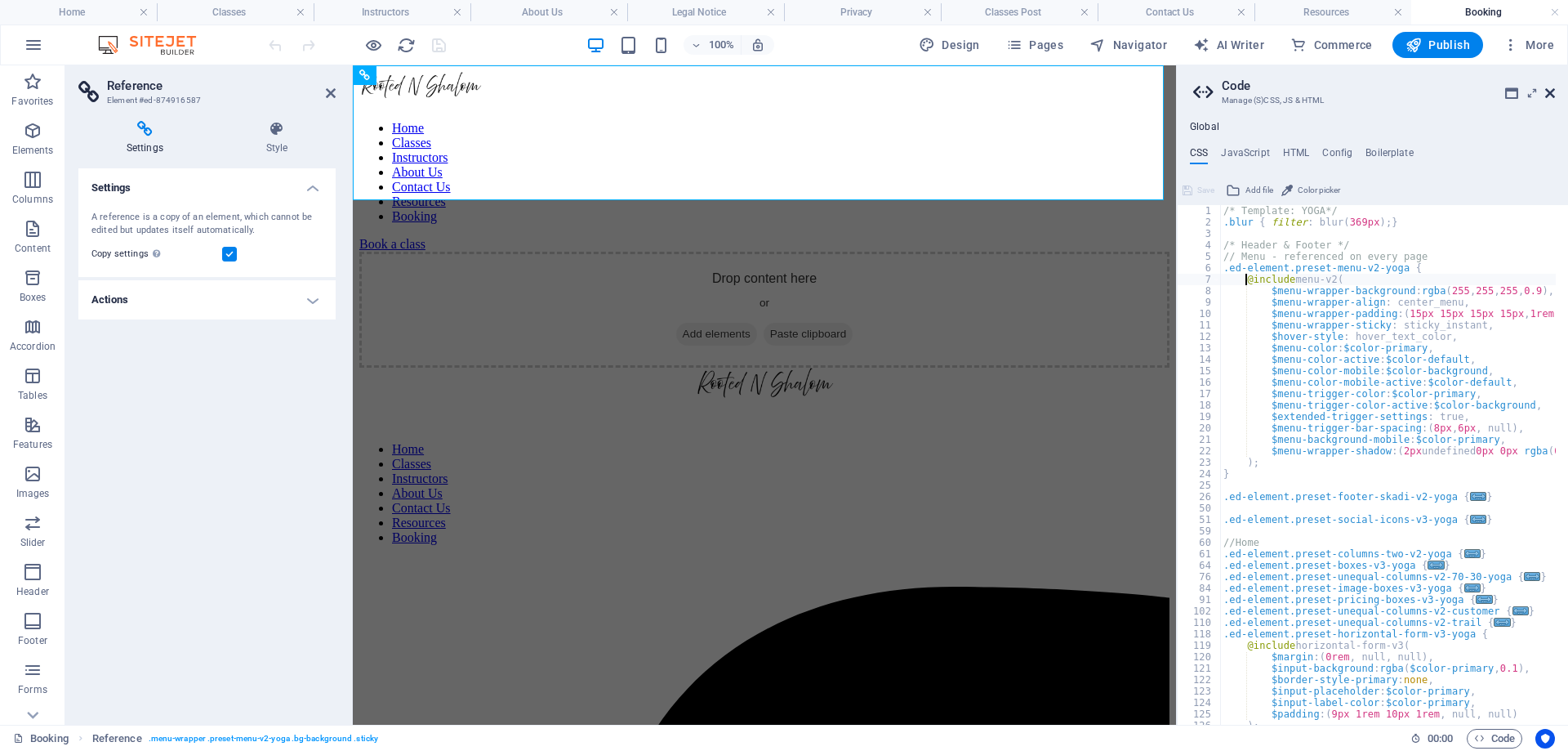
drag, startPoint x: 1547, startPoint y: 91, endPoint x: 1024, endPoint y: 263, distance: 550.2
click at [1547, 91] on icon at bounding box center [1550, 93] width 10 height 13
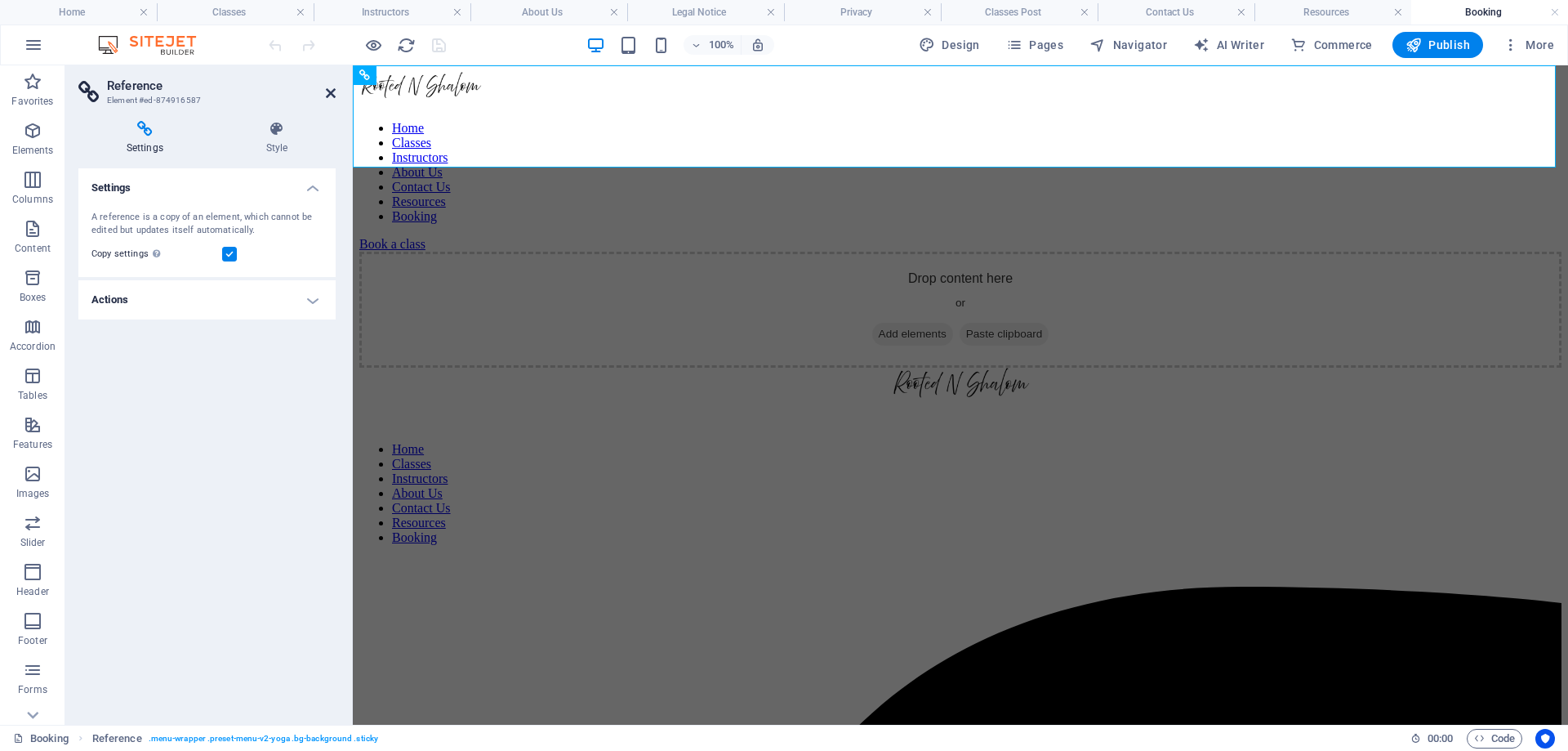
drag, startPoint x: 335, startPoint y: 91, endPoint x: 269, endPoint y: 25, distance: 93.0
click at [335, 91] on icon at bounding box center [331, 93] width 10 height 13
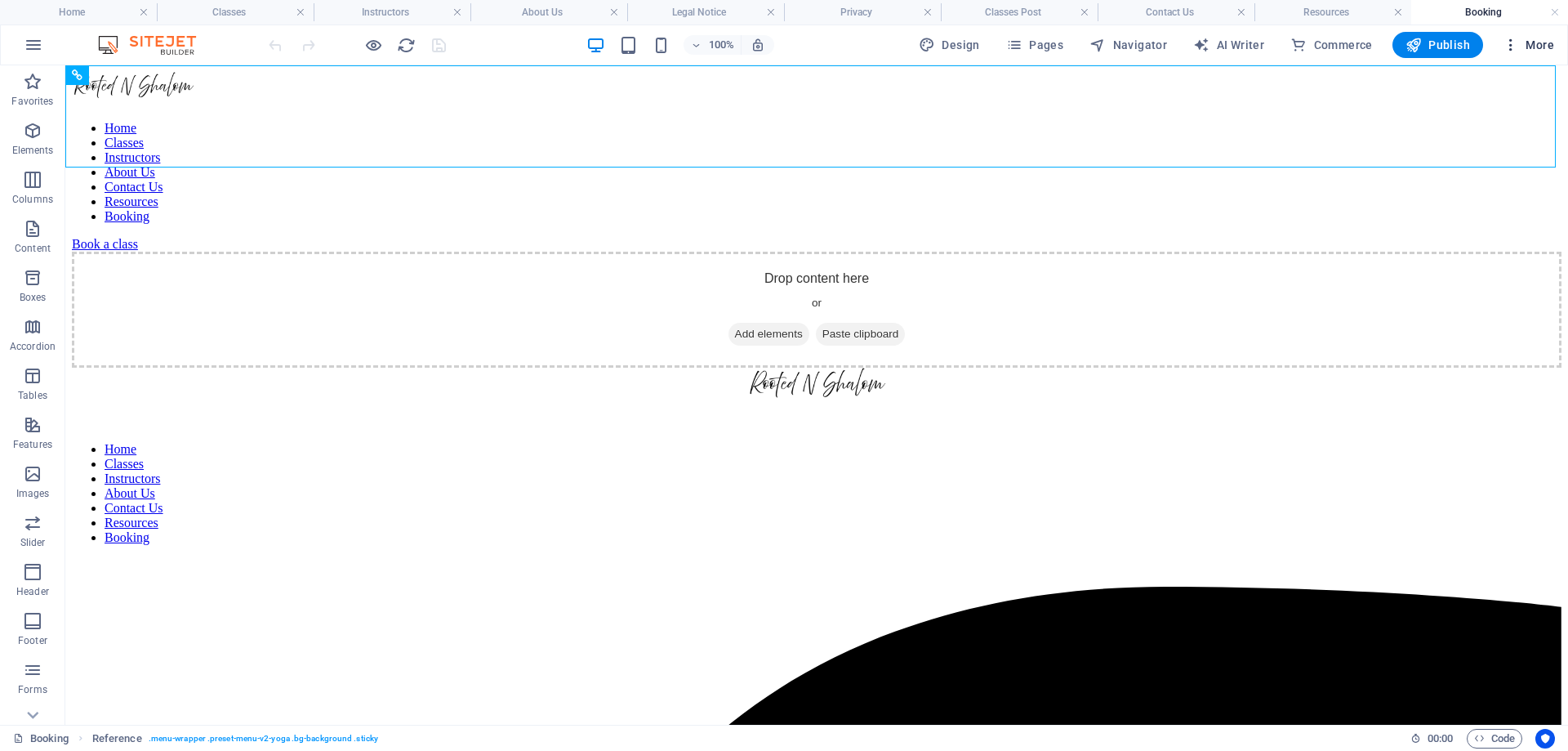
click at [1514, 44] on icon "button" at bounding box center [1511, 45] width 16 height 16
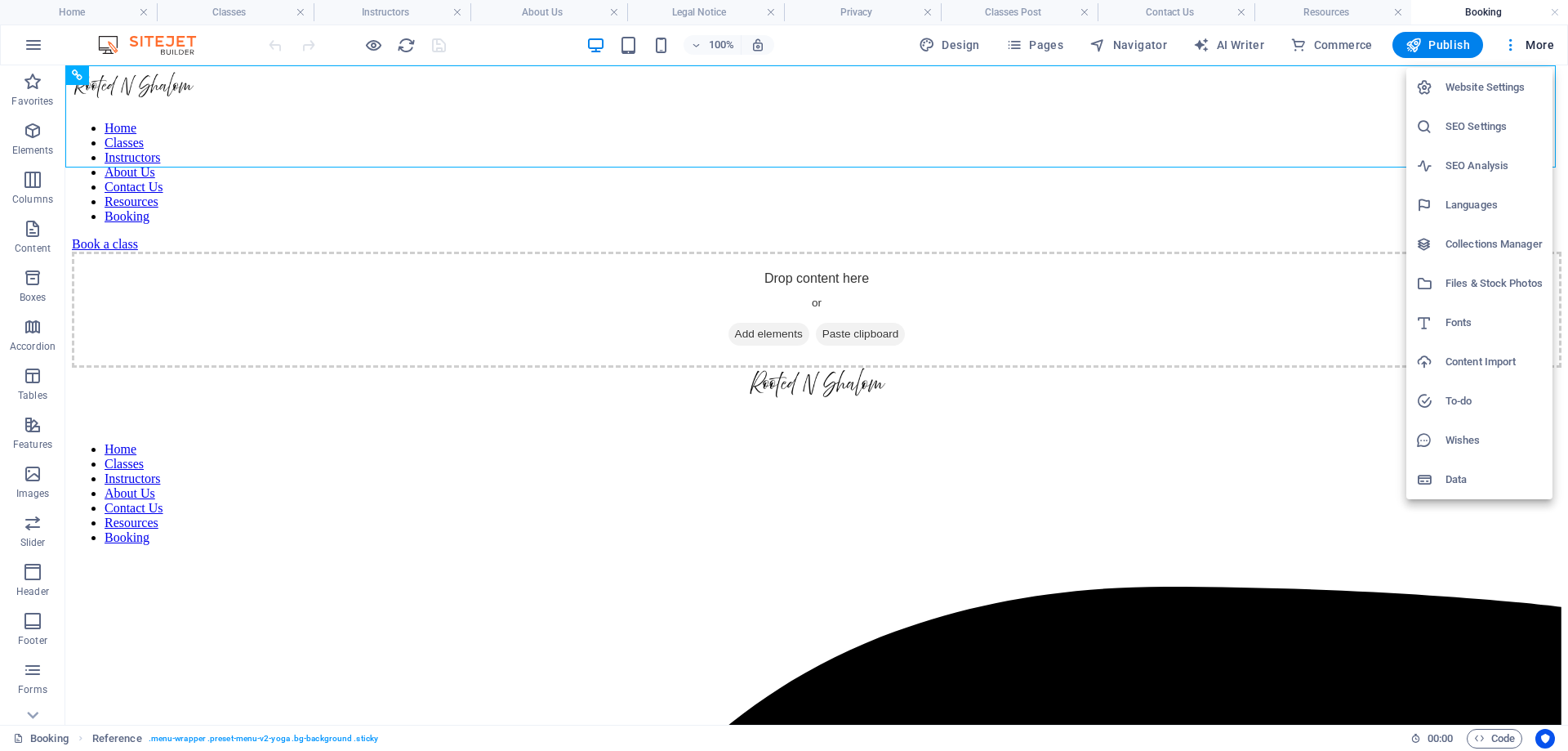
click at [1478, 133] on h6 "SEO Settings" at bounding box center [1494, 127] width 97 height 20
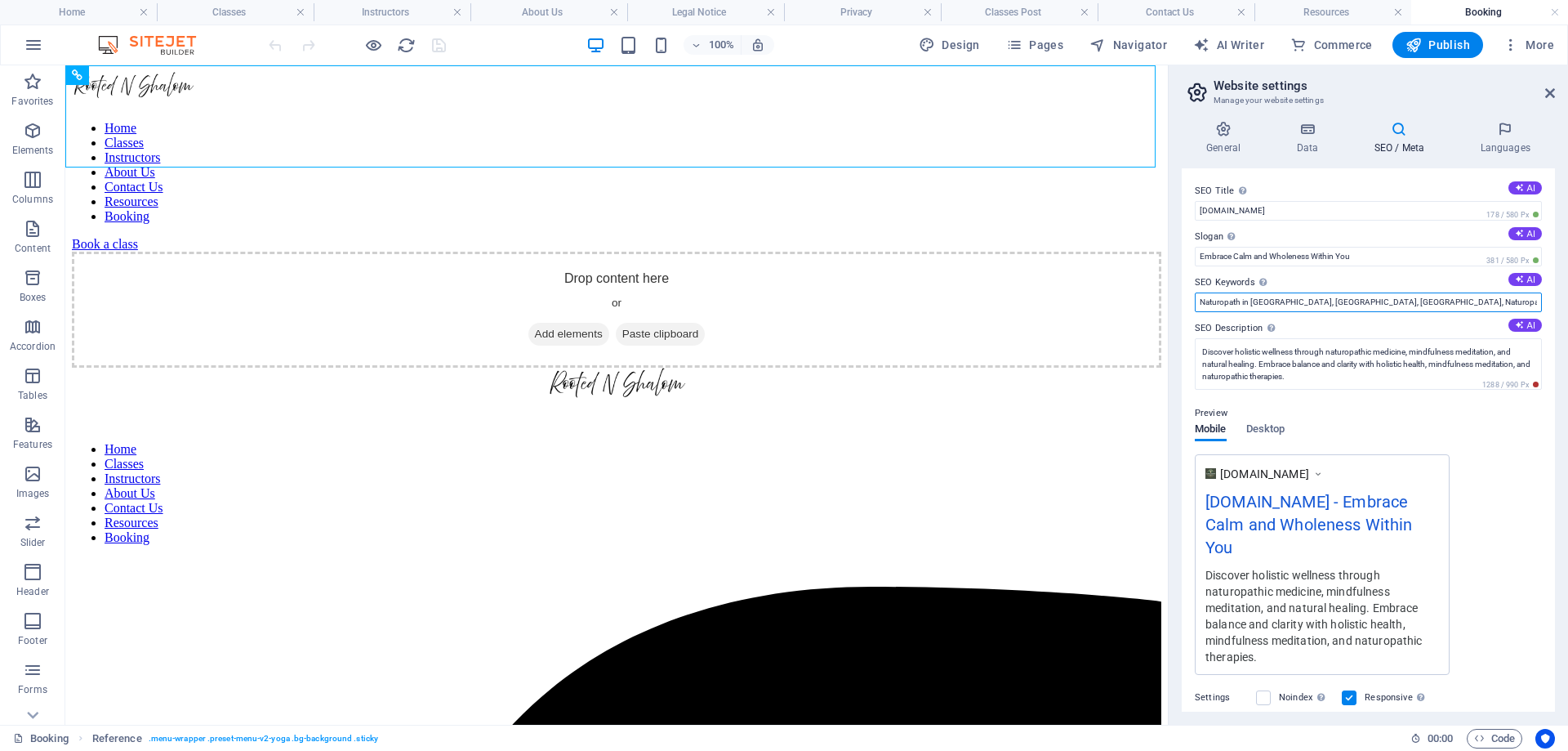
click at [1336, 303] on input "Naturopath in [GEOGRAPHIC_DATA], [GEOGRAPHIC_DATA], [GEOGRAPHIC_DATA], Naturopa…" at bounding box center [1368, 302] width 347 height 20
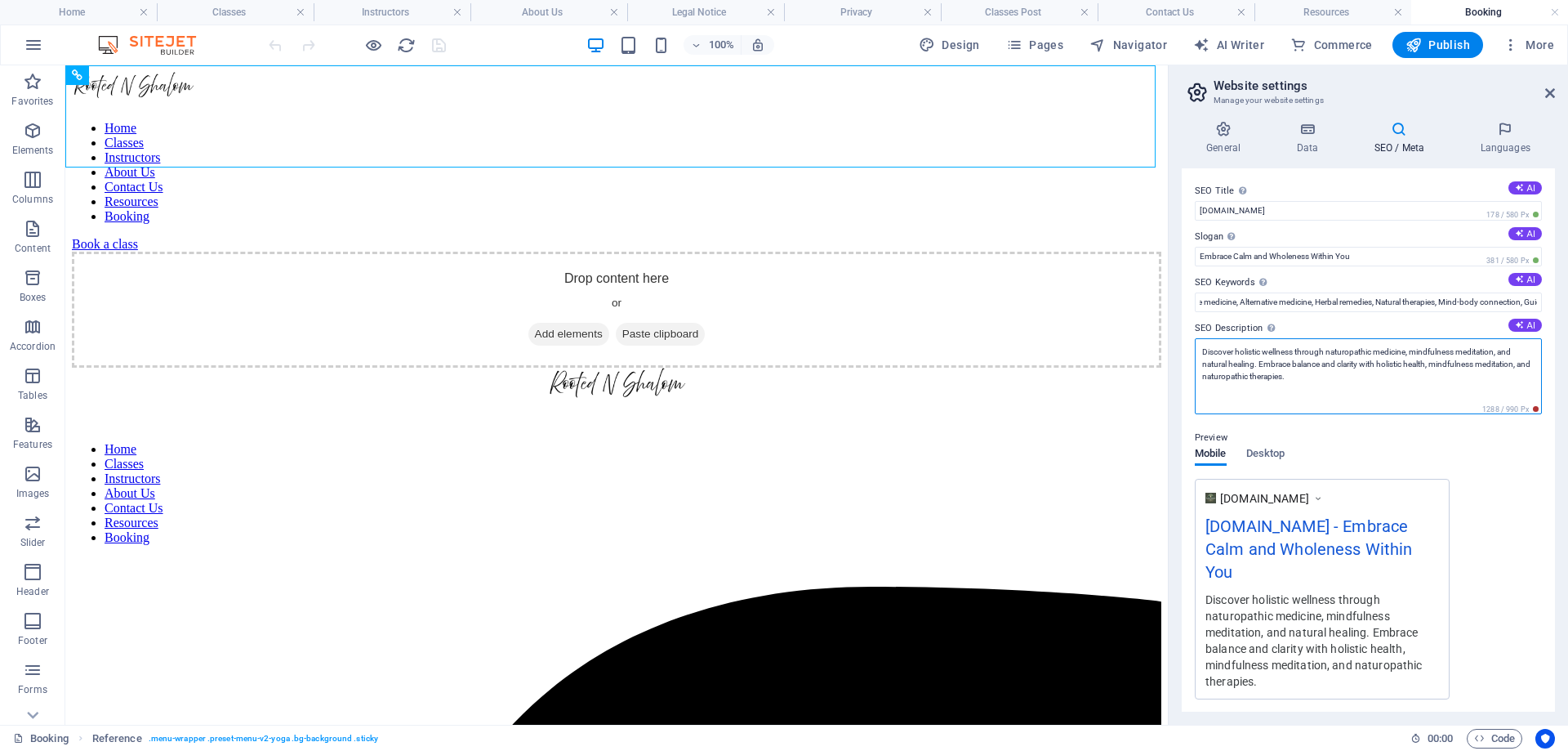
click at [1346, 375] on textarea "Discover holistic wellness through naturopathic medicine, mindfulness meditatio…" at bounding box center [1368, 376] width 347 height 76
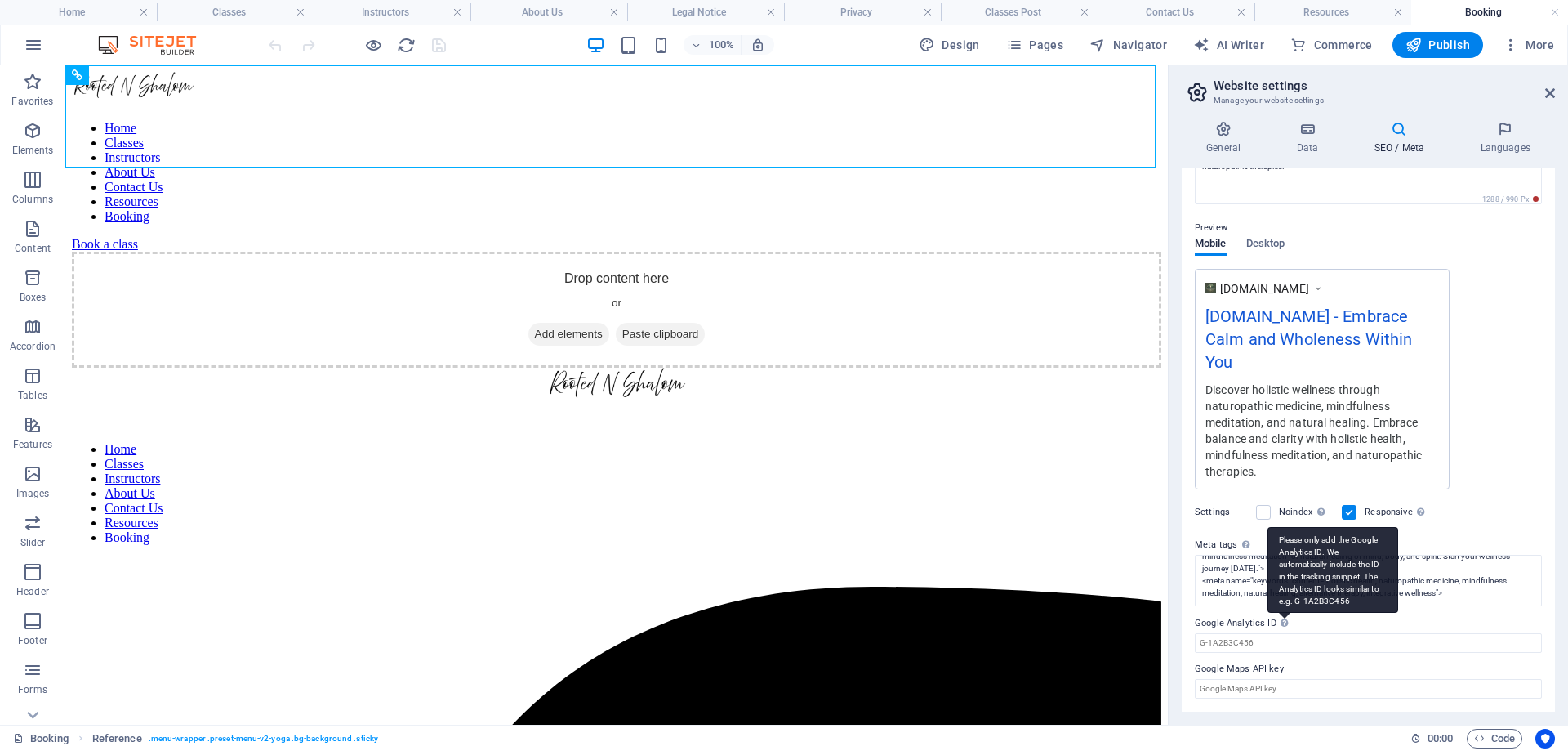
scroll to position [185, 0]
click at [1281, 613] on div "Please only add the Google Analytics ID. We automatically include the ID in the…" at bounding box center [1333, 570] width 131 height 86
click at [1281, 633] on input "Google Analytics ID Please only add the Google Analytics ID. We automatically i…" at bounding box center [1368, 643] width 347 height 20
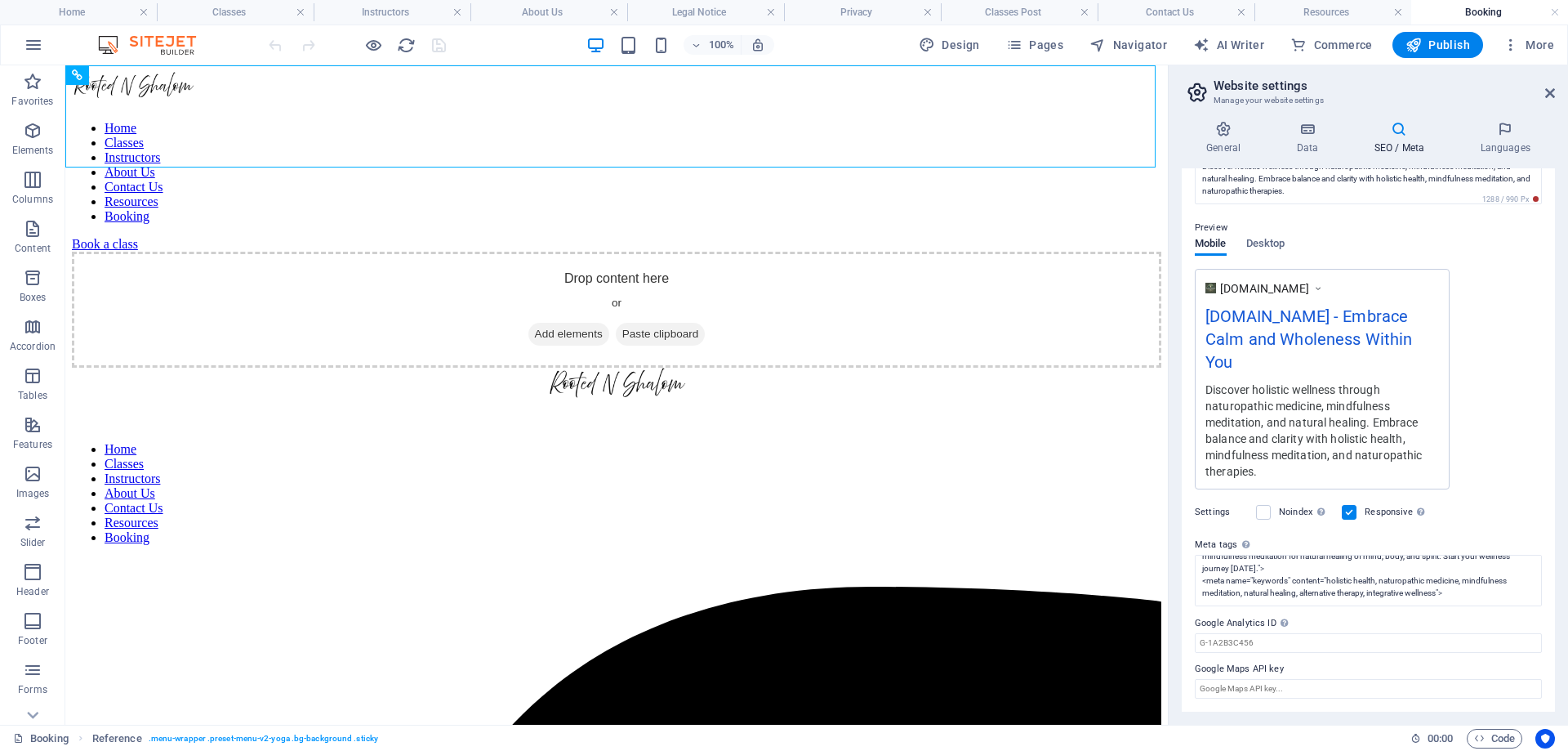
drag, startPoint x: 1274, startPoint y: 619, endPoint x: 1187, endPoint y: 622, distance: 87.4
click at [1187, 622] on div "SEO Title The title of your website - make it something that stands out in sear…" at bounding box center [1368, 439] width 373 height 543
drag, startPoint x: 1194, startPoint y: 620, endPoint x: 1256, endPoint y: 619, distance: 62.1
click at [1256, 619] on div "SEO Title The title of your website - make it something that stands out in sear…" at bounding box center [1368, 439] width 373 height 543
click at [1311, 130] on icon at bounding box center [1307, 129] width 71 height 16
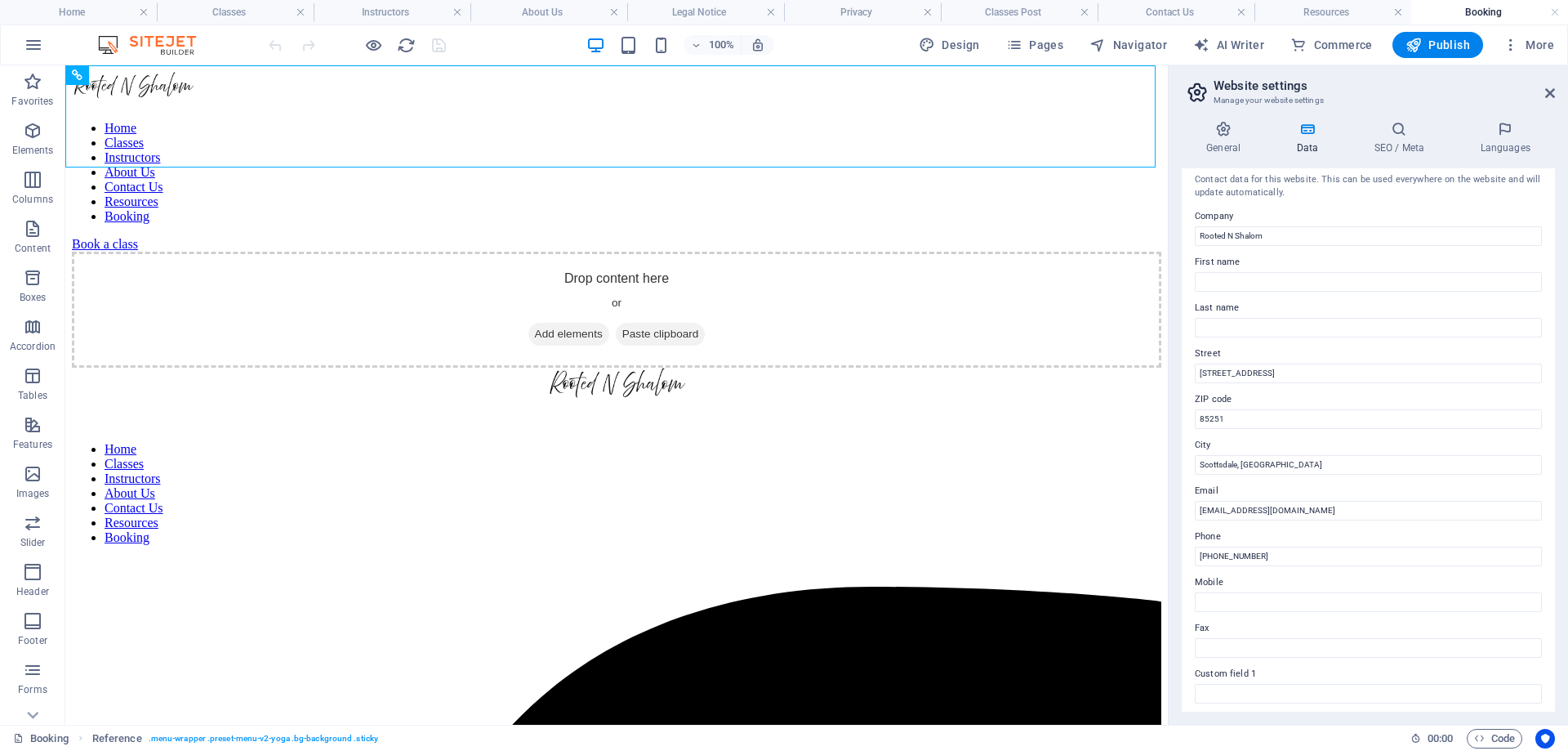
scroll to position [0, 0]
click at [1400, 146] on h4 "SEO / Meta" at bounding box center [1402, 138] width 106 height 34
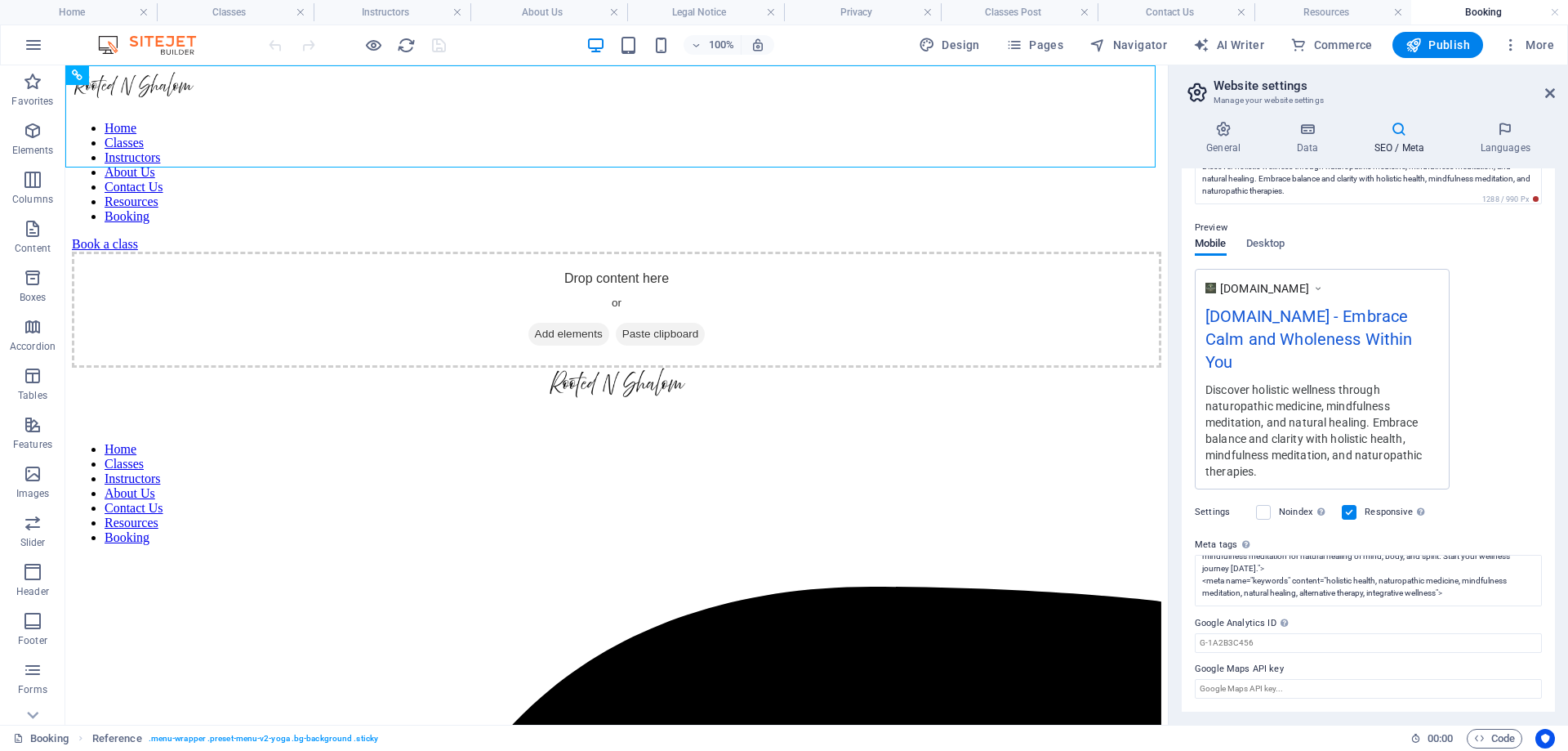
click at [1543, 100] on header "Website settings Manage your website settings" at bounding box center [1370, 86] width 370 height 42
click at [1547, 93] on icon at bounding box center [1550, 93] width 10 height 13
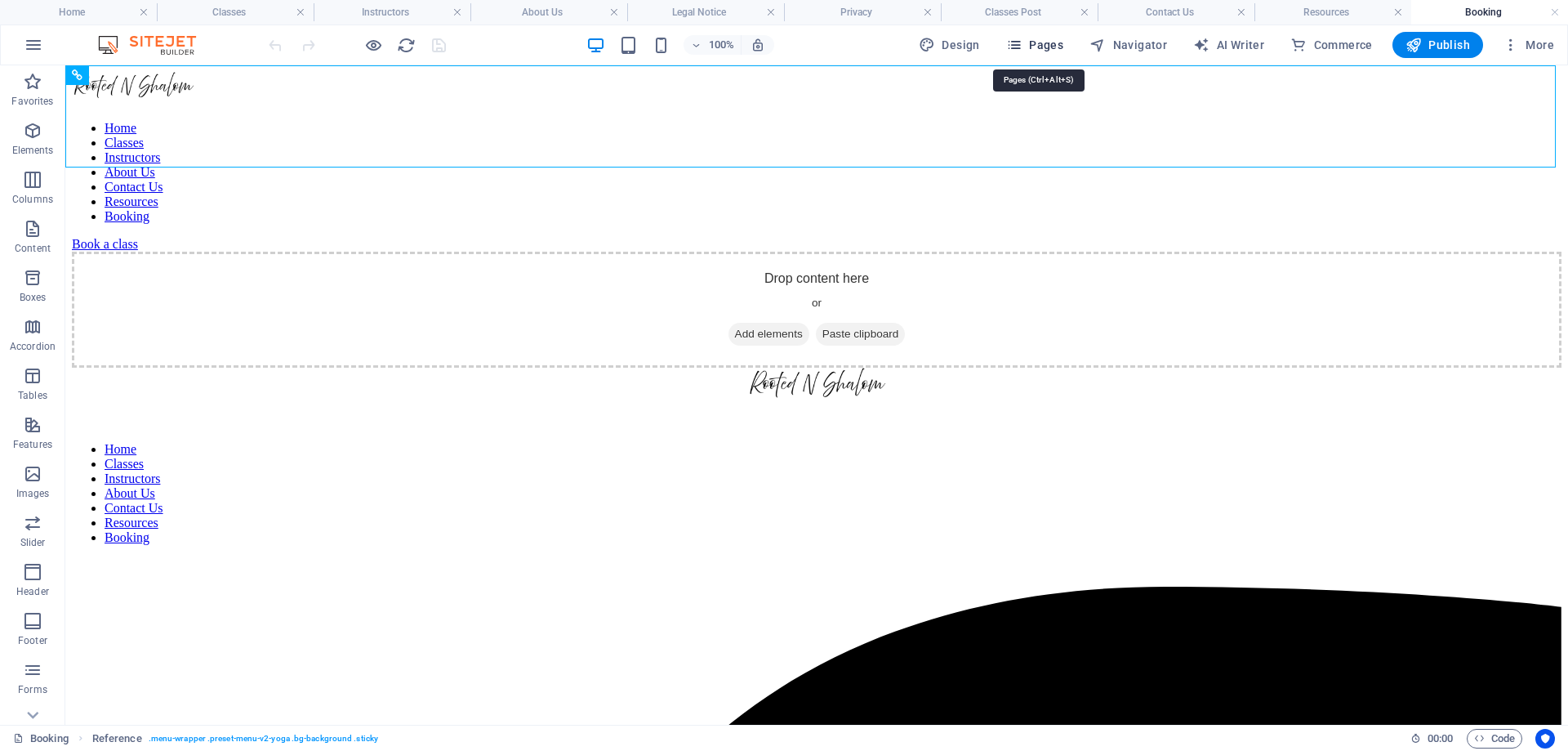
click at [1048, 47] on span "Pages" at bounding box center [1034, 45] width 57 height 16
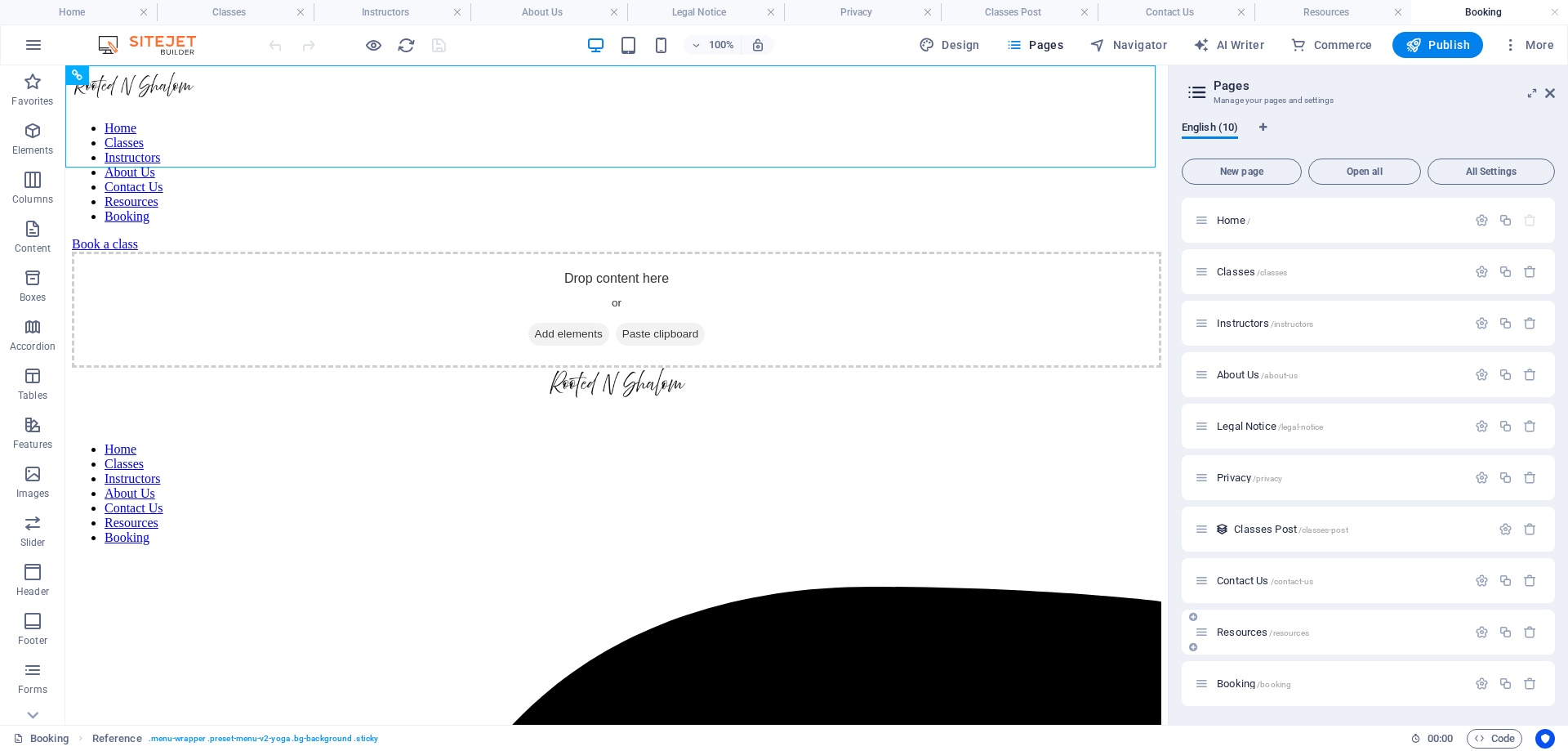
scroll to position [1, 0]
click at [1479, 684] on icon "button" at bounding box center [1482, 683] width 14 height 14
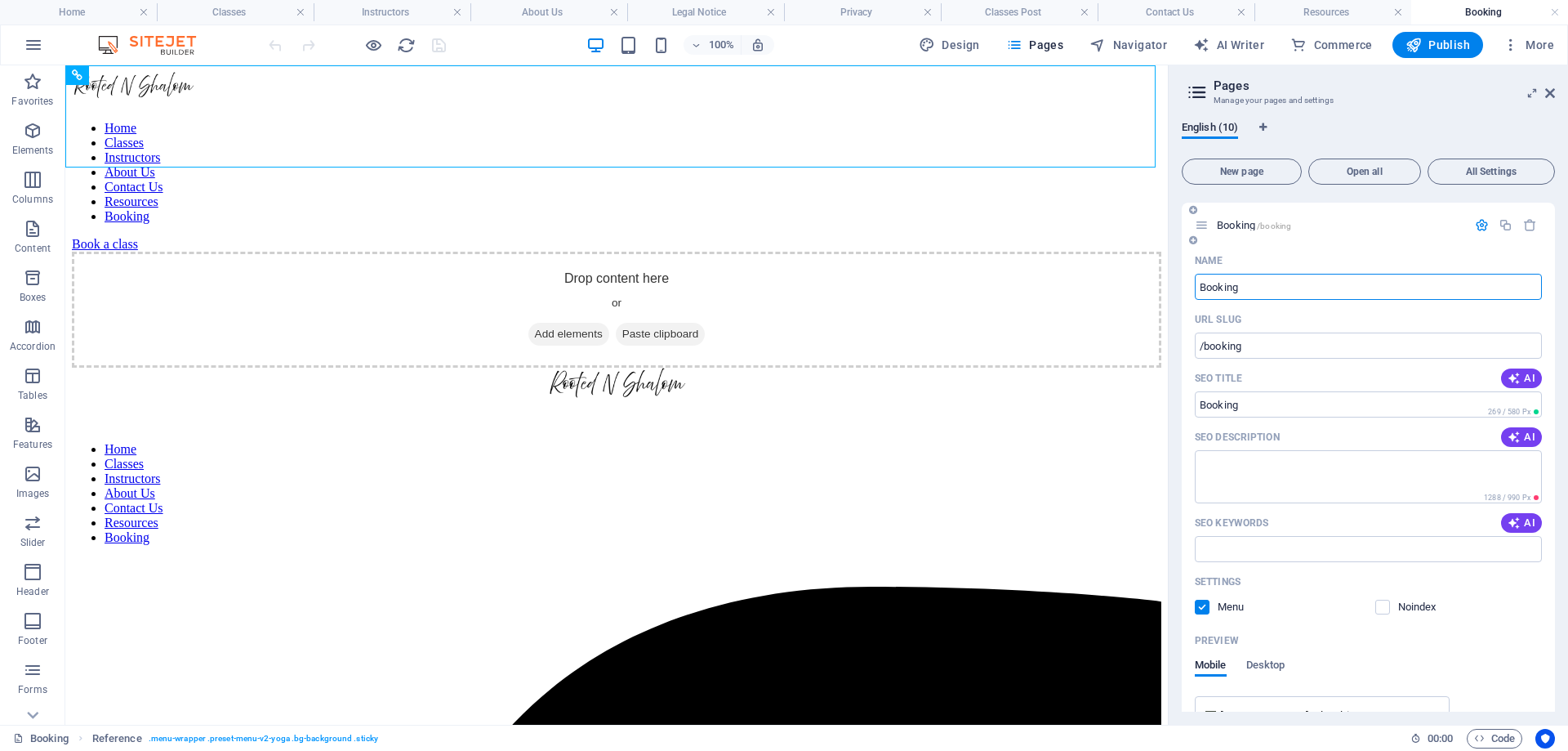
scroll to position [691, 0]
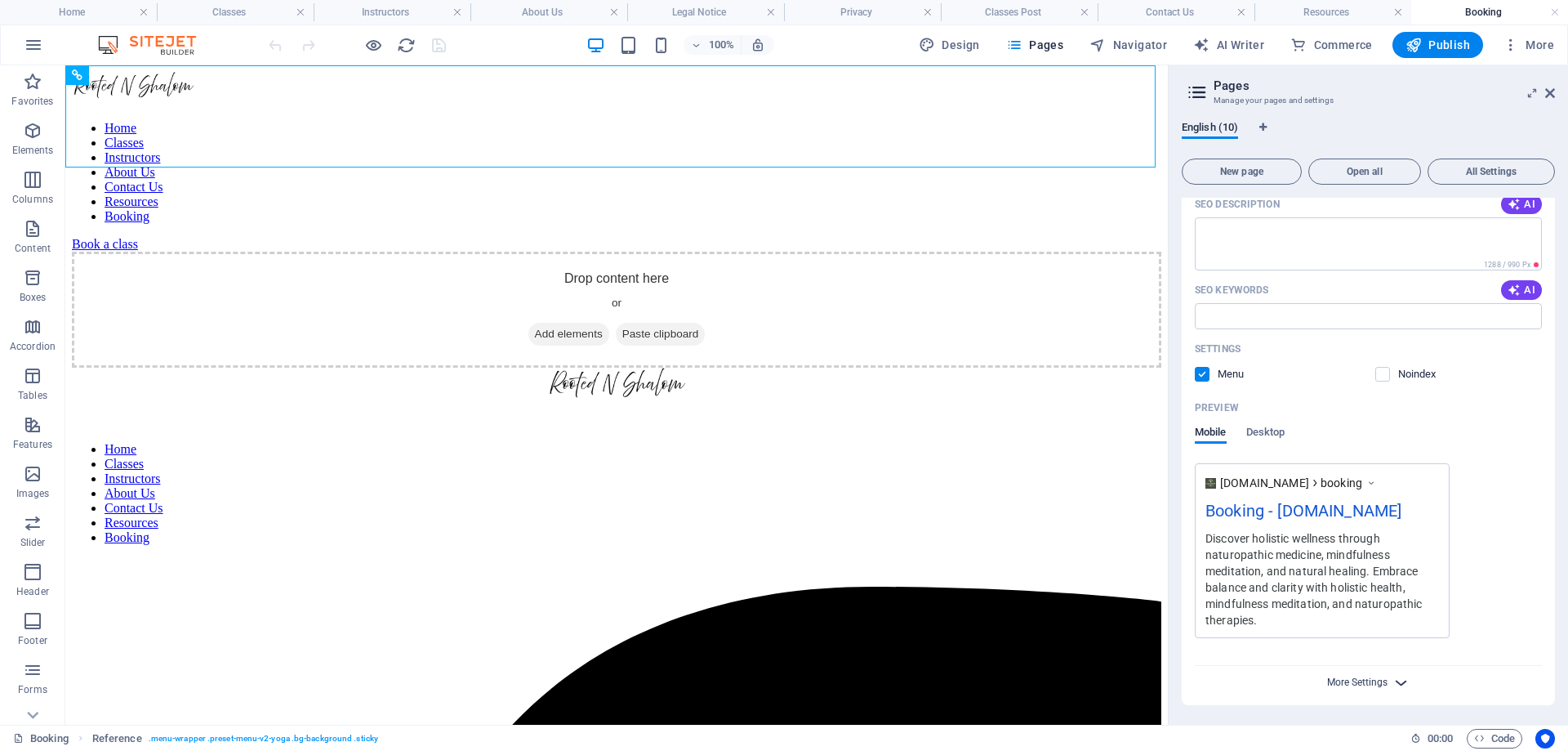
click at [1384, 681] on span "More Settings" at bounding box center [1357, 681] width 60 height 11
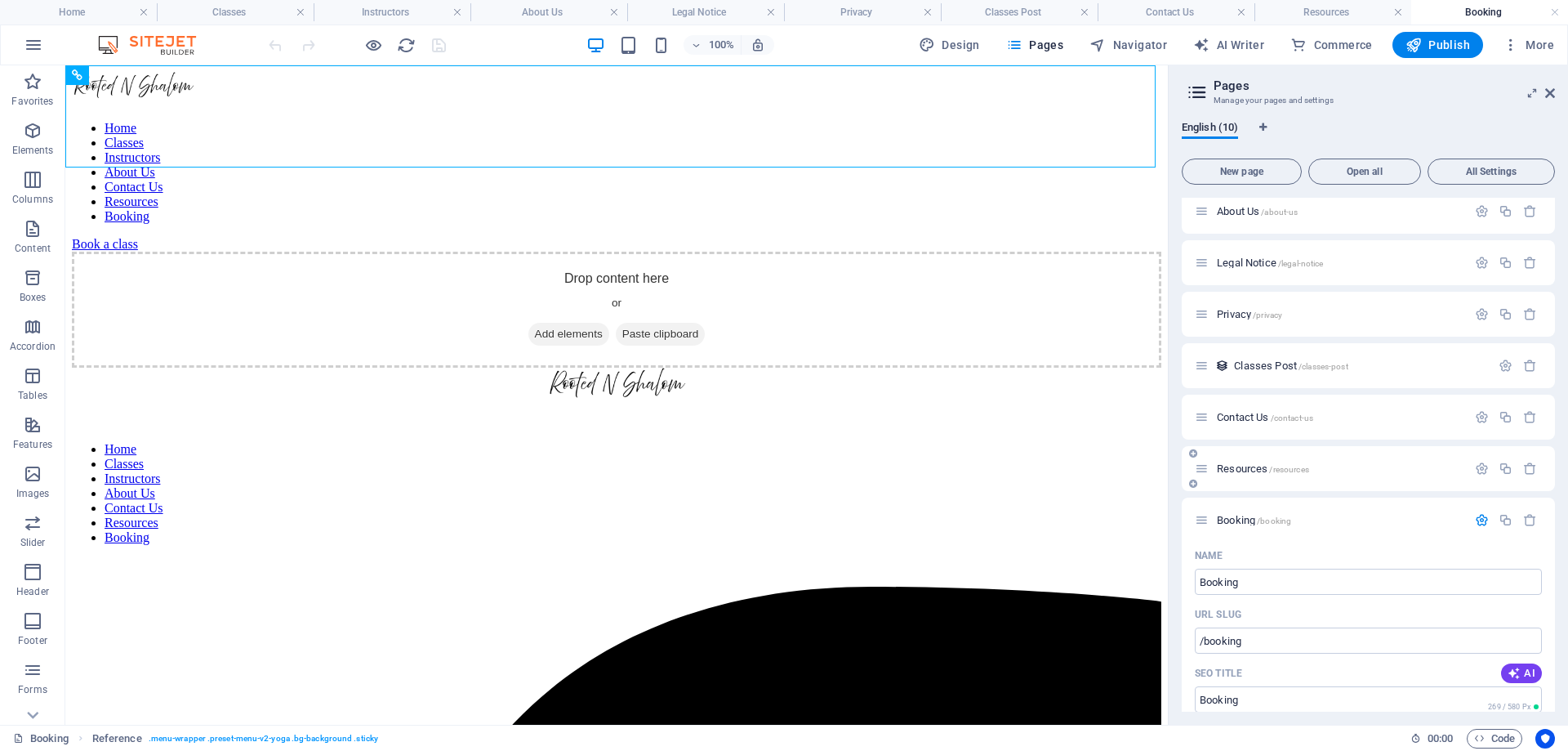
scroll to position [82, 0]
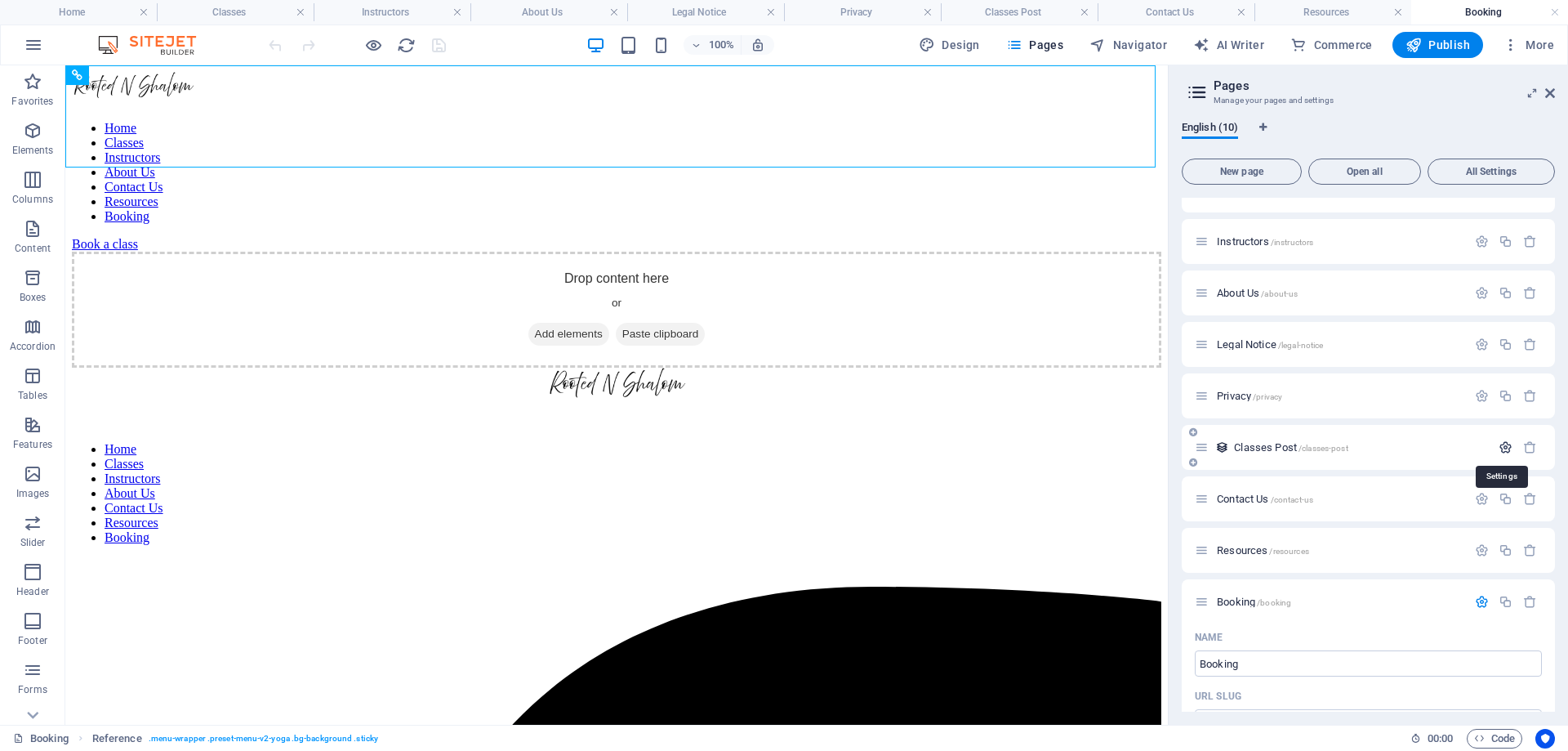
click at [1502, 448] on icon "button" at bounding box center [1506, 447] width 14 height 14
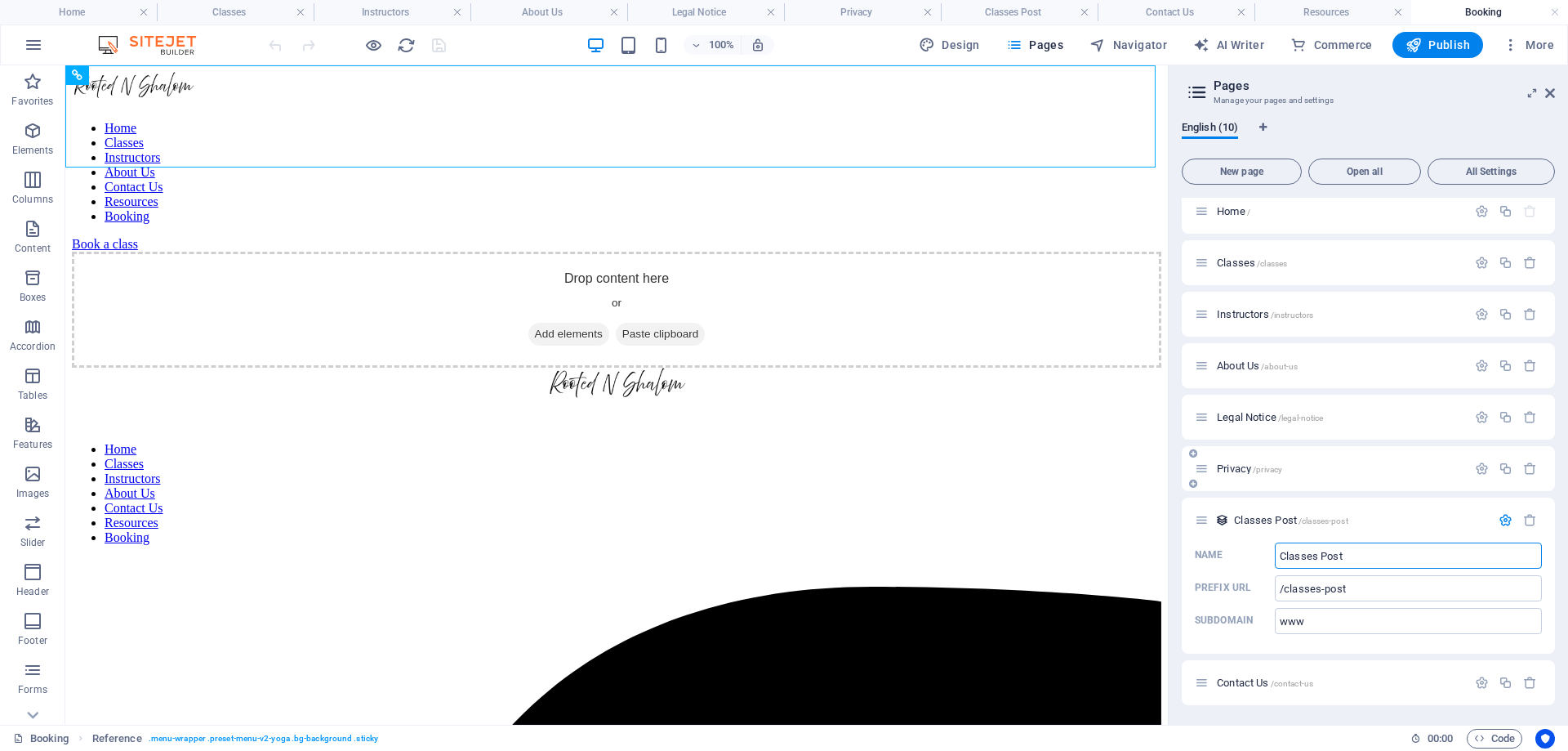
scroll to position [0, 0]
click at [1505, 528] on icon "button" at bounding box center [1506, 529] width 14 height 14
click at [1480, 482] on icon "button" at bounding box center [1482, 478] width 14 height 14
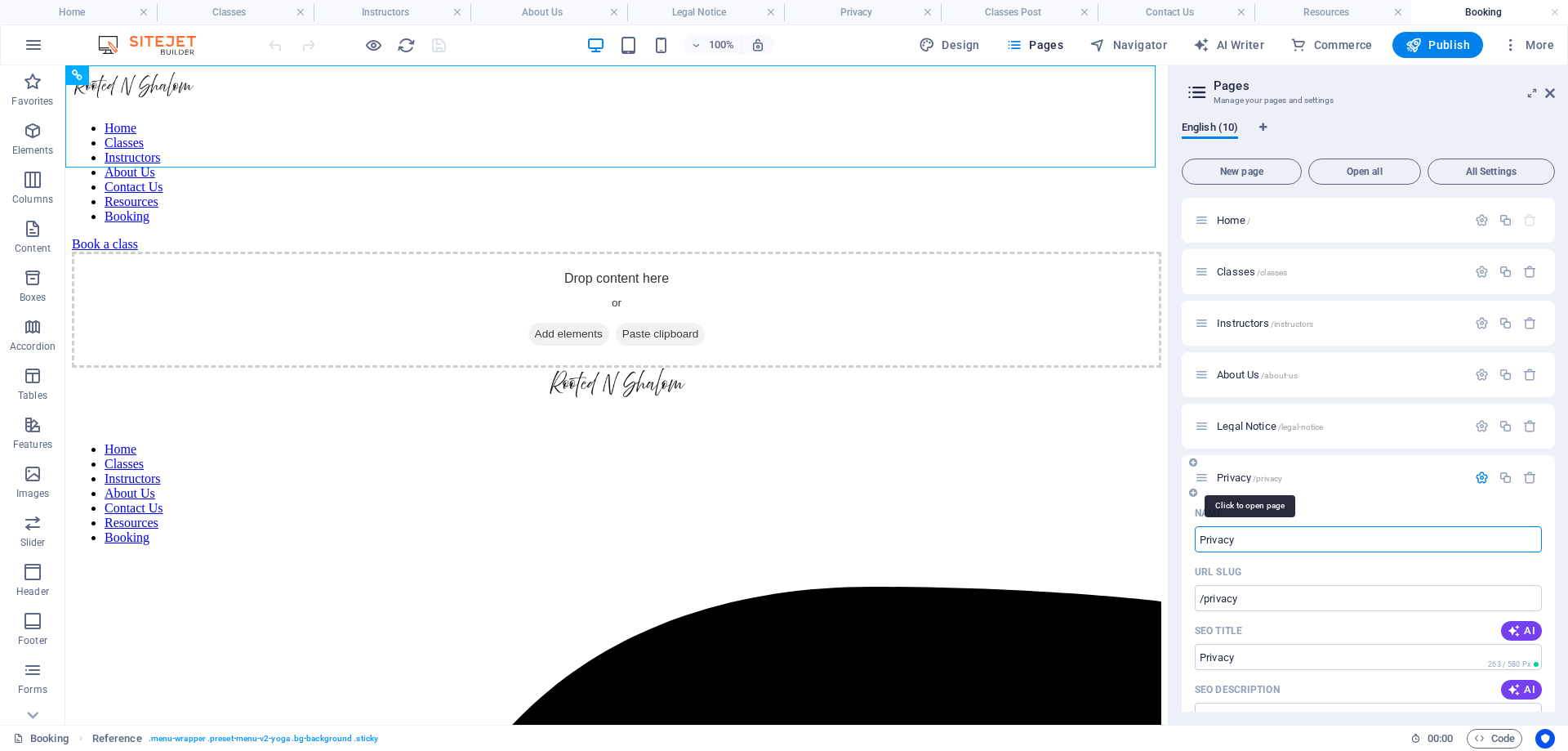
click at [1229, 478] on span "Privacy /privacy" at bounding box center [1249, 477] width 65 height 12
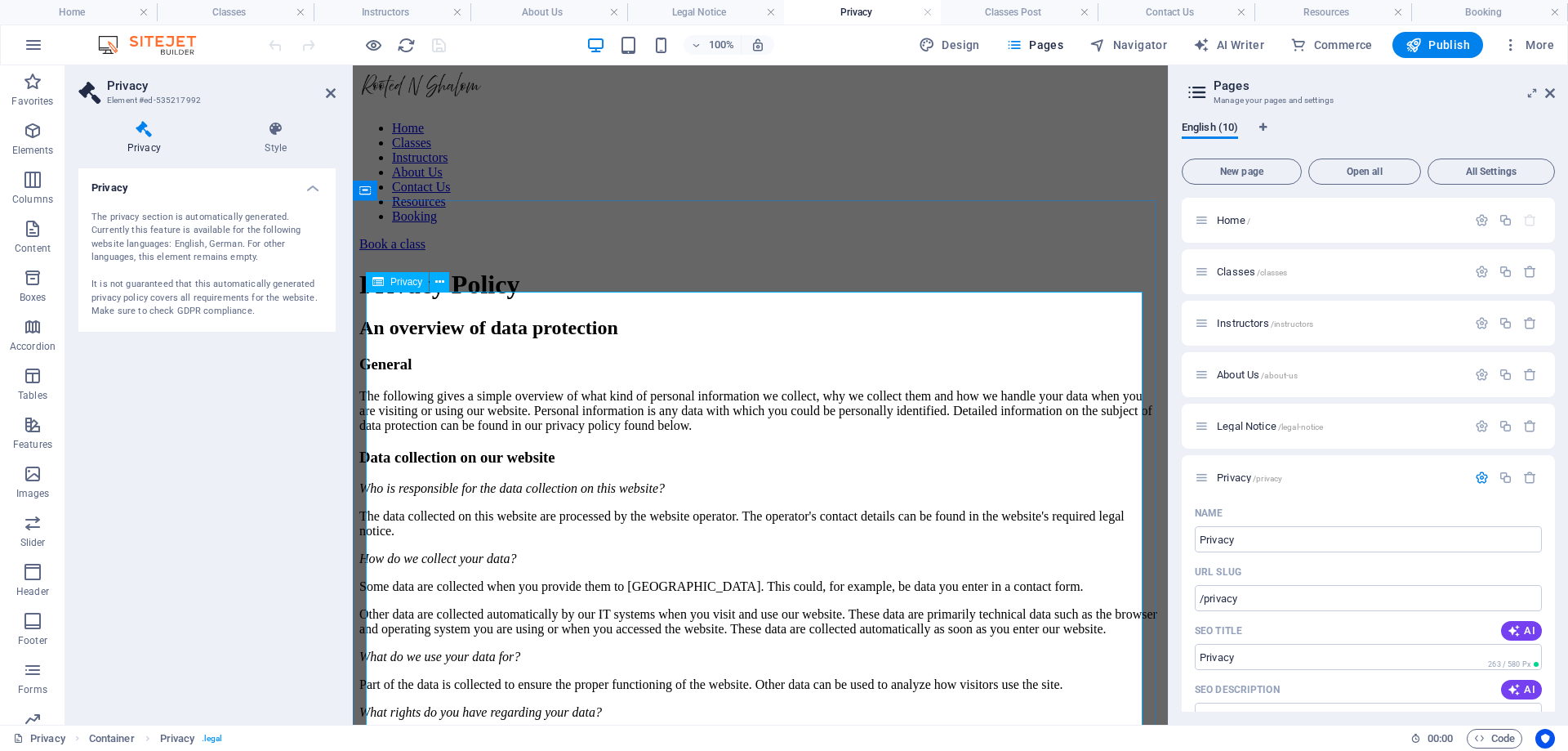
click at [442, 279] on icon at bounding box center [439, 282] width 9 height 17
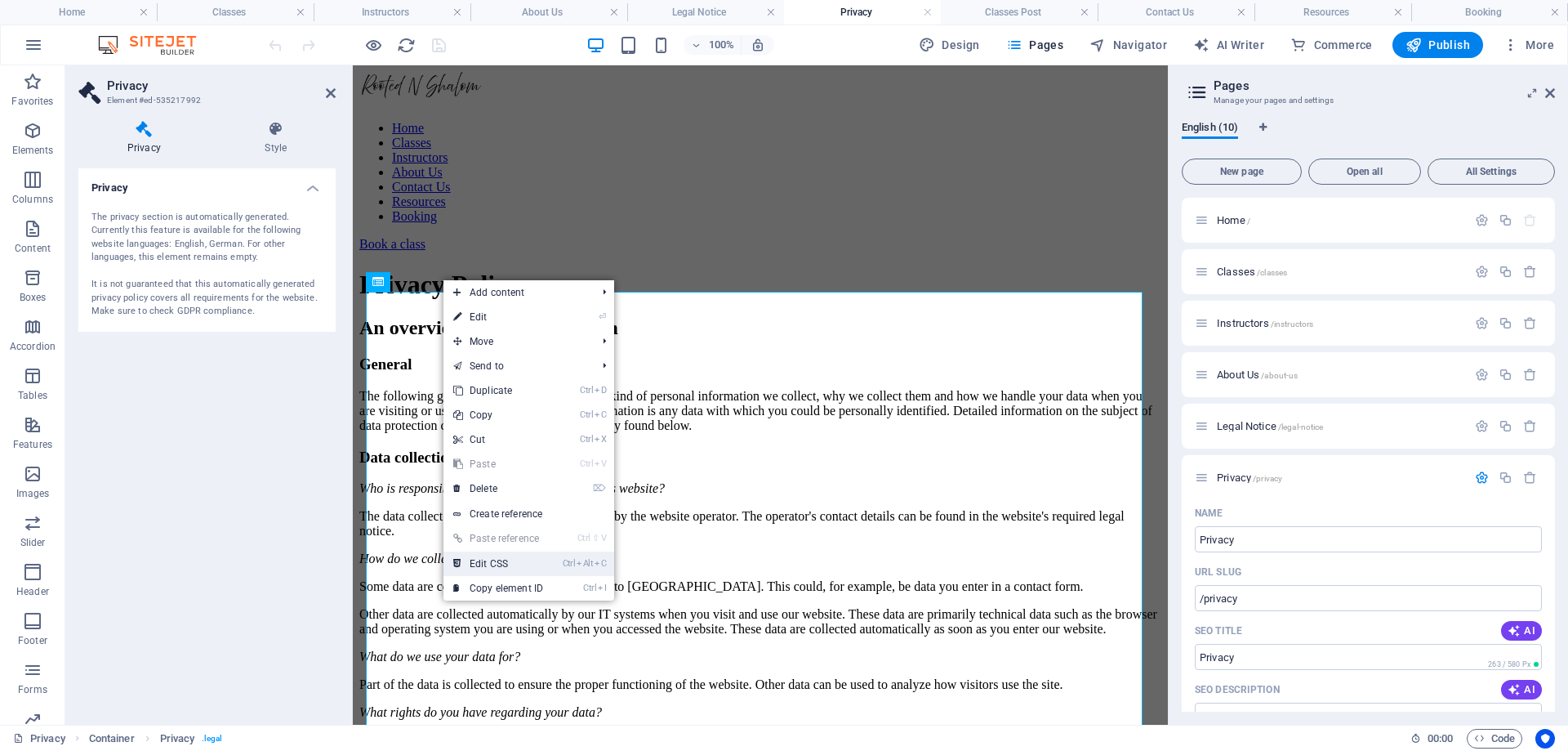
click at [485, 563] on link "Ctrl Alt C Edit CSS" at bounding box center [498, 563] width 109 height 25
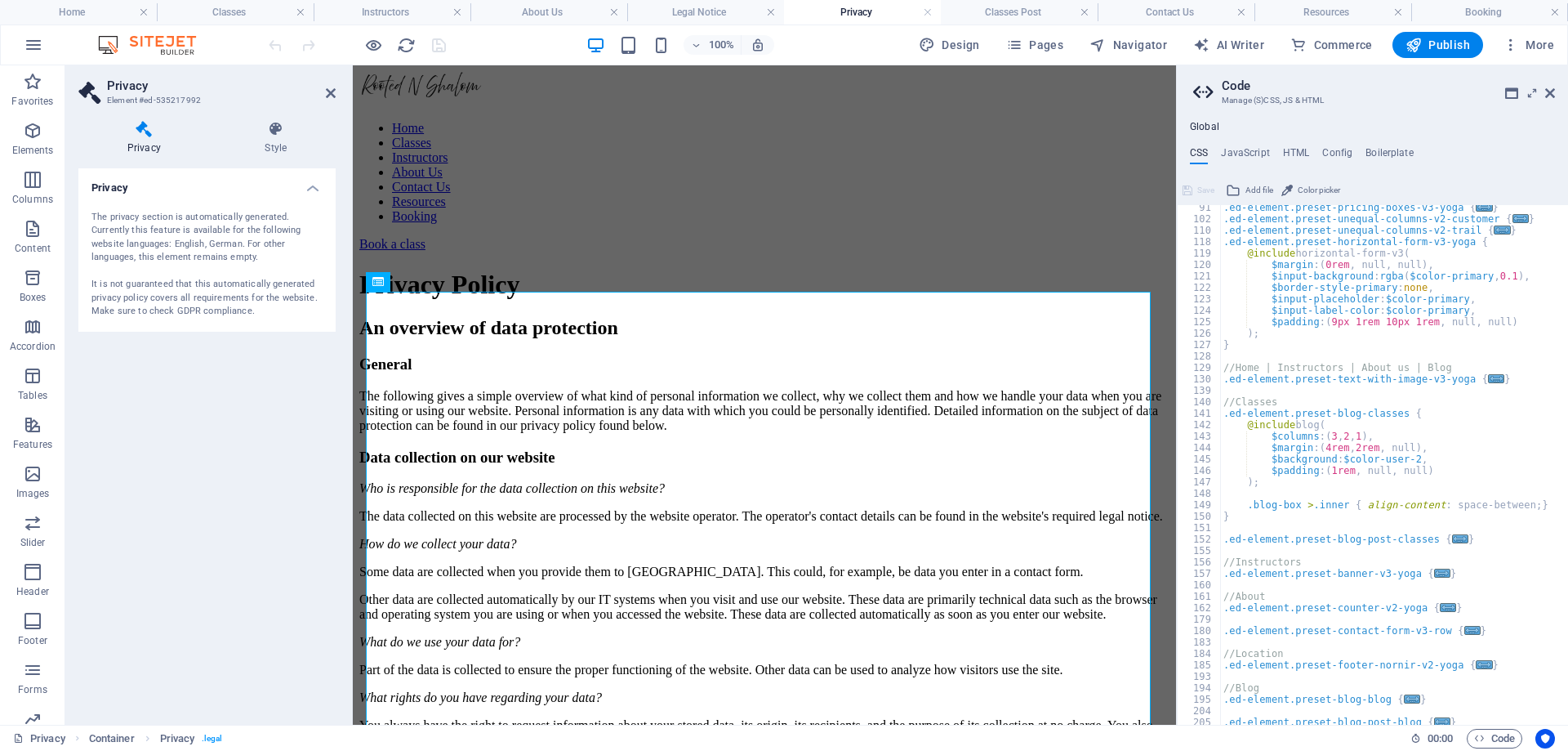
scroll to position [430, 0]
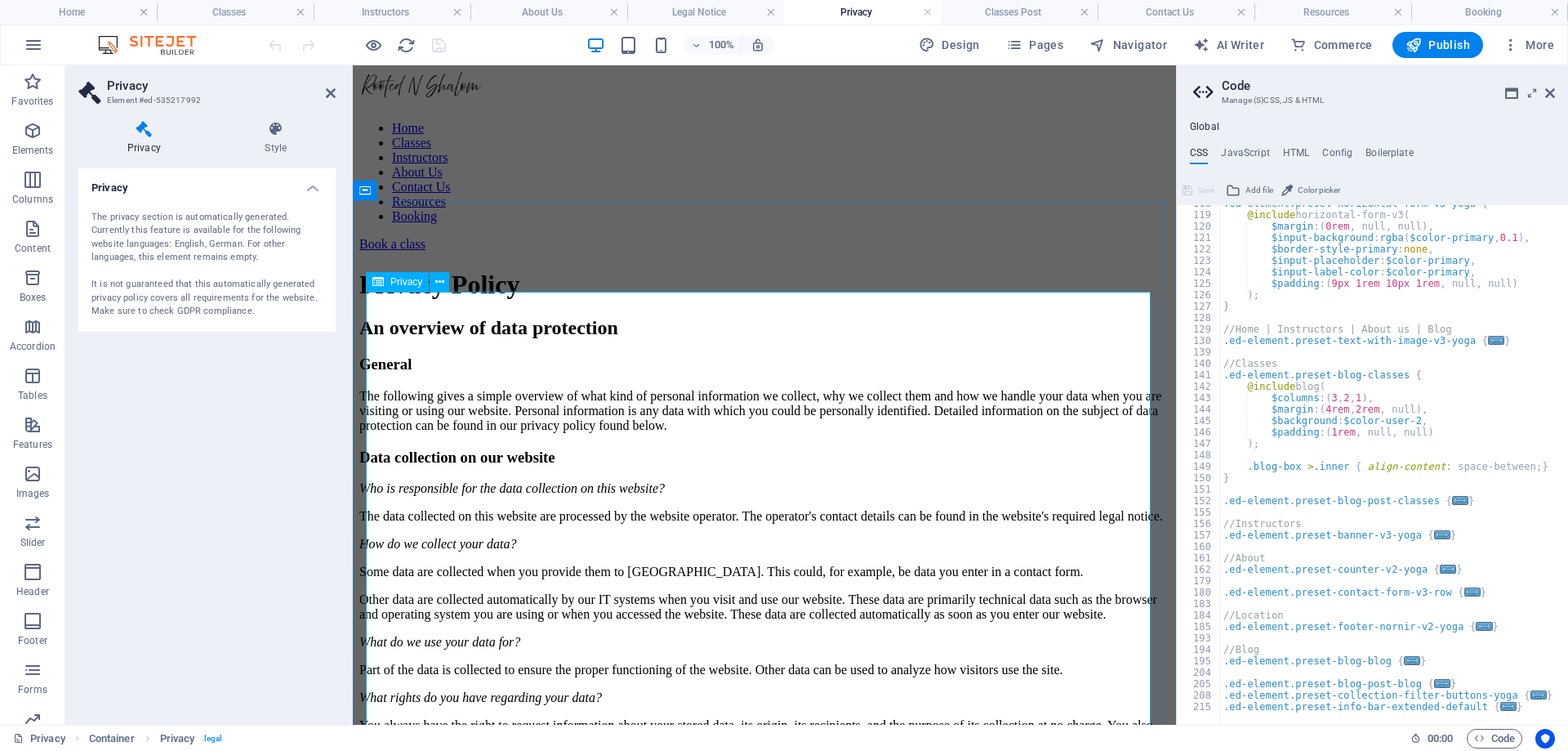
click at [1547, 91] on icon at bounding box center [1550, 93] width 10 height 13
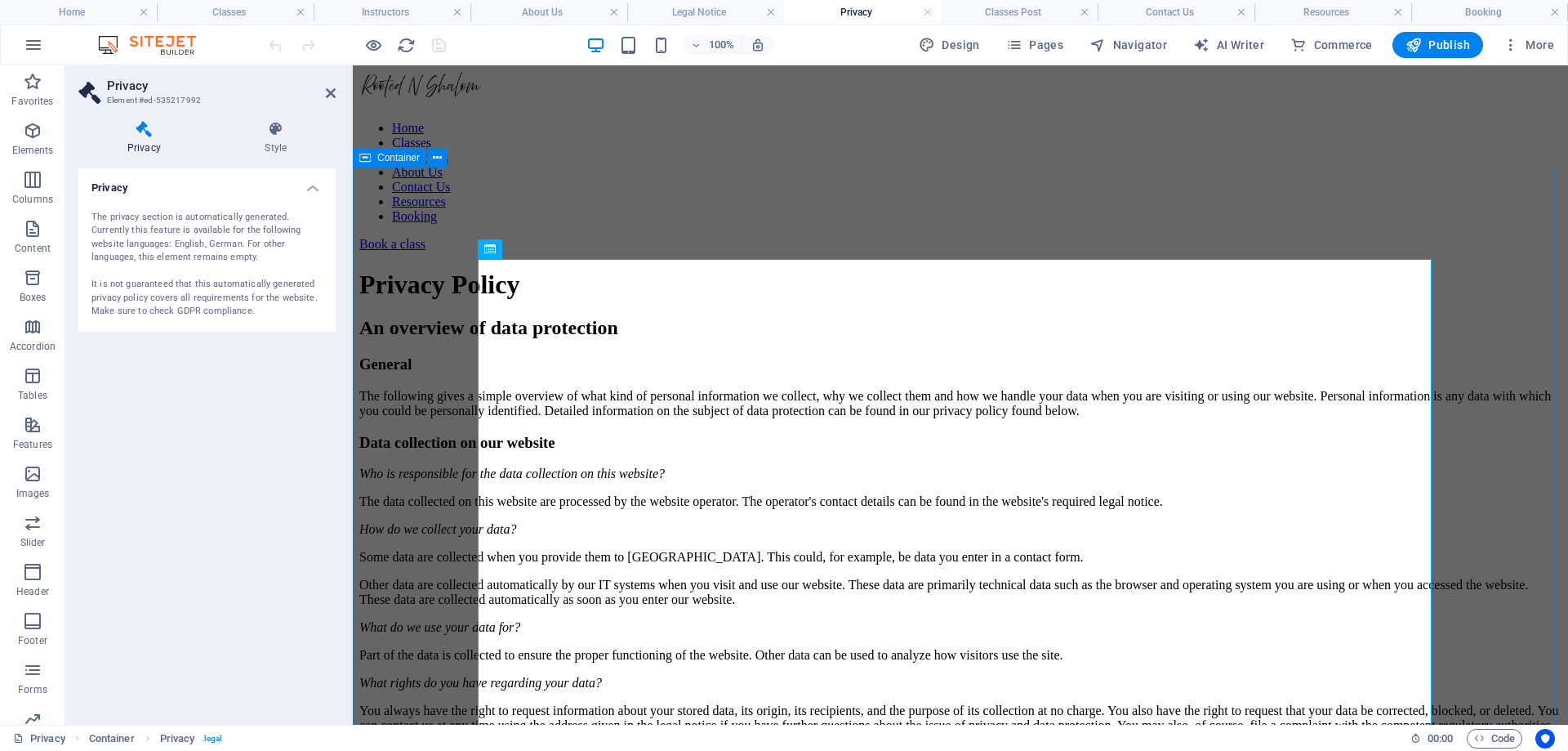
click at [350, 396] on div at bounding box center [350, 394] width 3 height 659
click at [252, 430] on div "Privacy The privacy section is automatically generated. Currently this feature …" at bounding box center [206, 439] width 257 height 543
click at [327, 93] on icon at bounding box center [331, 93] width 10 height 13
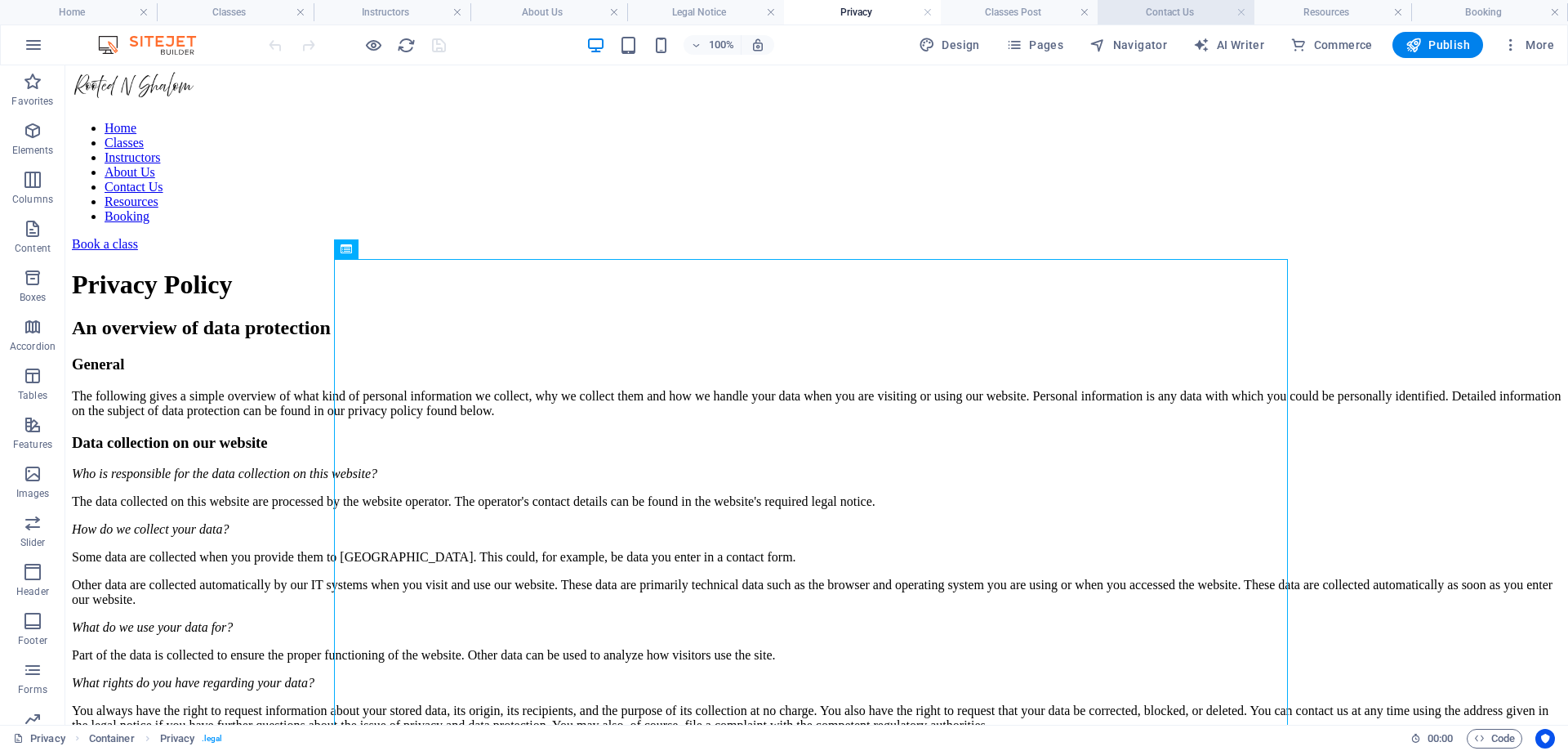
click at [1139, 13] on h4 "Contact Us" at bounding box center [1176, 12] width 157 height 18
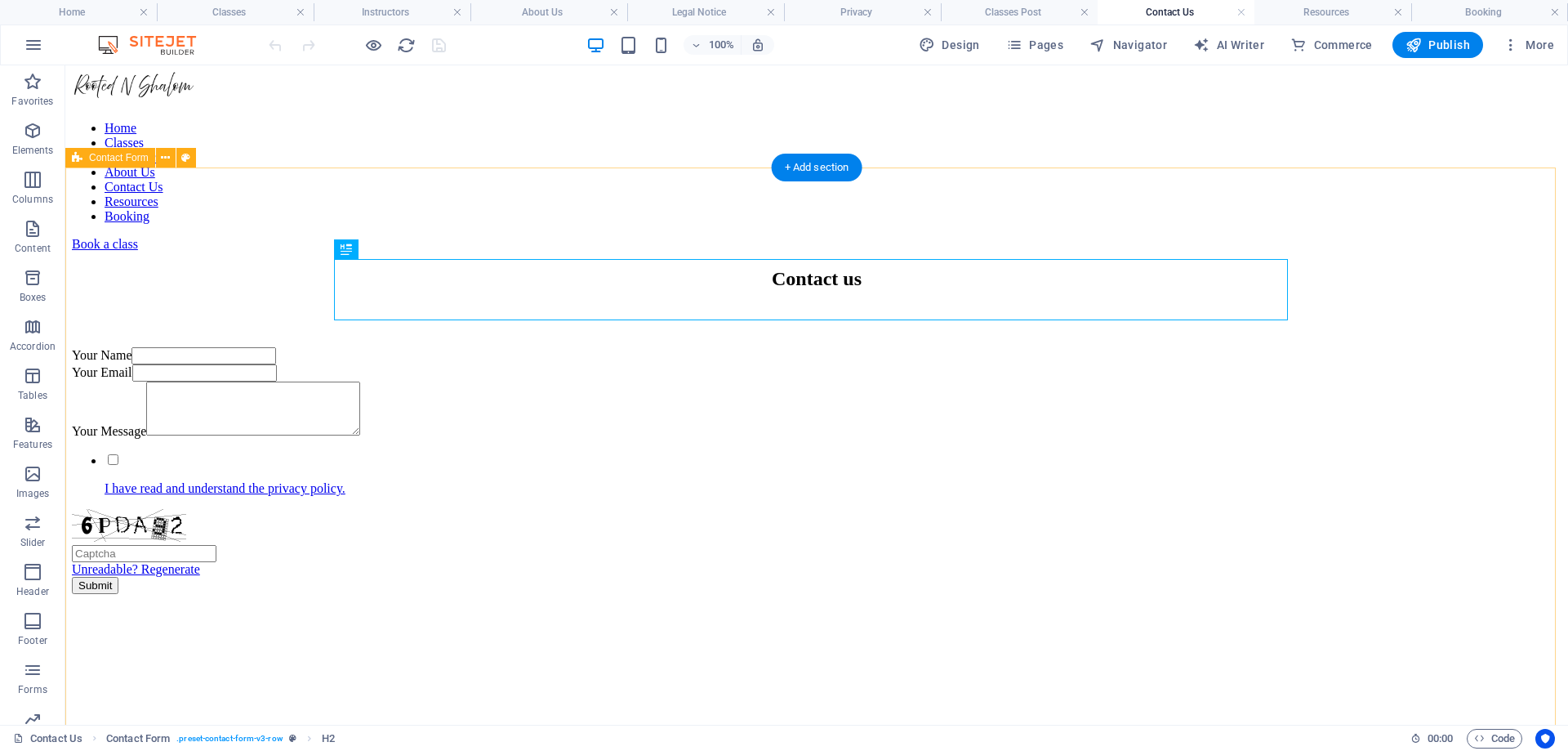
scroll to position [0, 0]
click at [391, 252] on icon at bounding box center [387, 249] width 9 height 17
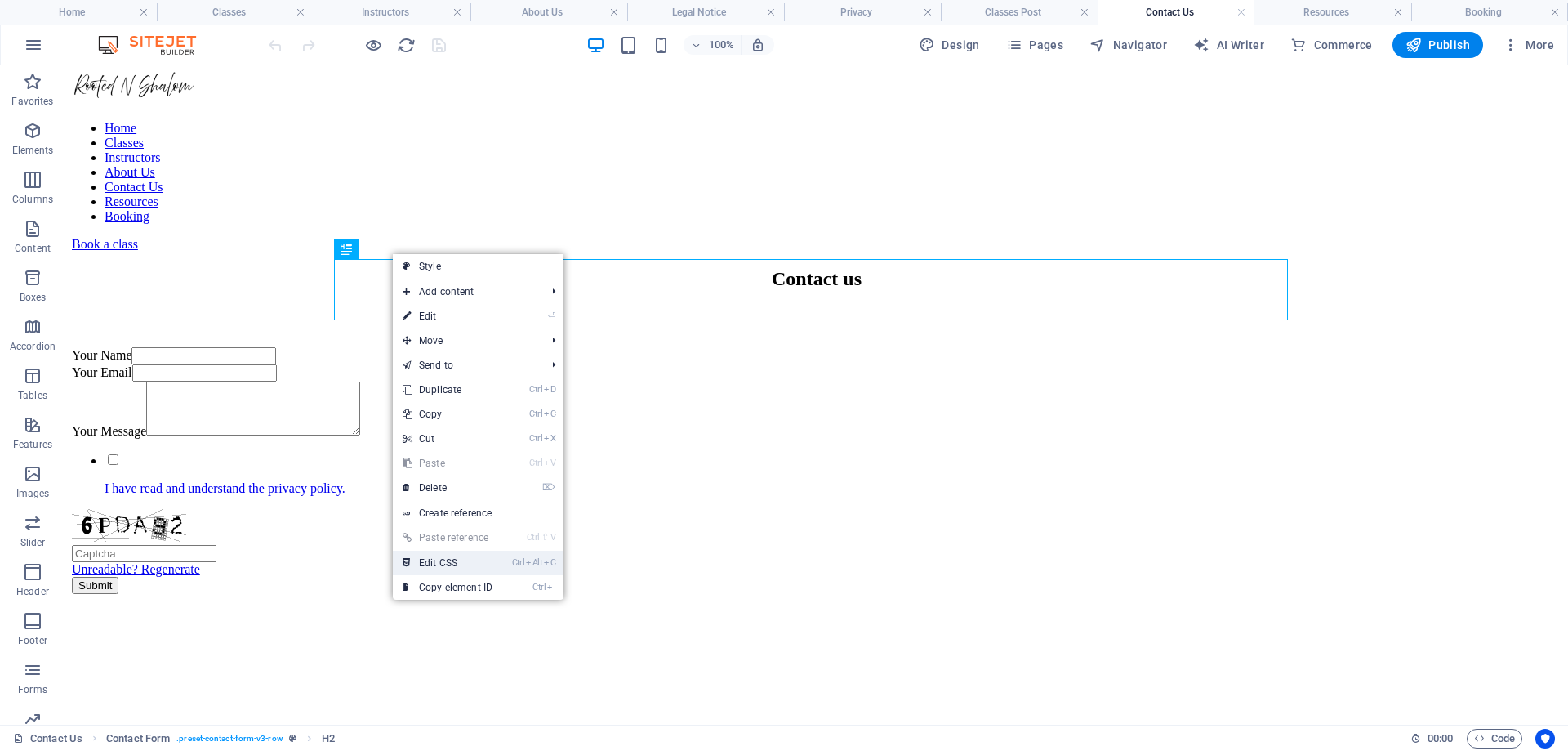
click at [441, 564] on link "Ctrl Alt C Edit CSS" at bounding box center [447, 563] width 109 height 25
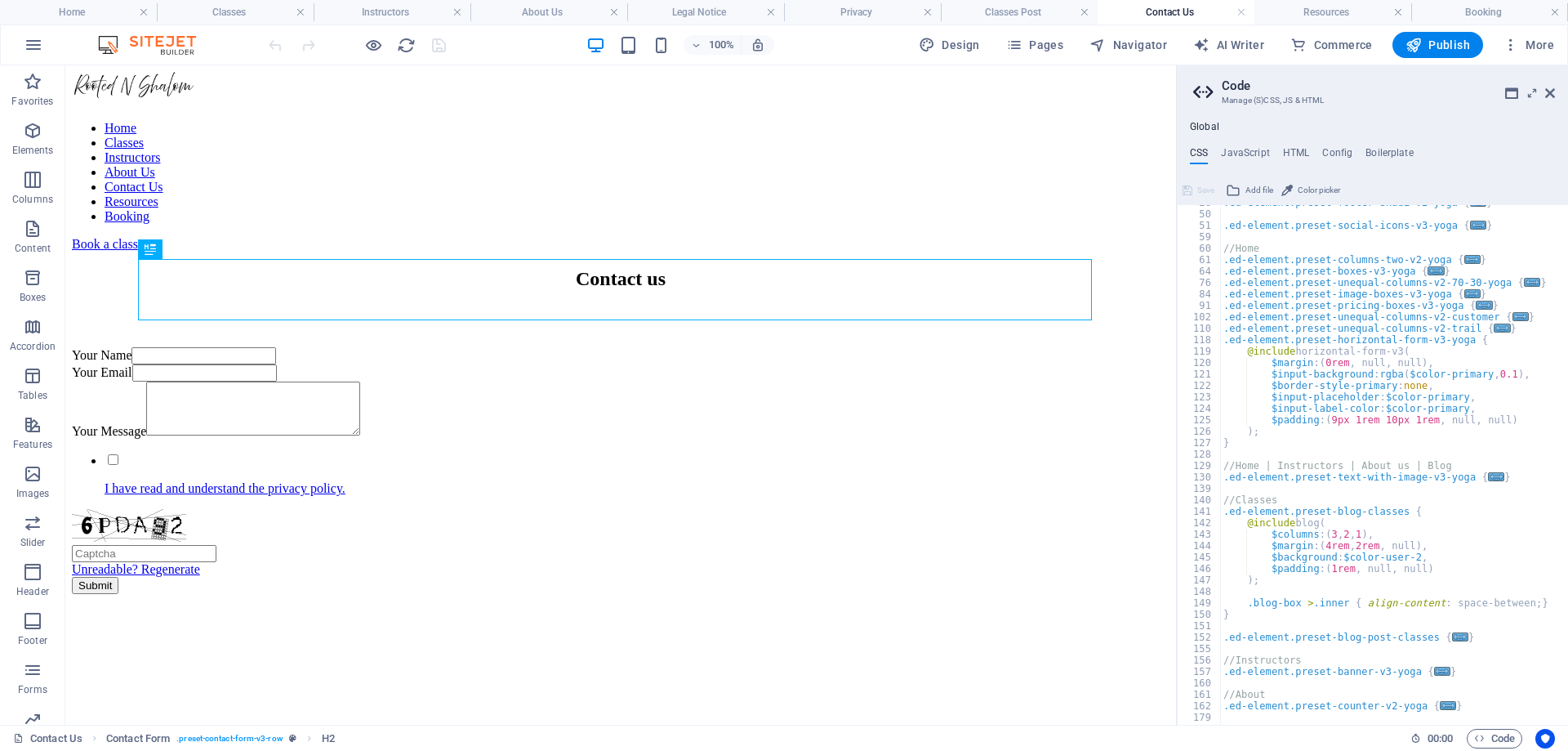
scroll to position [430, 0]
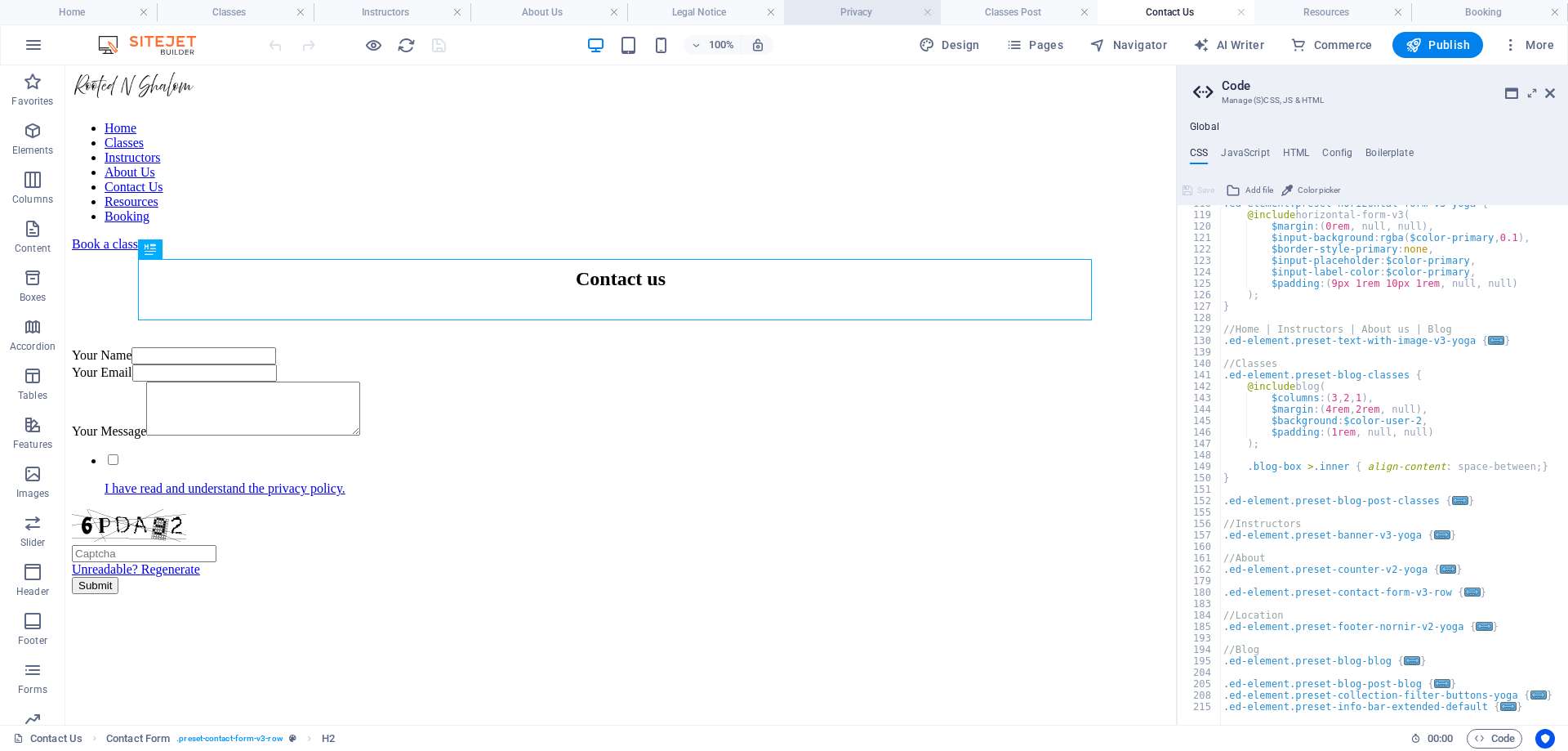
click at [859, 15] on h4 "Privacy" at bounding box center [862, 12] width 157 height 18
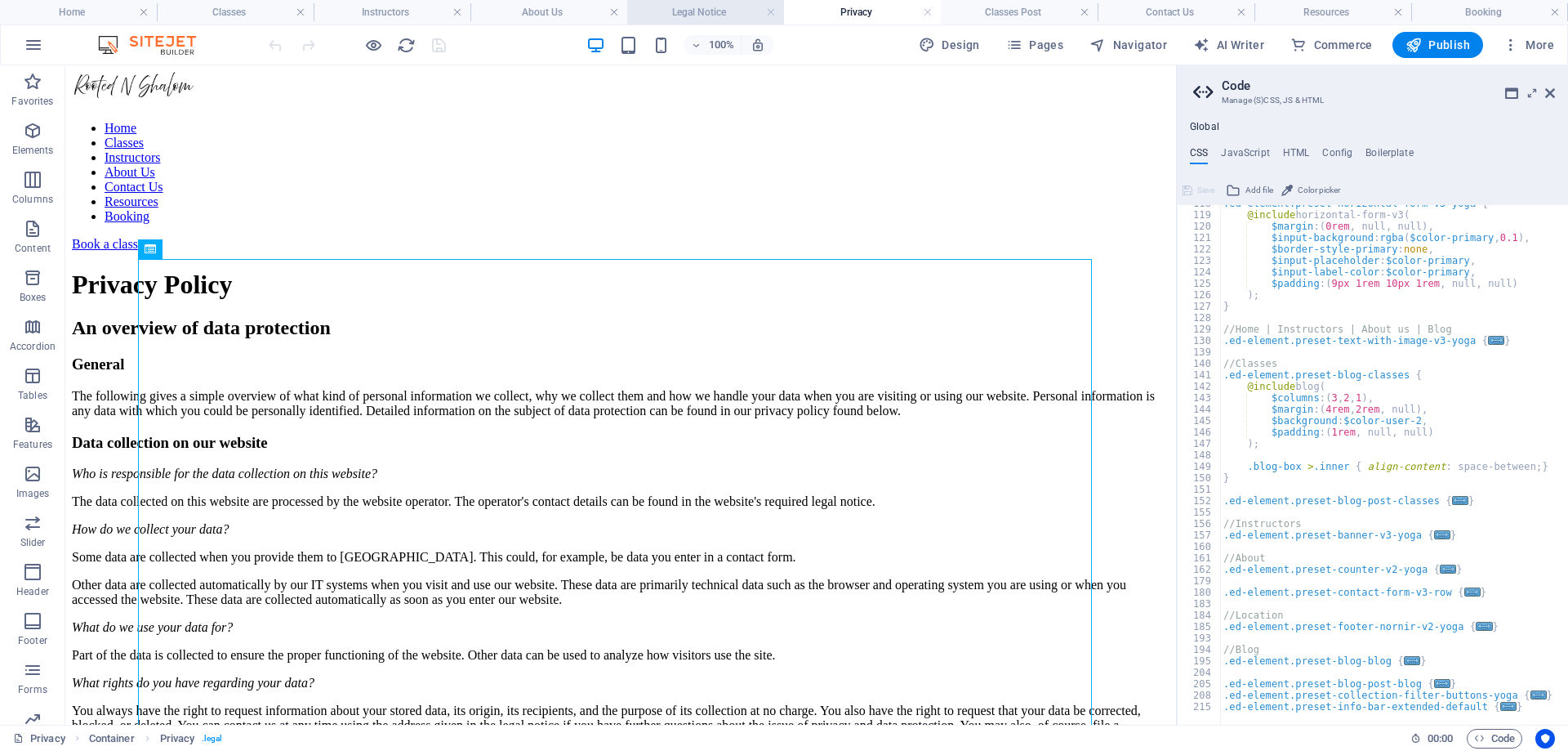
click at [723, 8] on h4 "Legal Notice" at bounding box center [705, 12] width 157 height 18
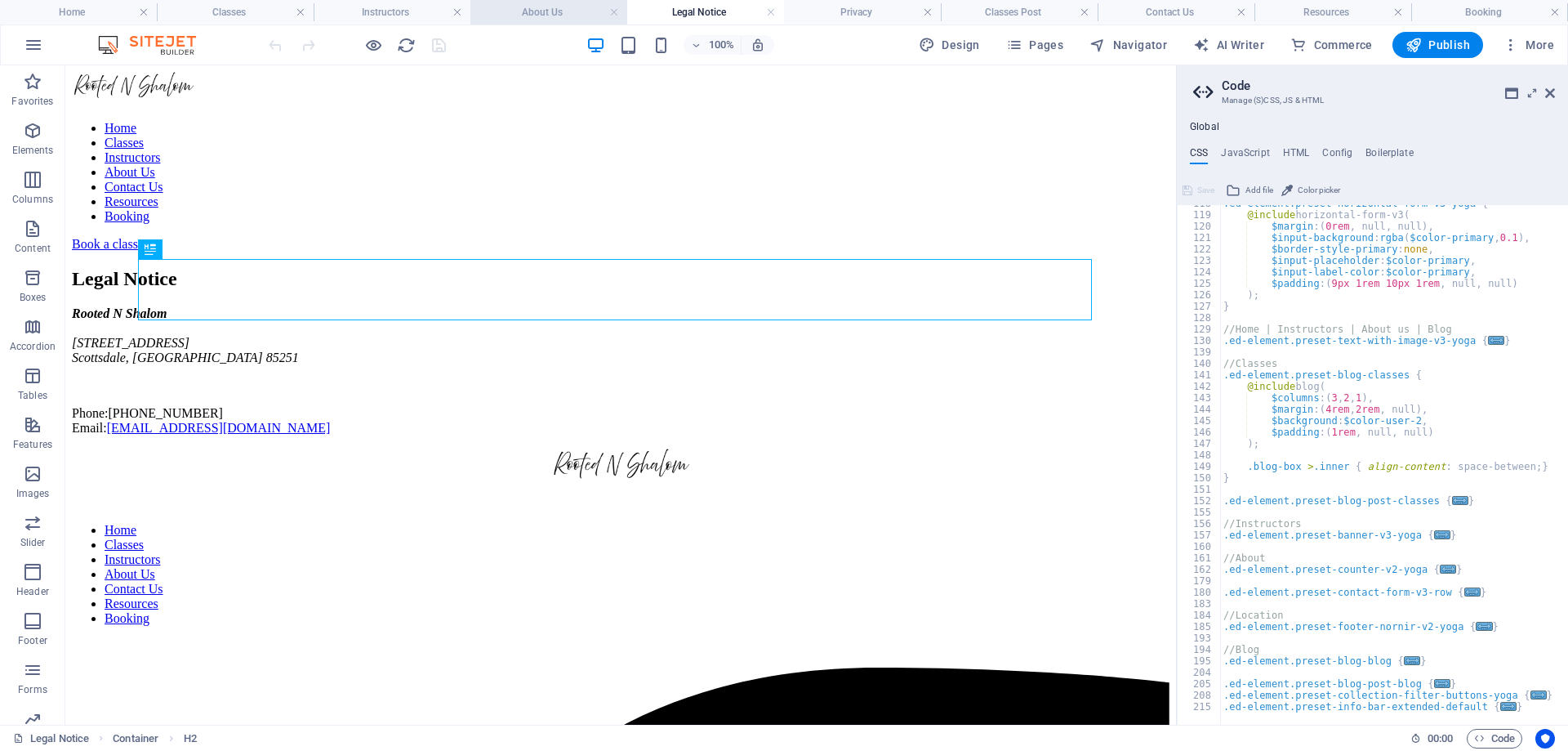
click at [533, 11] on h4 "About Us" at bounding box center [549, 12] width 157 height 18
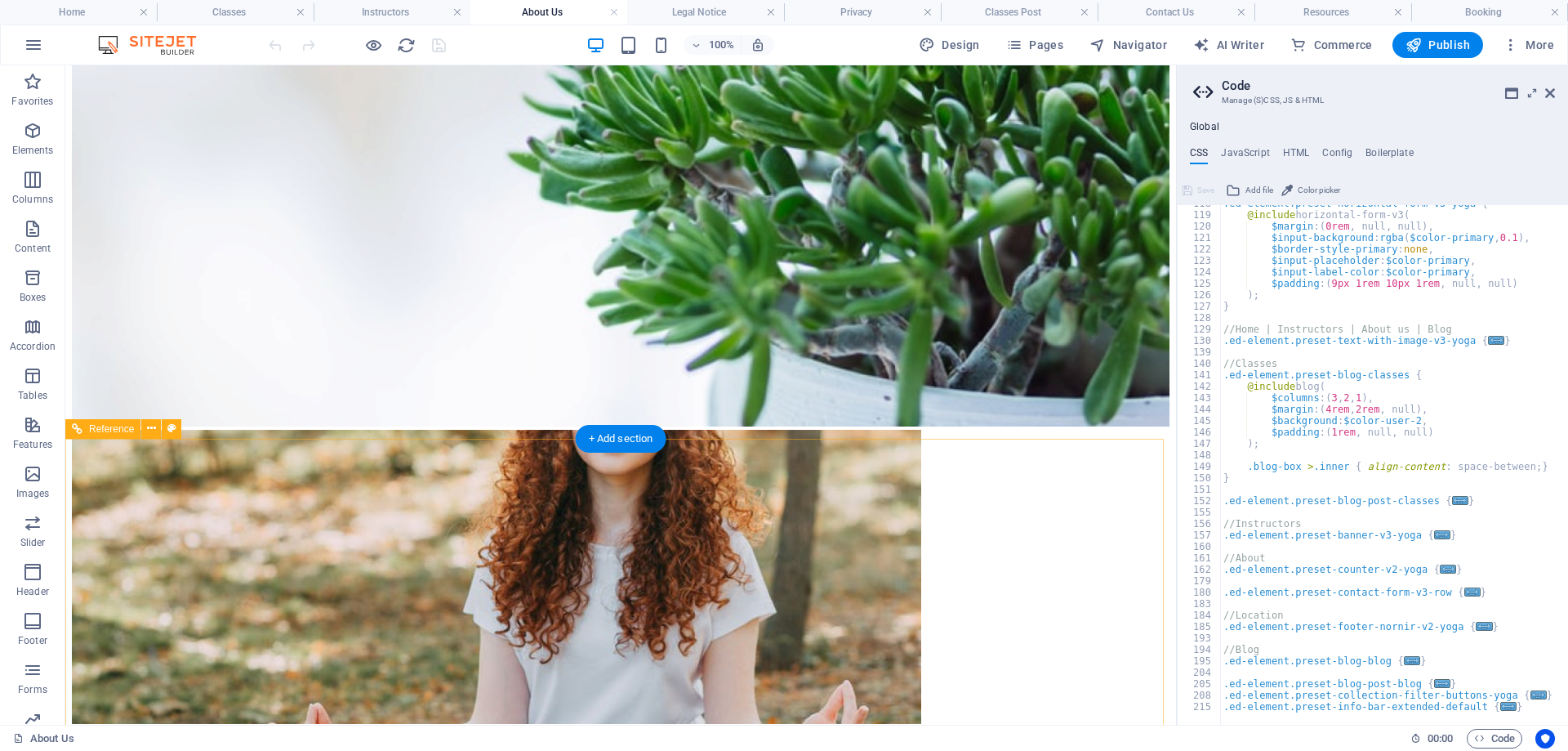
scroll to position [2233, 0]
click at [150, 390] on icon at bounding box center [151, 393] width 9 height 17
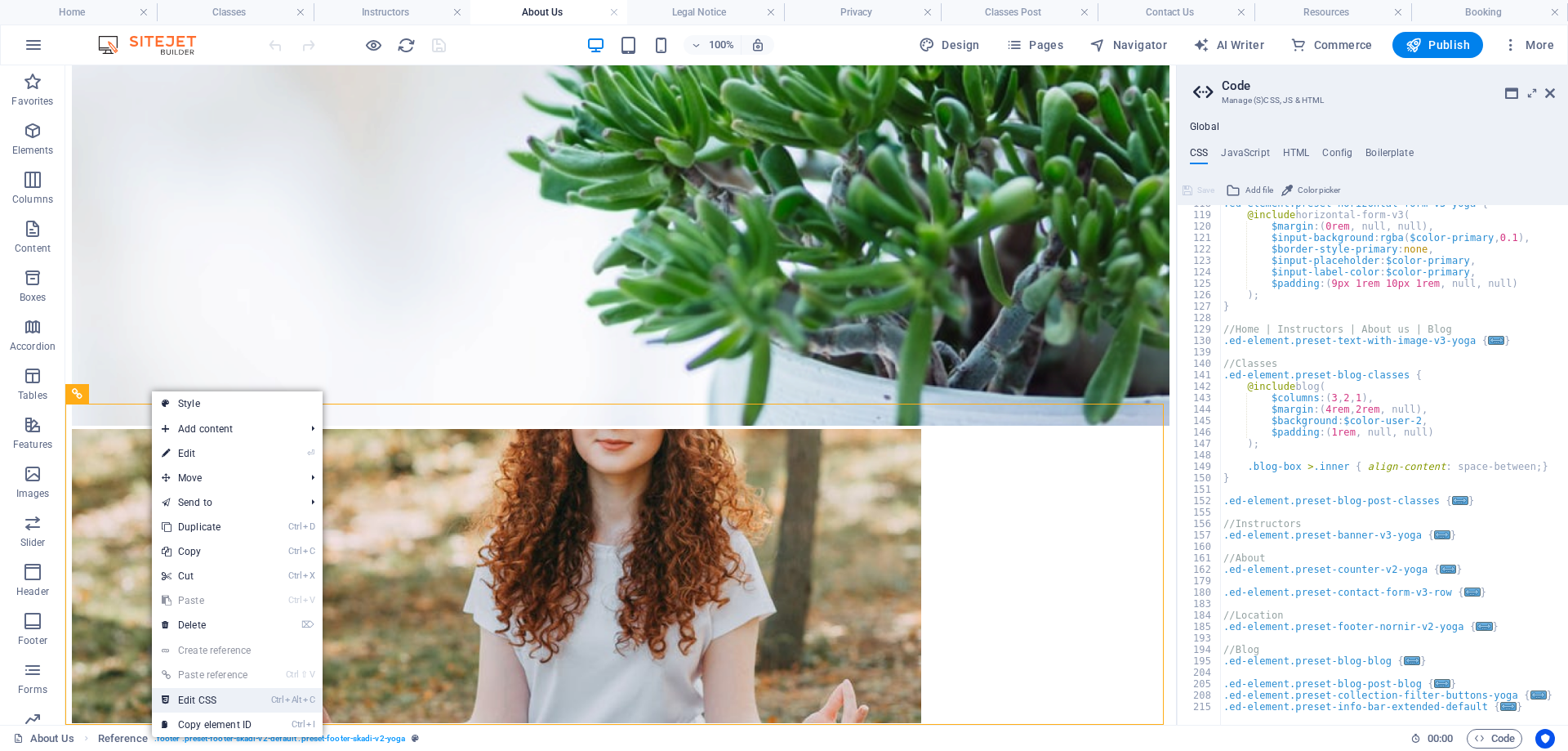
click at [214, 701] on link "Ctrl Alt C Edit CSS" at bounding box center [206, 700] width 109 height 25
type textarea "@include footer-skadi-v2($padding: (4rem 0rem, 4rem 1rem 4rem 1rem, null));"
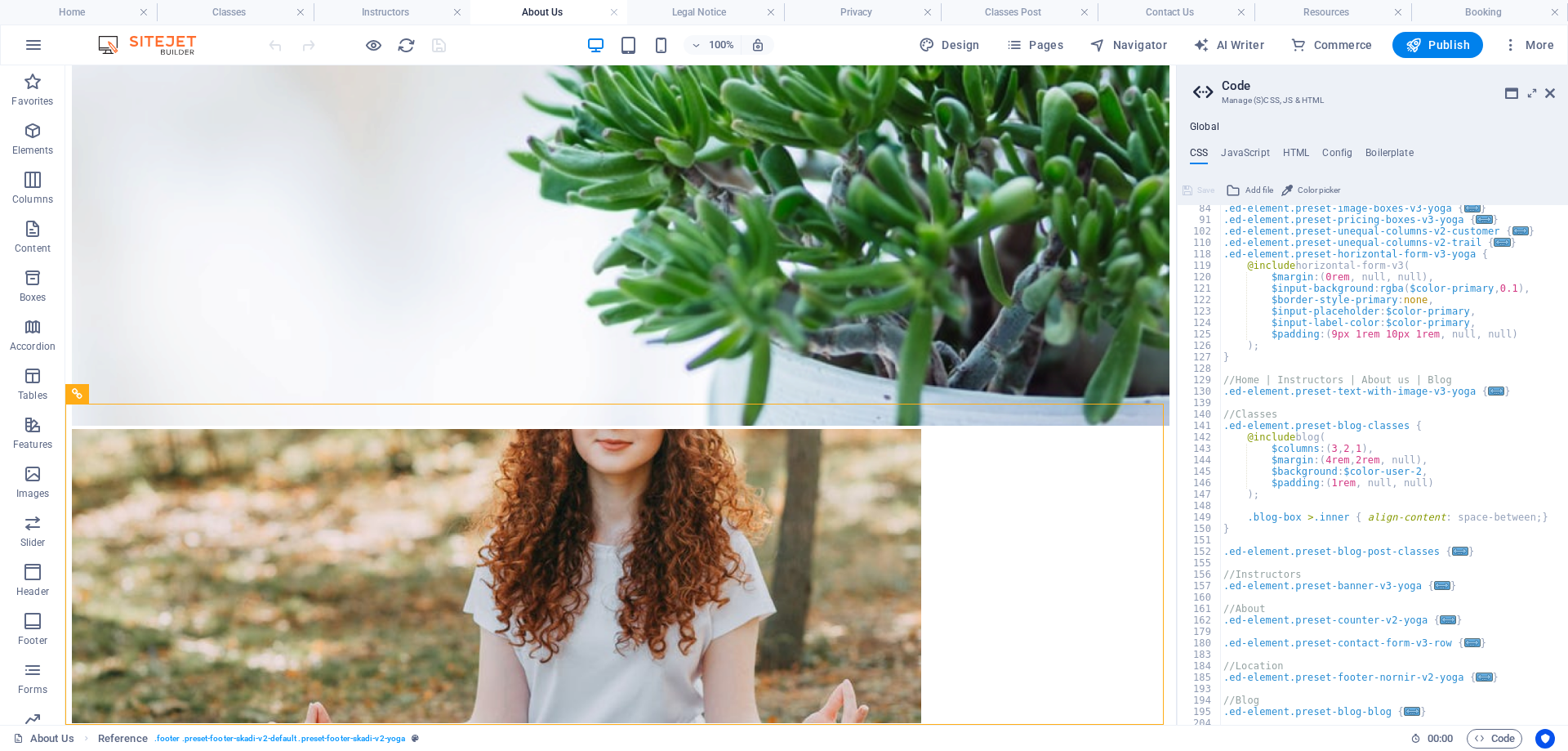
scroll to position [694, 0]
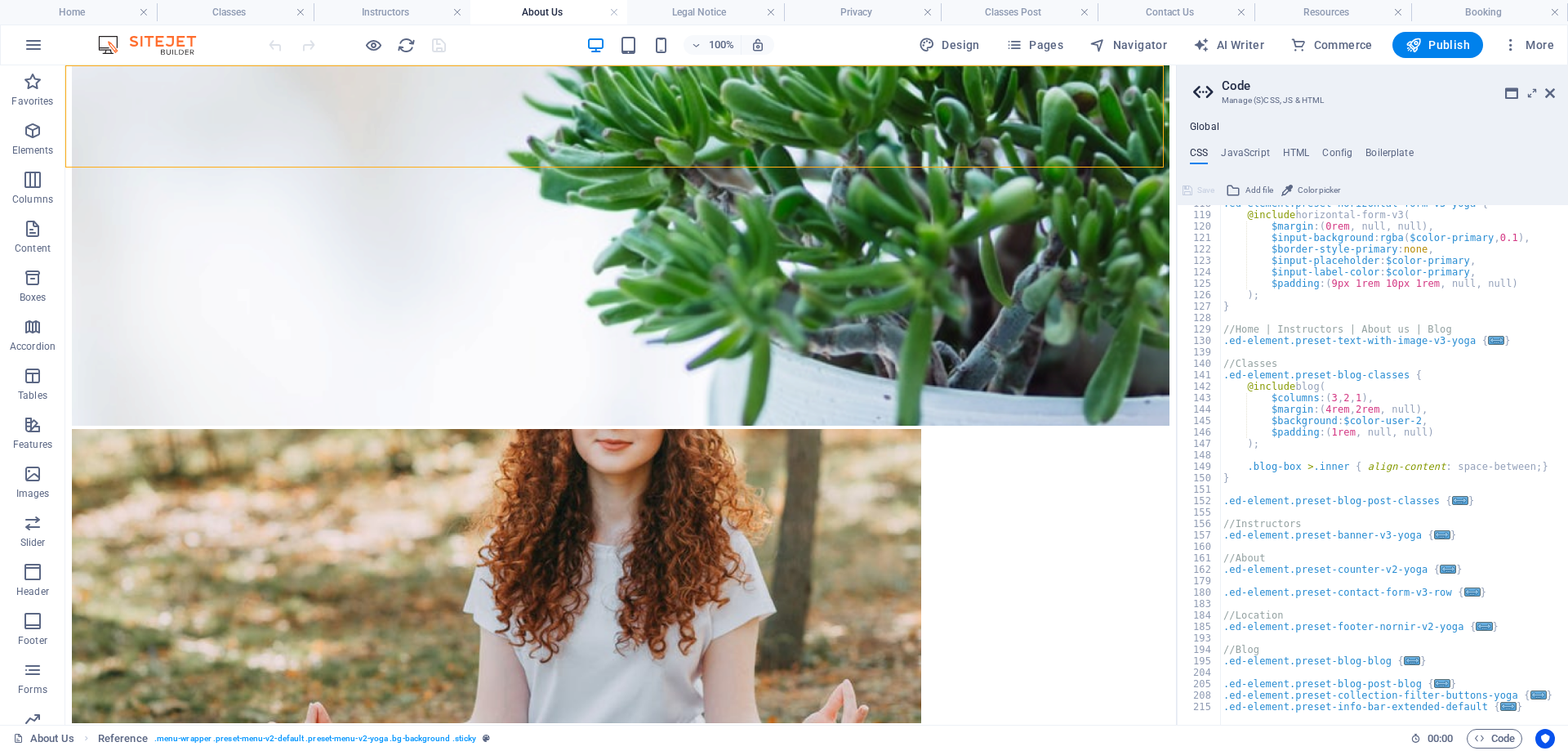
click at [1551, 94] on icon at bounding box center [1550, 93] width 10 height 13
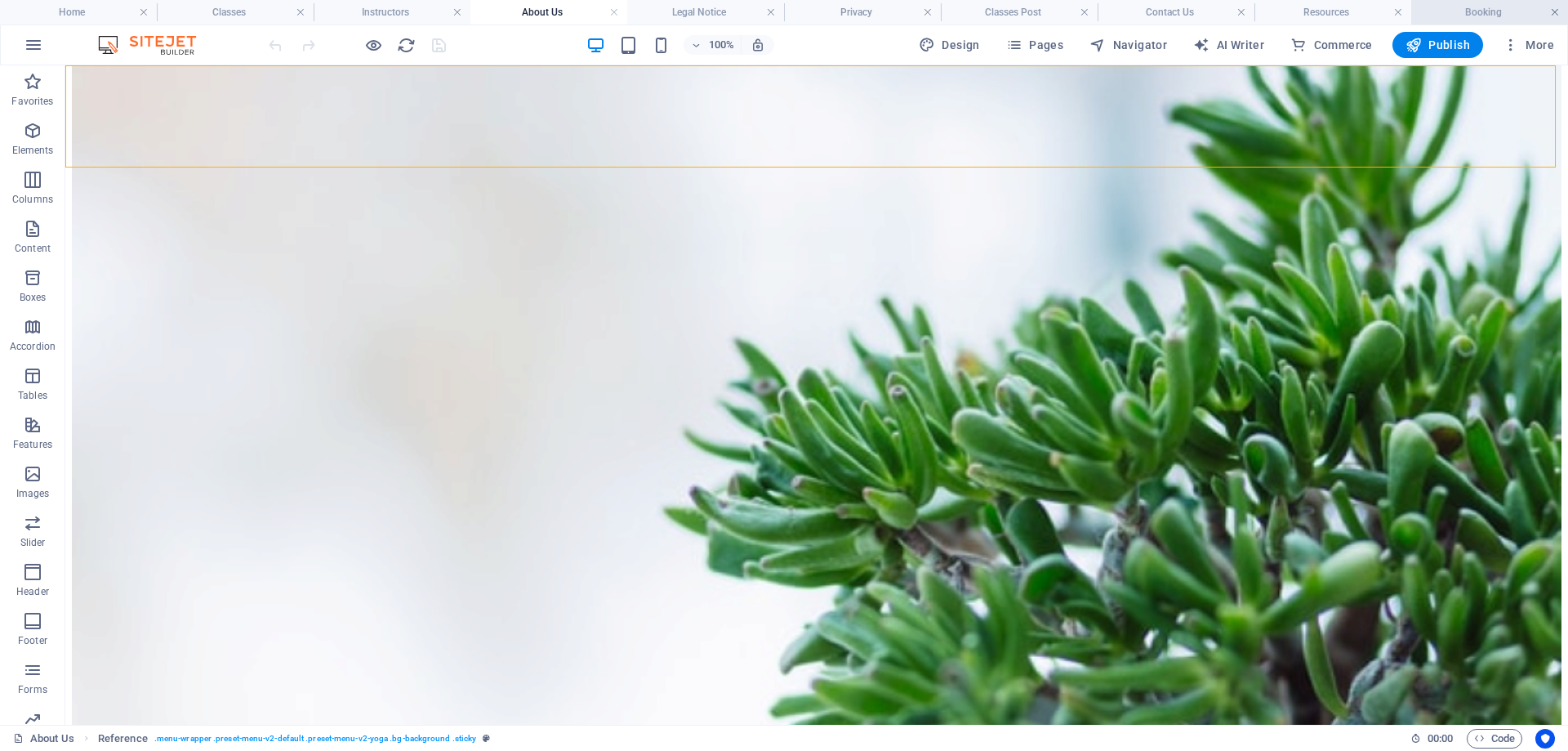
click at [1553, 11] on link at bounding box center [1555, 13] width 10 height 16
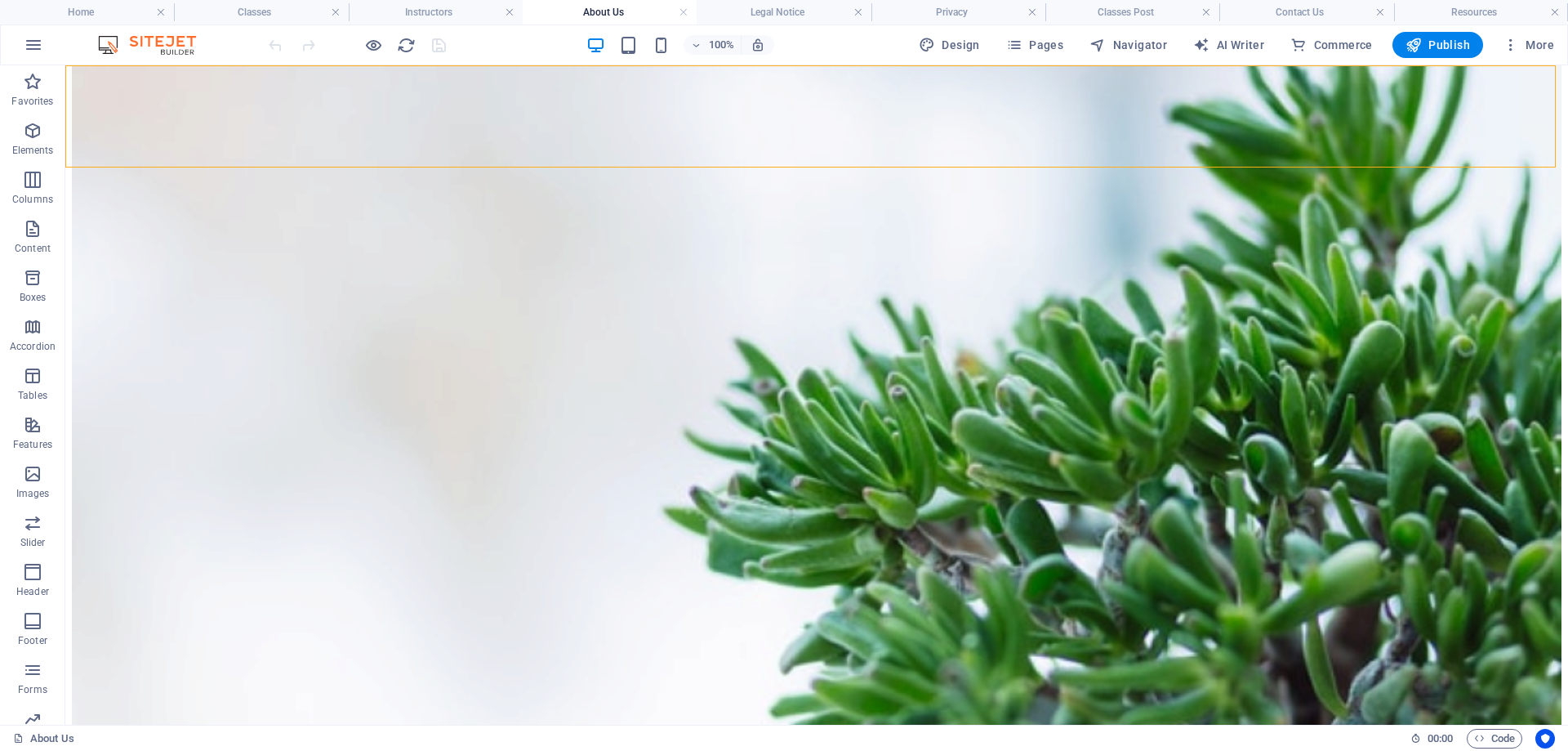
click at [1553, 11] on link at bounding box center [1555, 13] width 10 height 16
click at [1553, 11] on ul "Home Classes Instructors About Us Legal Notice Privacy Classes Post" at bounding box center [784, 12] width 1568 height 25
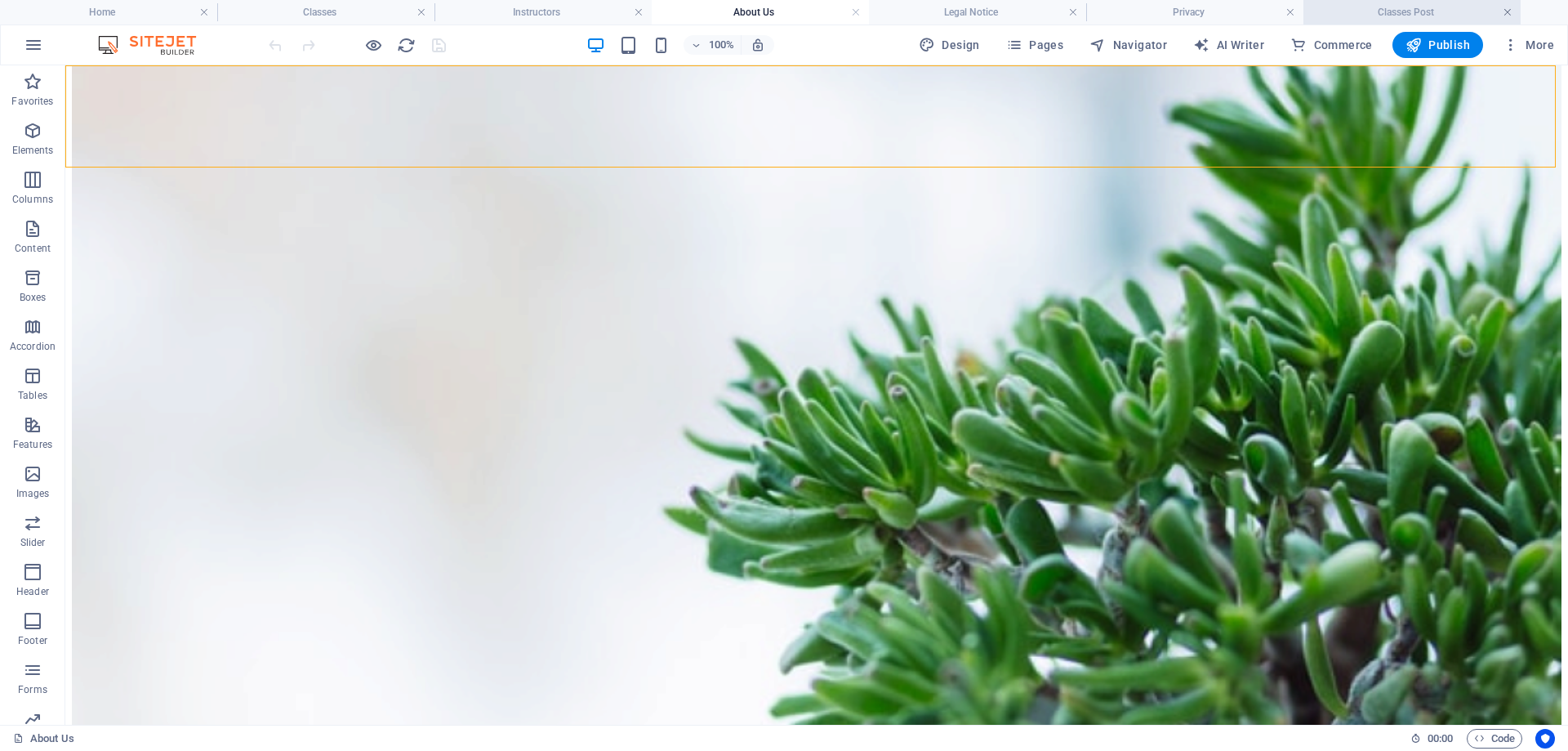
click at [1510, 12] on link at bounding box center [1508, 13] width 10 height 16
click at [1290, 16] on link at bounding box center [1291, 13] width 10 height 16
click at [1072, 15] on link at bounding box center [1073, 13] width 10 height 16
click at [859, 13] on link at bounding box center [856, 13] width 10 height 16
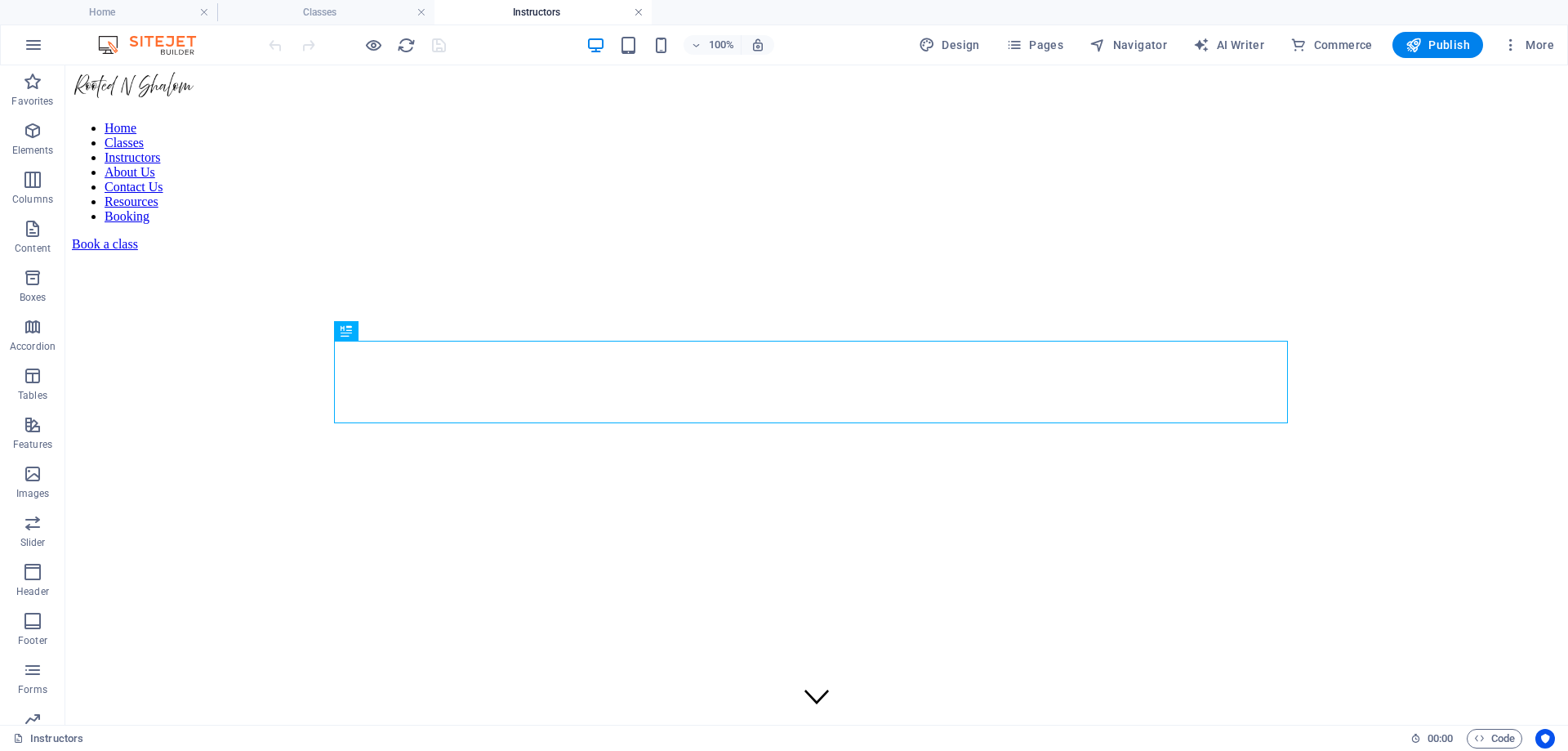
click at [640, 16] on link at bounding box center [639, 13] width 10 height 16
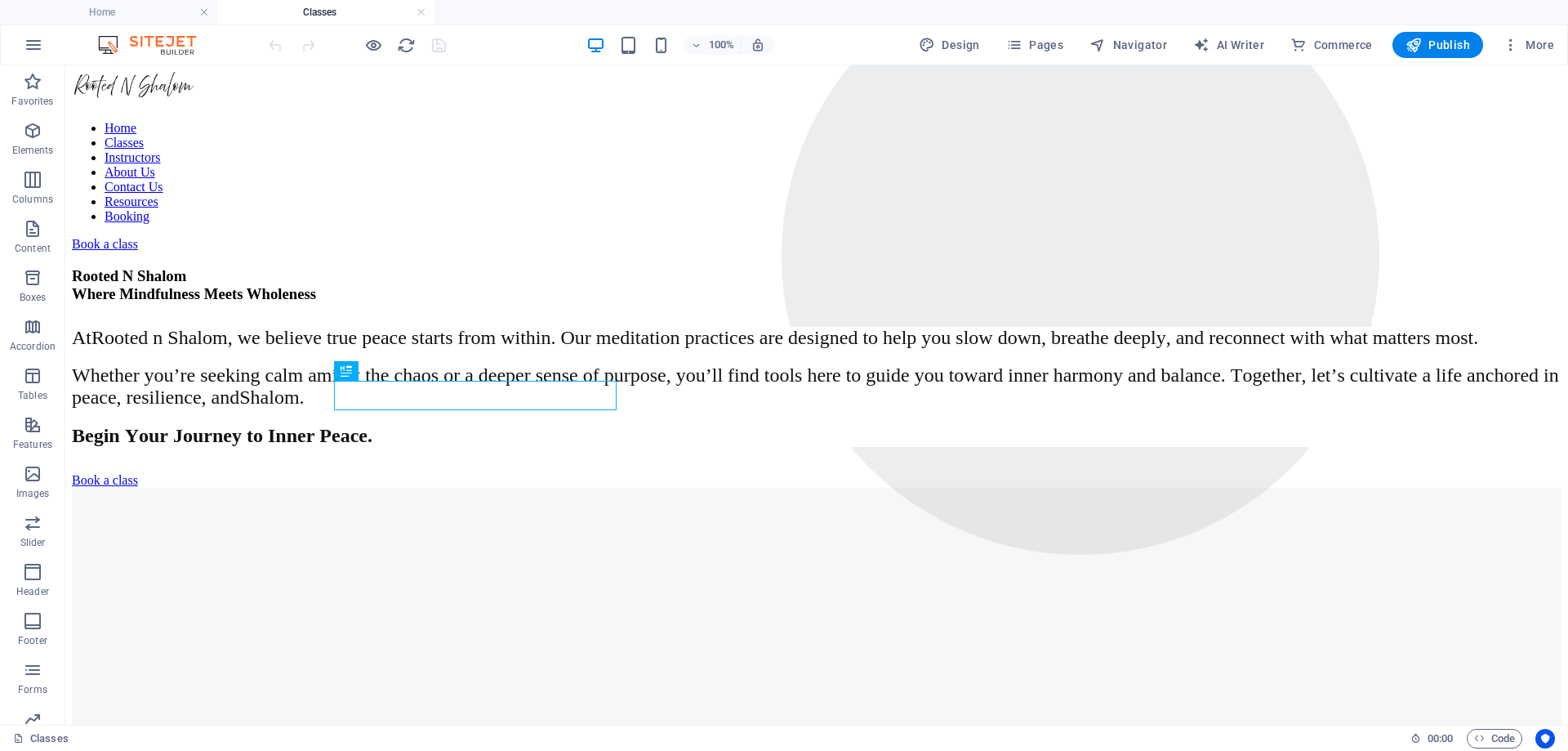
scroll to position [807, 0]
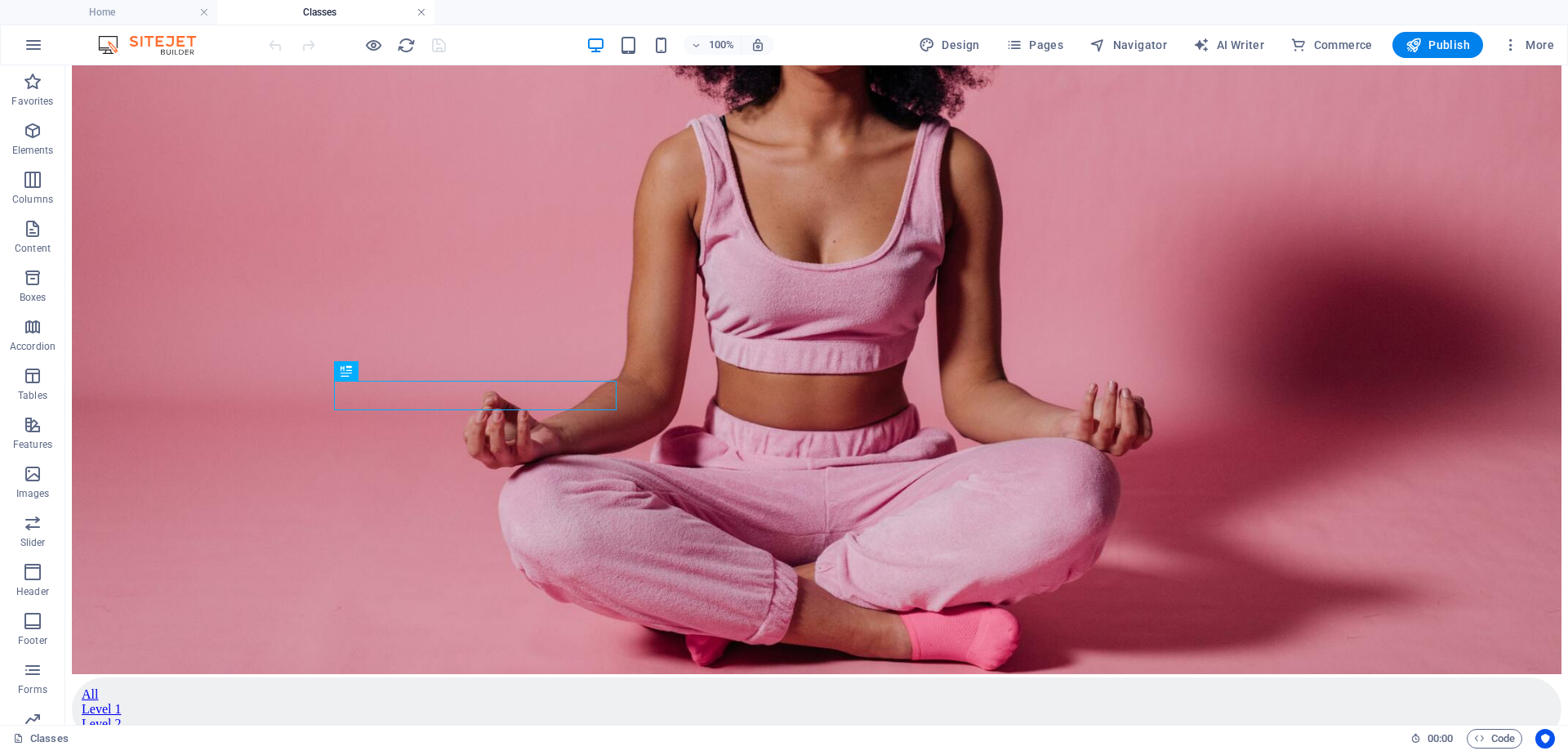
click at [423, 7] on link at bounding box center [422, 13] width 10 height 16
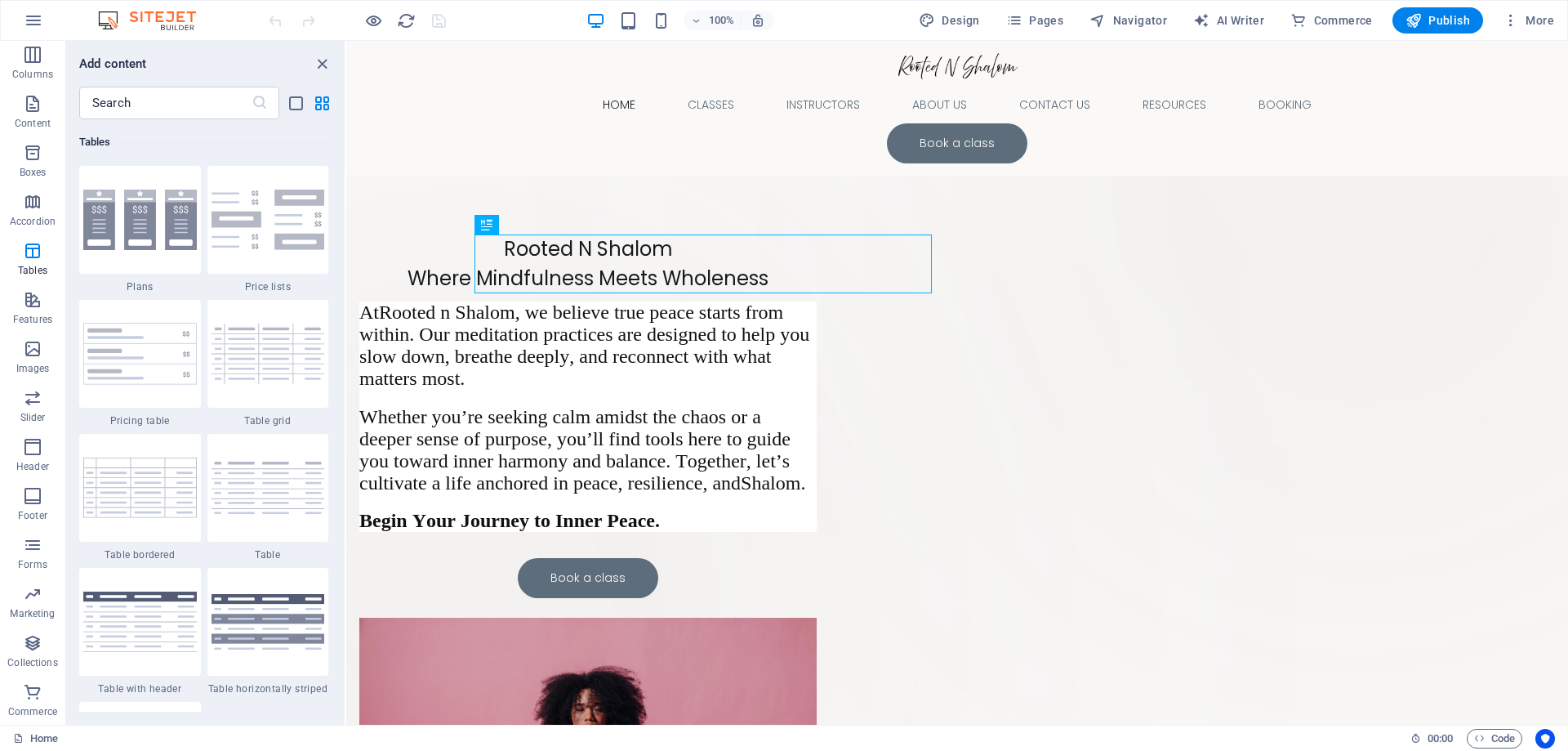
click at [275, 53] on div "Add content ​ Favorites 1 Star Headline 1 Star Container Elements 1 Star Headli…" at bounding box center [205, 383] width 279 height 684
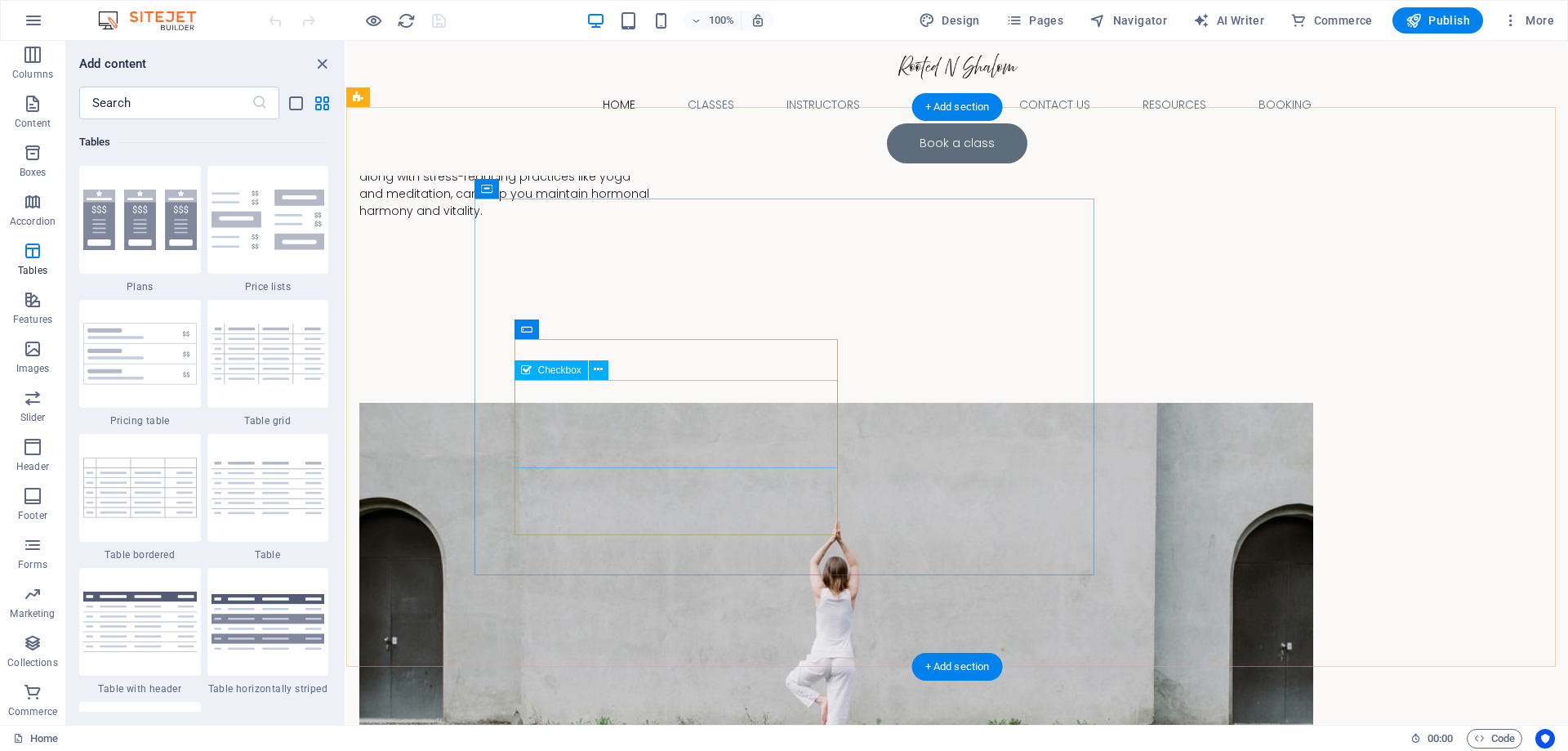
scroll to position [5391, 0]
